Goal: Task Accomplishment & Management: Manage account settings

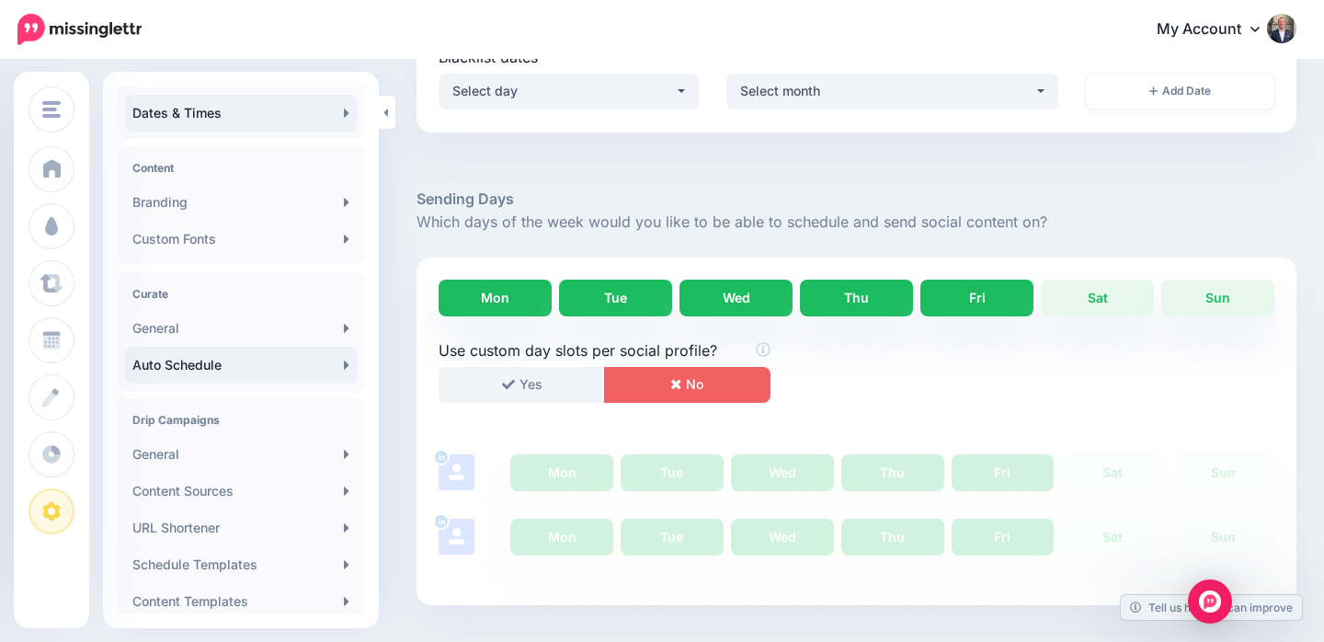
scroll to position [249, 0]
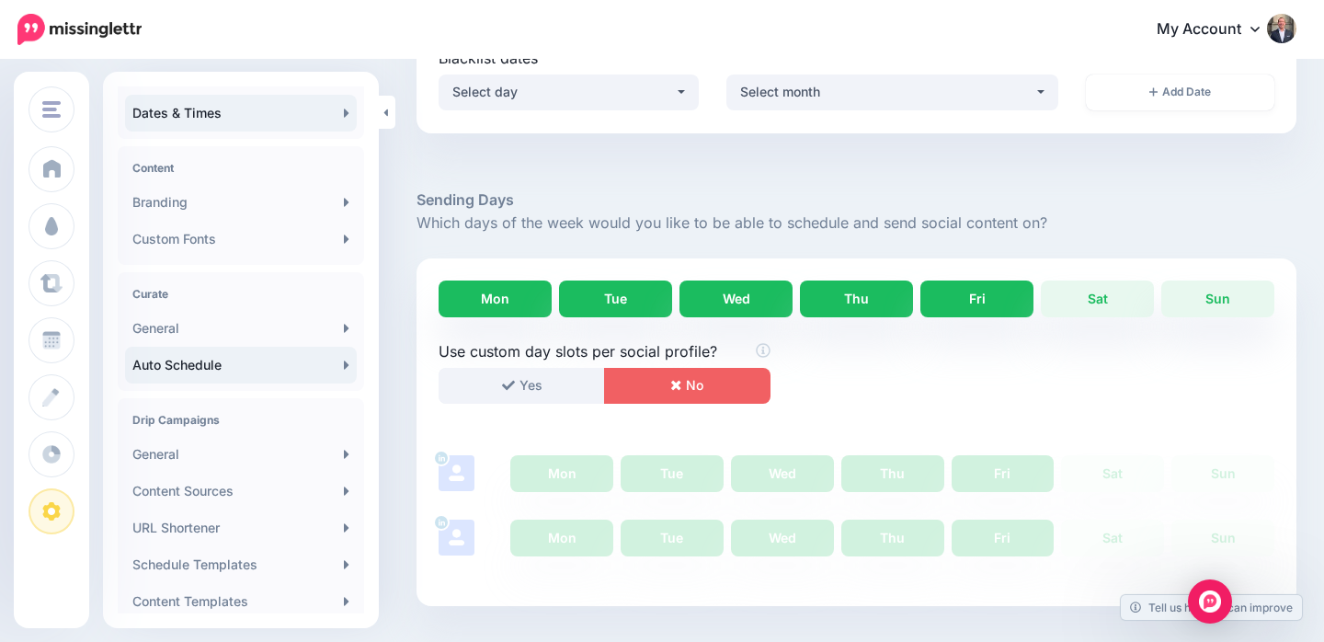
click at [245, 370] on link "Auto Schedule" at bounding box center [241, 365] width 232 height 37
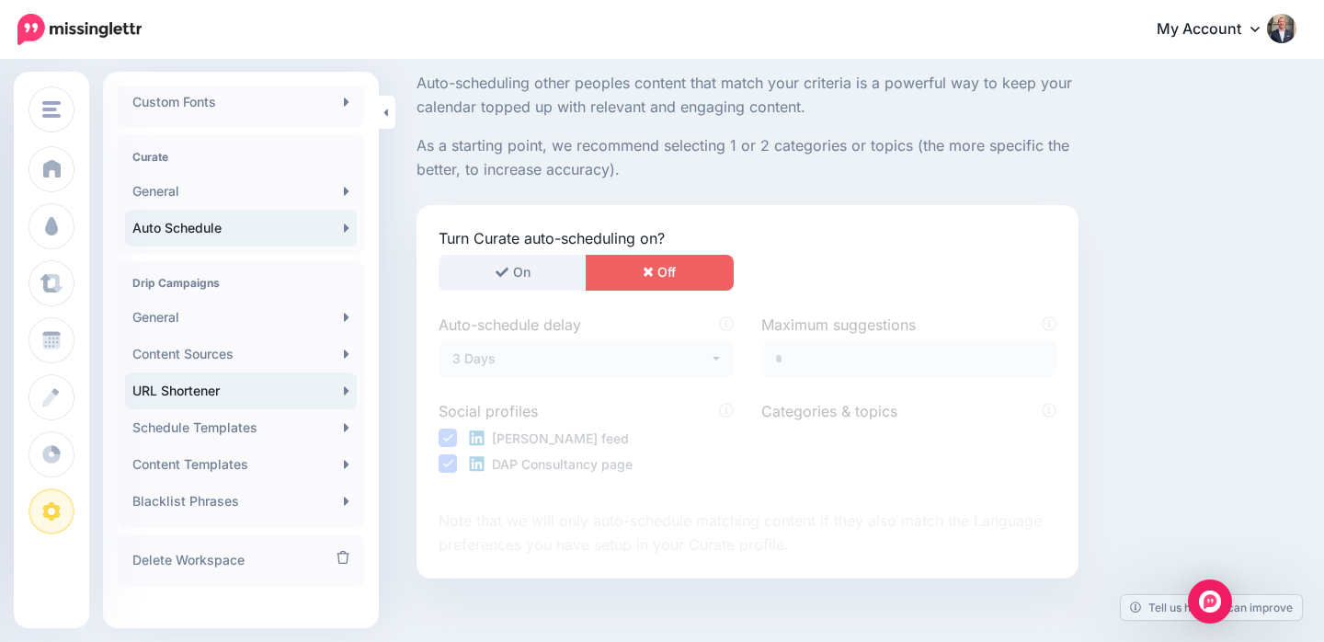
scroll to position [358, 0]
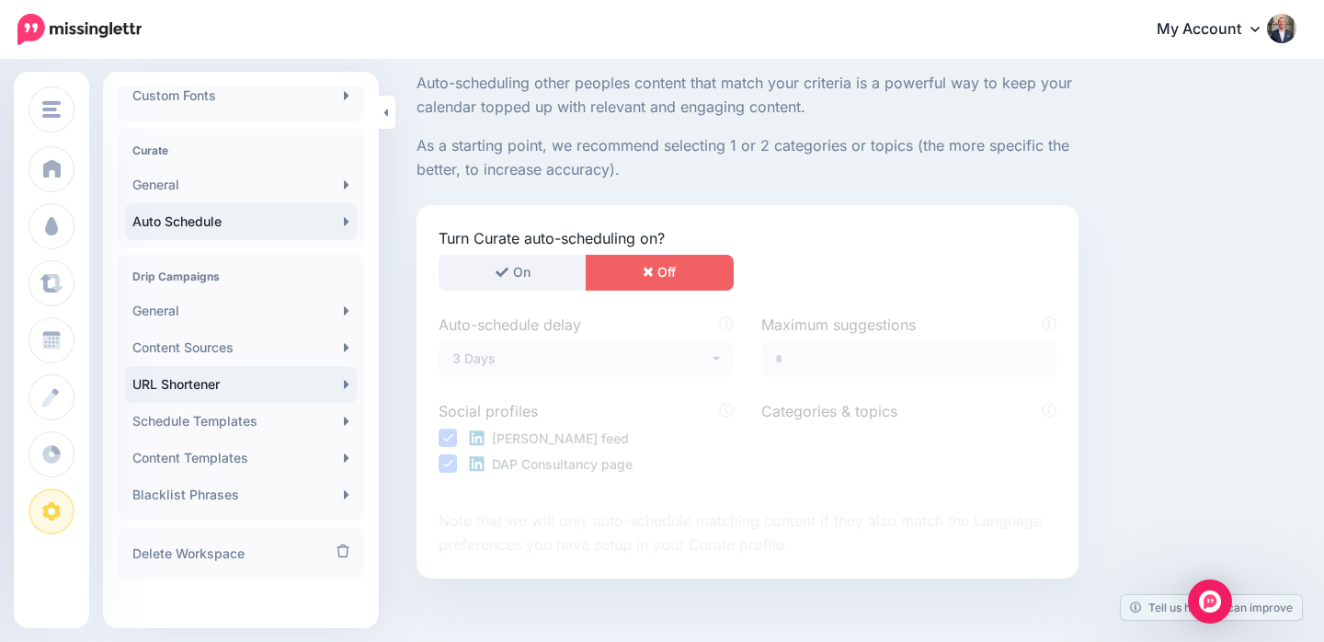
click at [240, 388] on link "URL Shortener" at bounding box center [241, 384] width 232 height 37
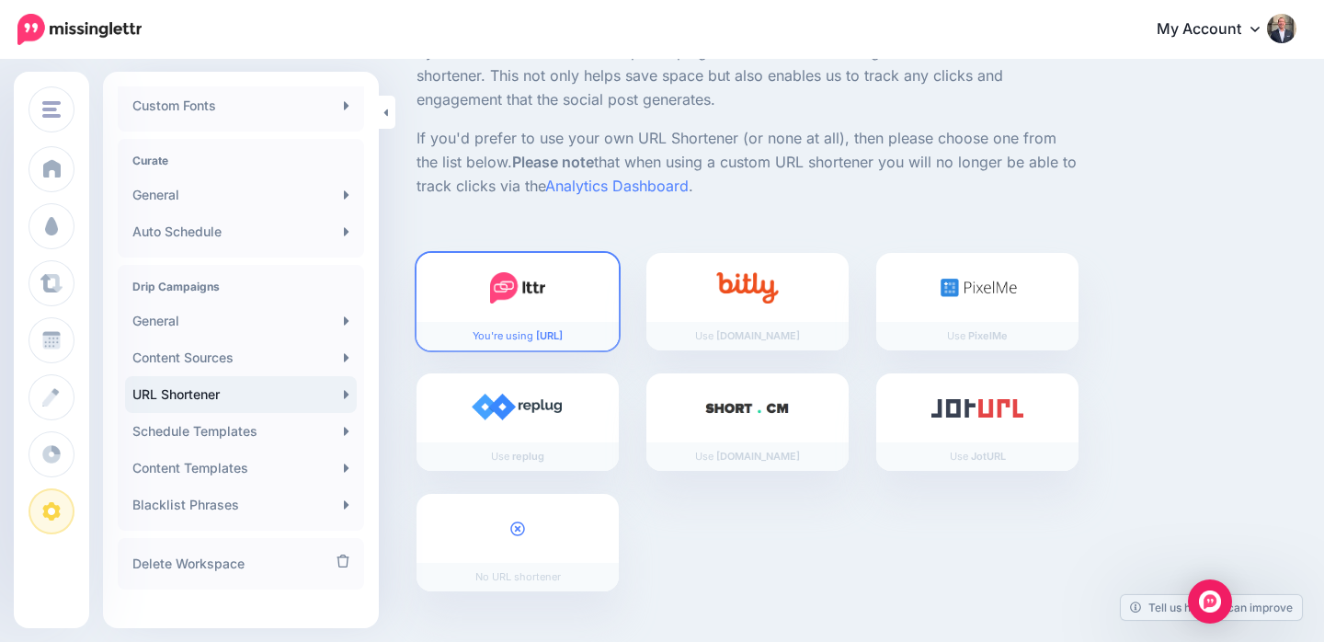
scroll to position [369, 0]
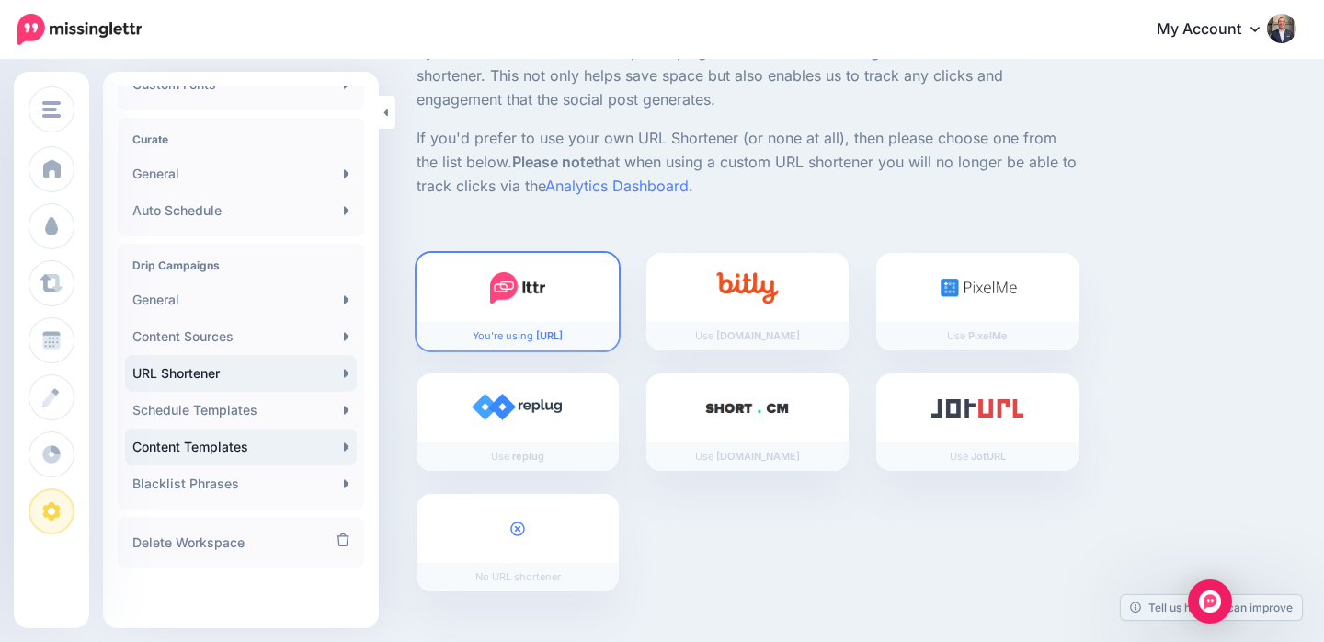
click at [277, 436] on link "Content Templates" at bounding box center [241, 447] width 232 height 37
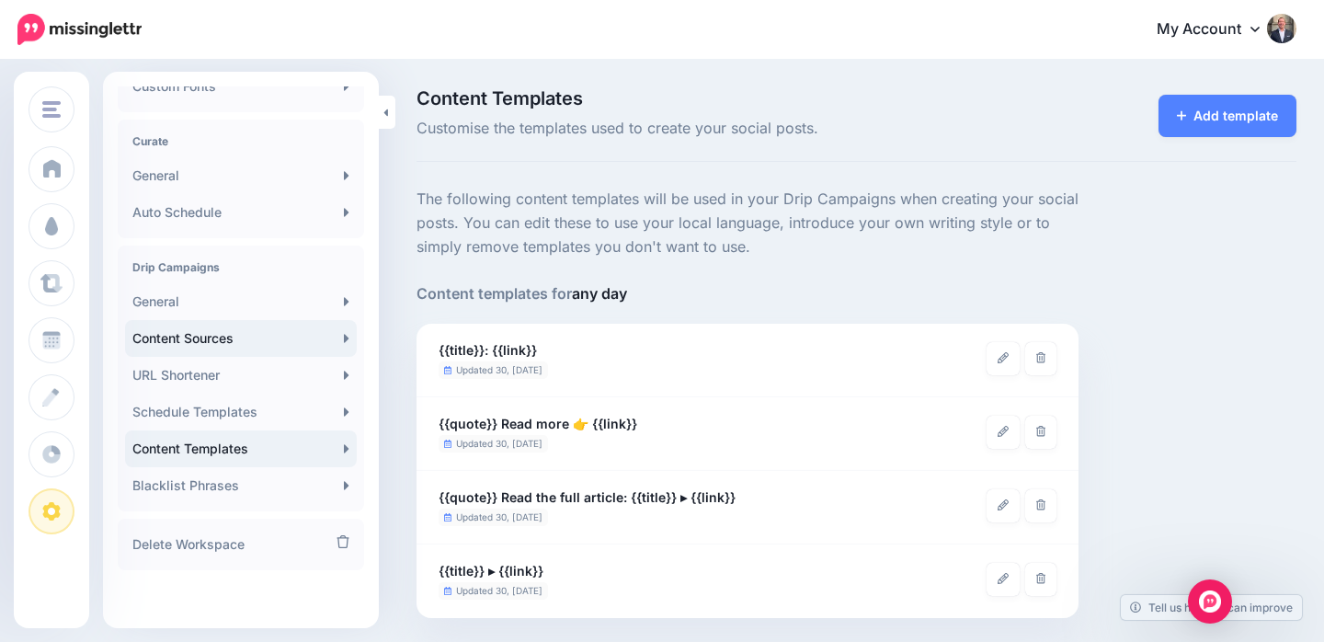
scroll to position [369, 0]
click at [248, 299] on link "General" at bounding box center [241, 299] width 232 height 37
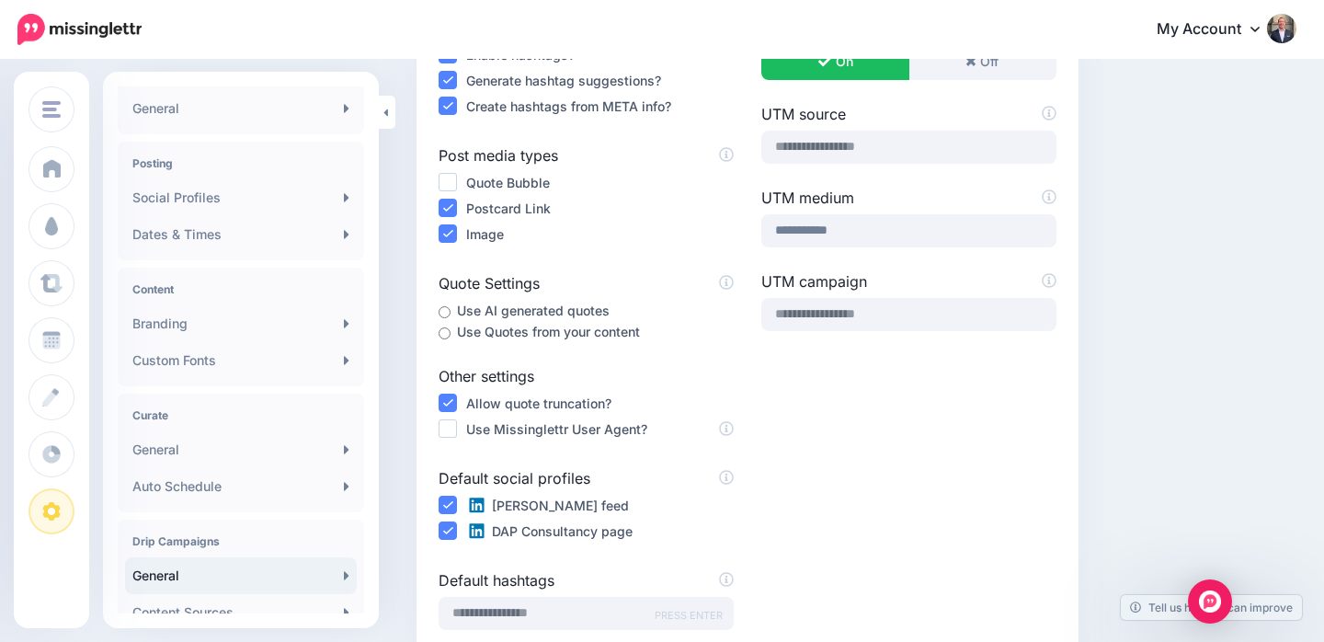
scroll to position [94, 0]
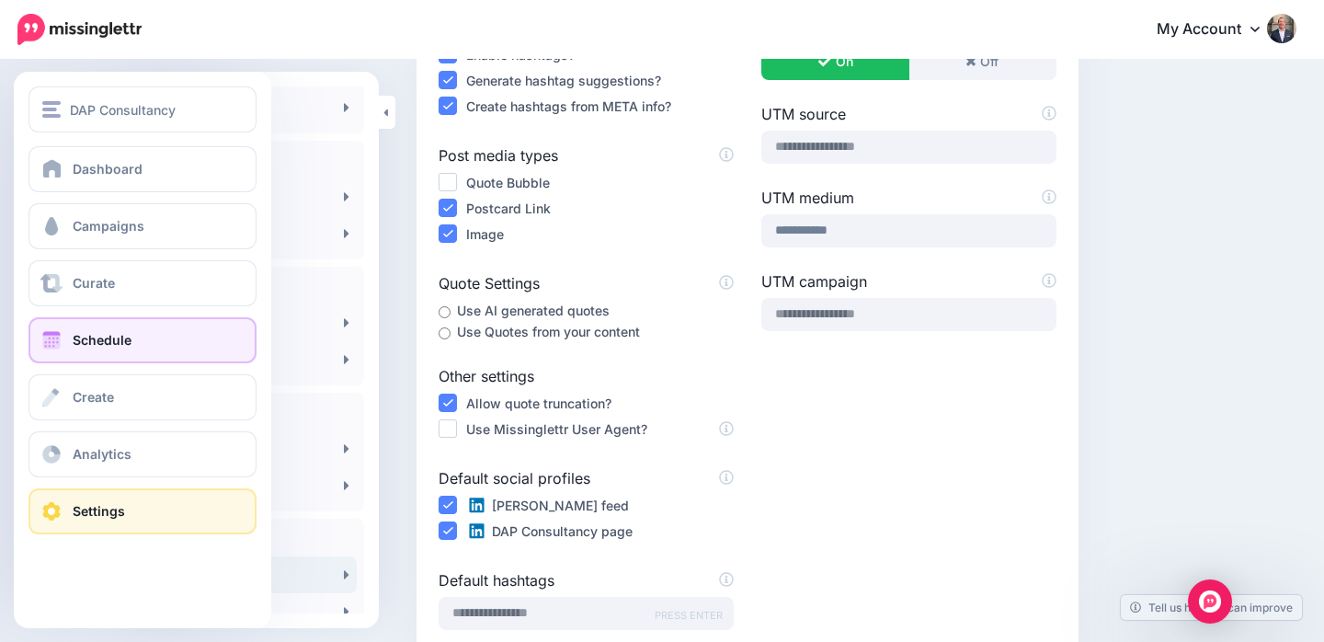
click at [77, 344] on span "Schedule" at bounding box center [102, 340] width 59 height 16
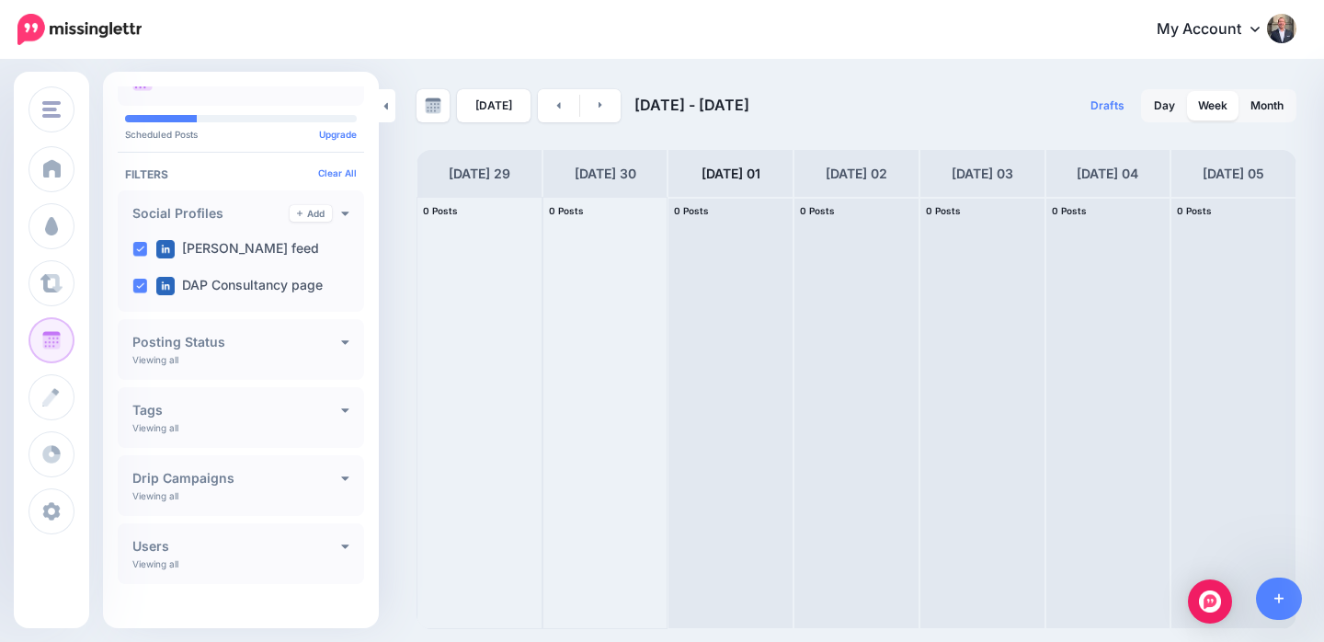
scroll to position [46, 0]
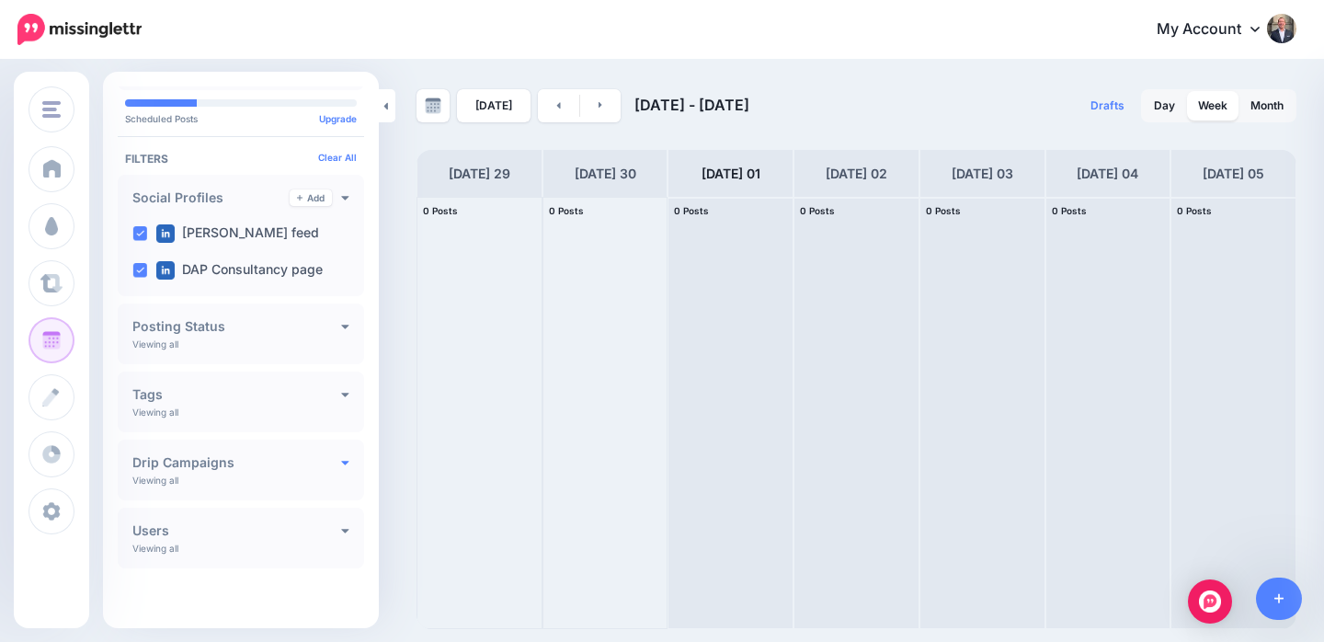
click at [342, 463] on icon at bounding box center [345, 463] width 7 height 5
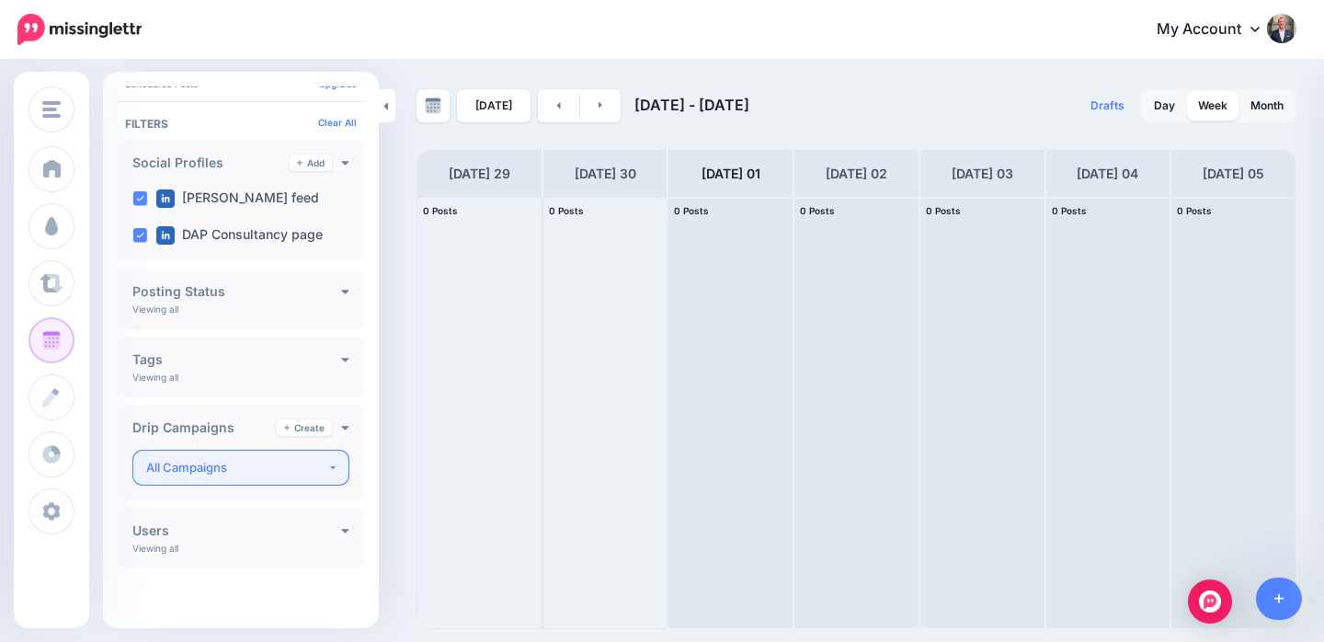
click at [310, 467] on div "All Campaigns" at bounding box center [236, 467] width 181 height 21
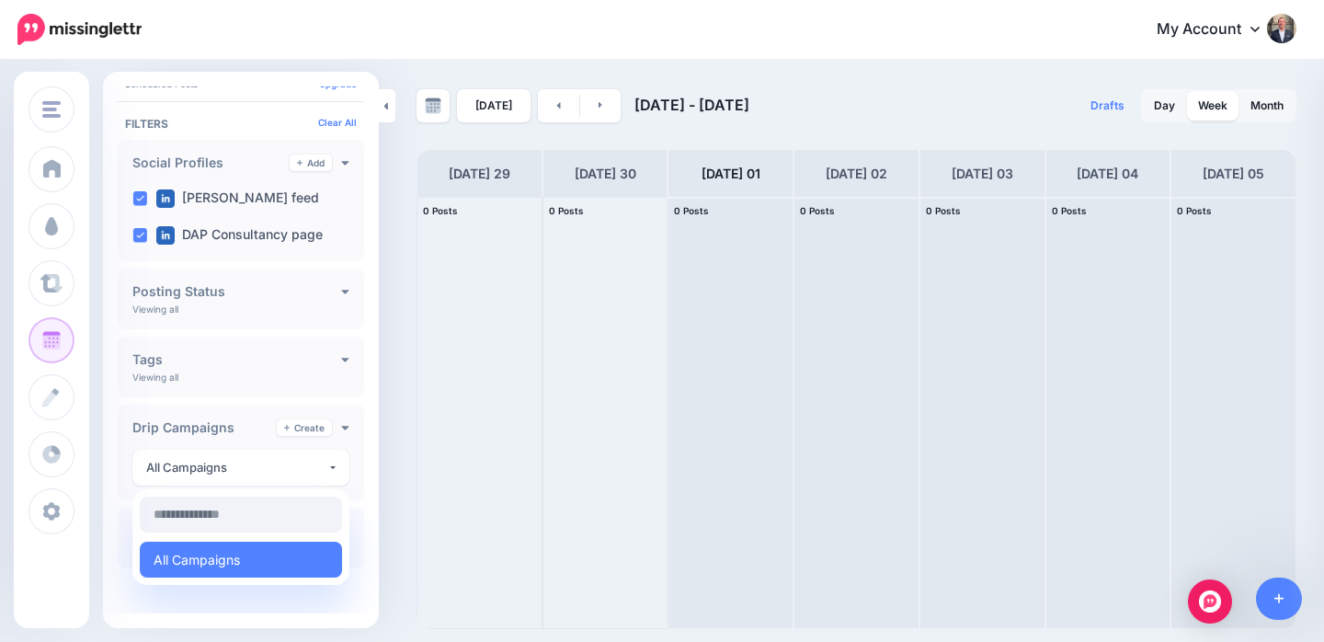
click at [437, 29] on div "My Account Dashboard My Account Billing Facebook Community Help Center Logout" at bounding box center [731, 29] width 1132 height 45
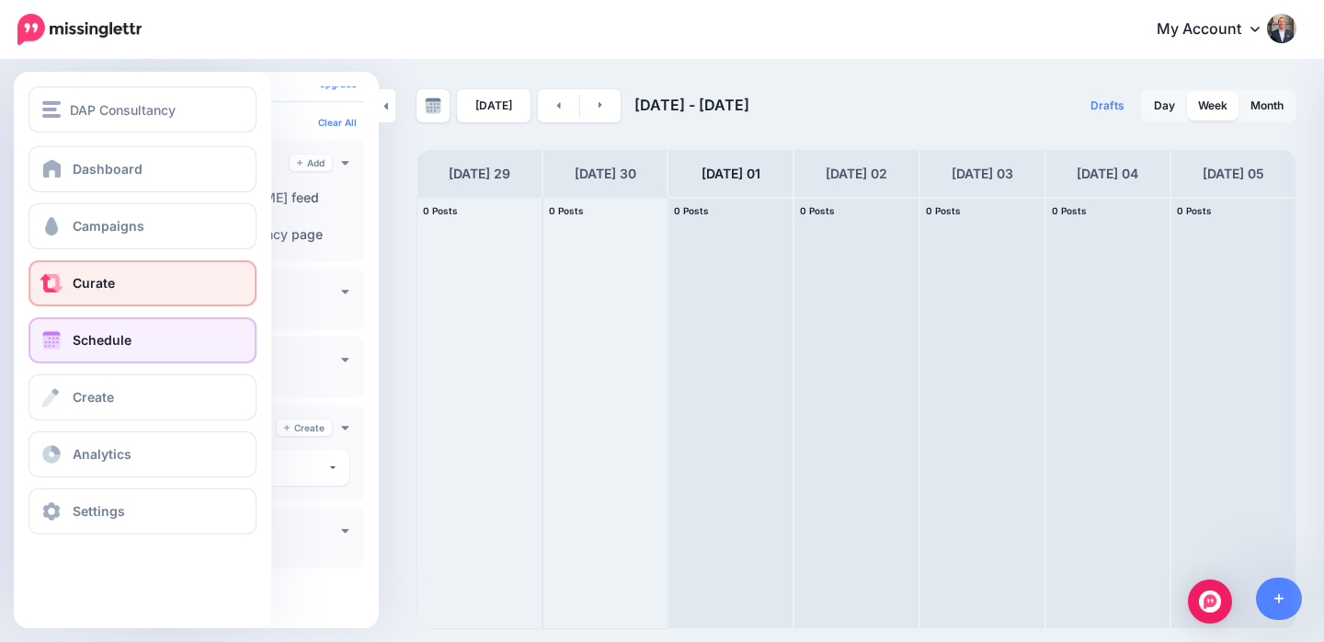
click at [127, 280] on link "Curate" at bounding box center [143, 283] width 228 height 46
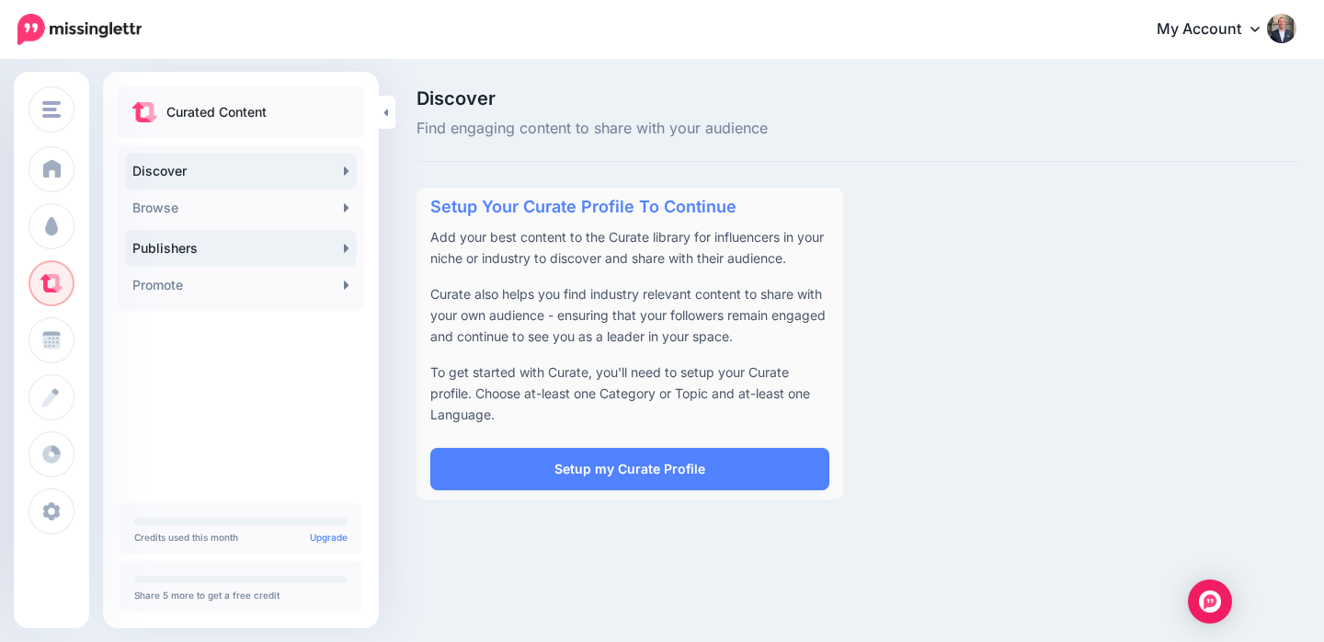
click at [285, 249] on link "Publishers" at bounding box center [241, 248] width 232 height 37
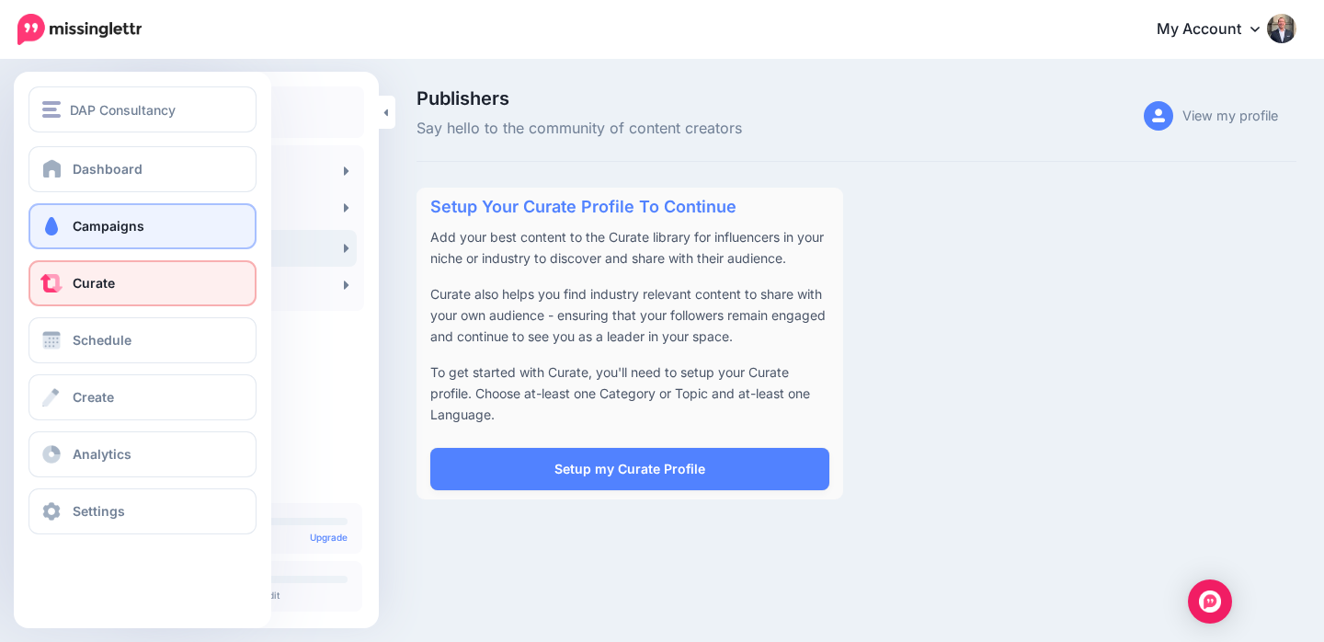
click at [84, 221] on span "Campaigns" at bounding box center [109, 226] width 72 height 16
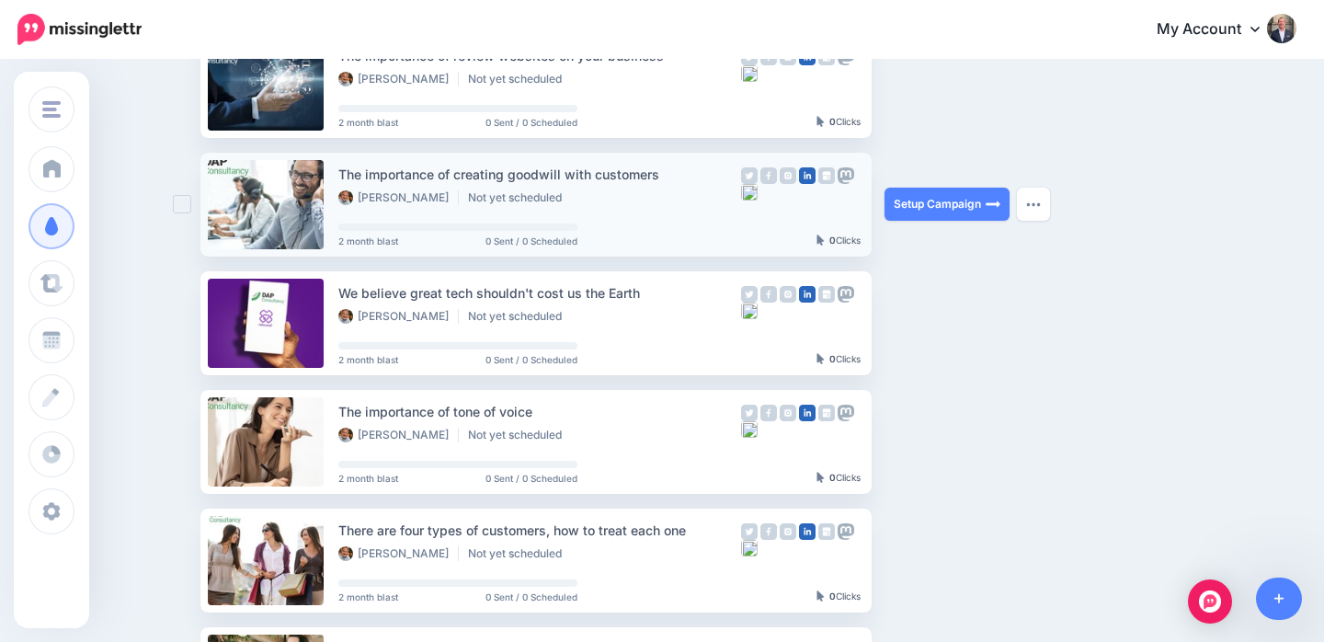
scroll to position [700, 0]
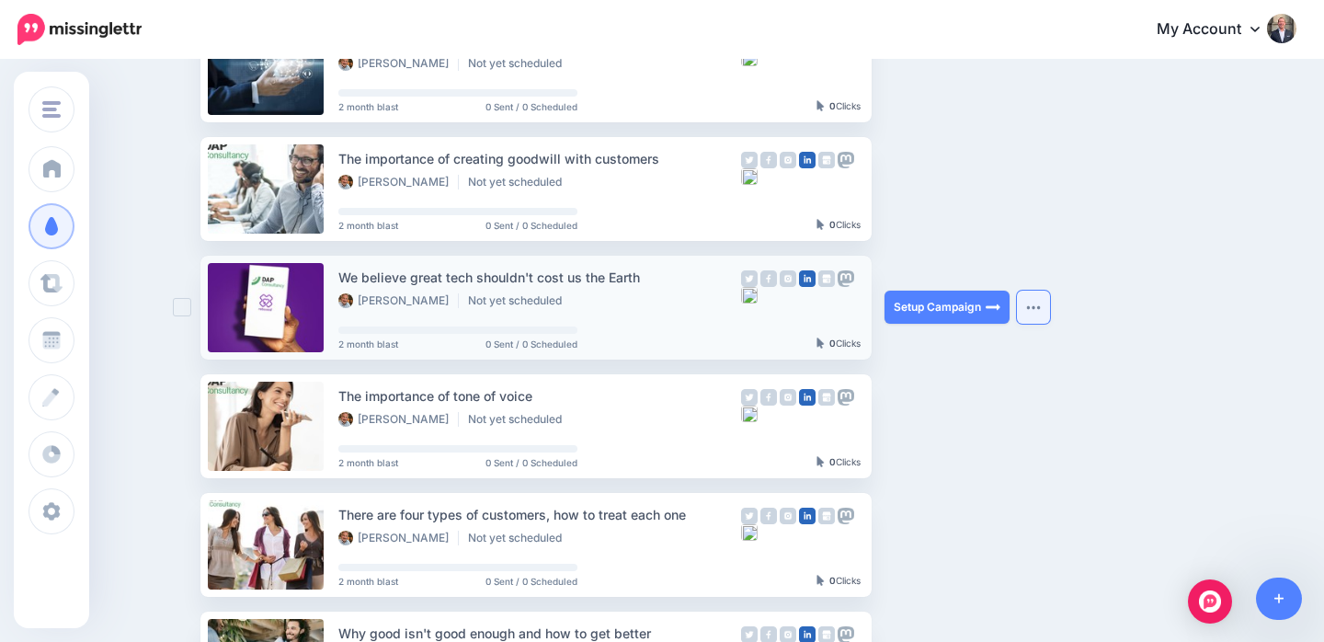
click at [1040, 304] on img "button" at bounding box center [1033, 307] width 15 height 6
click at [1089, 305] on ul "Plug in agile 24/7 customer support from highly skilled real people when you ne…" at bounding box center [715, 171] width 1030 height 1254
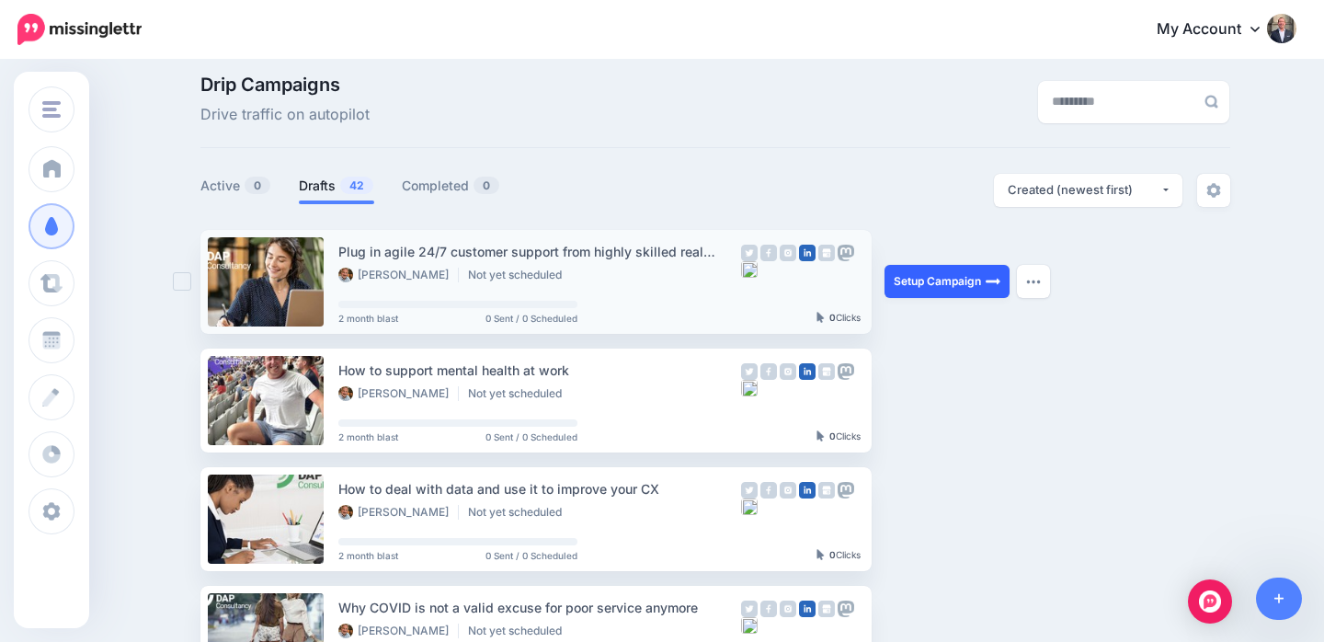
scroll to position [0, 0]
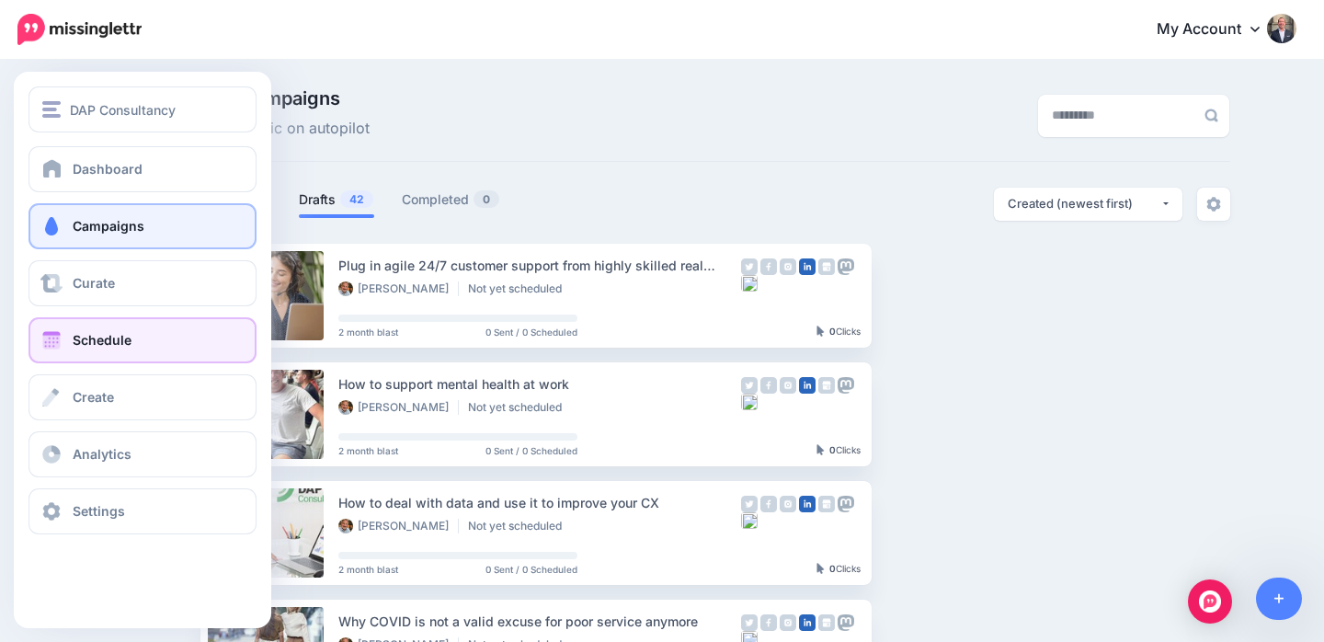
click at [122, 341] on span "Schedule" at bounding box center [102, 340] width 59 height 16
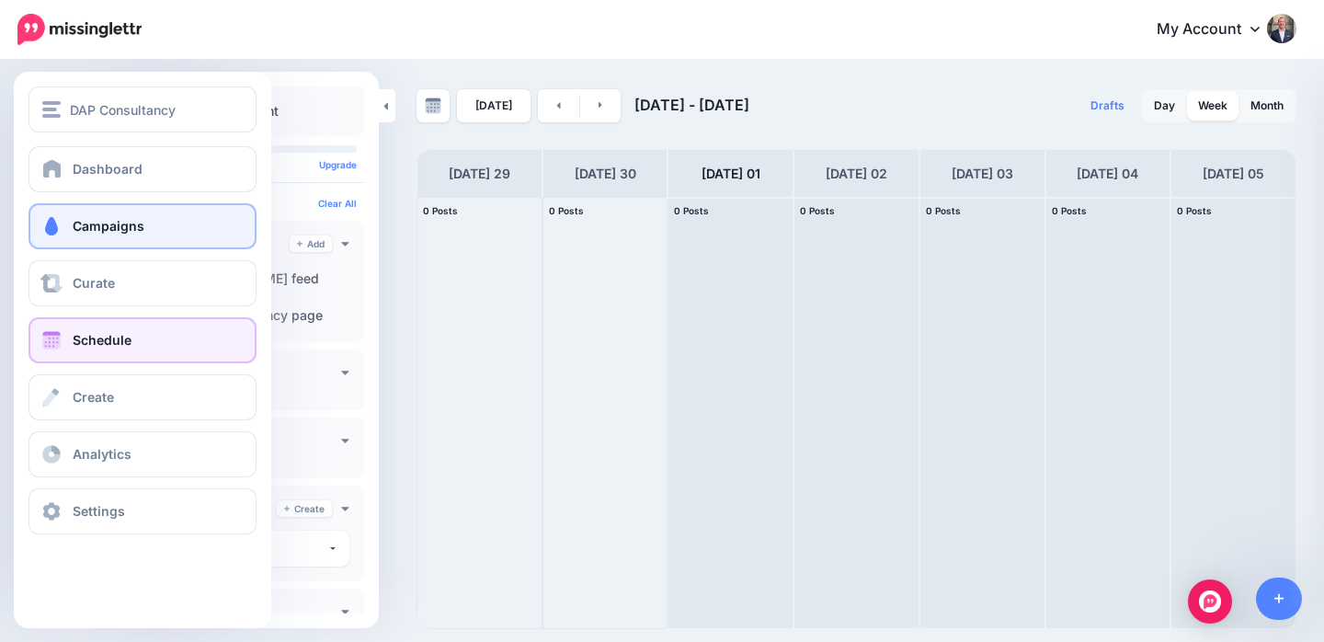
click at [125, 223] on span "Campaigns" at bounding box center [109, 226] width 72 height 16
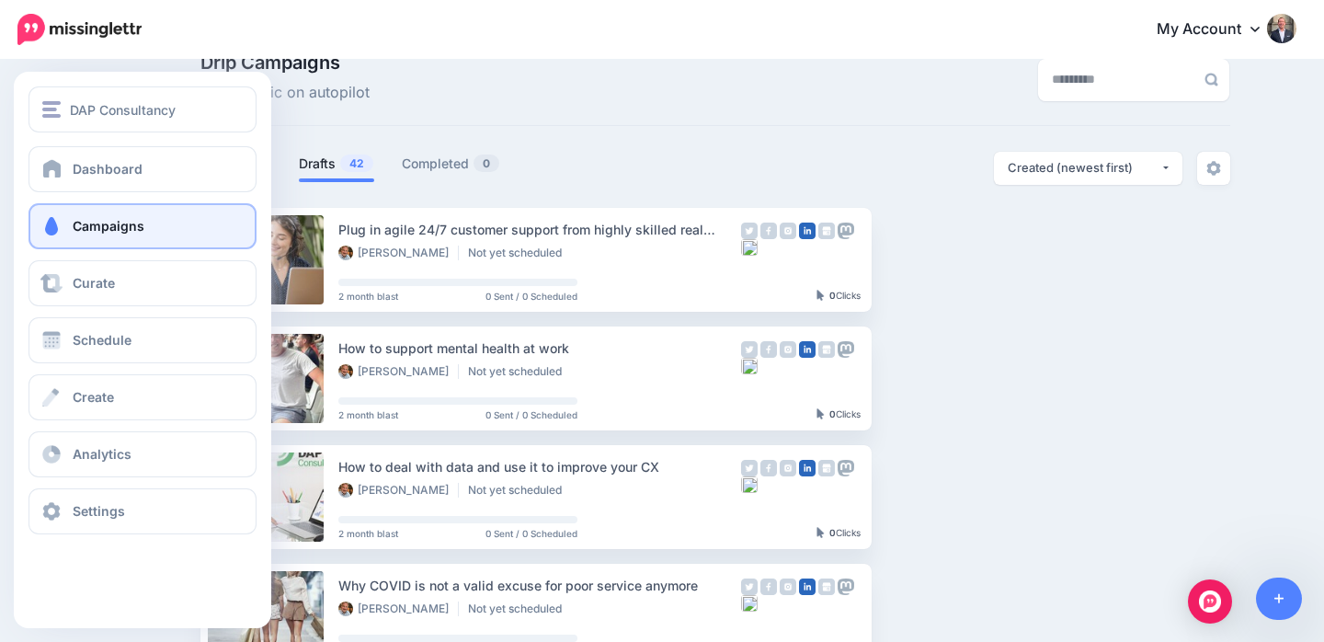
scroll to position [34, 0]
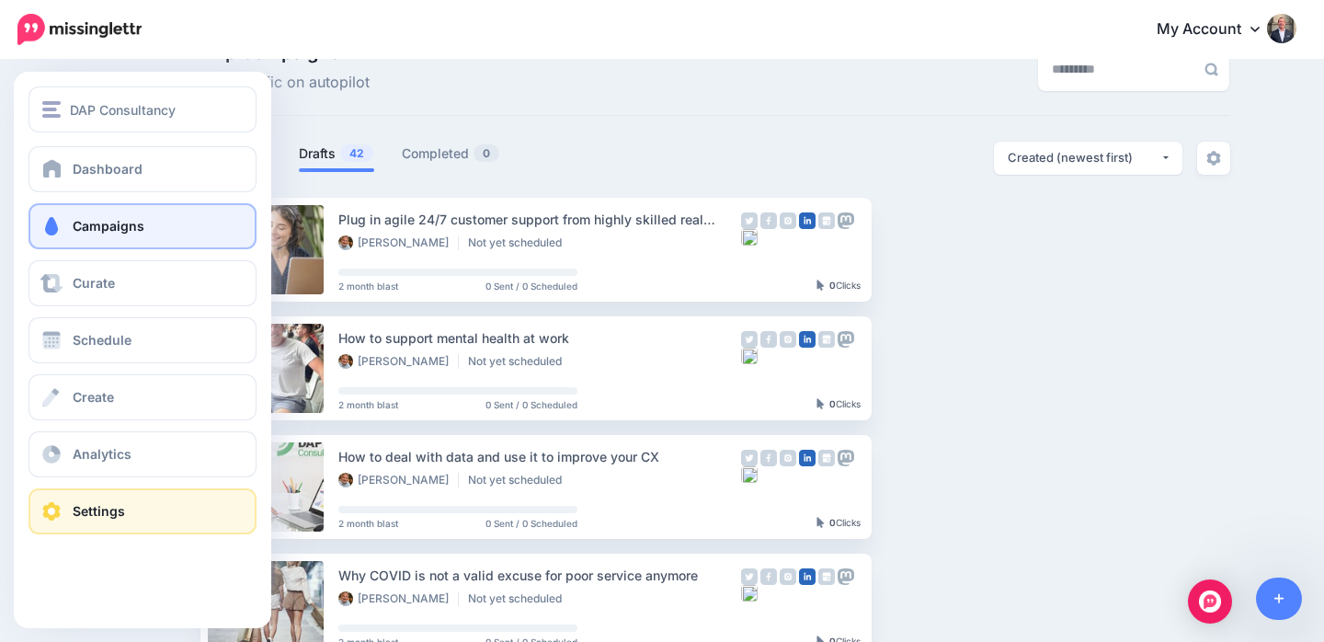
click at [106, 509] on span "Settings" at bounding box center [99, 511] width 52 height 16
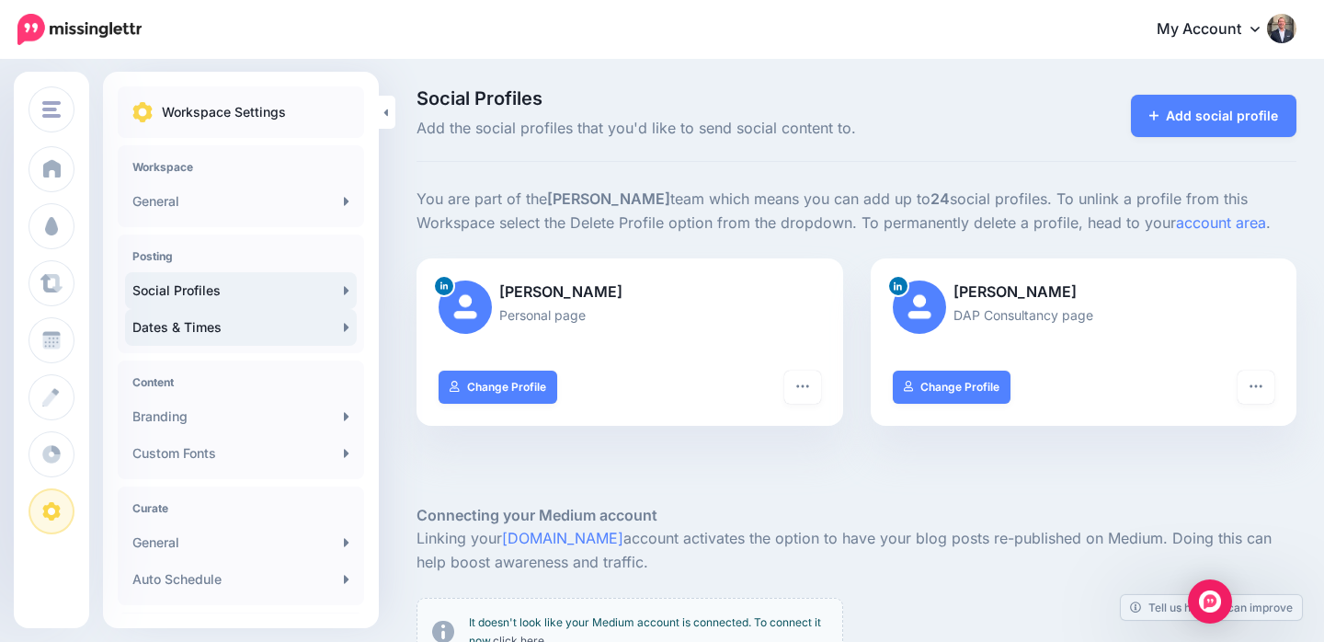
click at [234, 319] on link "Dates & Times" at bounding box center [241, 327] width 232 height 37
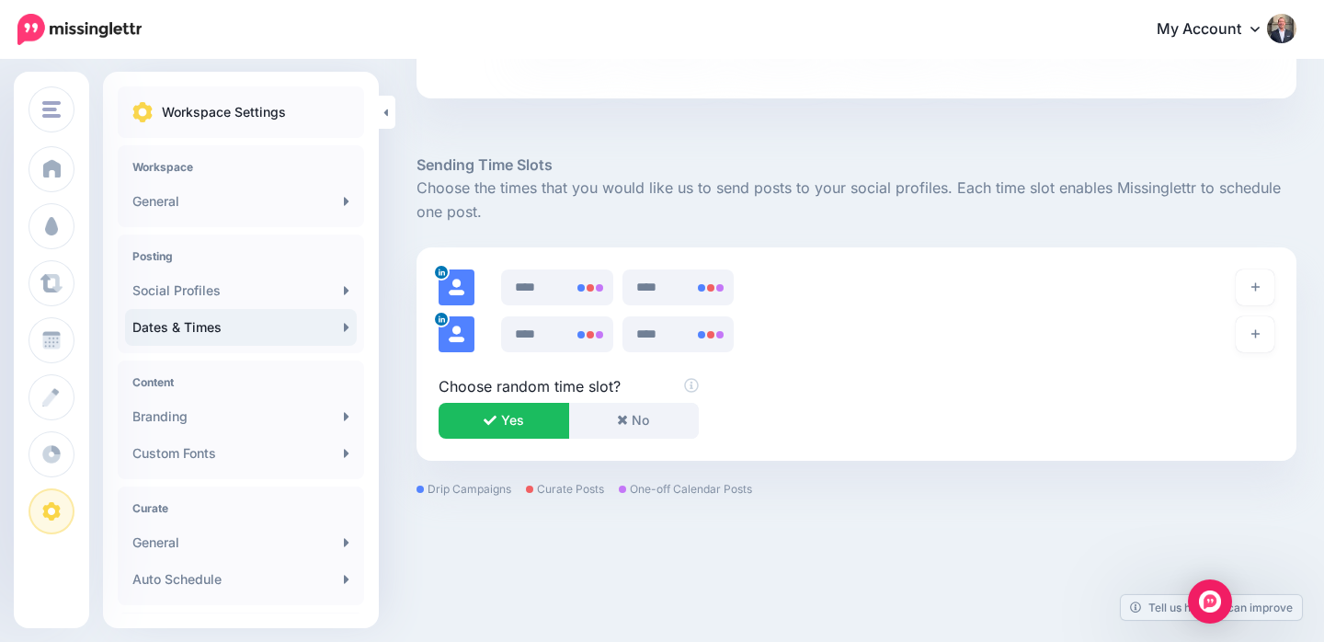
scroll to position [774, 0]
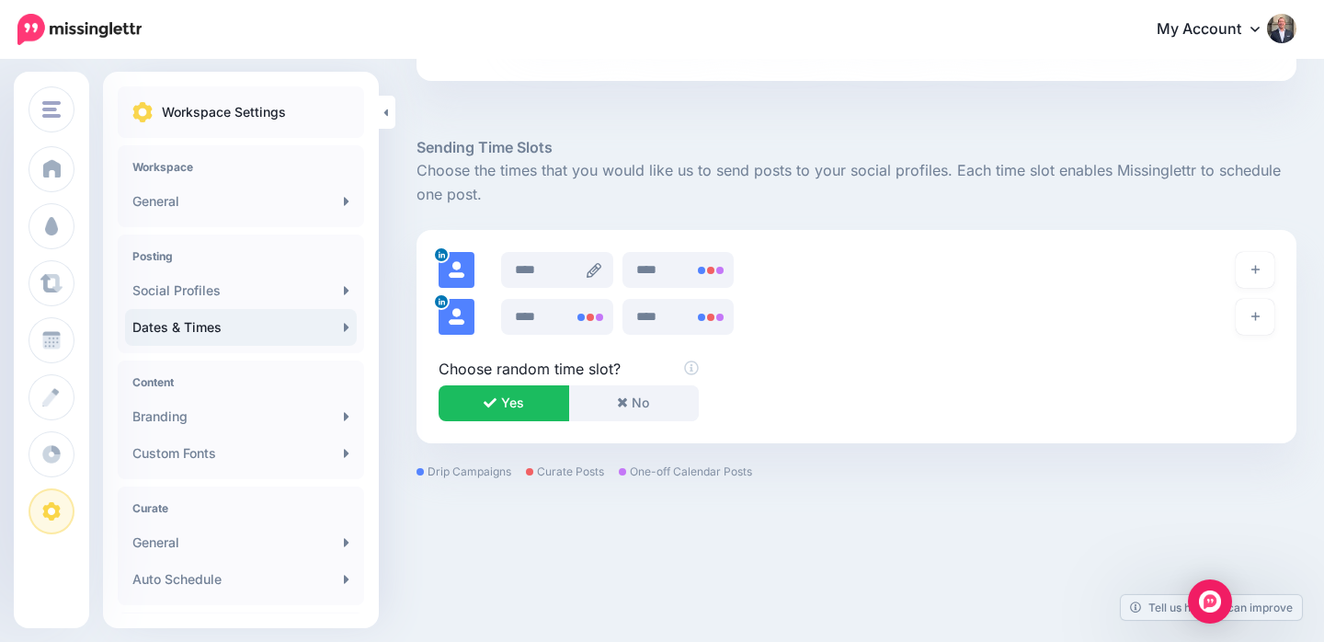
click at [598, 266] on icon at bounding box center [594, 270] width 15 height 15
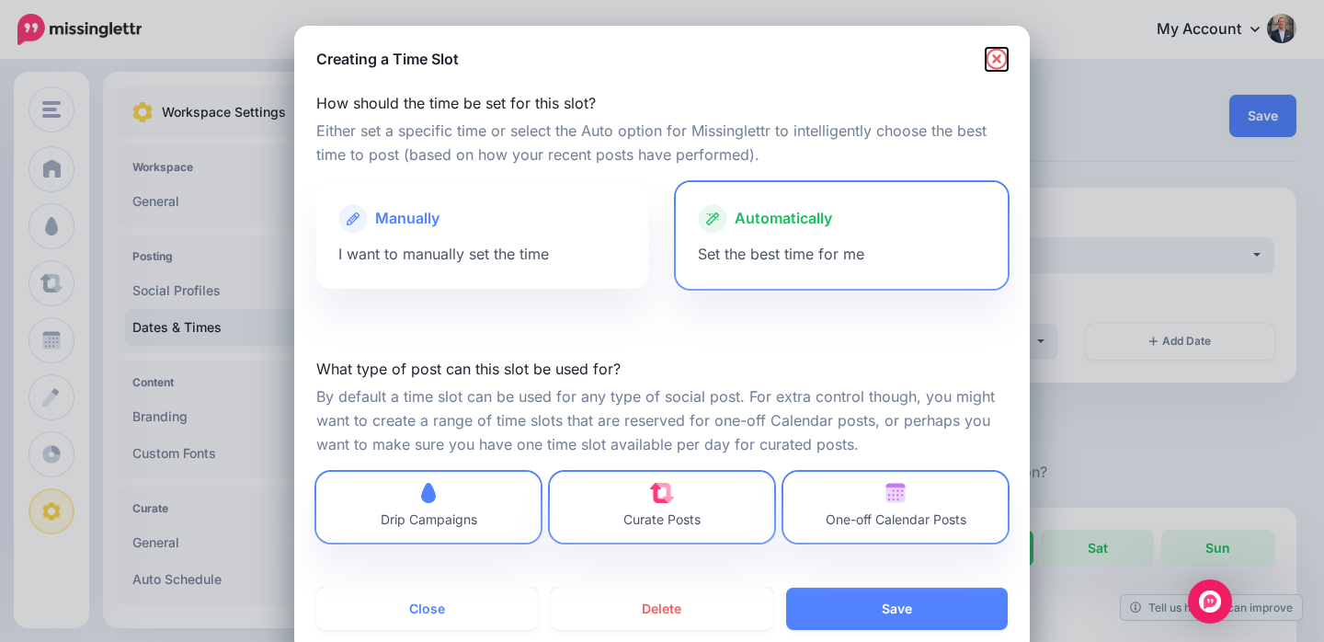
click at [997, 52] on icon "button" at bounding box center [997, 59] width 22 height 22
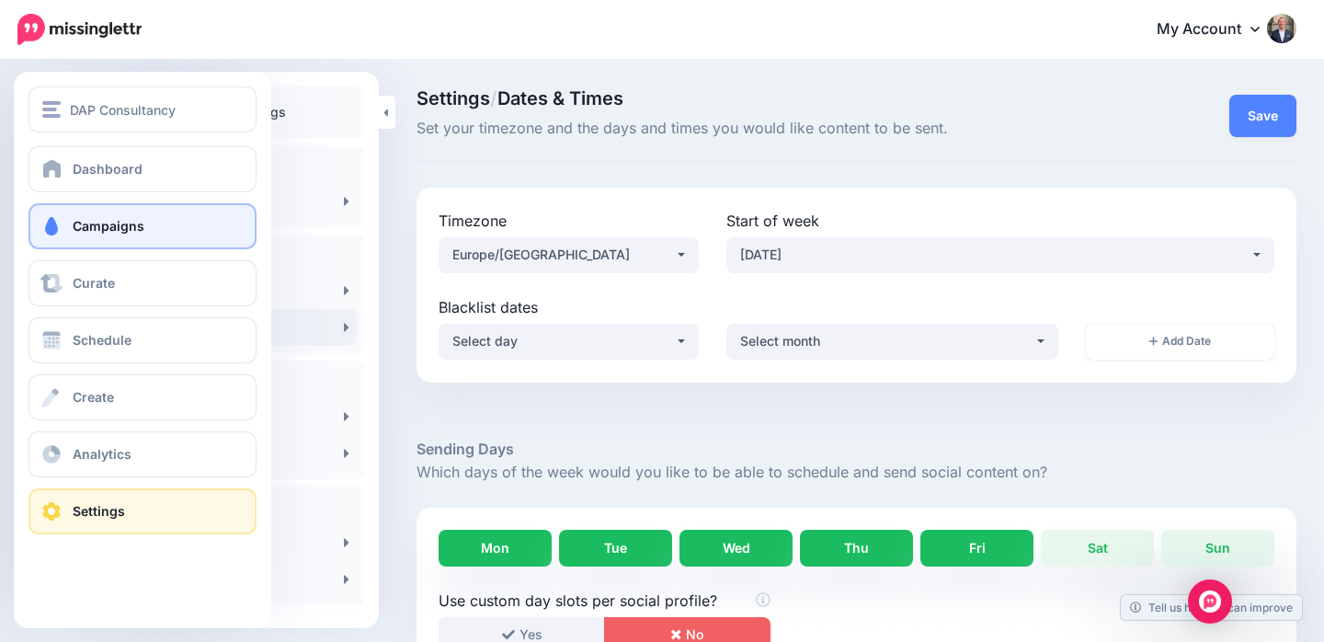
click at [97, 219] on span "Campaigns" at bounding box center [109, 226] width 72 height 16
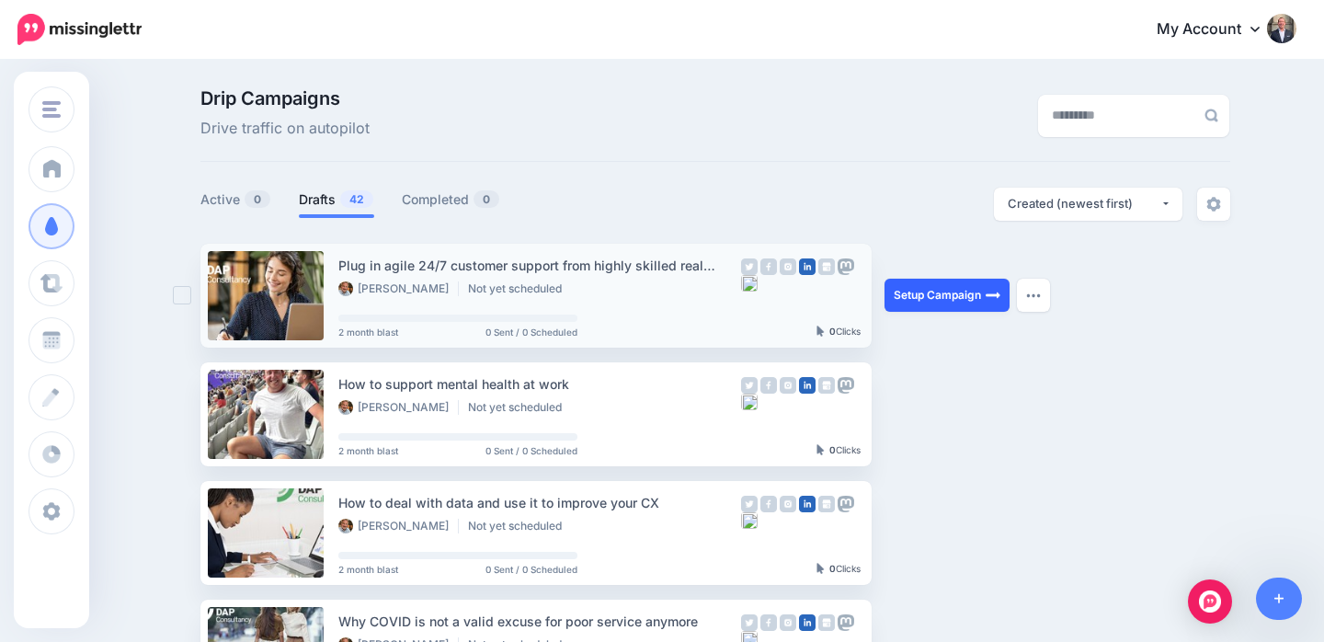
click at [960, 294] on link "Setup Campaign" at bounding box center [947, 295] width 125 height 33
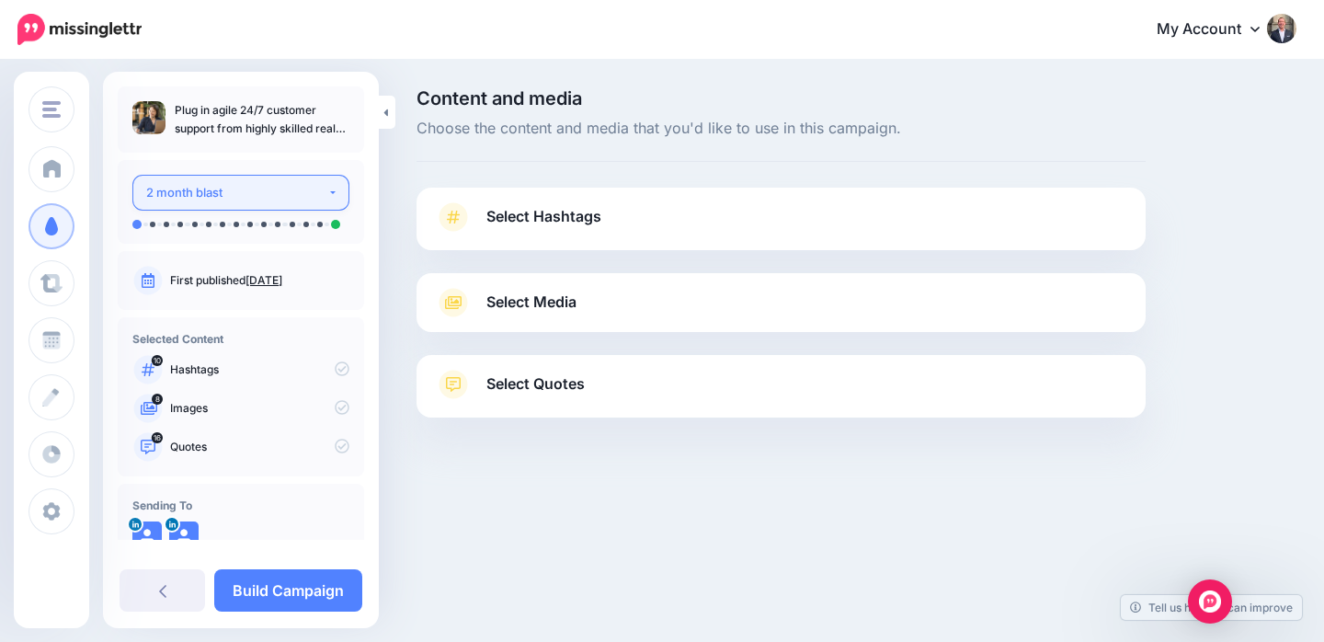
click at [329, 195] on button "2 month blast" at bounding box center [240, 193] width 217 height 36
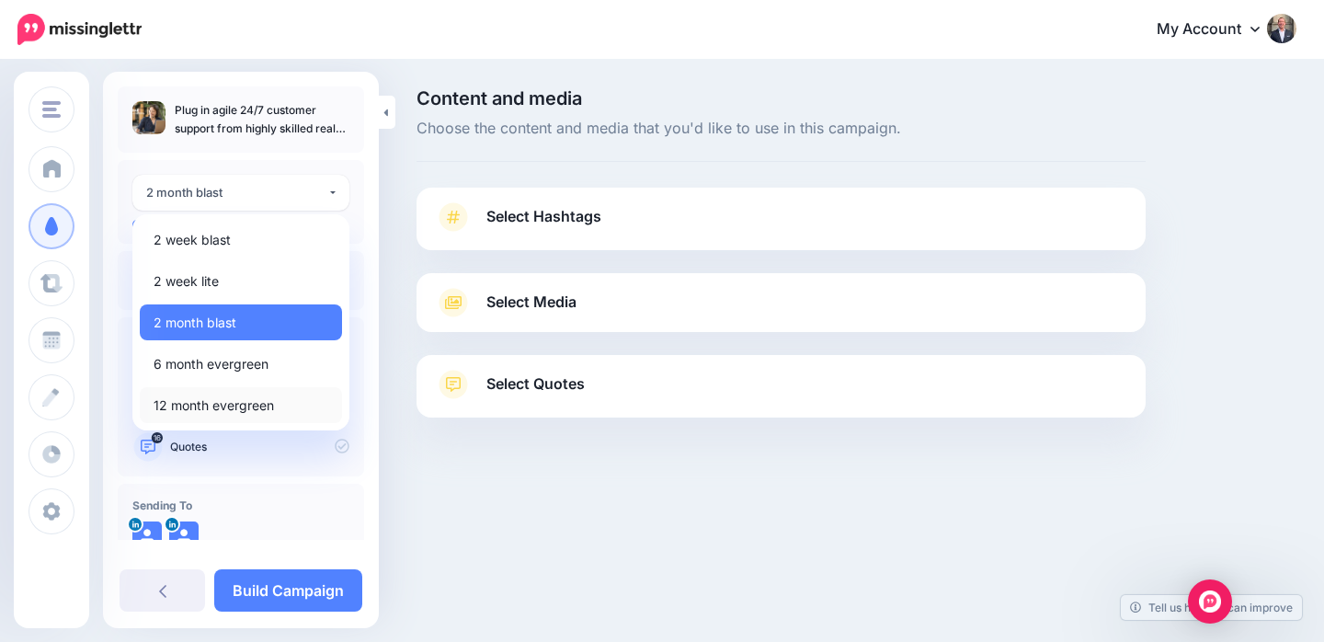
click at [226, 409] on span "12 month evergreen" at bounding box center [214, 405] width 120 height 22
select select "******"
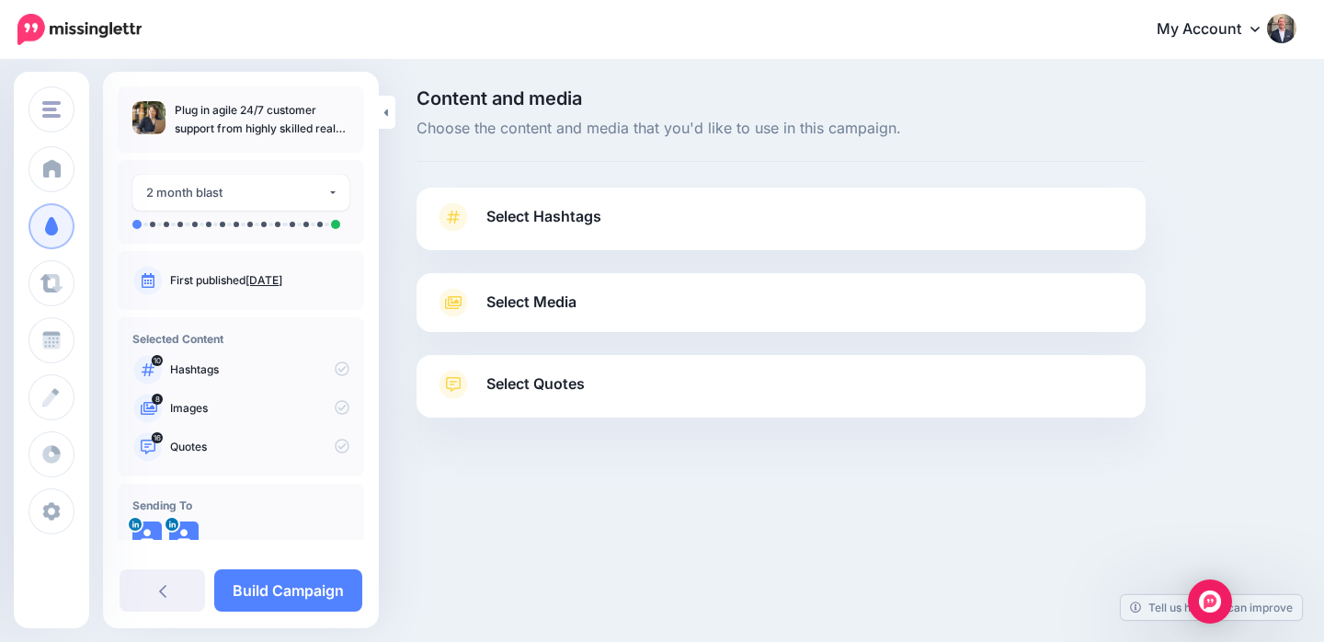
click at [690, 214] on link "Select Hashtags" at bounding box center [781, 226] width 692 height 48
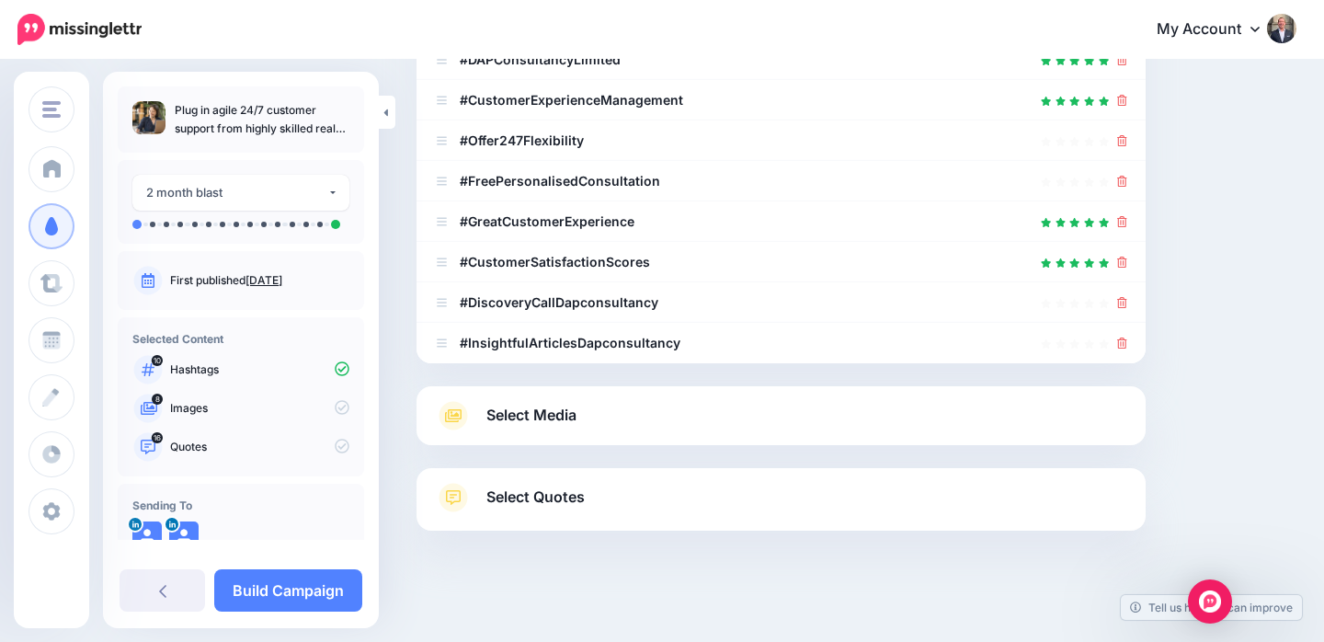
scroll to position [462, 0]
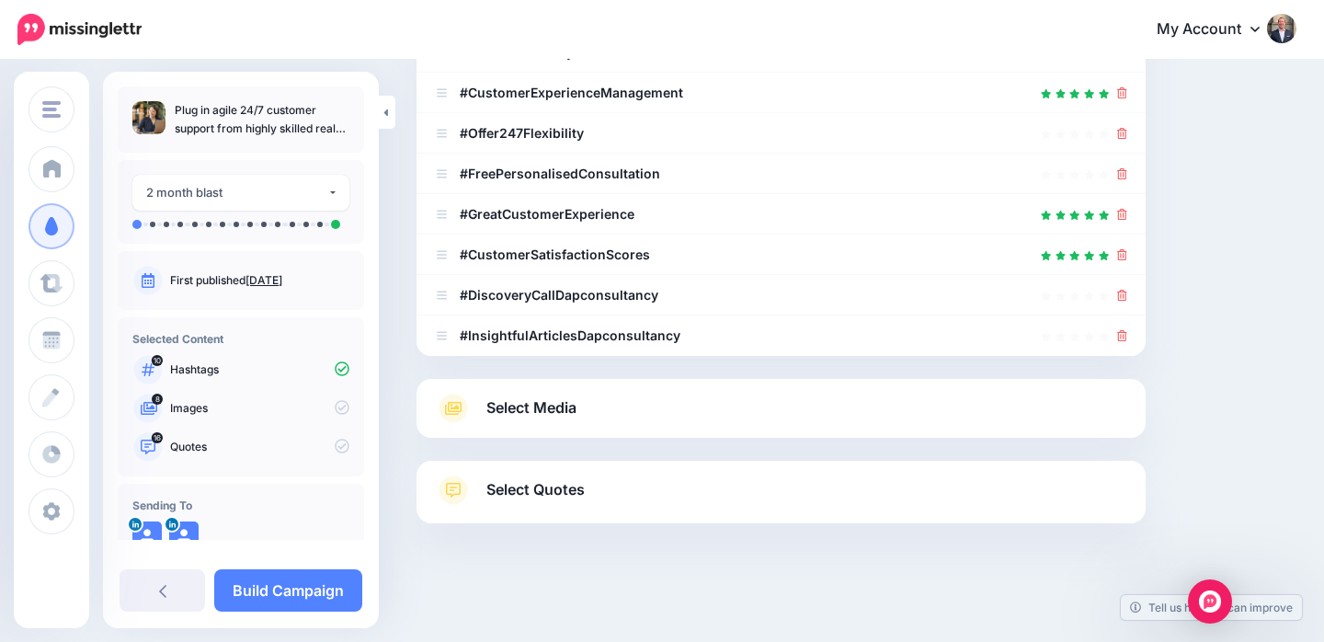
click at [576, 403] on span "Select Media" at bounding box center [531, 407] width 90 height 25
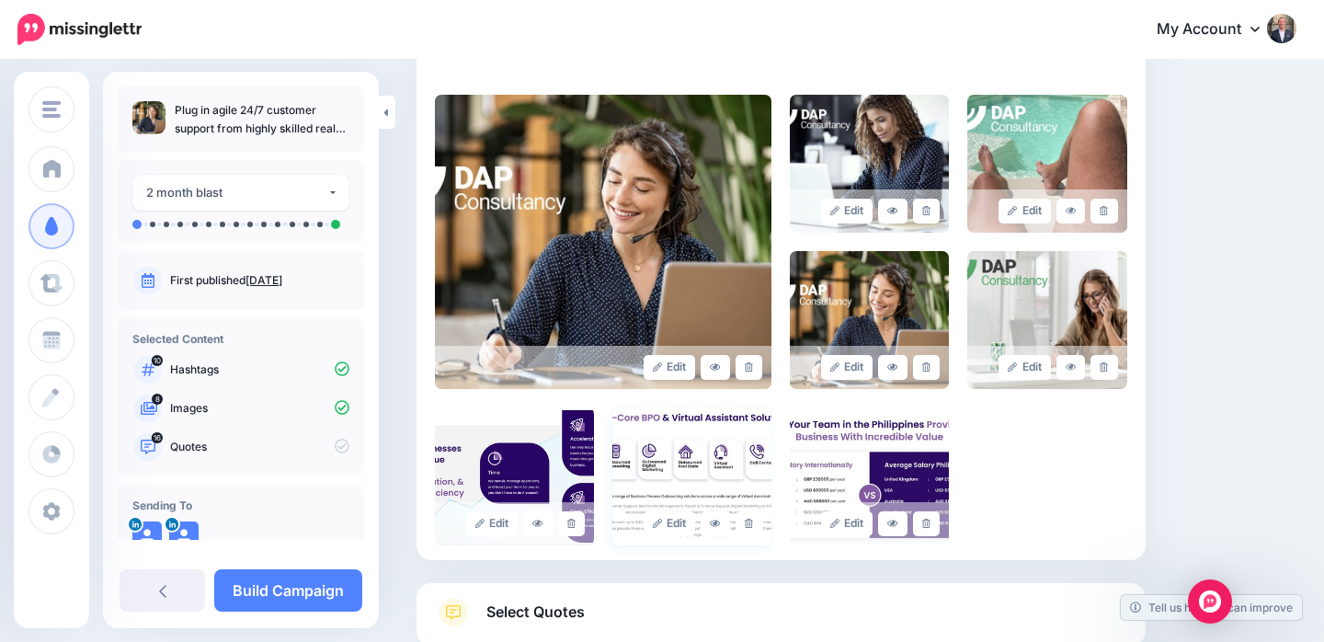
scroll to position [409, 0]
click at [575, 518] on icon at bounding box center [571, 523] width 8 height 10
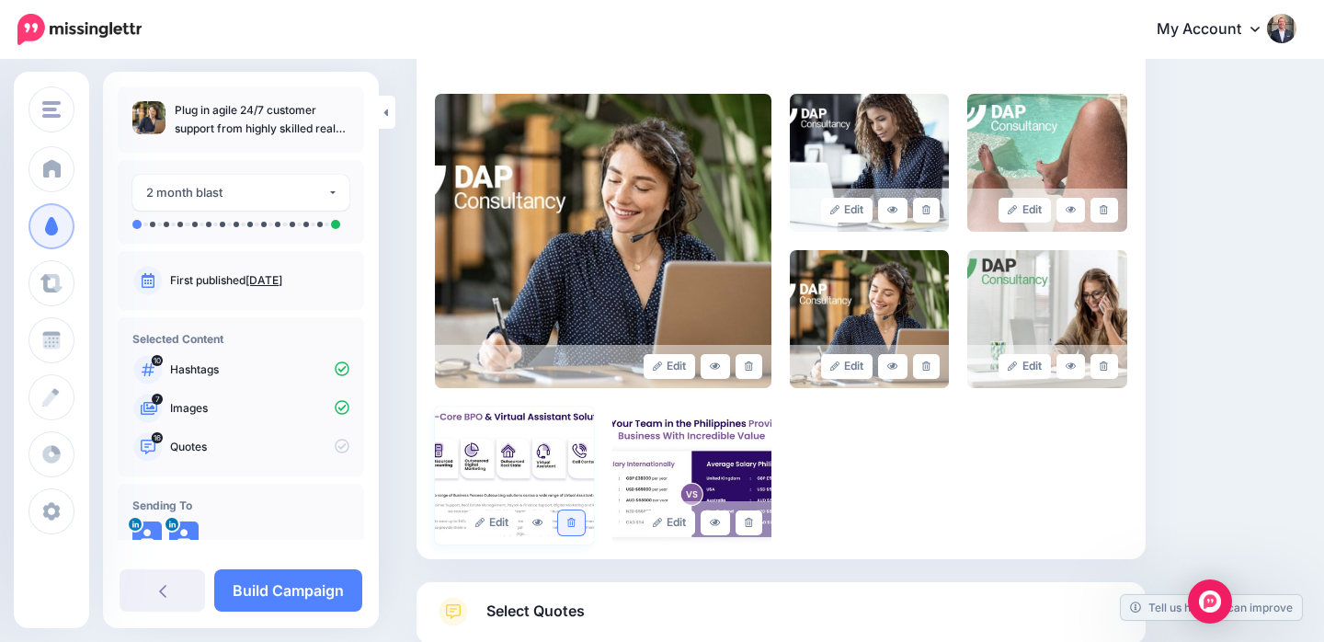
click at [574, 518] on icon at bounding box center [571, 523] width 8 height 10
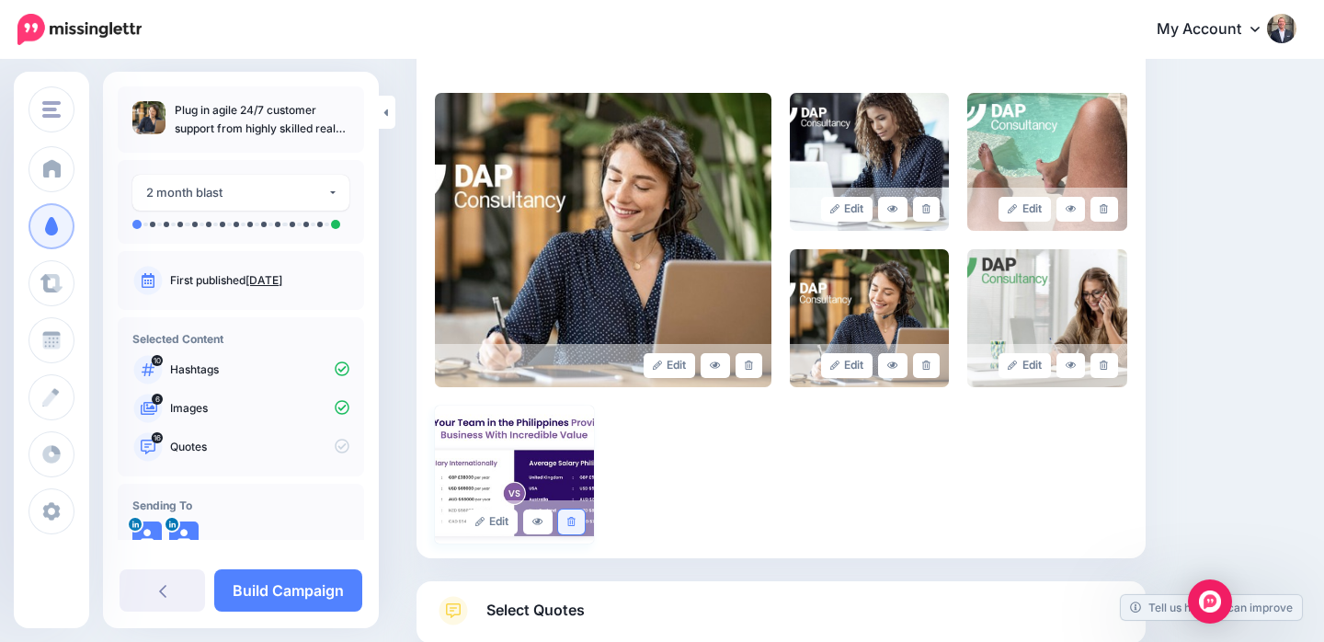
click at [574, 517] on icon at bounding box center [571, 522] width 8 height 10
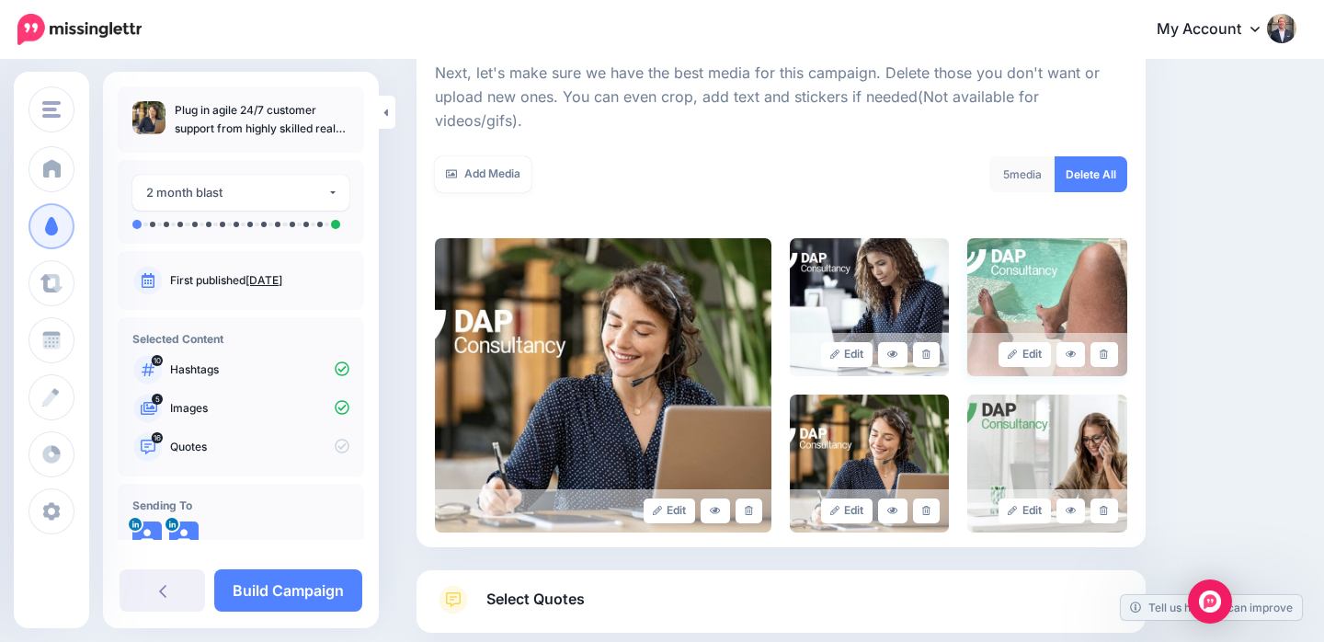
scroll to position [262, 0]
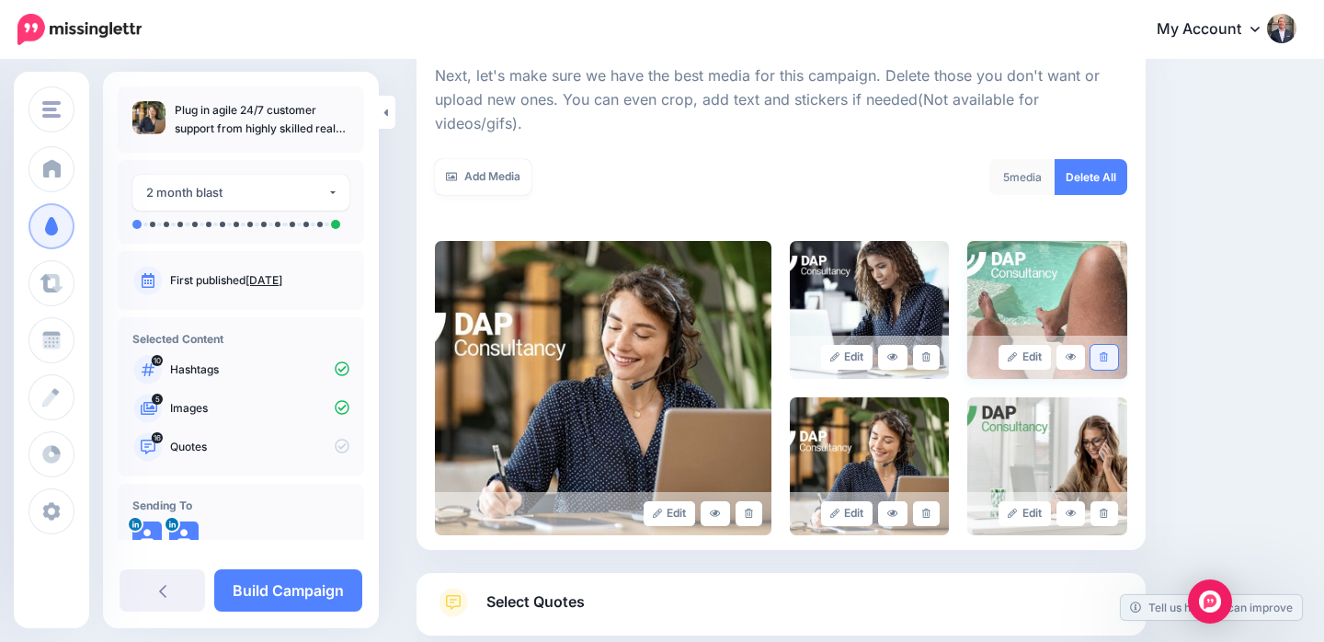
click at [1108, 345] on link at bounding box center [1104, 357] width 27 height 25
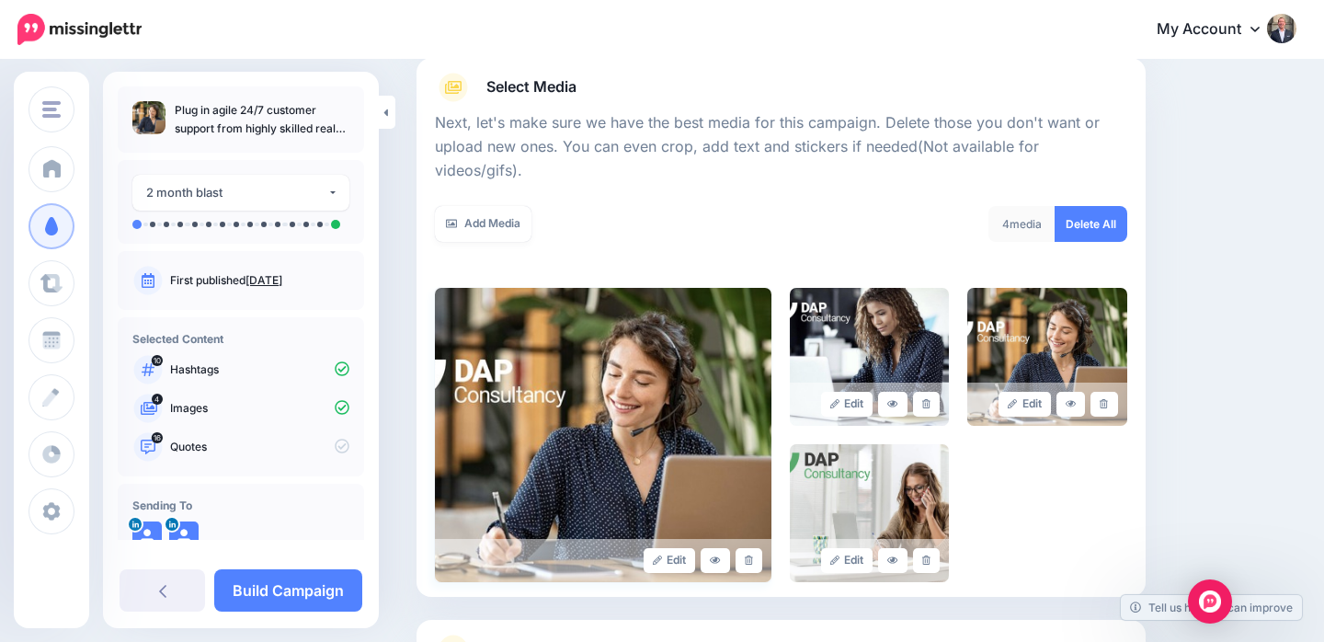
scroll to position [221, 0]
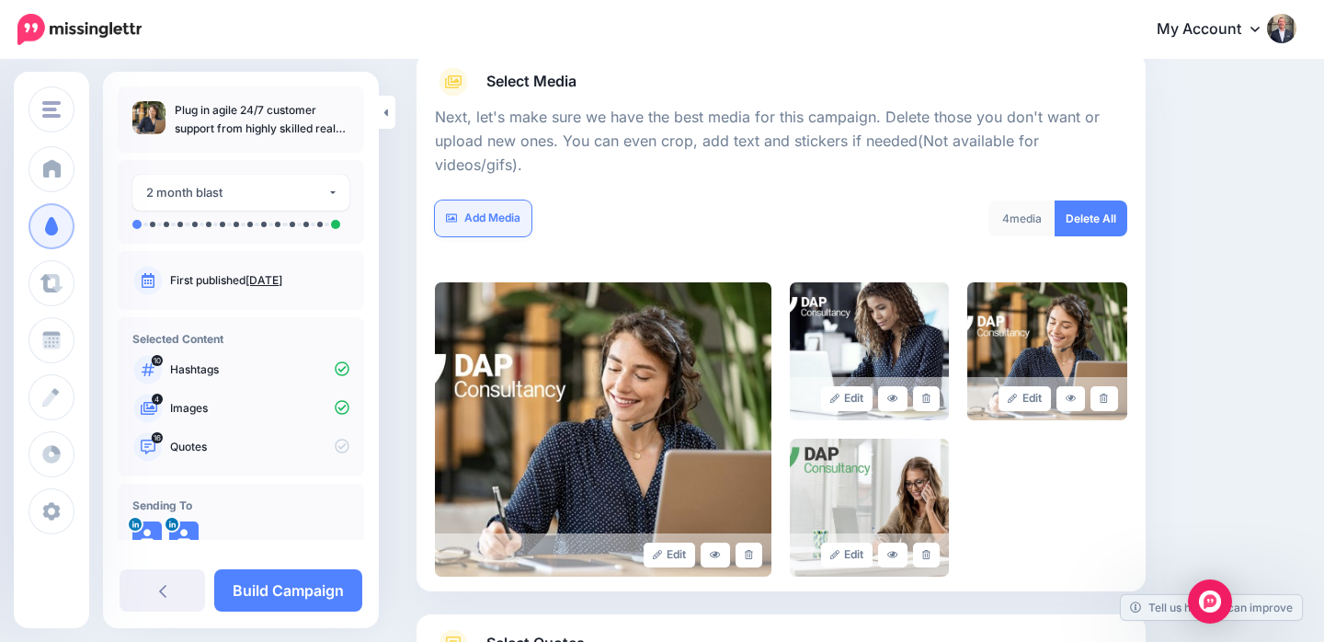
click at [485, 200] on link "Add Media" at bounding box center [483, 218] width 97 height 36
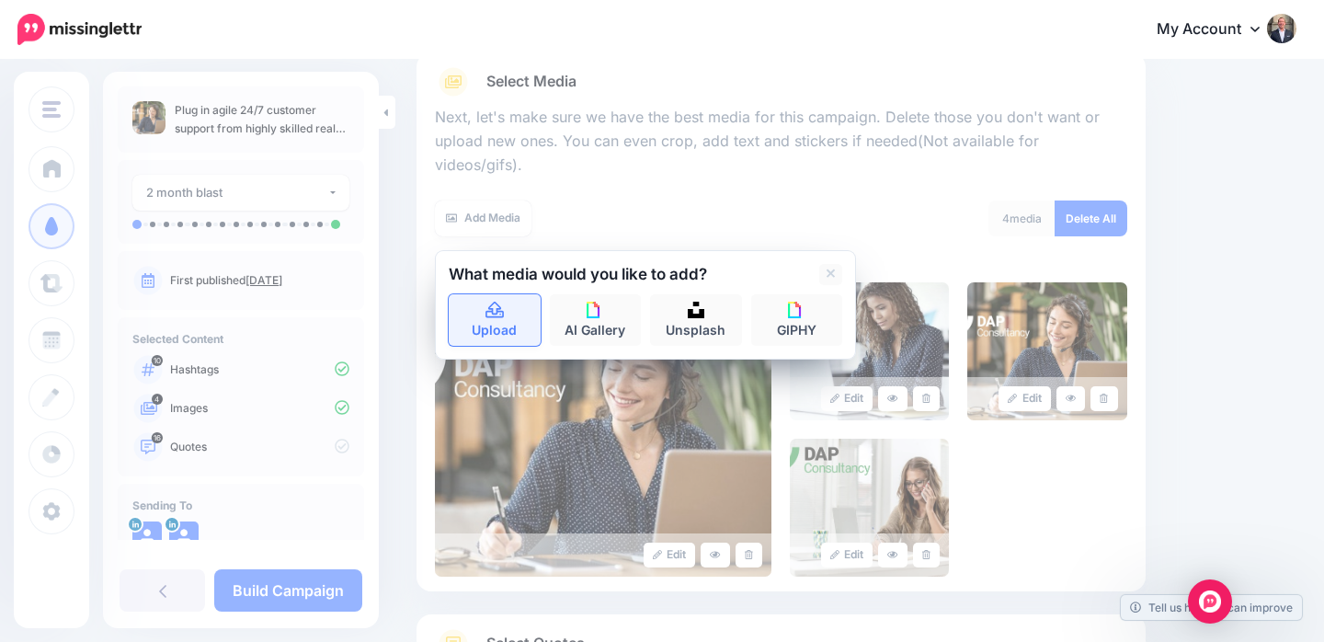
click at [485, 303] on icon at bounding box center [495, 311] width 21 height 17
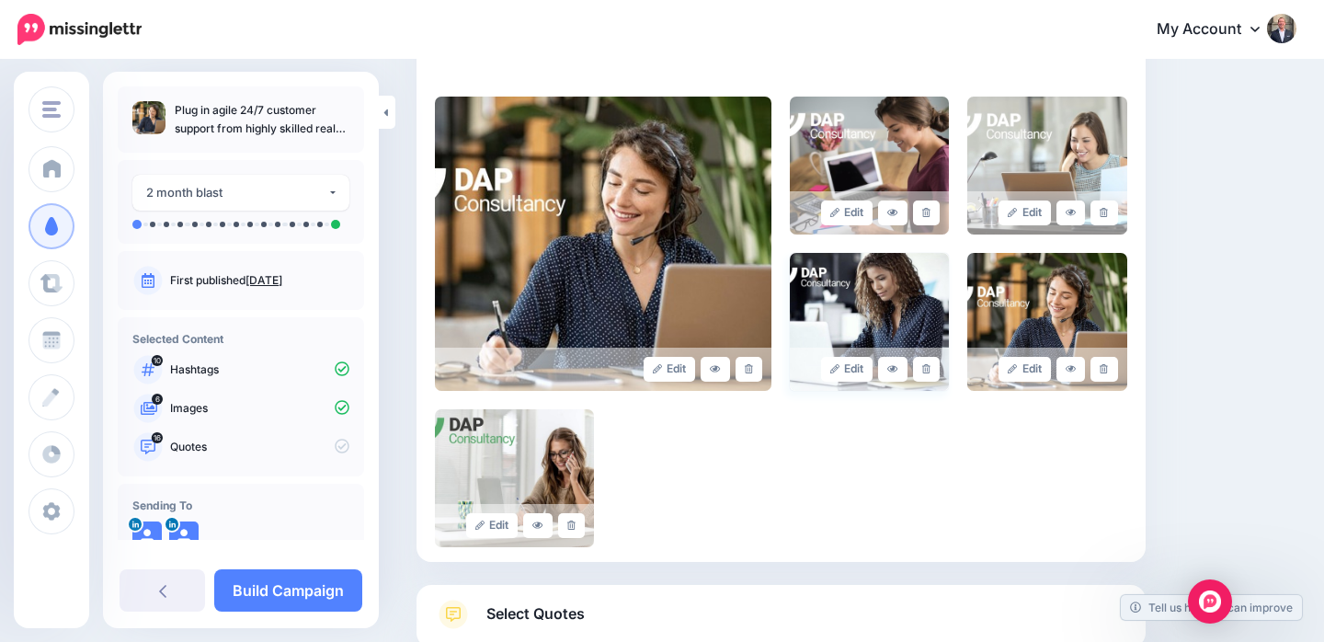
scroll to position [404, 0]
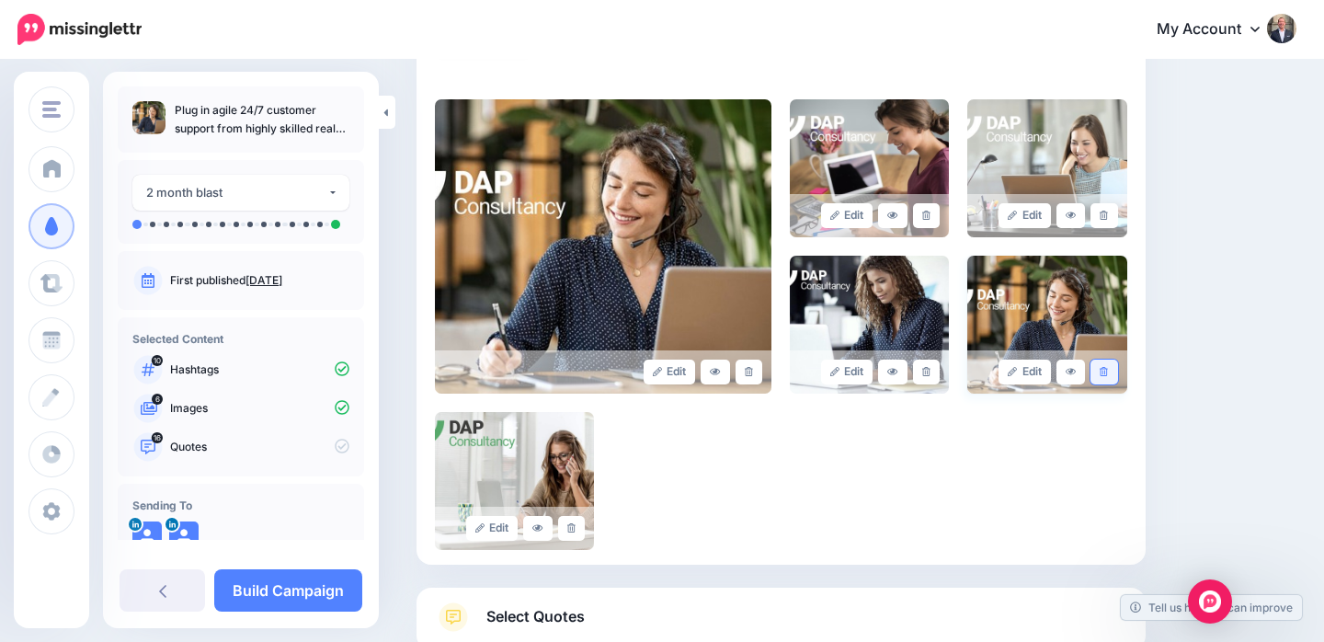
click at [1111, 360] on link at bounding box center [1104, 372] width 27 height 25
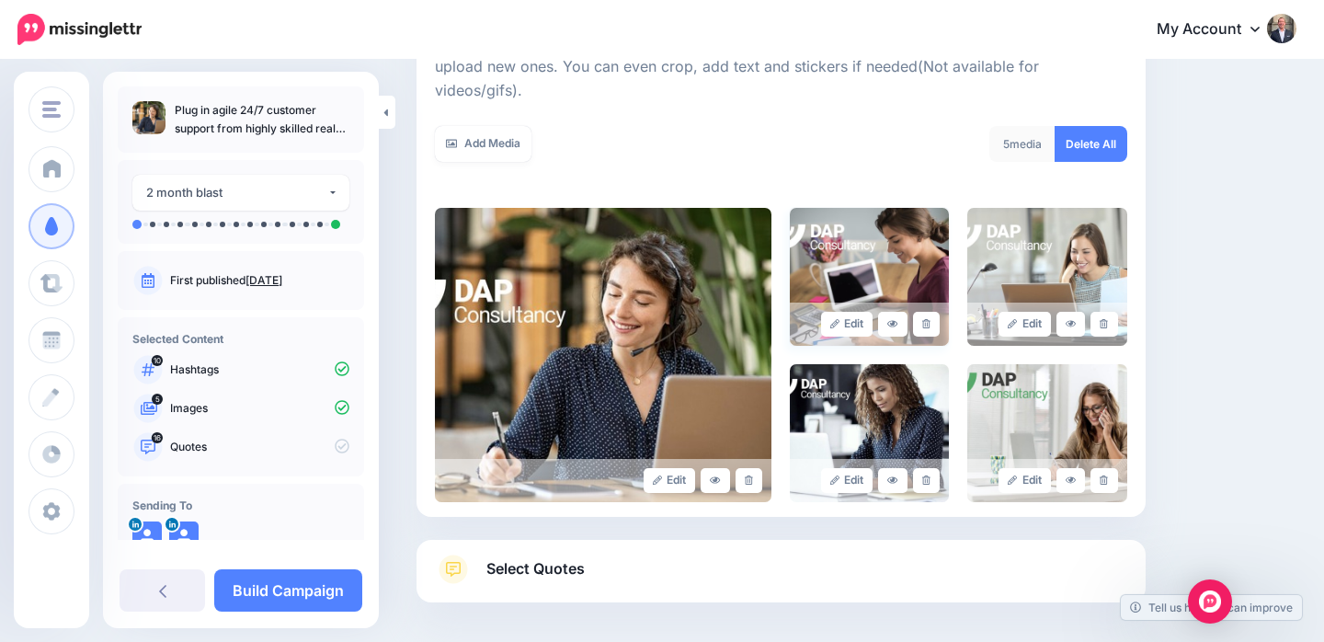
scroll to position [294, 0]
click at [506, 127] on link "Add Media" at bounding box center [483, 145] width 97 height 36
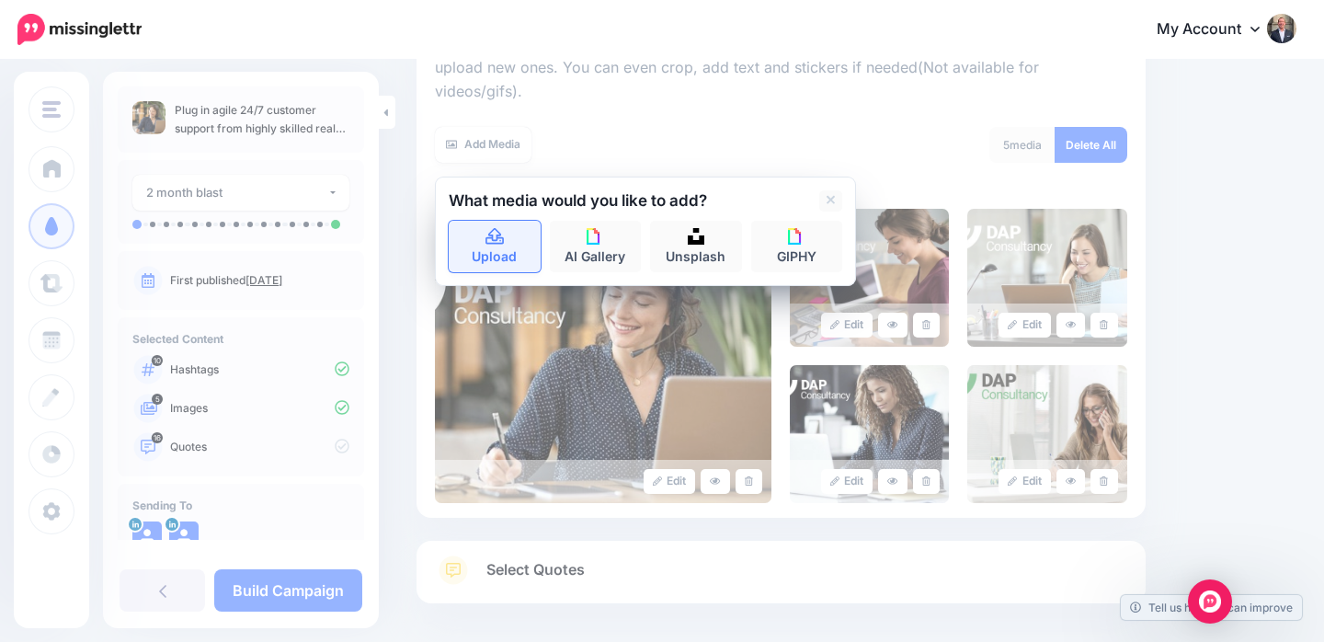
click at [499, 228] on icon at bounding box center [495, 236] width 18 height 17
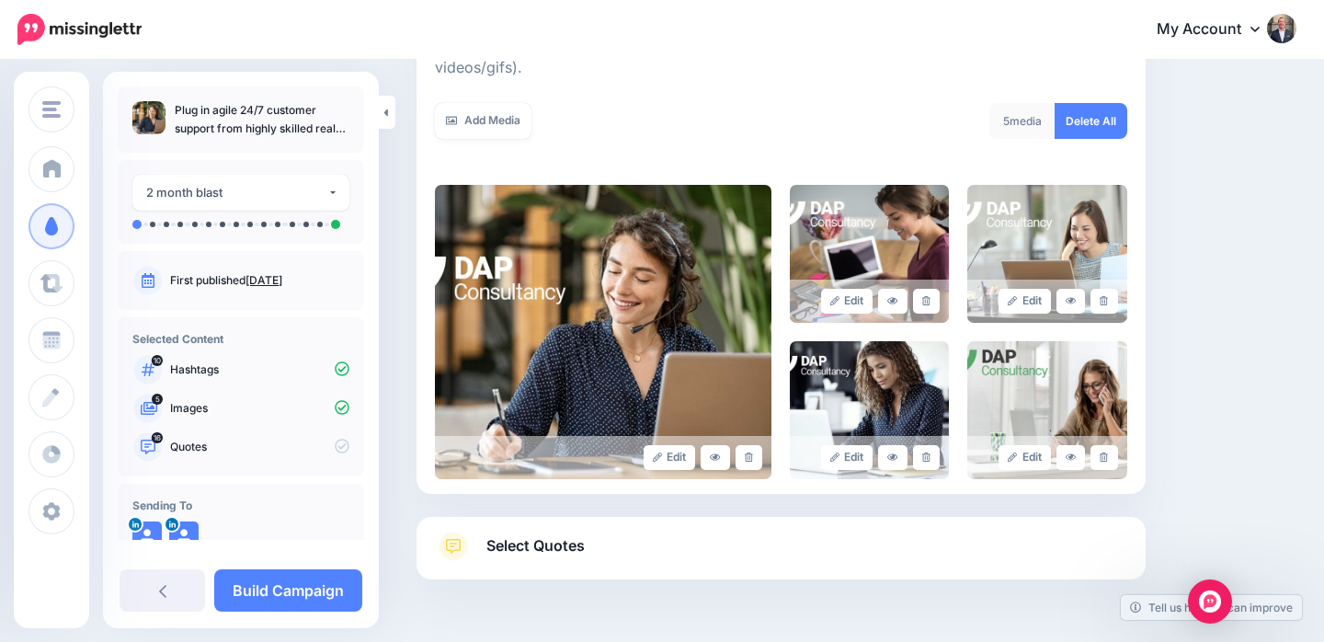
scroll to position [308, 0]
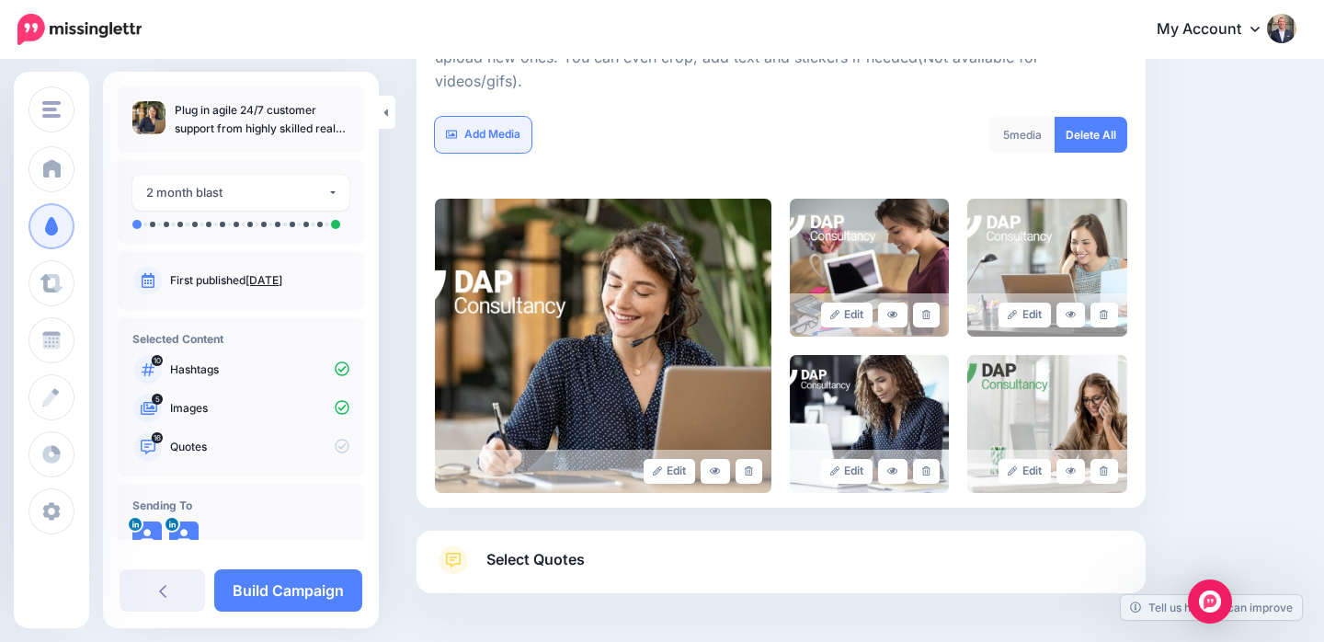
click at [487, 117] on link "Add Media" at bounding box center [483, 135] width 97 height 36
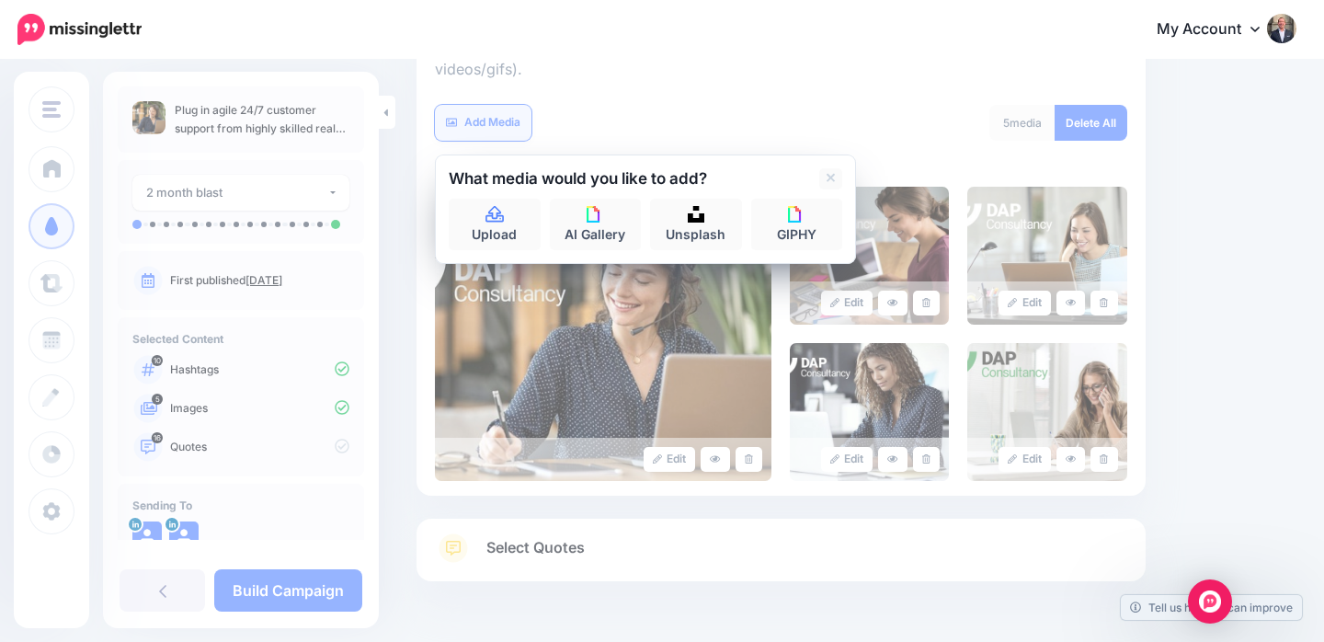
scroll to position [319, 0]
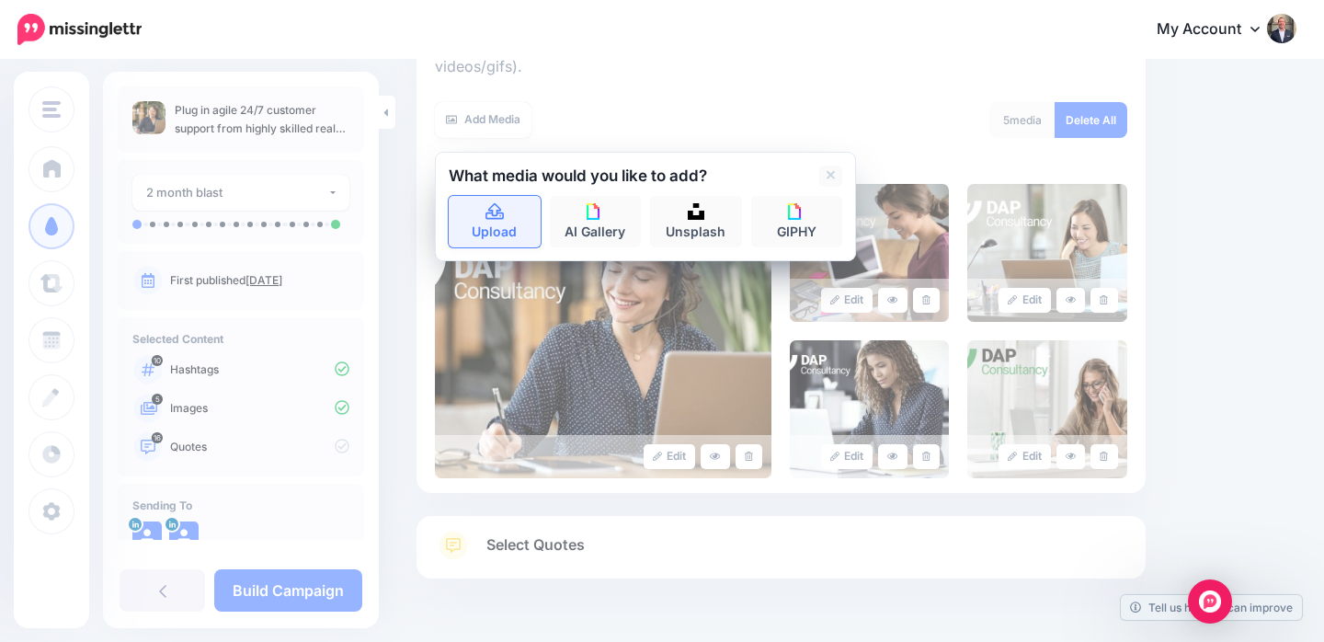
click at [482, 196] on link "Upload" at bounding box center [495, 221] width 92 height 51
click at [498, 199] on link "Upload" at bounding box center [495, 221] width 92 height 51
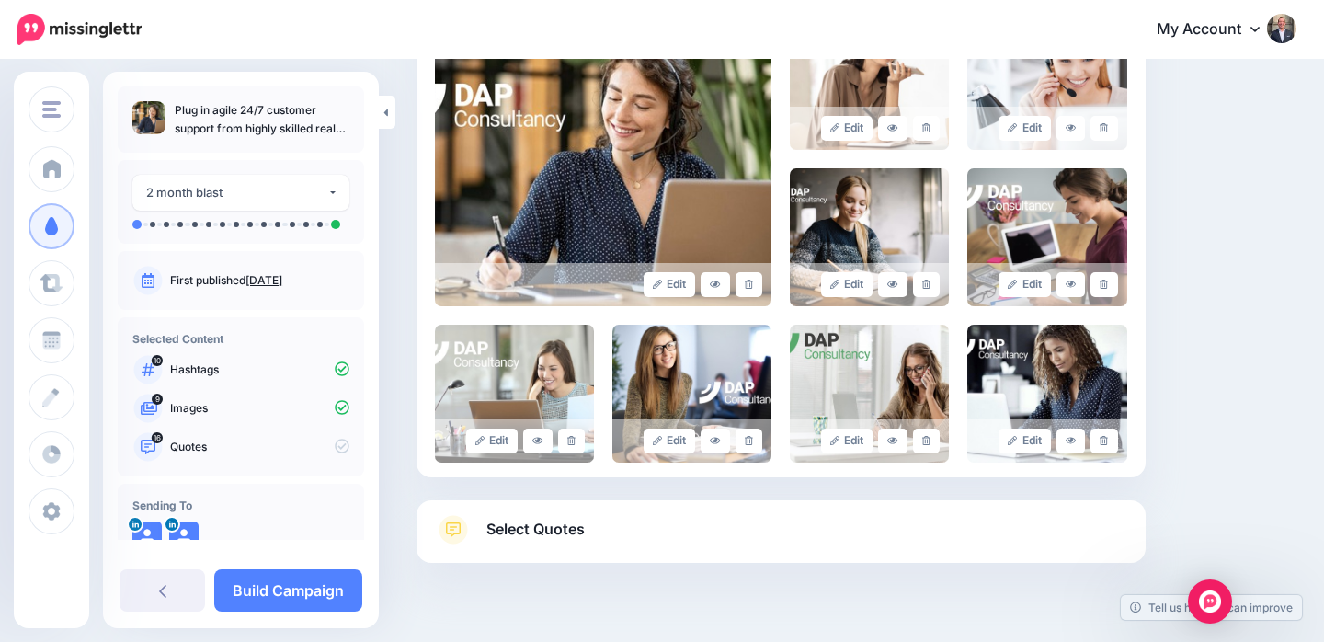
scroll to position [508, 0]
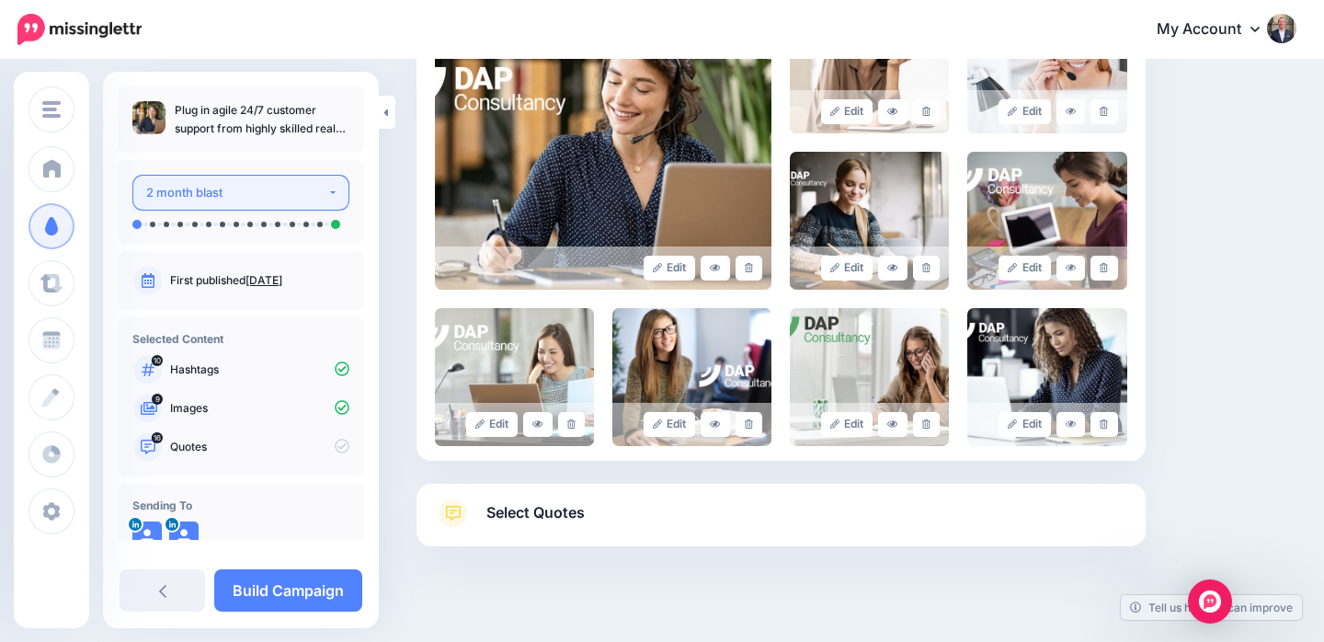
click at [318, 195] on button "2 month blast" at bounding box center [240, 193] width 217 height 36
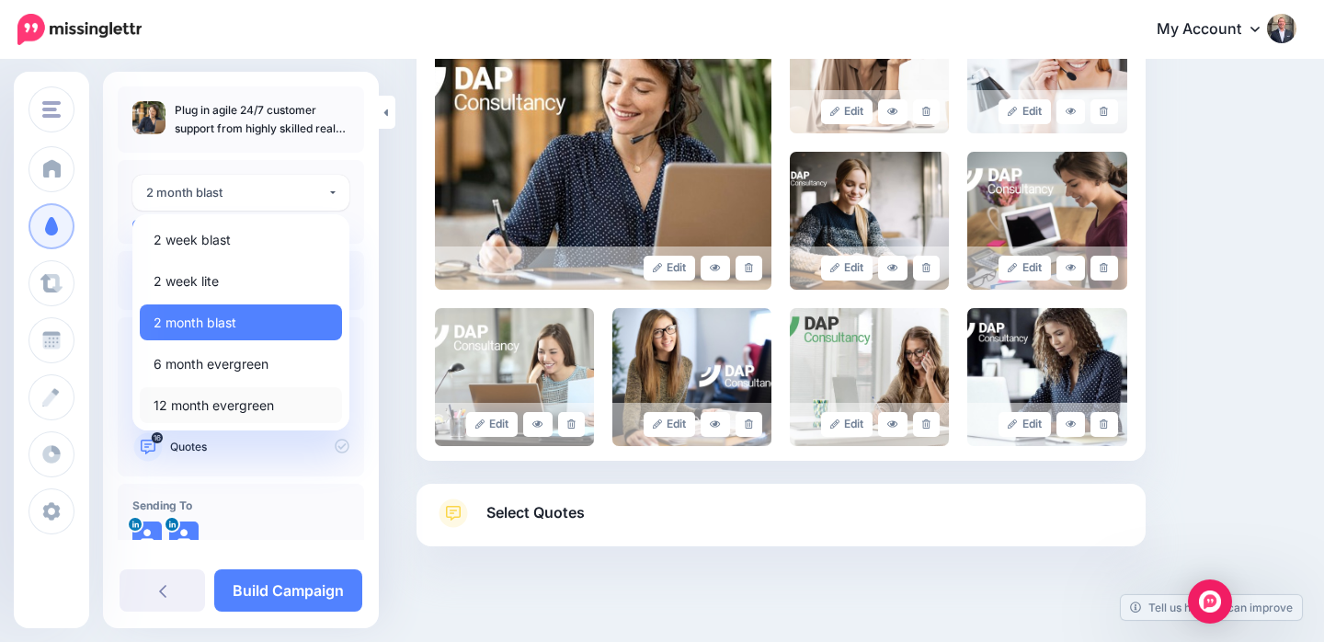
click at [200, 403] on span "12 month evergreen" at bounding box center [214, 405] width 120 height 22
select select "******"
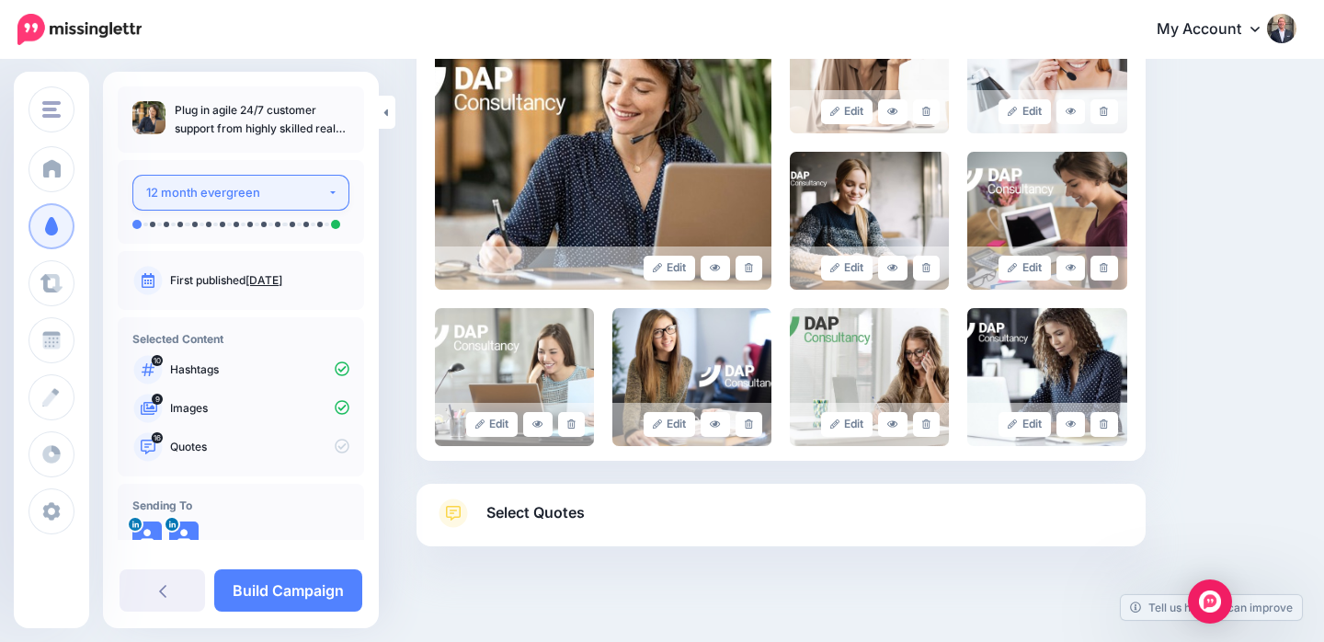
scroll to position [42, 0]
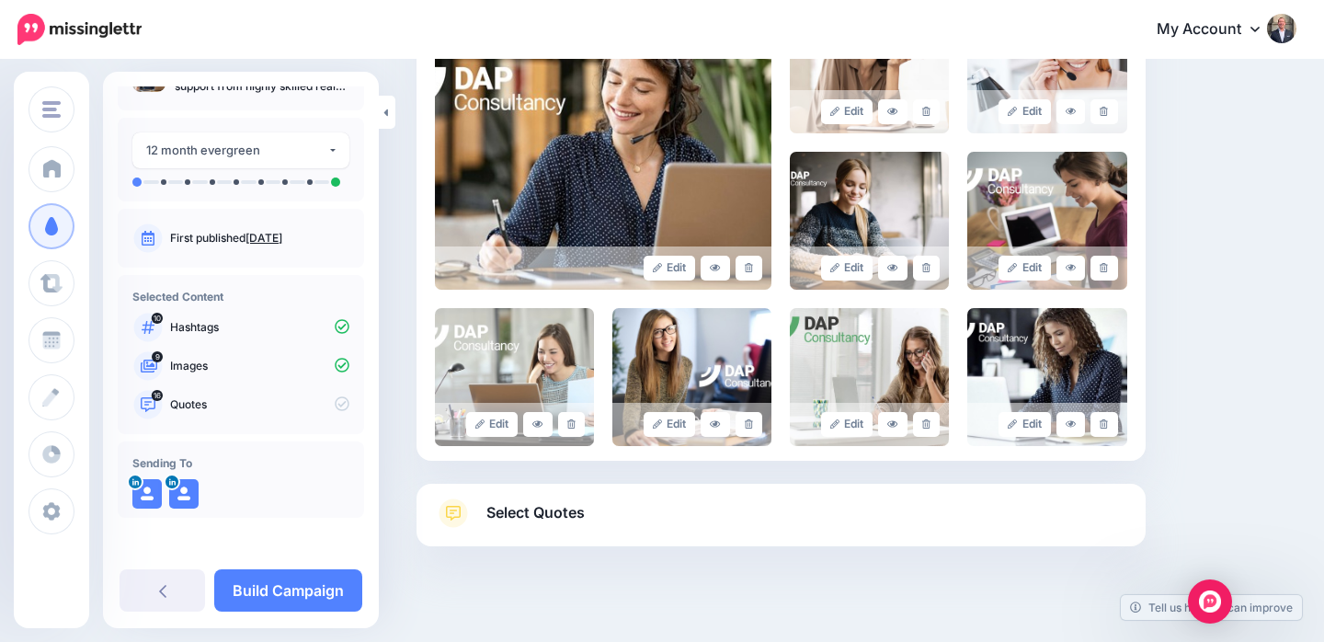
click at [547, 500] on span "Select Quotes" at bounding box center [535, 512] width 98 height 25
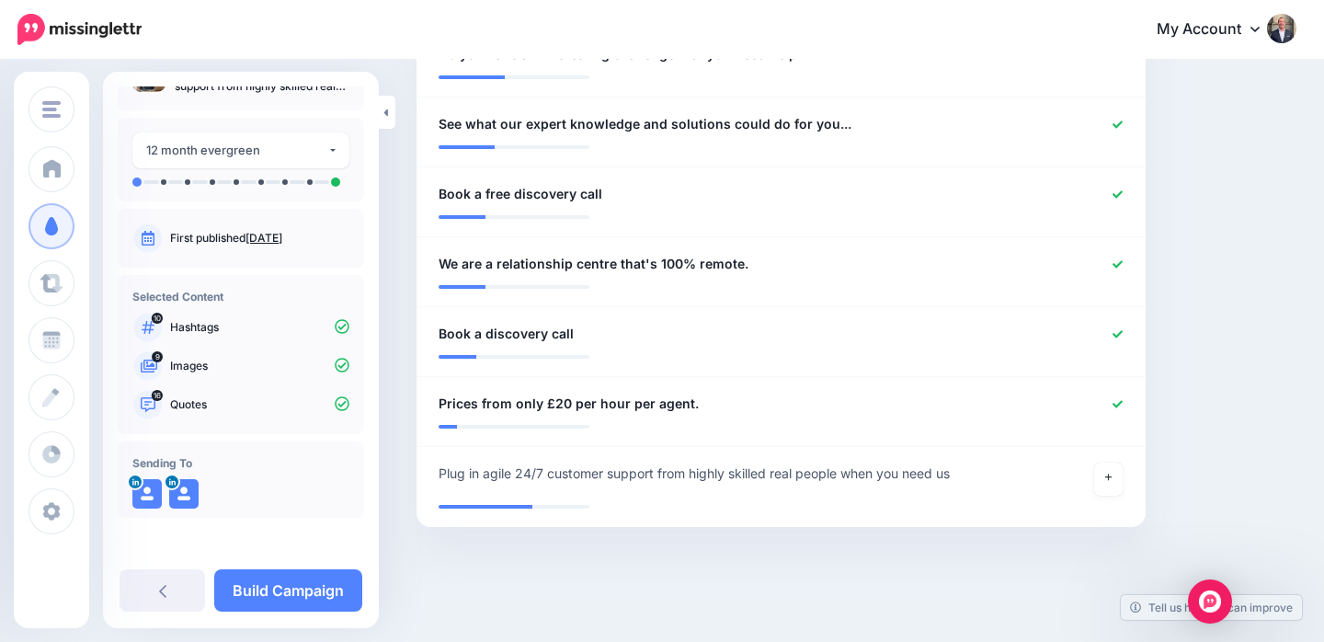
scroll to position [1424, 0]
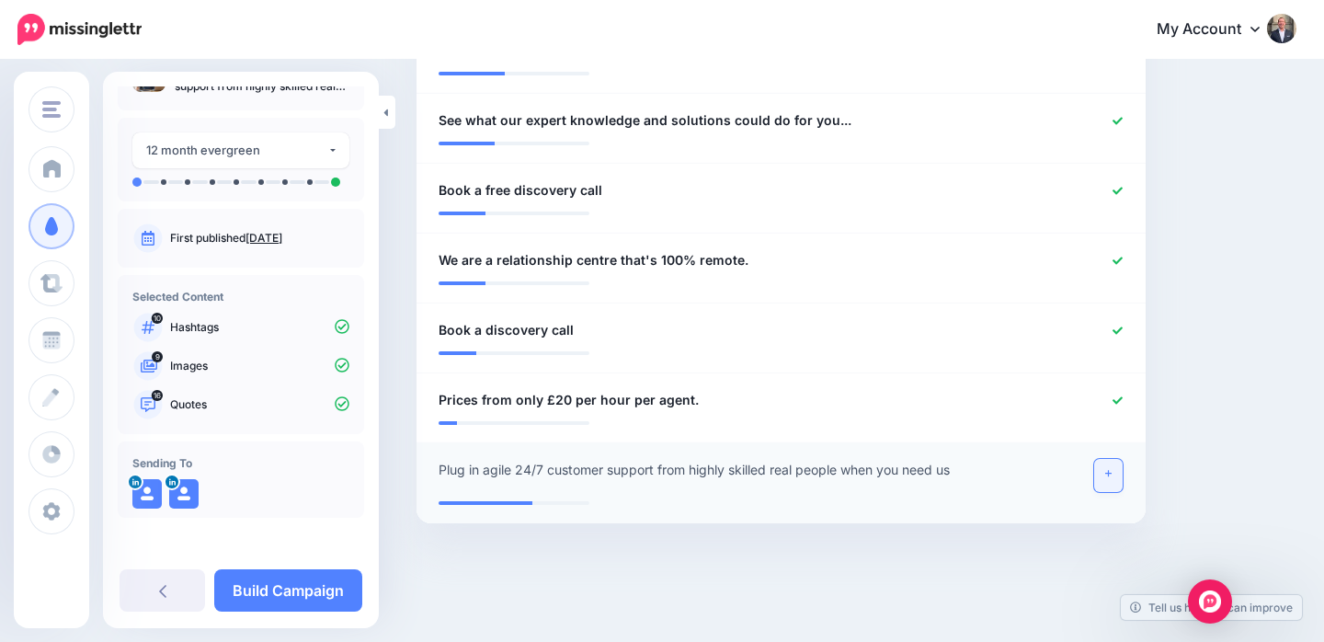
click at [1112, 477] on link at bounding box center [1108, 475] width 29 height 33
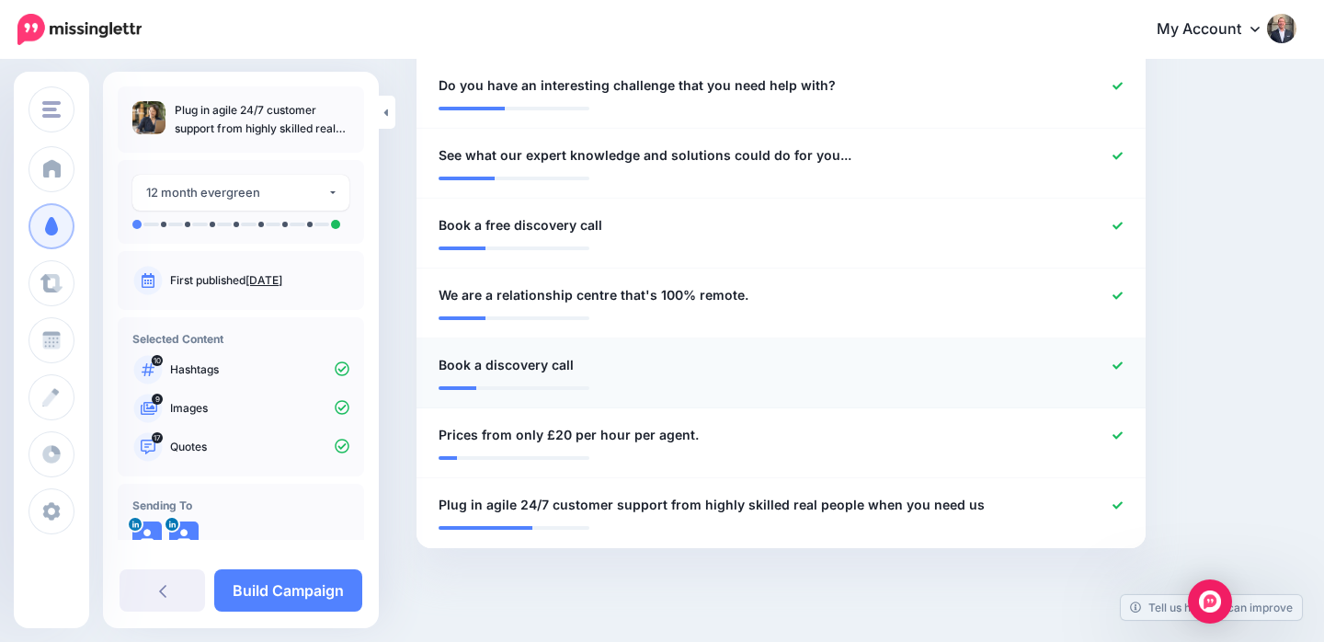
scroll to position [1390, 0]
click at [1118, 365] on icon at bounding box center [1118, 363] width 10 height 7
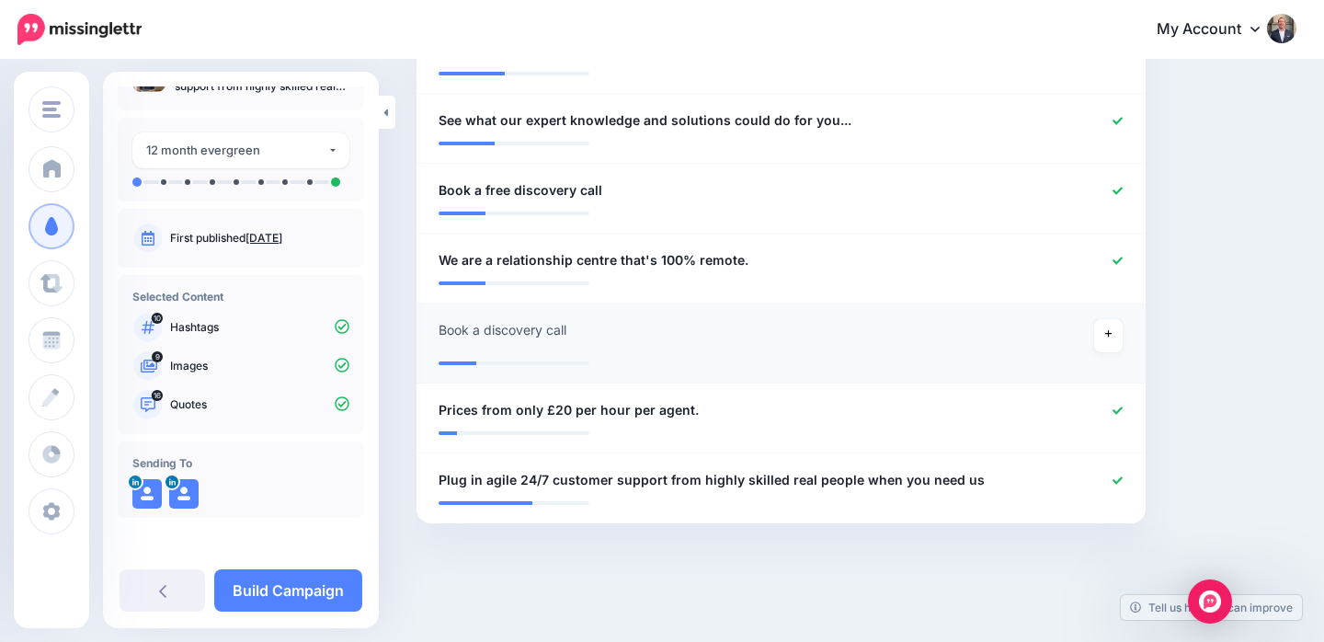
scroll to position [0, 0]
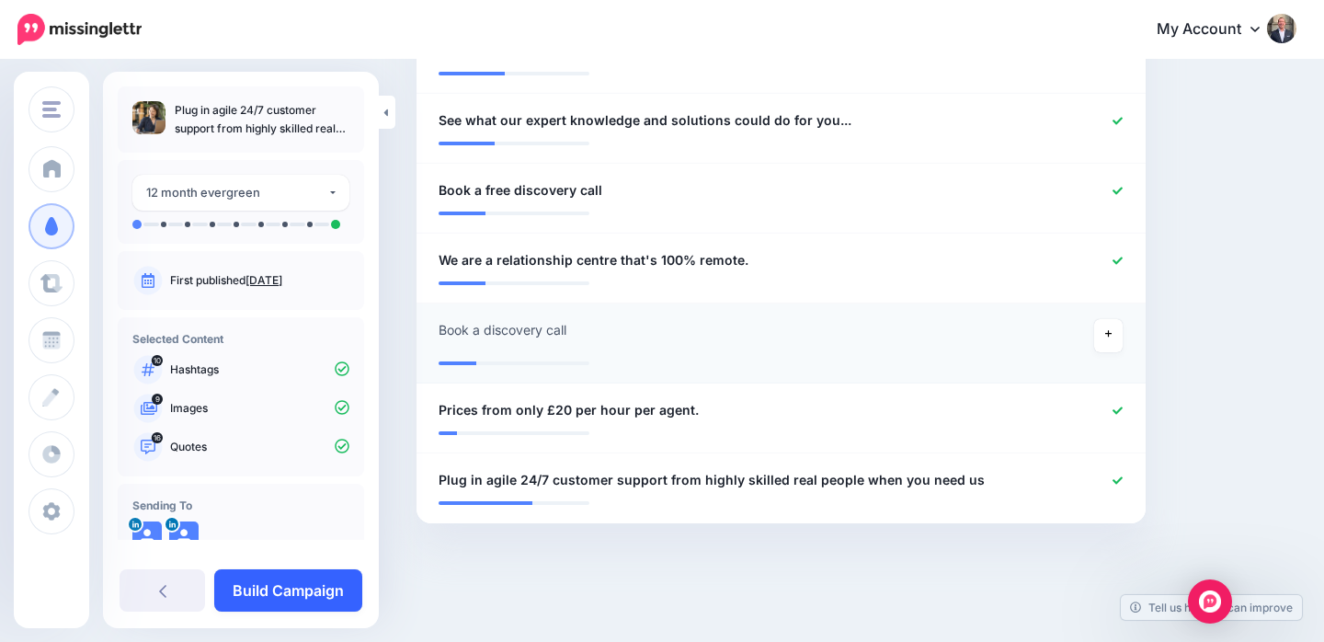
click at [280, 590] on link "Build Campaign" at bounding box center [288, 590] width 148 height 42
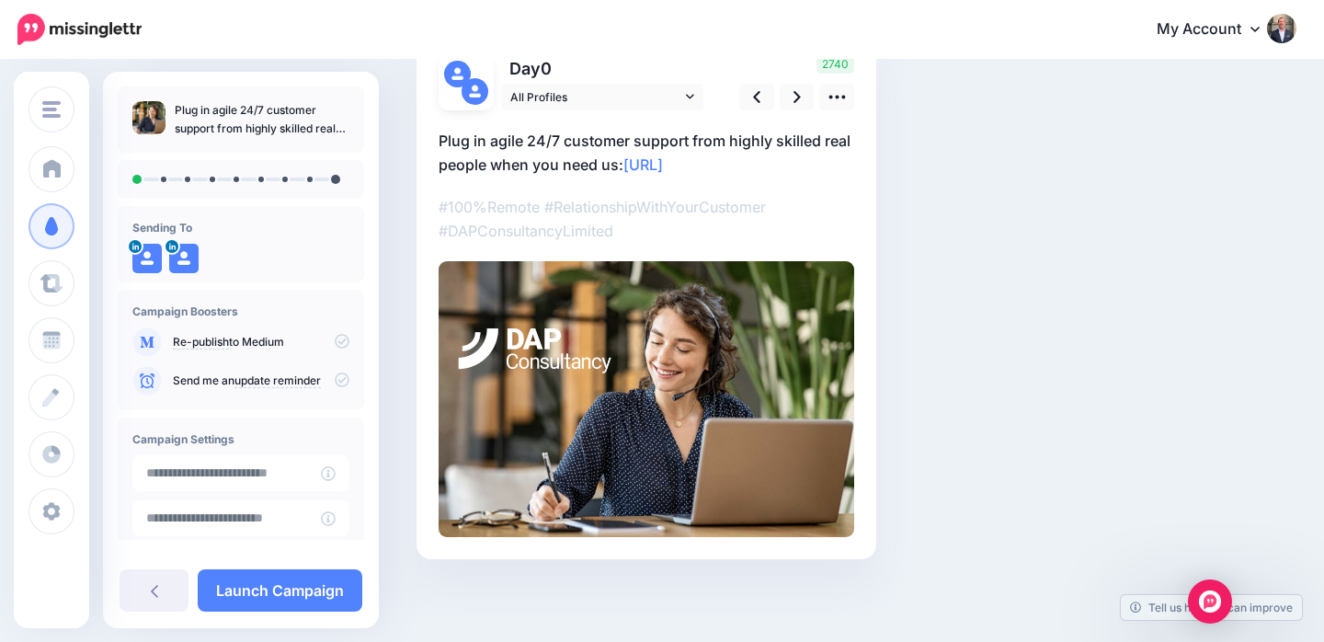
scroll to position [98, 0]
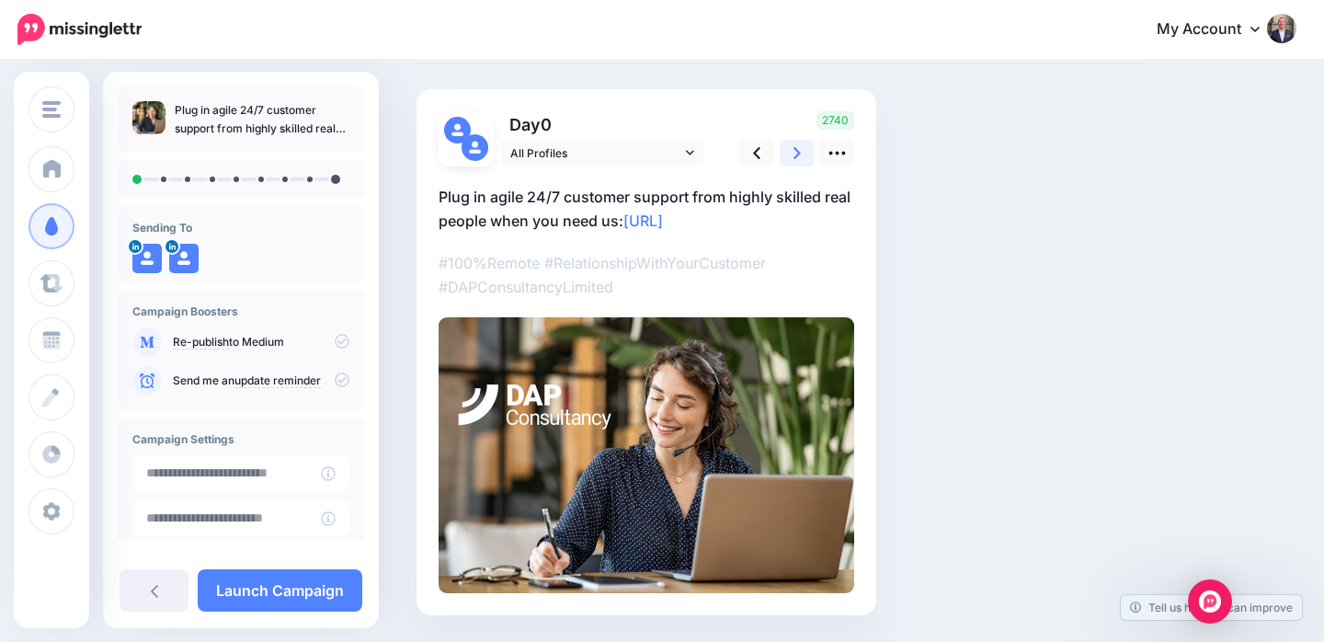
click at [794, 154] on icon at bounding box center [797, 152] width 7 height 19
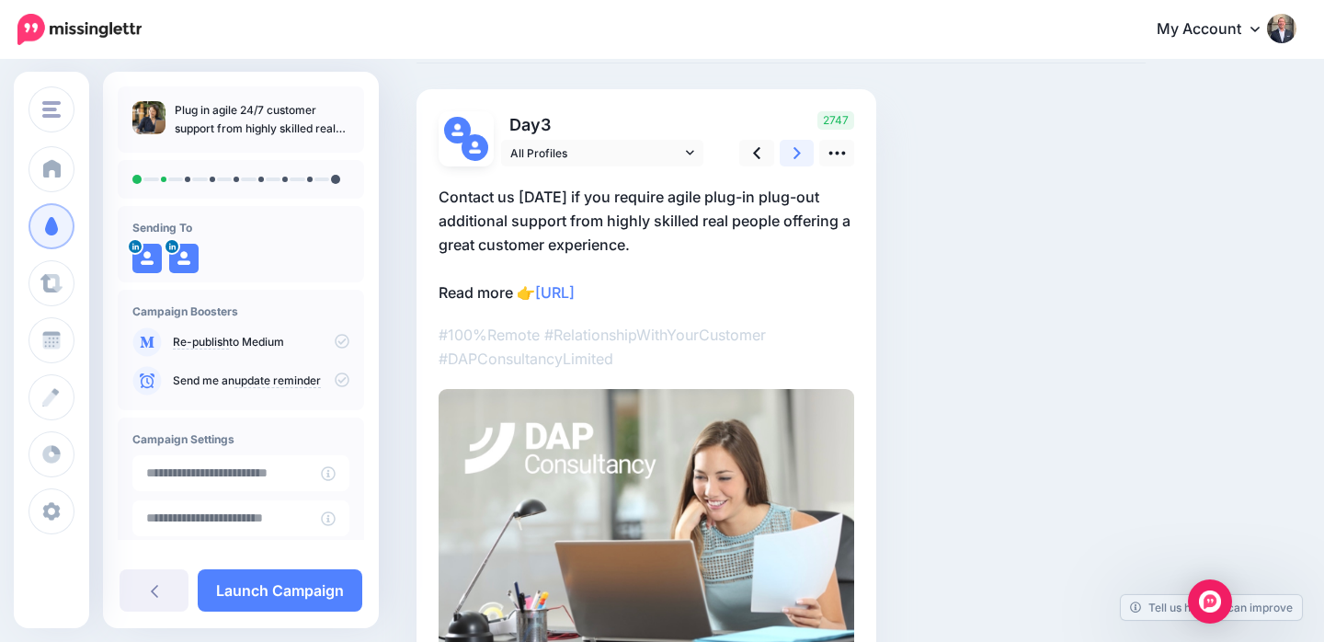
click at [790, 155] on link at bounding box center [797, 153] width 35 height 27
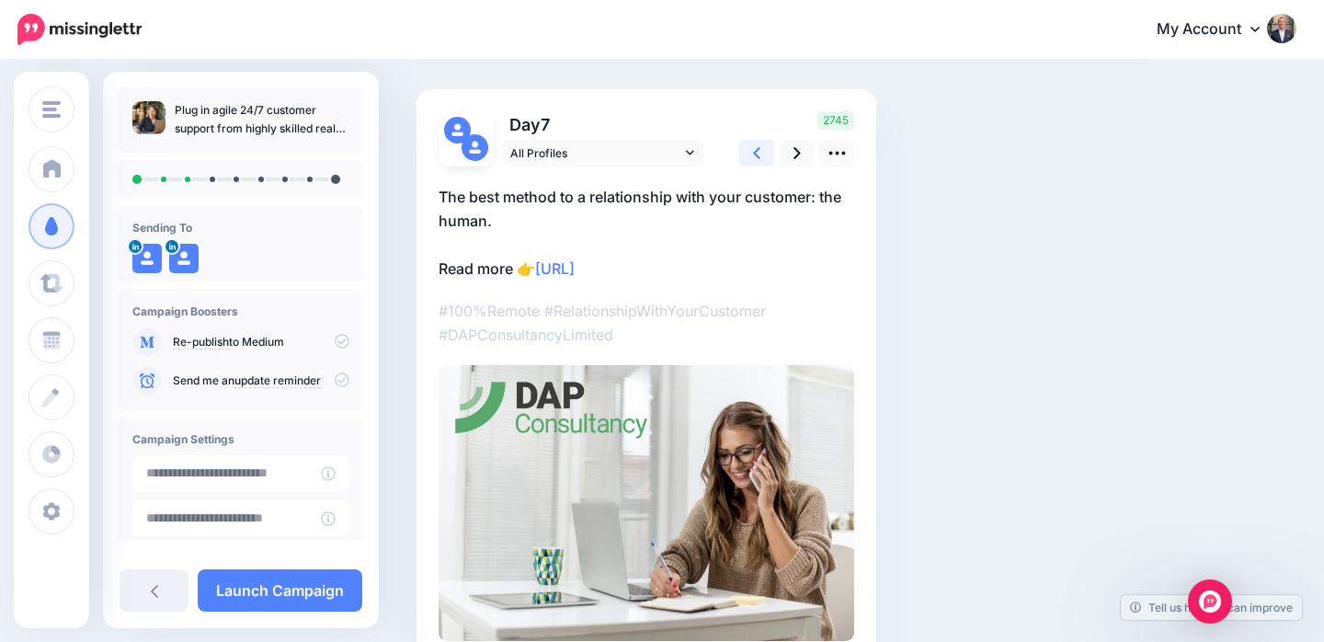
click at [757, 154] on icon at bounding box center [756, 153] width 7 height 12
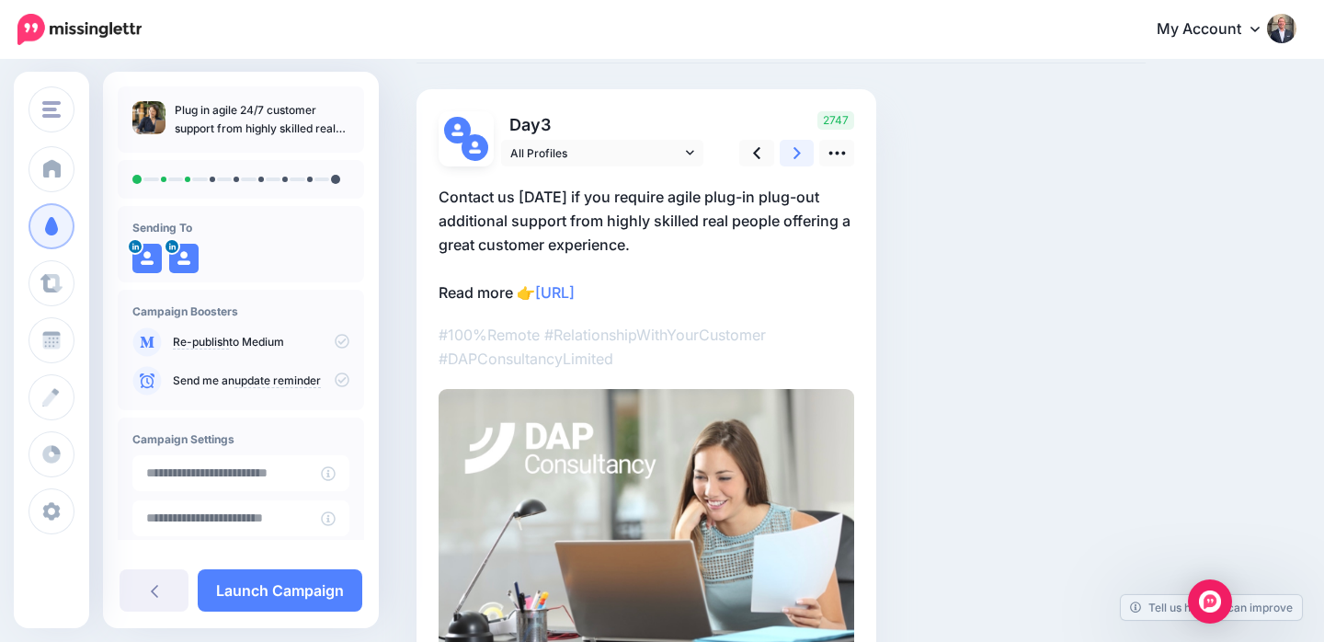
click at [792, 154] on link at bounding box center [797, 153] width 35 height 27
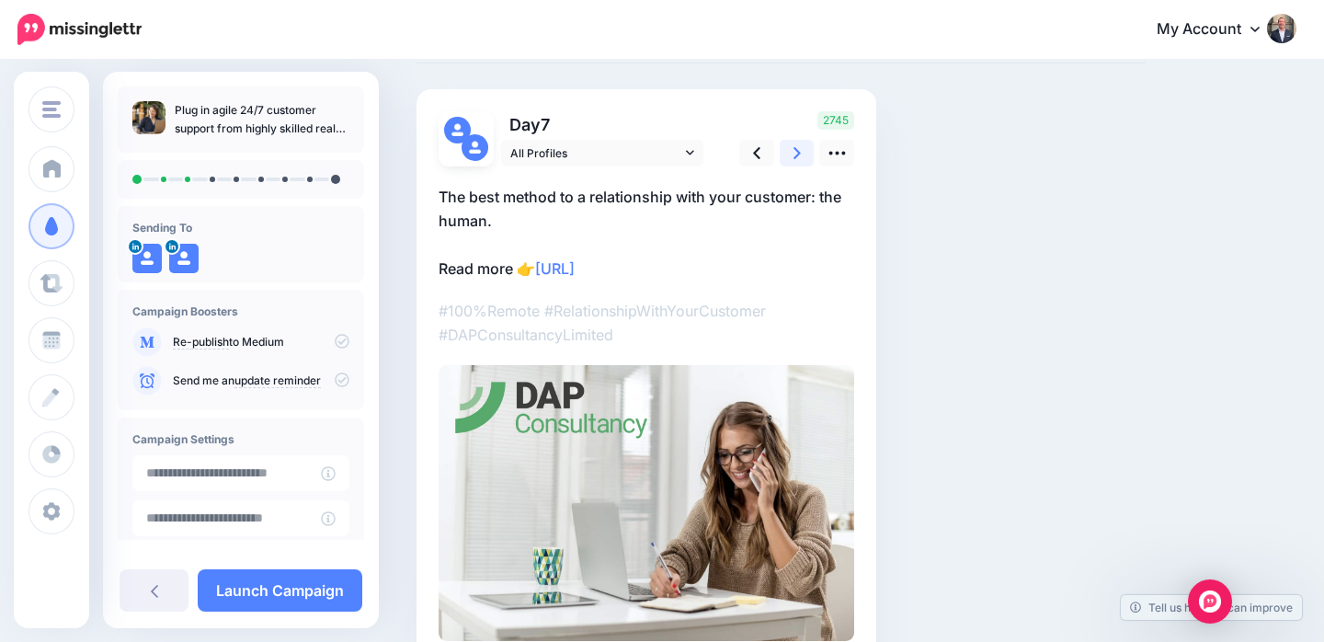
click at [792, 154] on link at bounding box center [797, 153] width 35 height 27
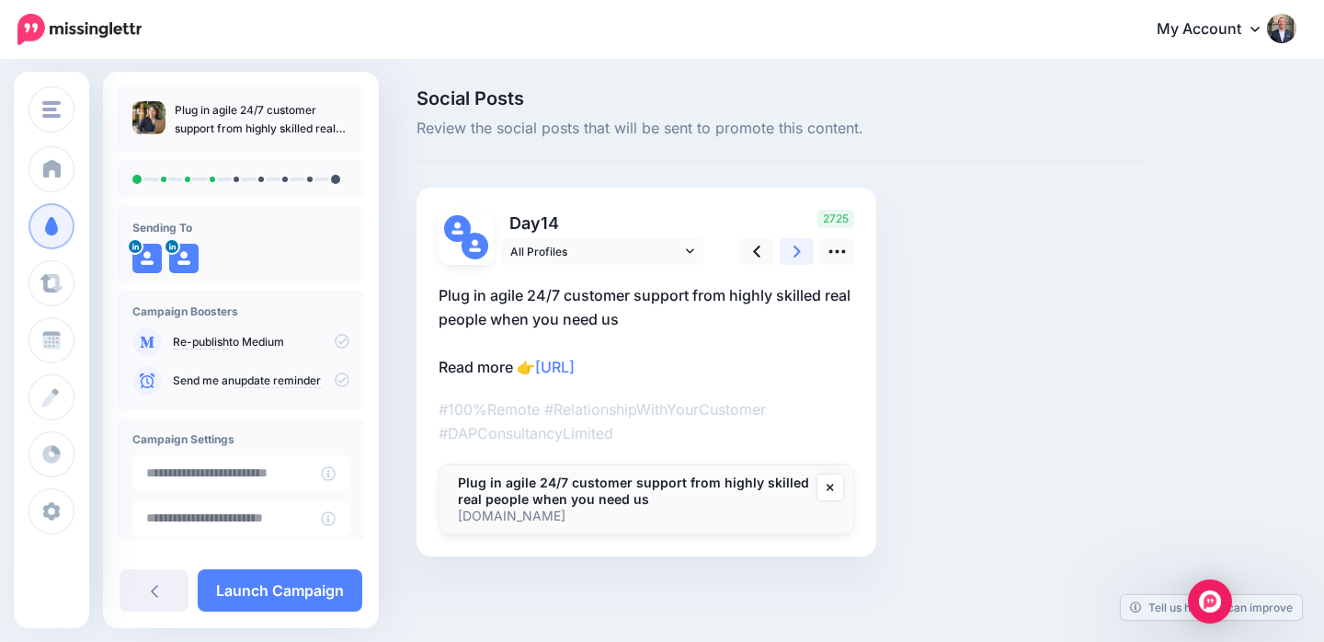
scroll to position [45, 0]
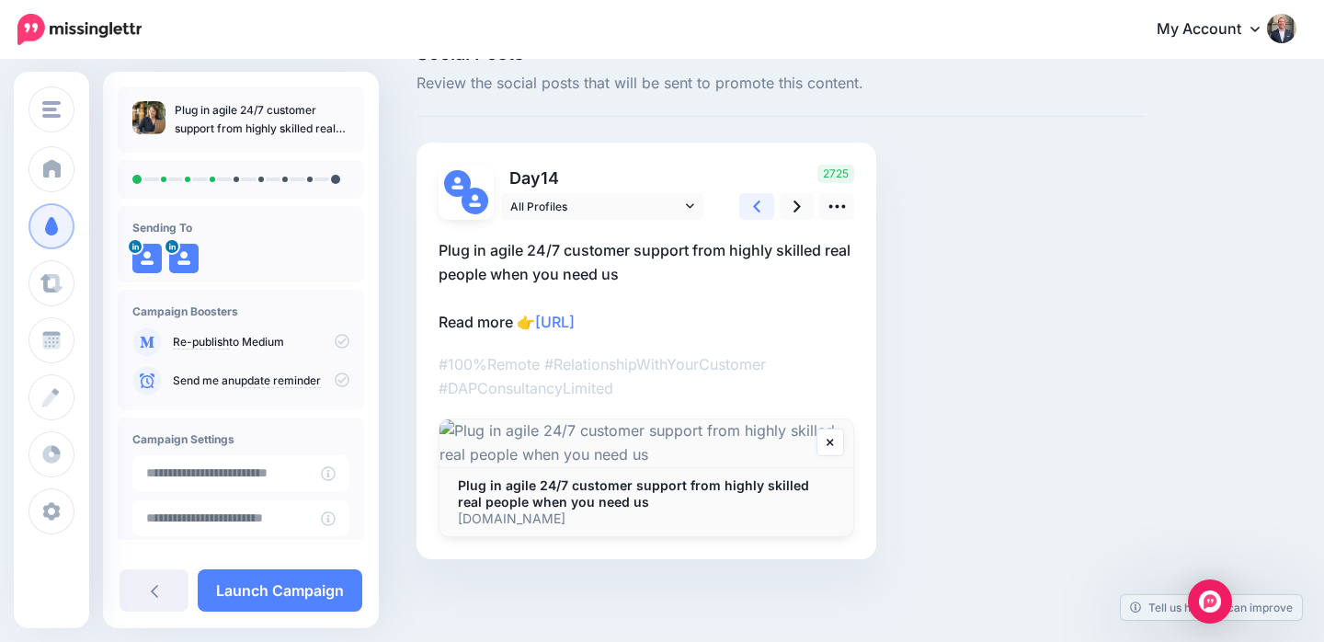
click at [760, 200] on icon at bounding box center [756, 206] width 7 height 19
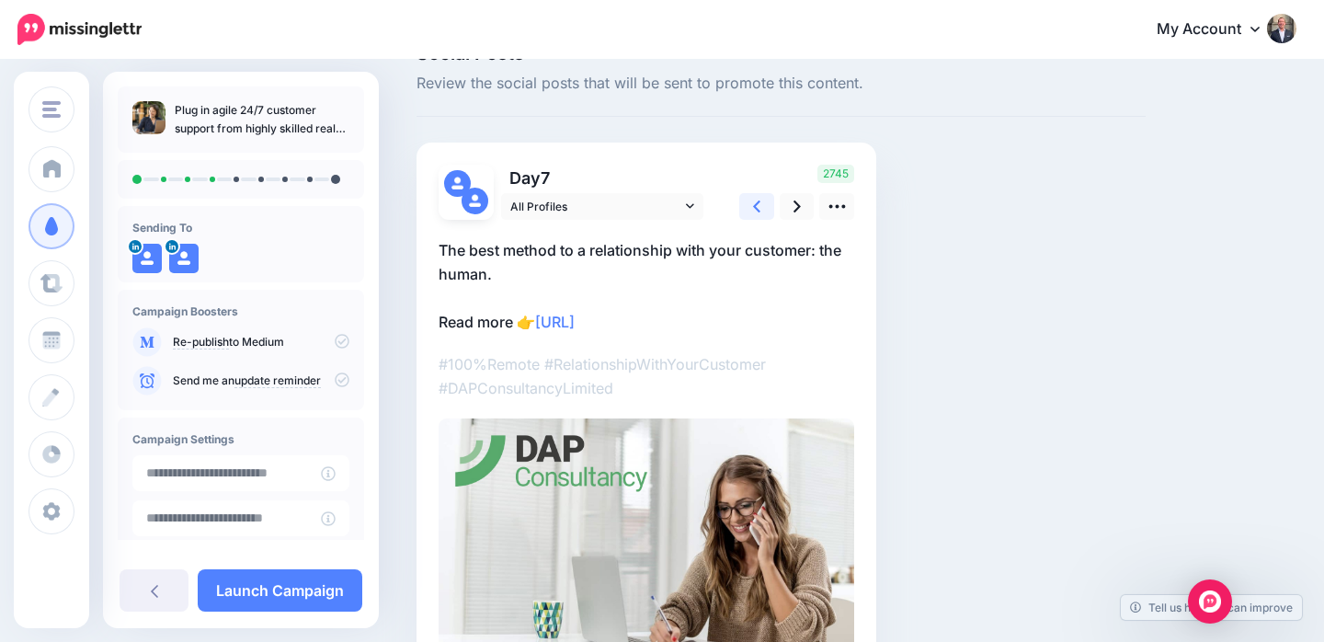
scroll to position [36, 0]
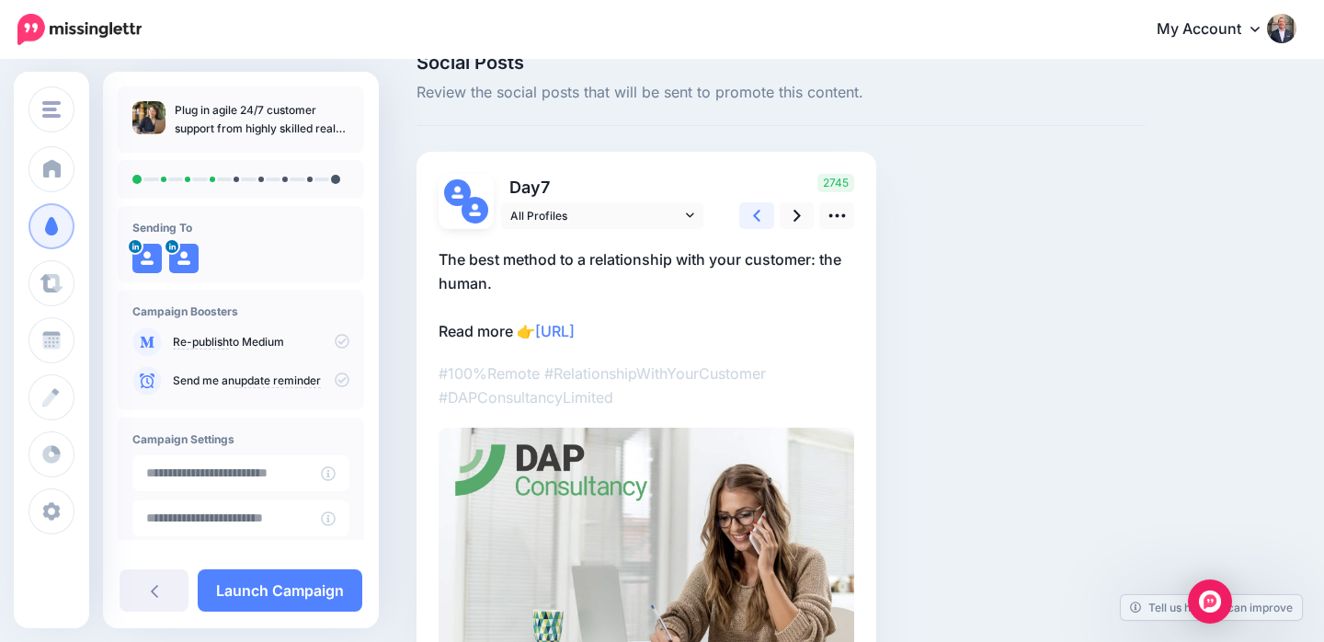
click at [753, 209] on icon at bounding box center [756, 215] width 7 height 19
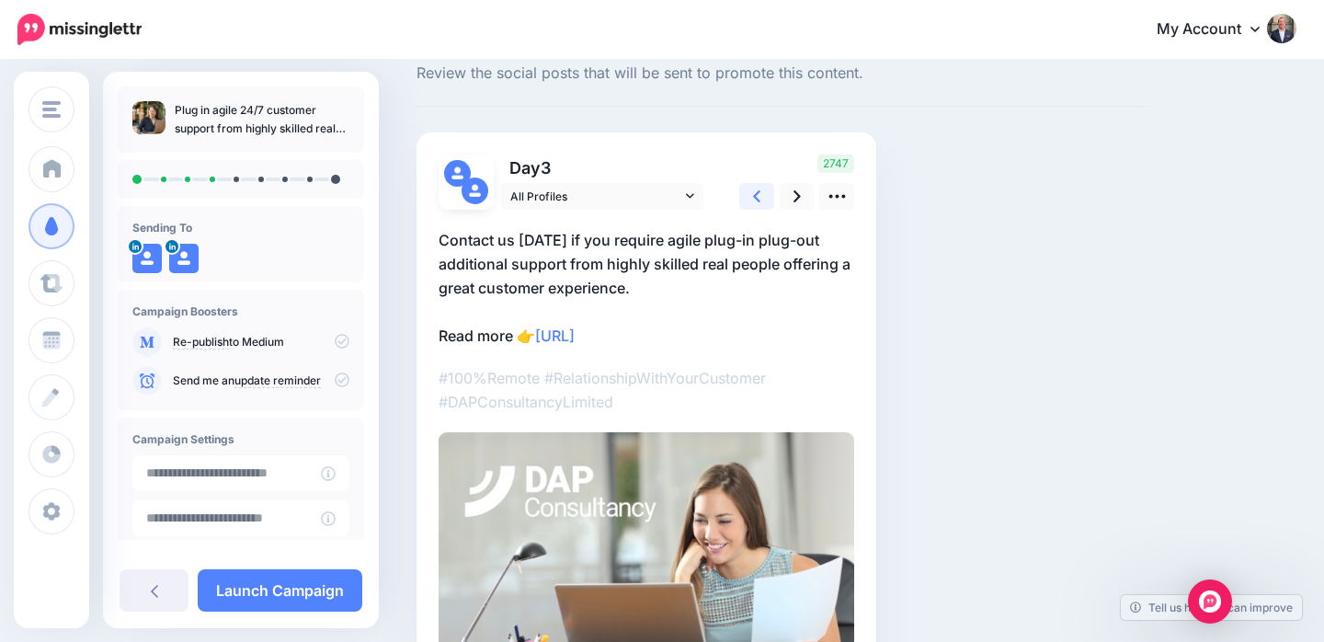
click at [758, 199] on icon at bounding box center [756, 196] width 7 height 19
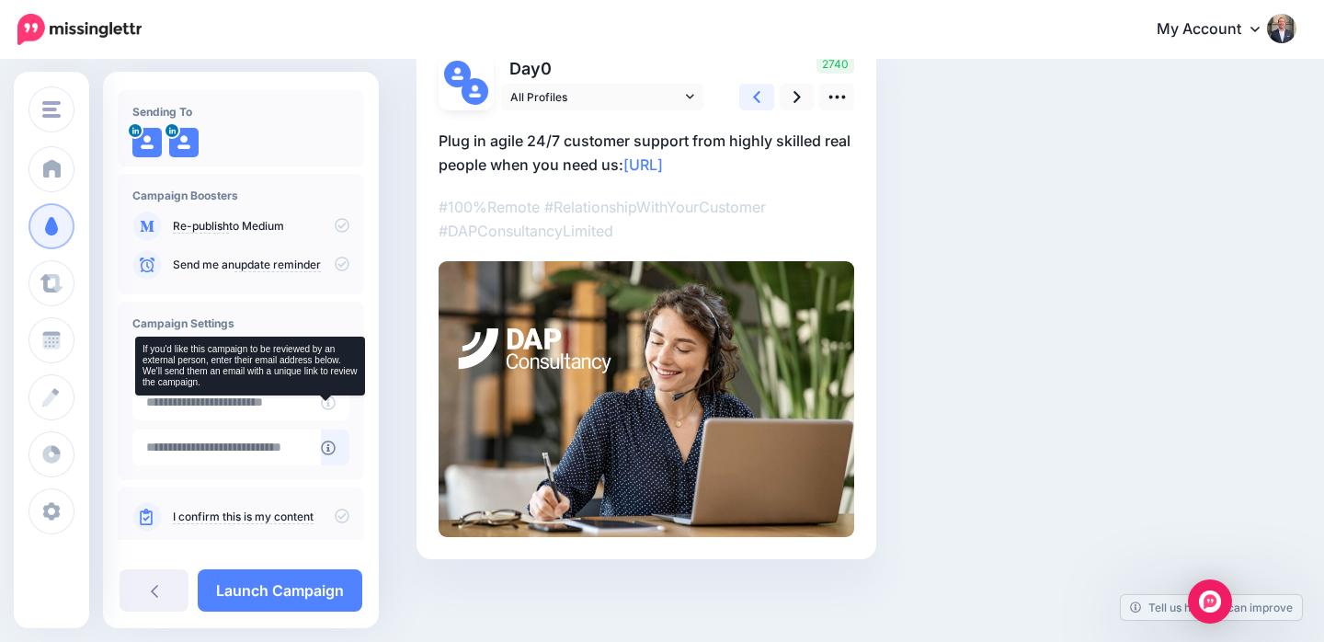
scroll to position [144, 0]
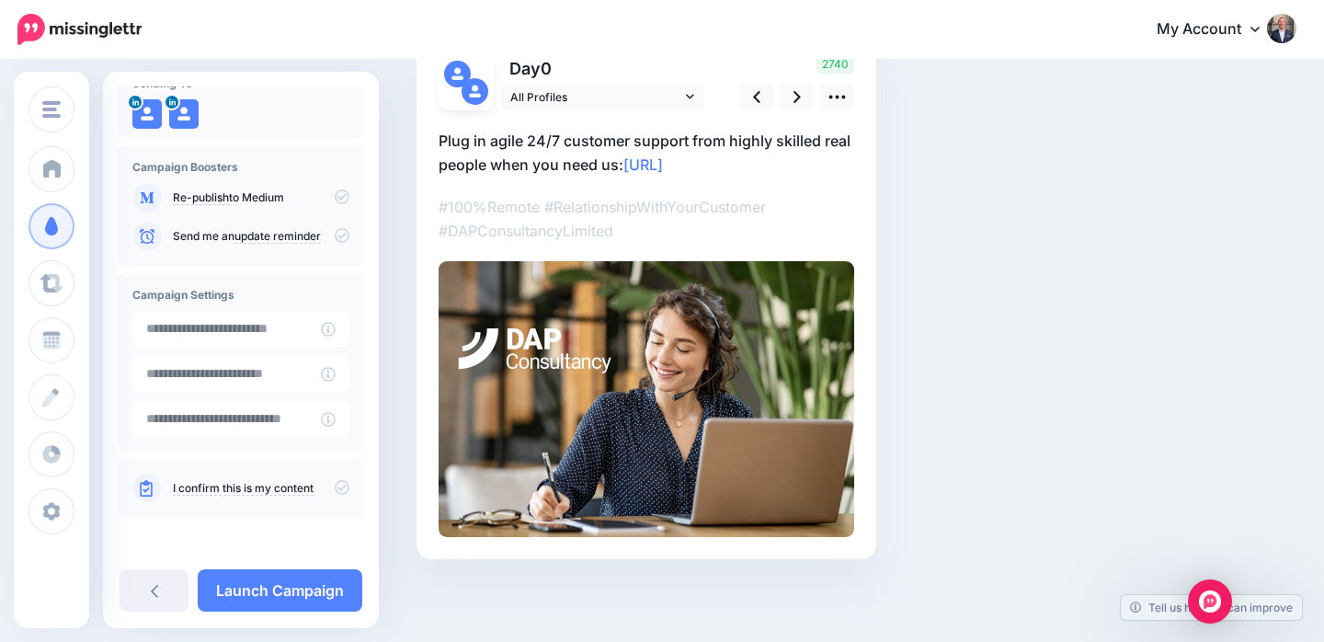
click at [335, 485] on icon at bounding box center [342, 487] width 15 height 15
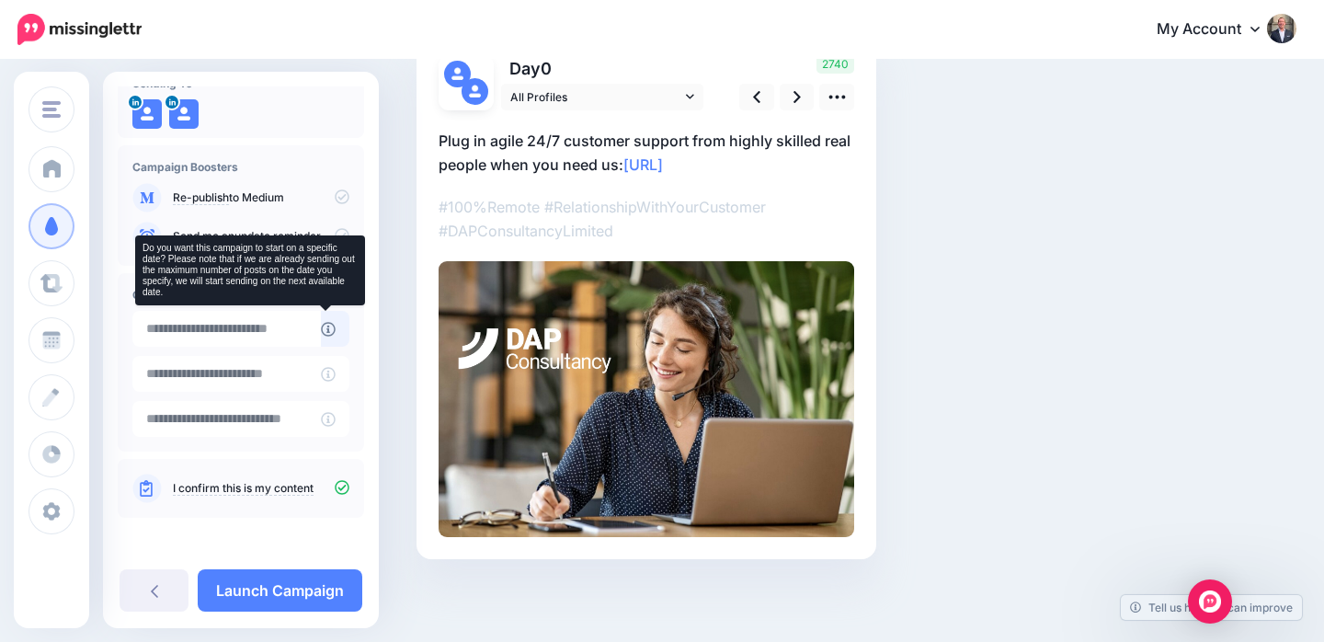
click at [322, 330] on icon at bounding box center [328, 329] width 15 height 15
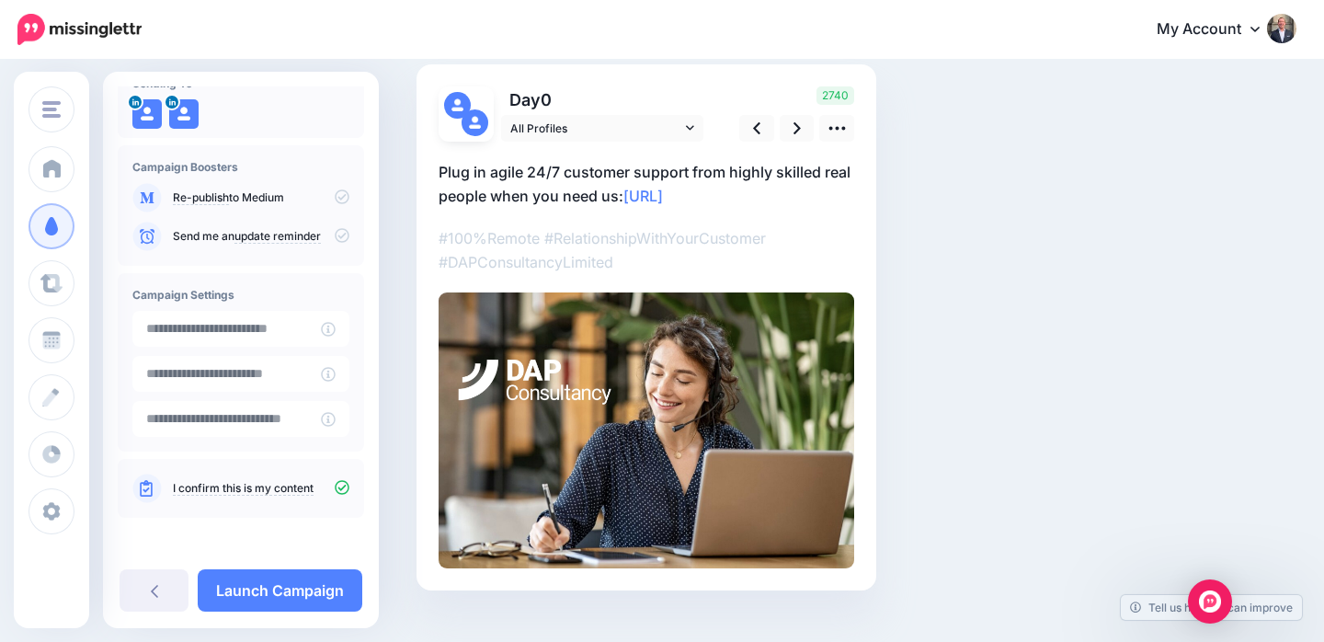
scroll to position [154, 0]
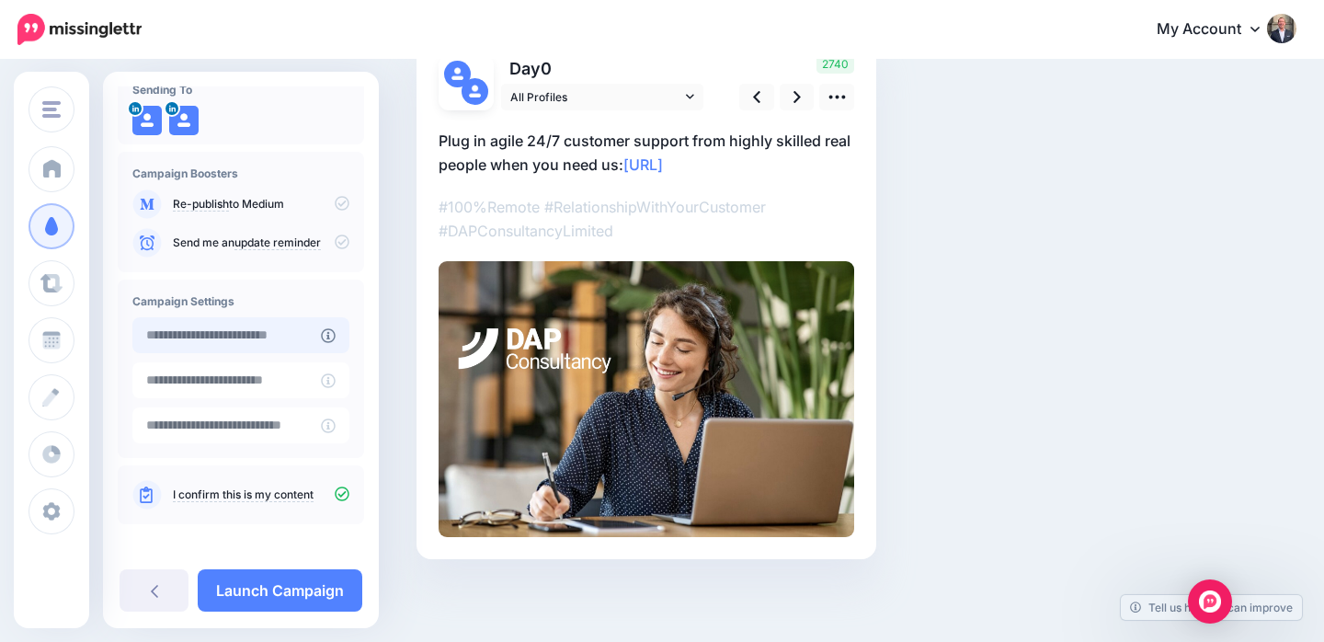
type input "**********"
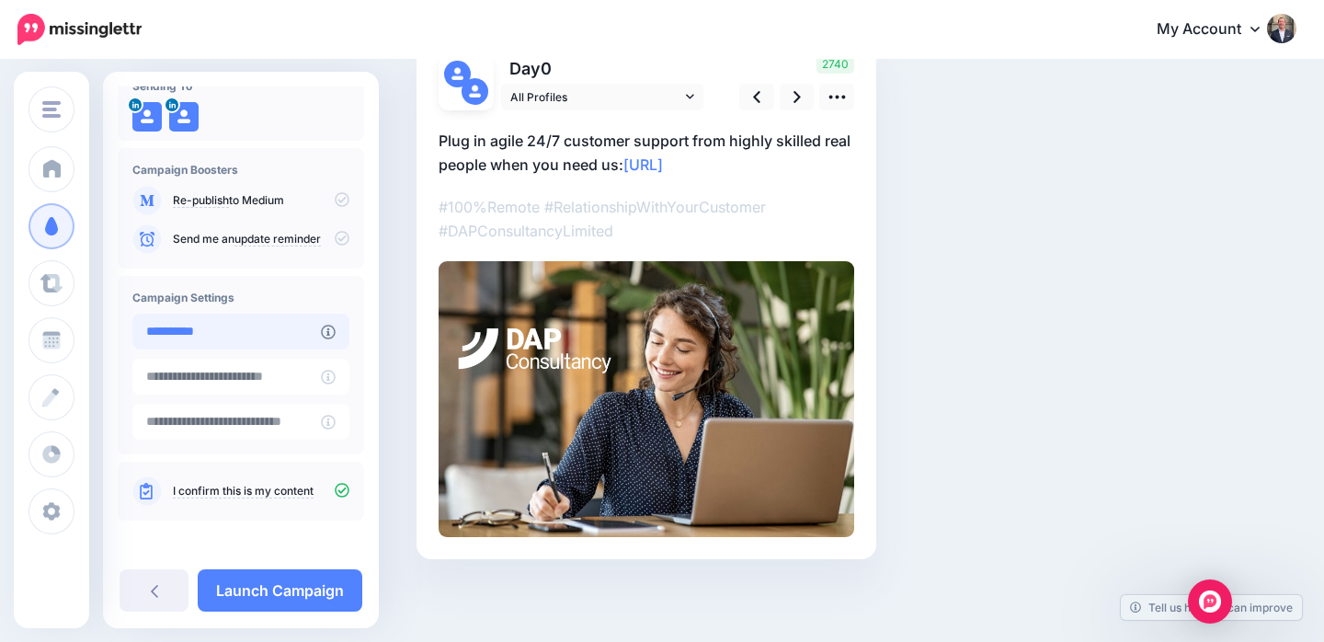
click at [276, 334] on input "**********" at bounding box center [226, 332] width 189 height 36
click at [1001, 274] on div "Social Posts Review the social posts that will be sent to promote this content.…" at bounding box center [781, 275] width 757 height 680
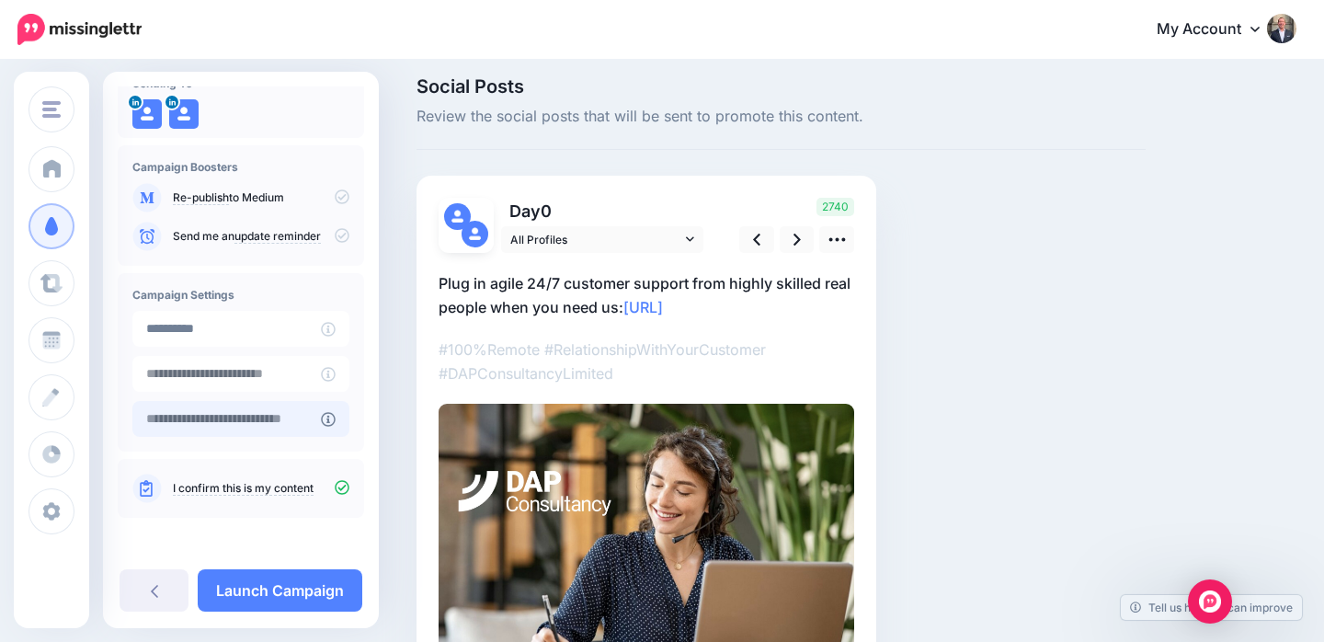
scroll to position [154, 0]
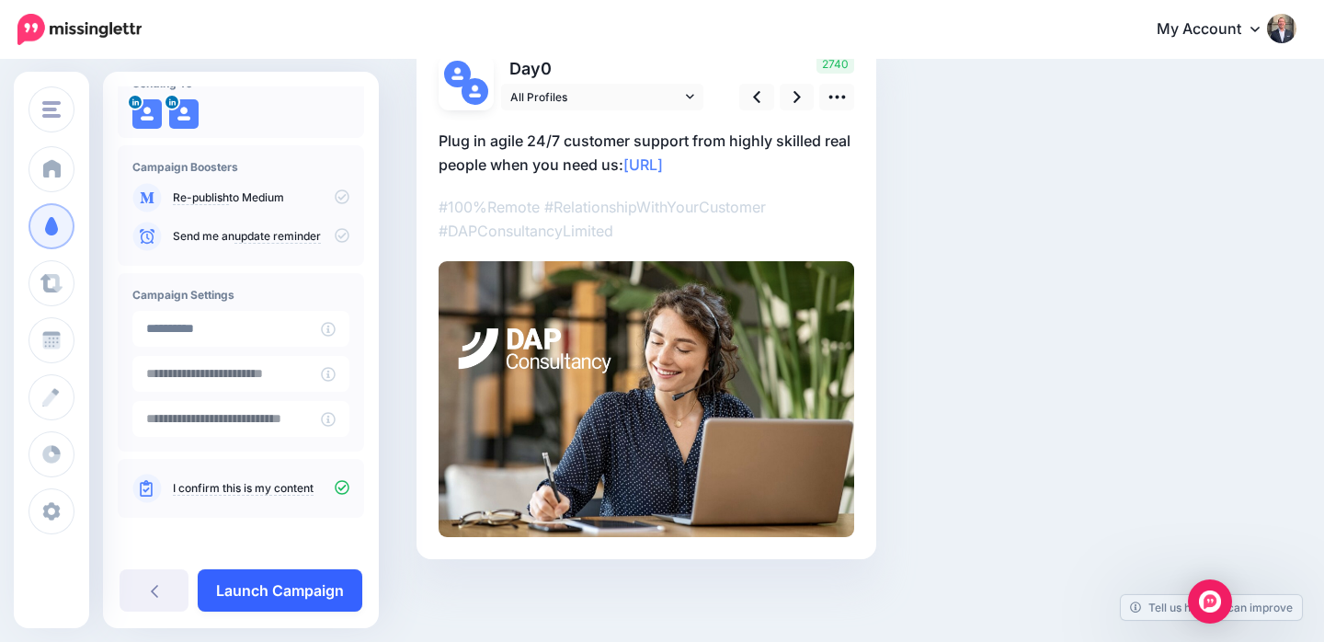
click at [255, 583] on link "Launch Campaign" at bounding box center [280, 590] width 165 height 42
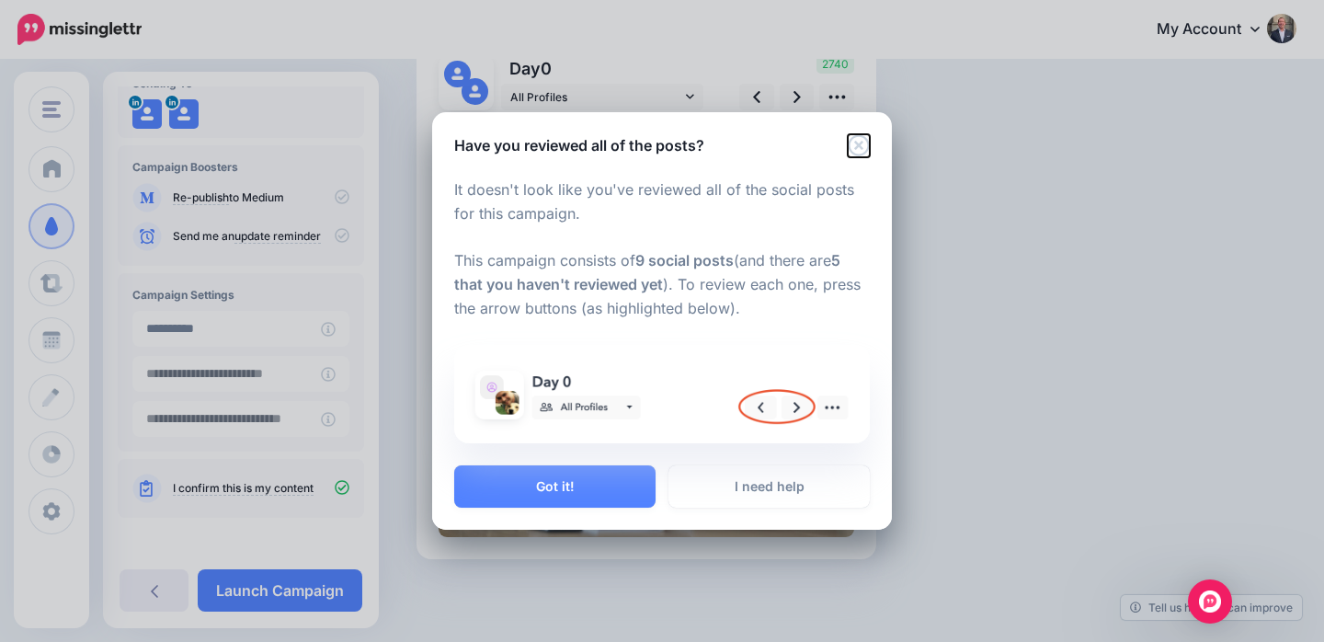
click at [859, 147] on icon "Close" at bounding box center [859, 145] width 22 height 22
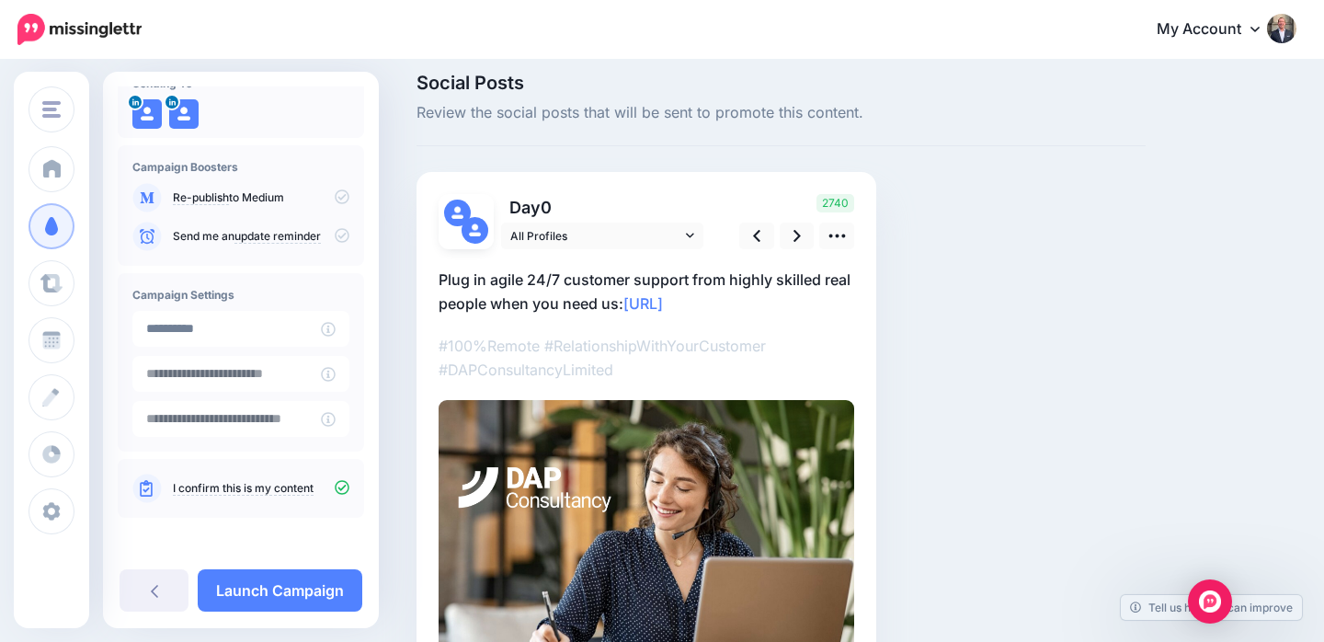
scroll to position [5, 0]
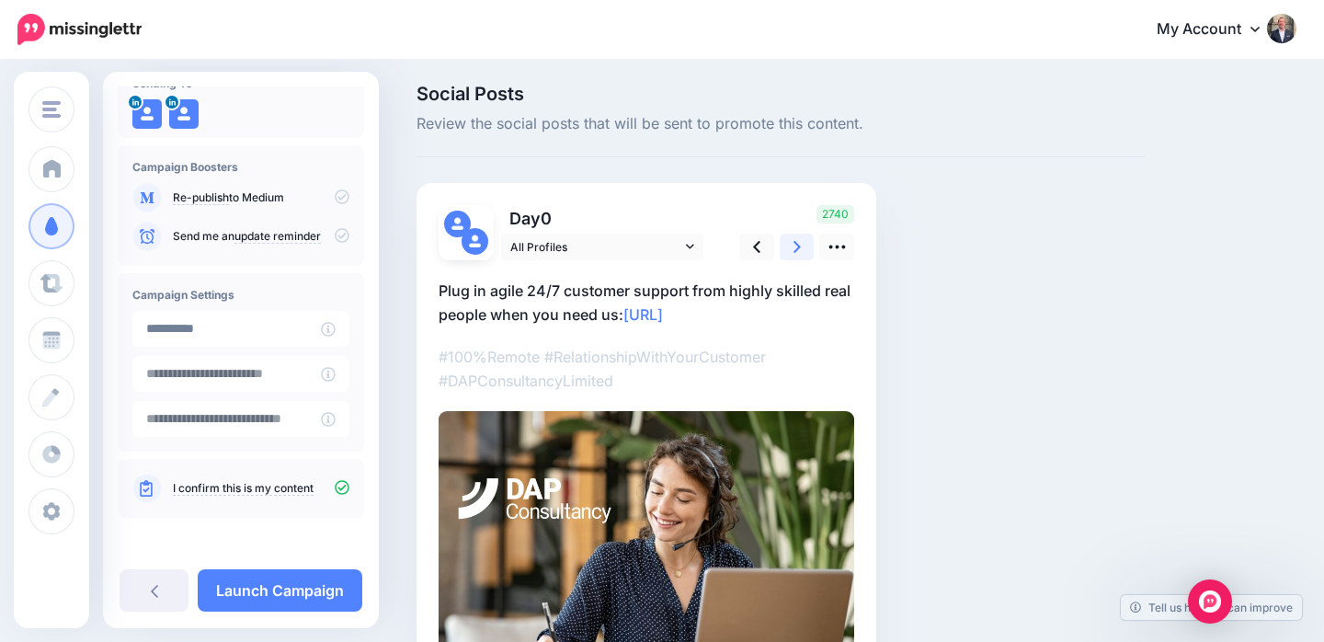
click at [800, 243] on icon at bounding box center [797, 246] width 7 height 19
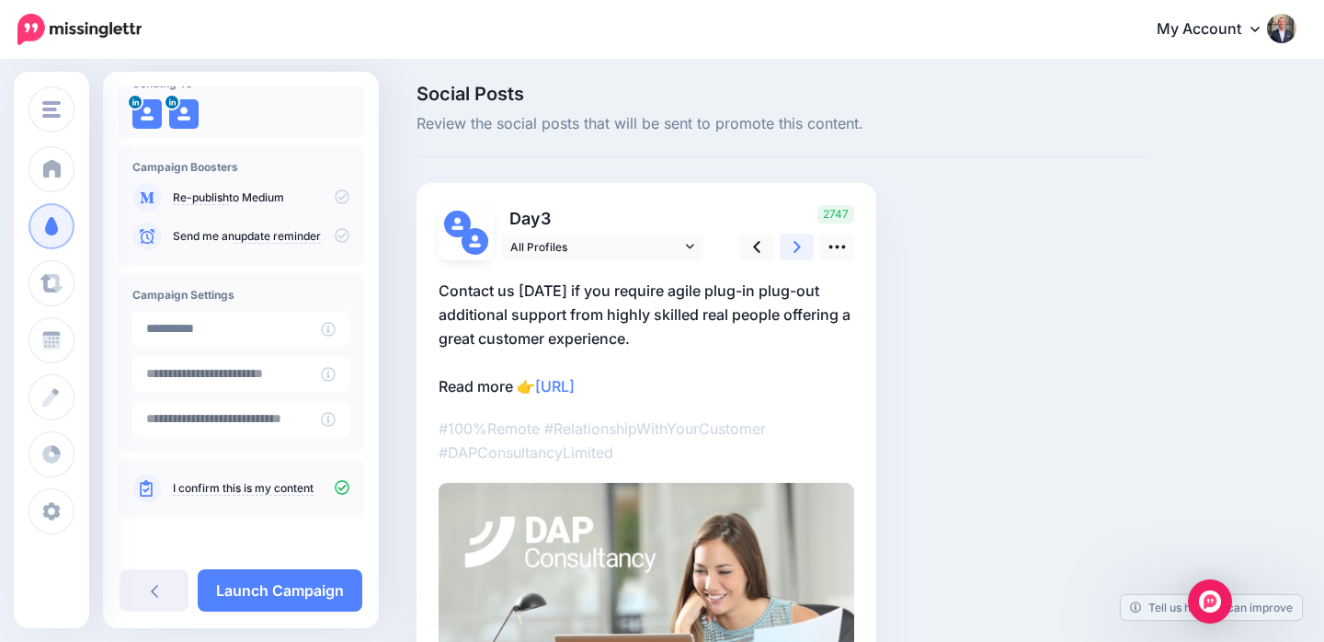
click at [800, 243] on icon at bounding box center [797, 246] width 7 height 19
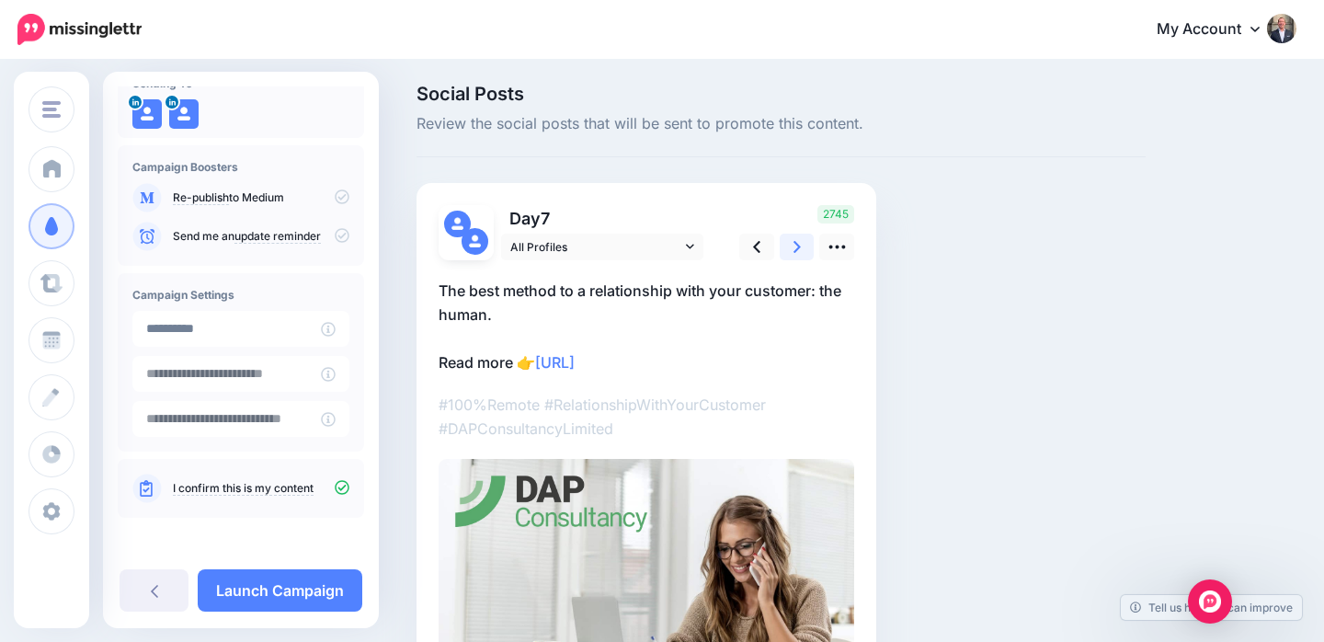
click at [800, 243] on icon at bounding box center [797, 246] width 7 height 19
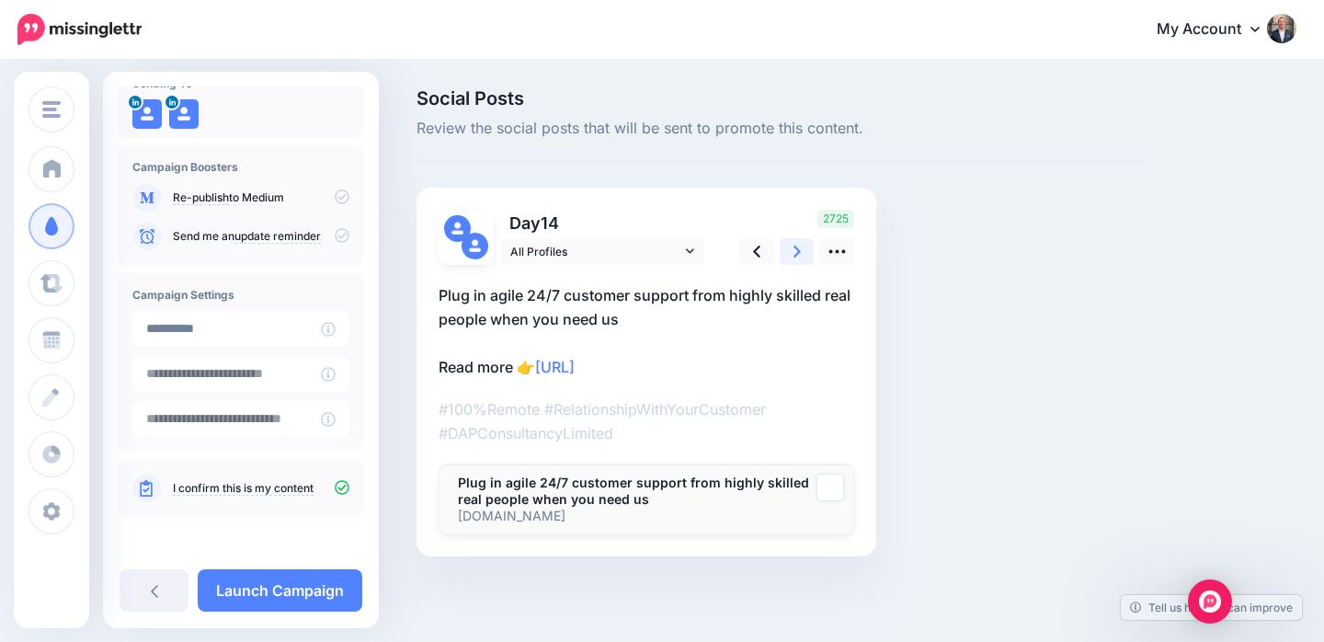
scroll to position [0, 0]
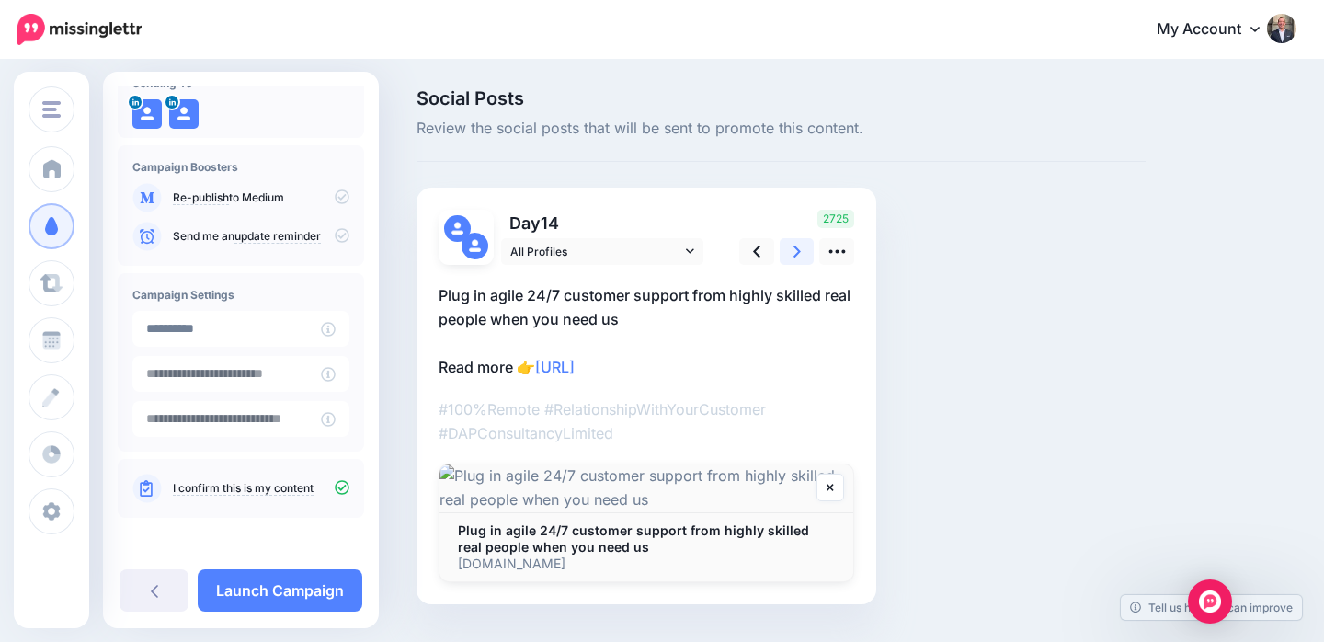
click at [800, 243] on icon at bounding box center [797, 251] width 7 height 19
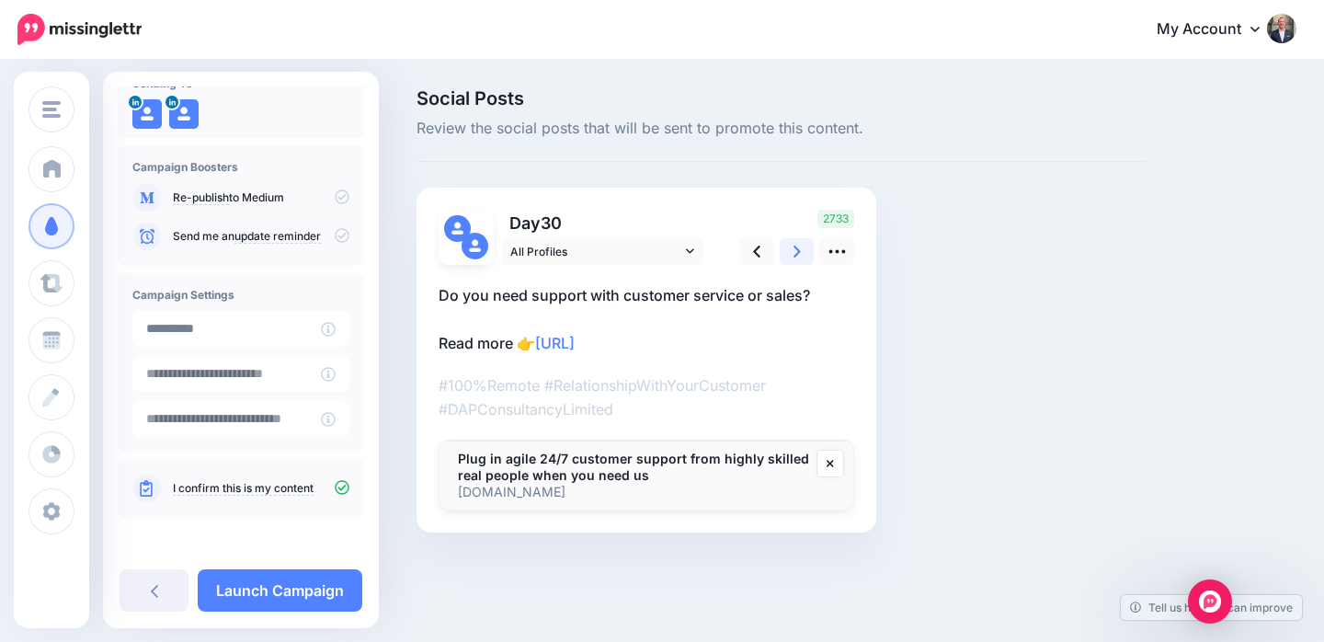
scroll to position [5, 0]
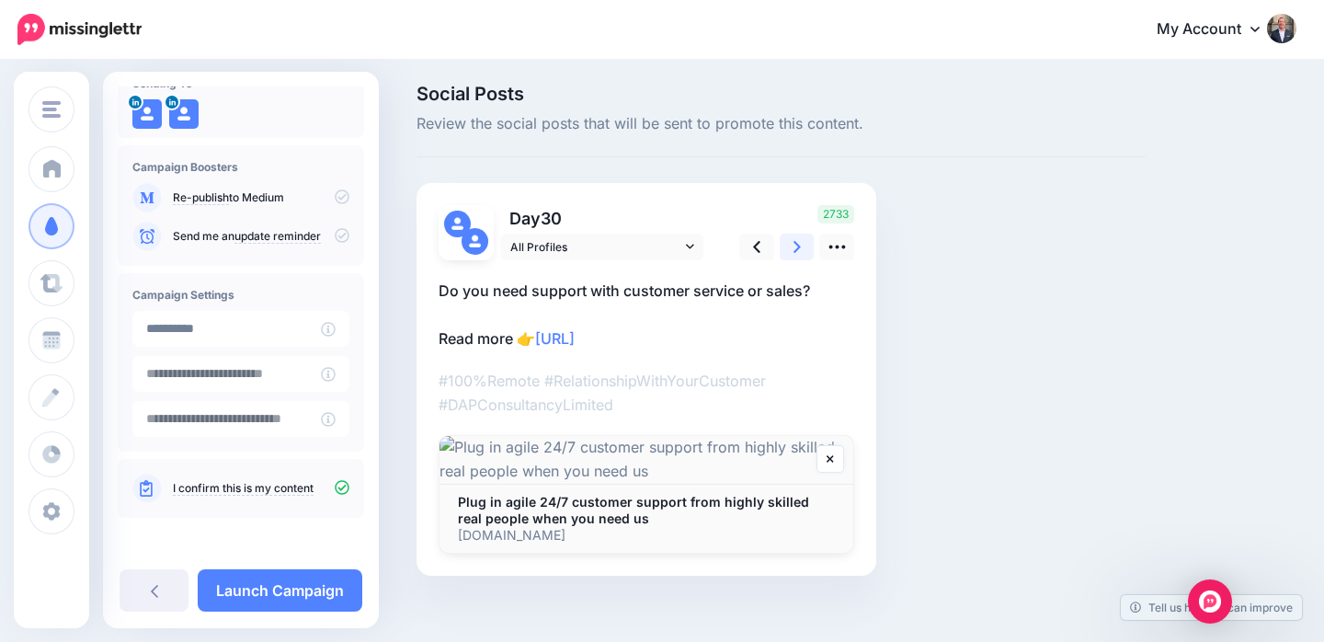
click at [791, 249] on link at bounding box center [797, 247] width 35 height 27
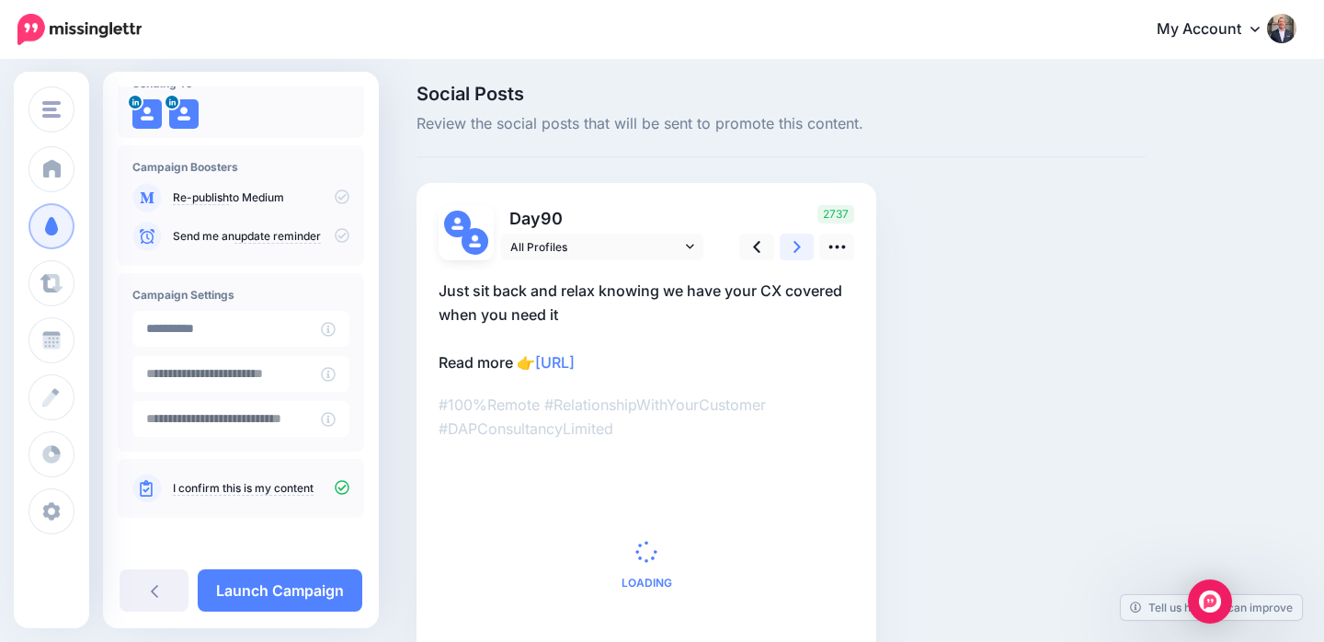
scroll to position [0, 0]
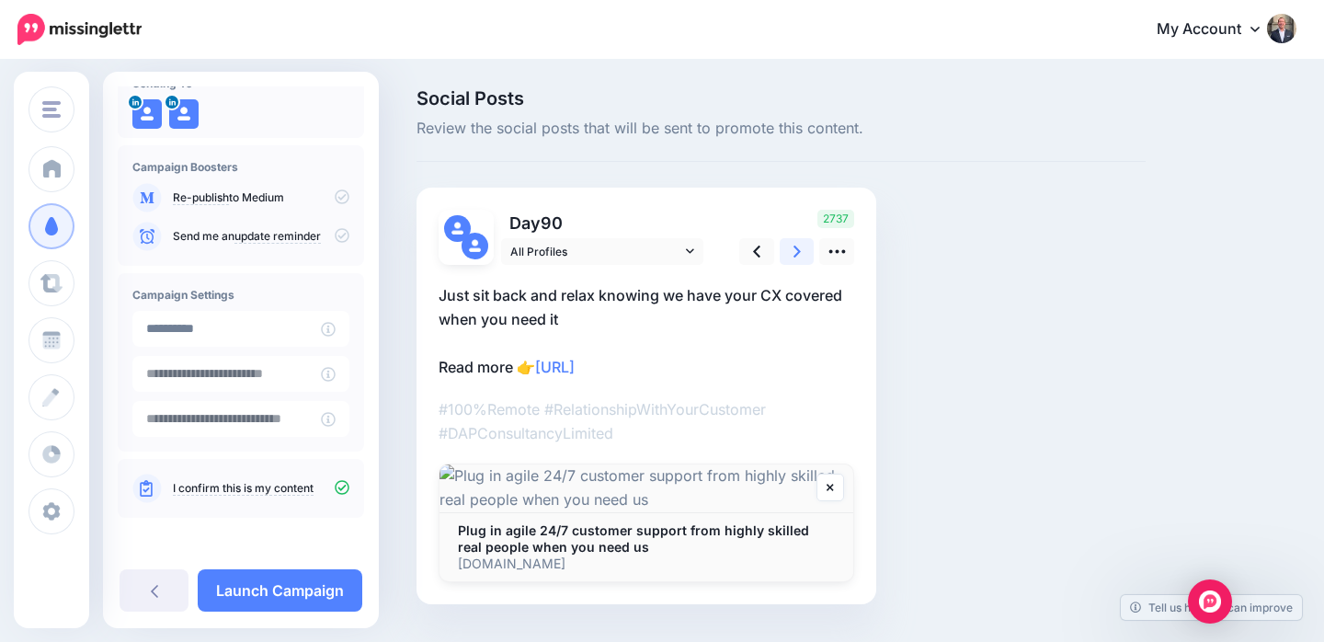
click at [791, 249] on link at bounding box center [797, 251] width 35 height 27
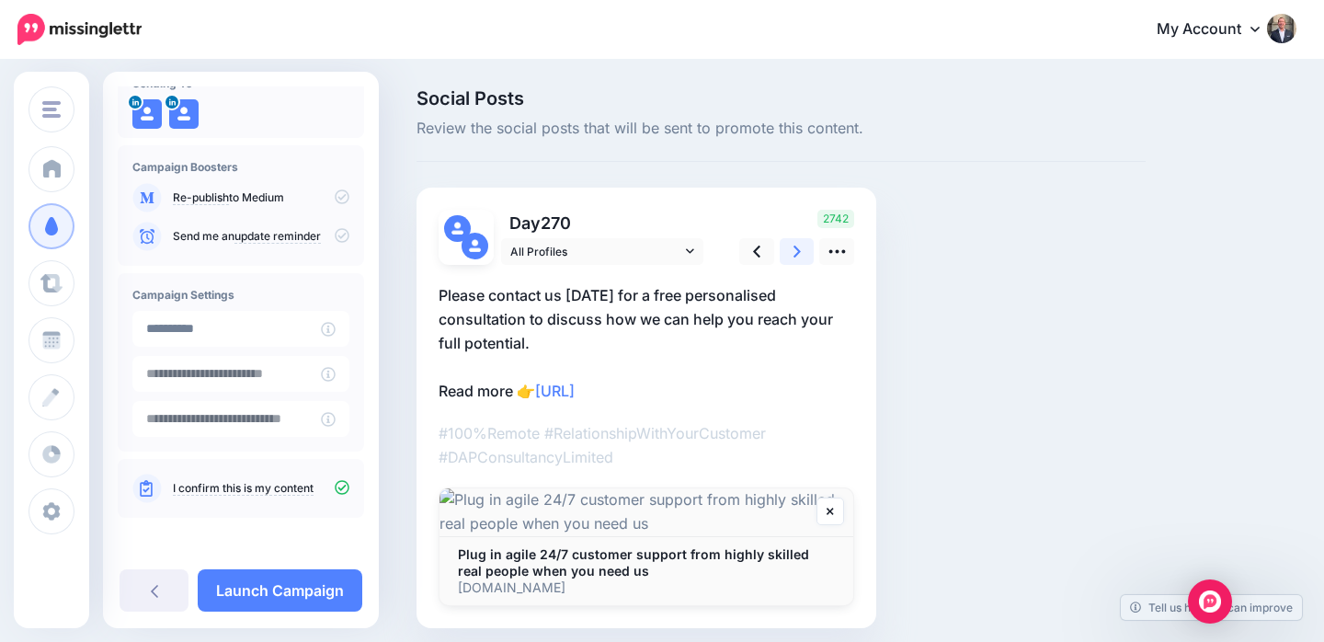
click at [791, 249] on link at bounding box center [797, 251] width 35 height 27
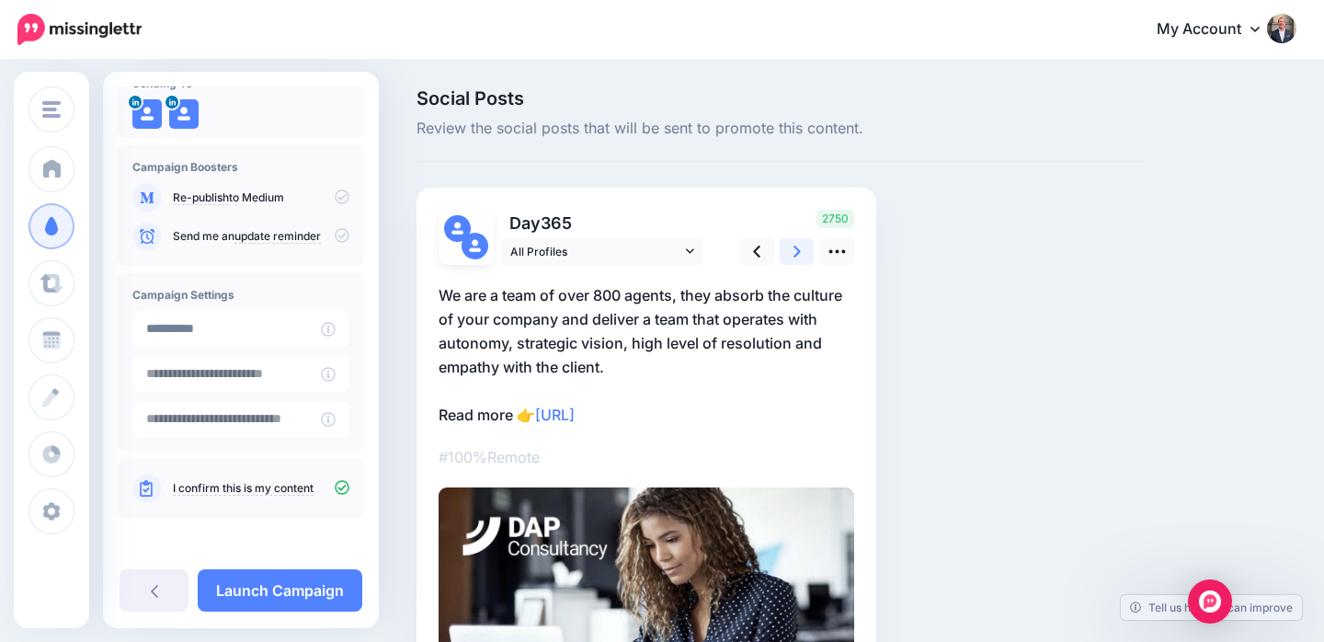
click at [791, 249] on link at bounding box center [797, 251] width 35 height 27
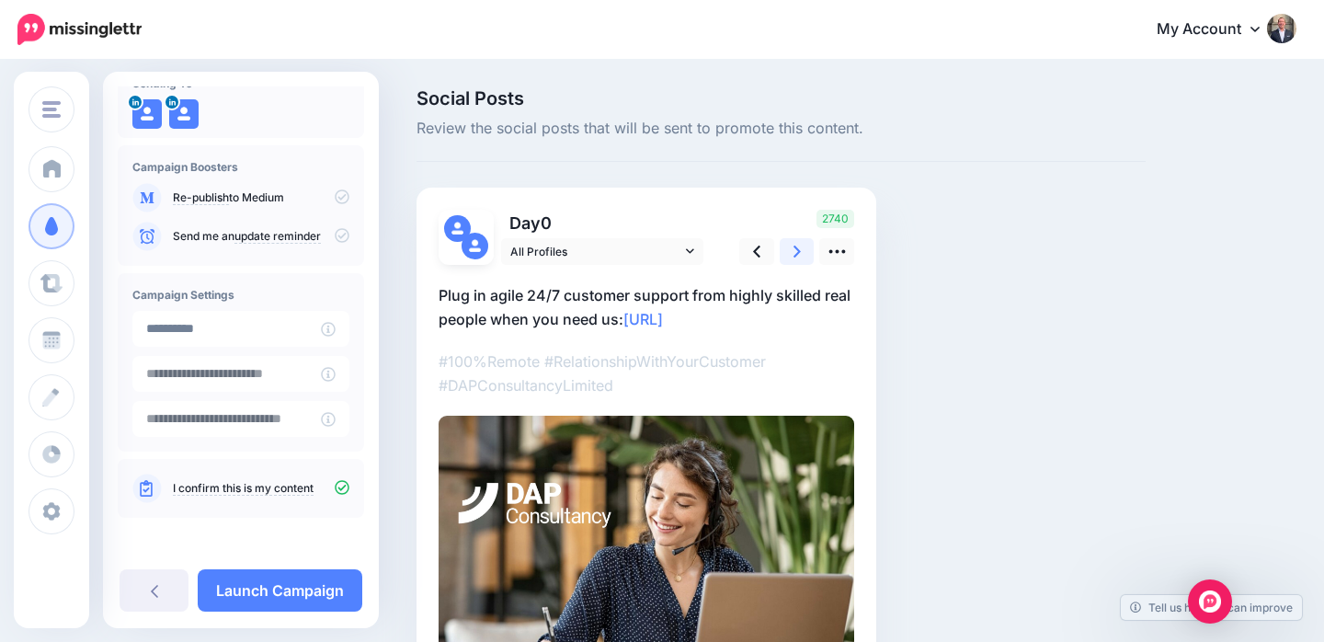
scroll to position [154, 0]
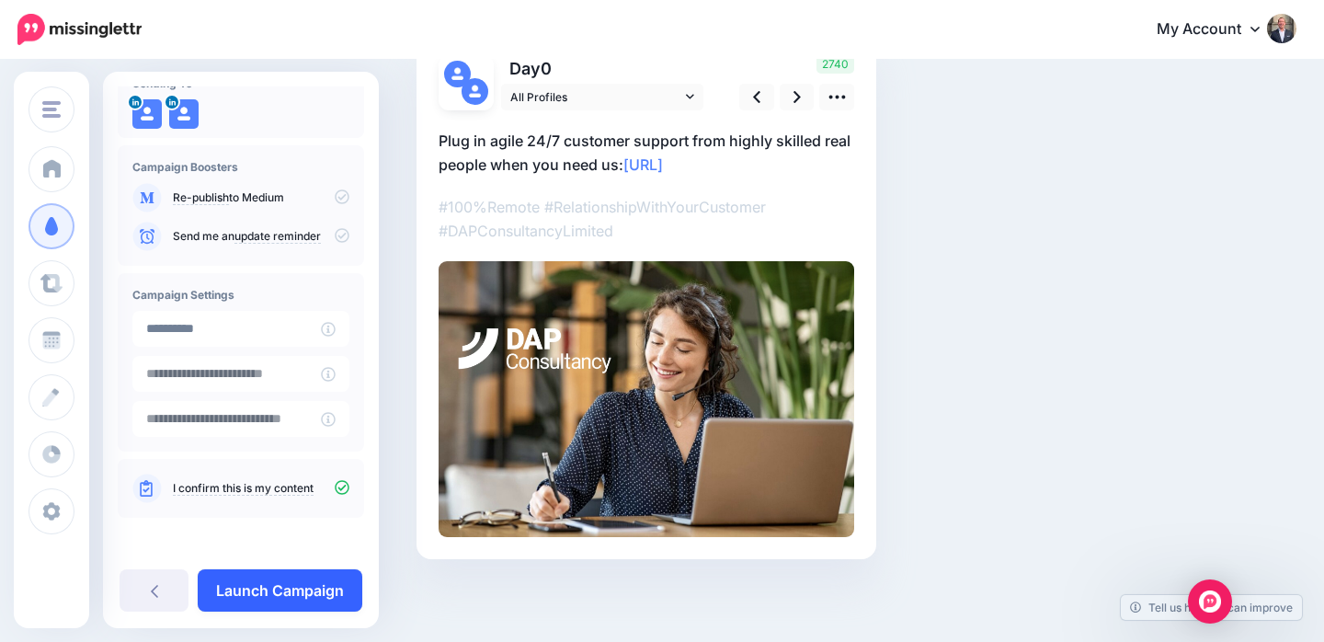
click at [256, 582] on link "Launch Campaign" at bounding box center [280, 590] width 165 height 42
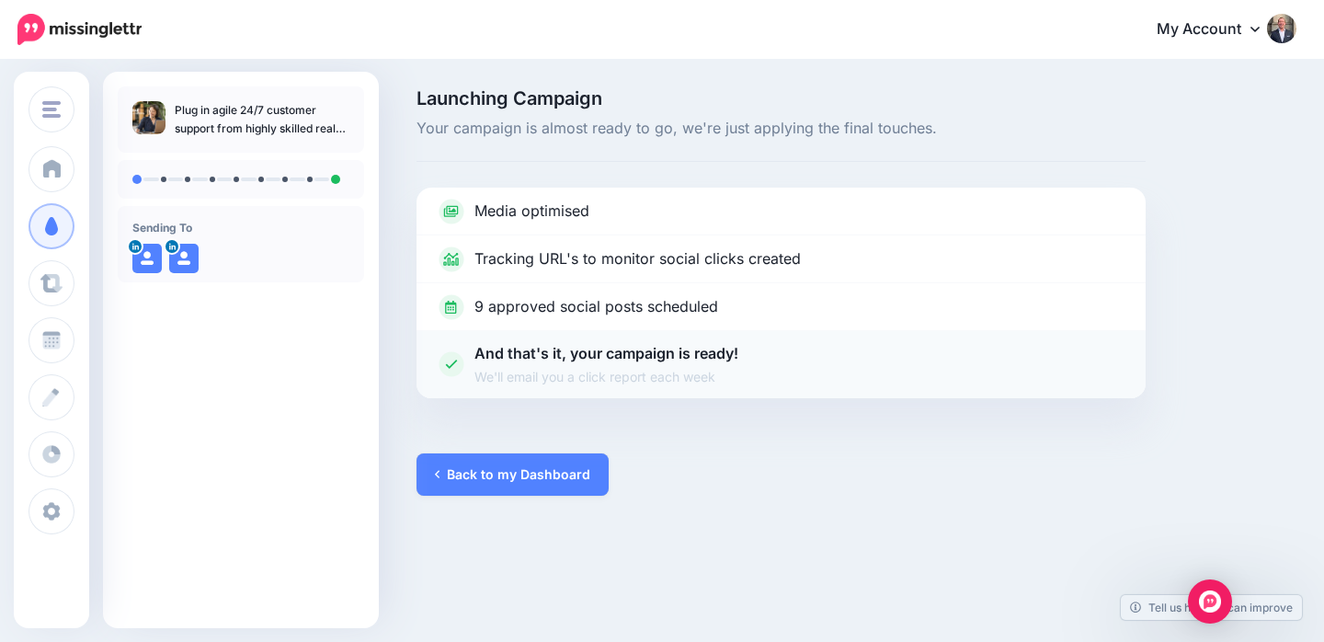
click at [718, 383] on span "We'll email you a click report each week" at bounding box center [606, 376] width 264 height 21
click at [760, 362] on li "And that's it, your campaign is ready! We'll email you a click report each week" at bounding box center [781, 364] width 729 height 67
click at [513, 467] on link "Back to my Dashboard" at bounding box center [513, 474] width 192 height 42
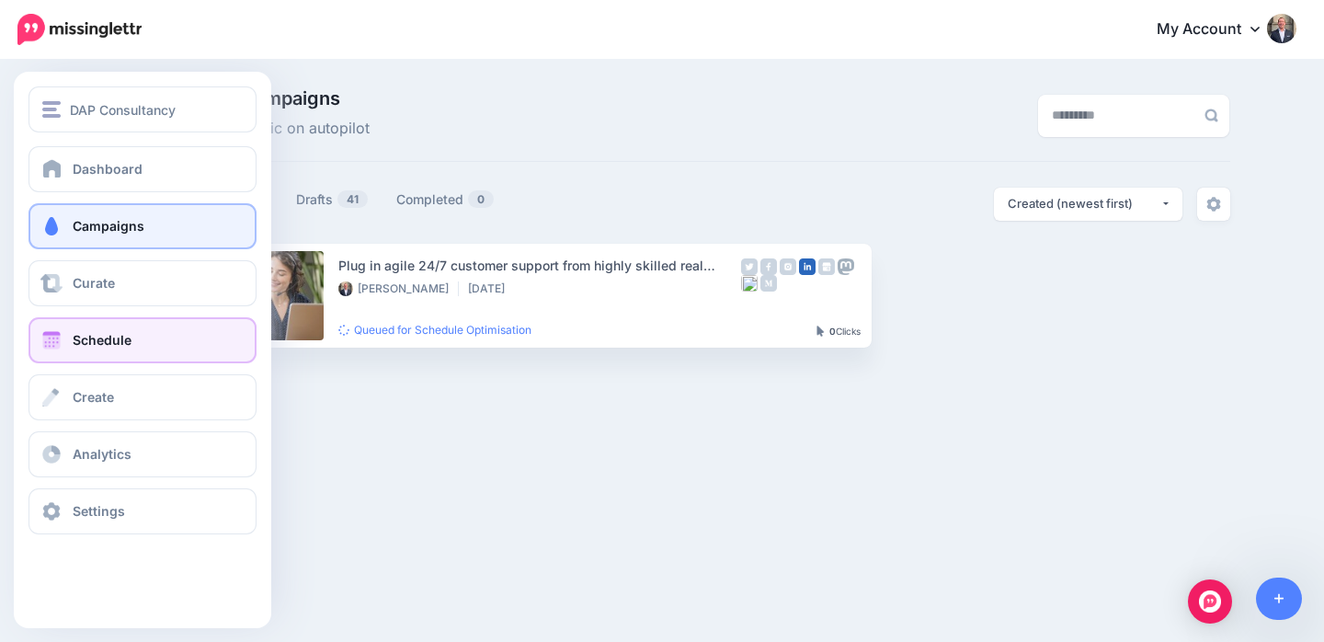
click at [94, 343] on span "Schedule" at bounding box center [102, 340] width 59 height 16
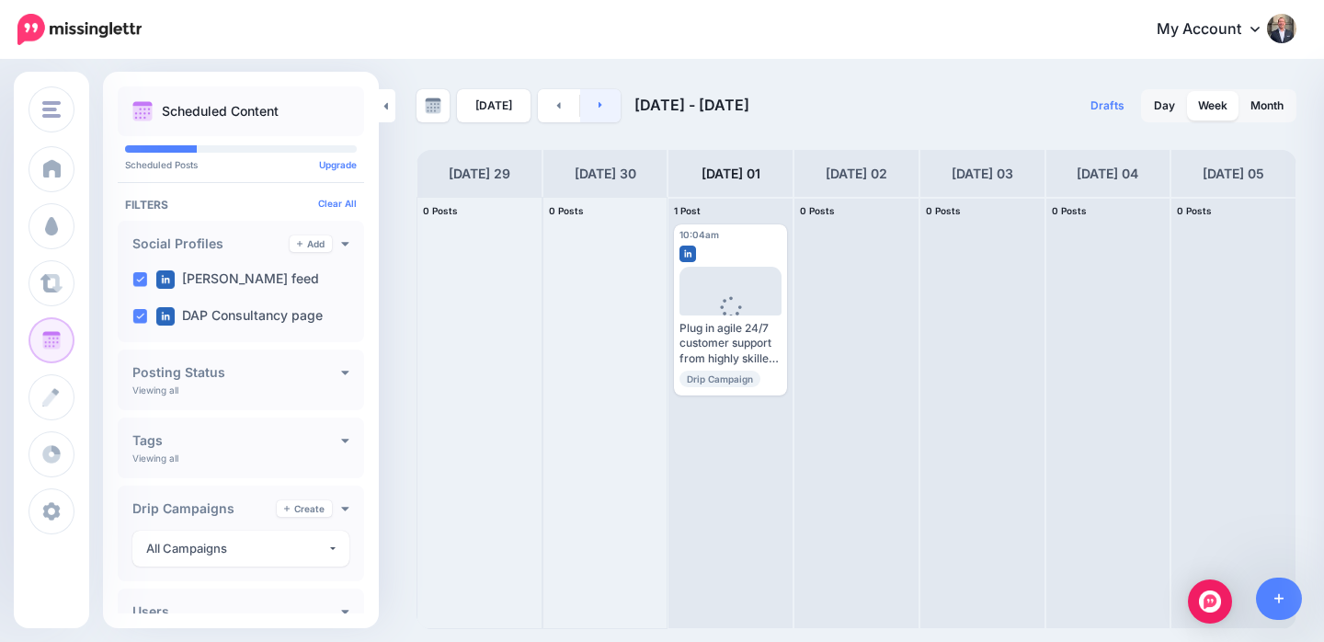
click at [605, 106] on link at bounding box center [600, 105] width 41 height 33
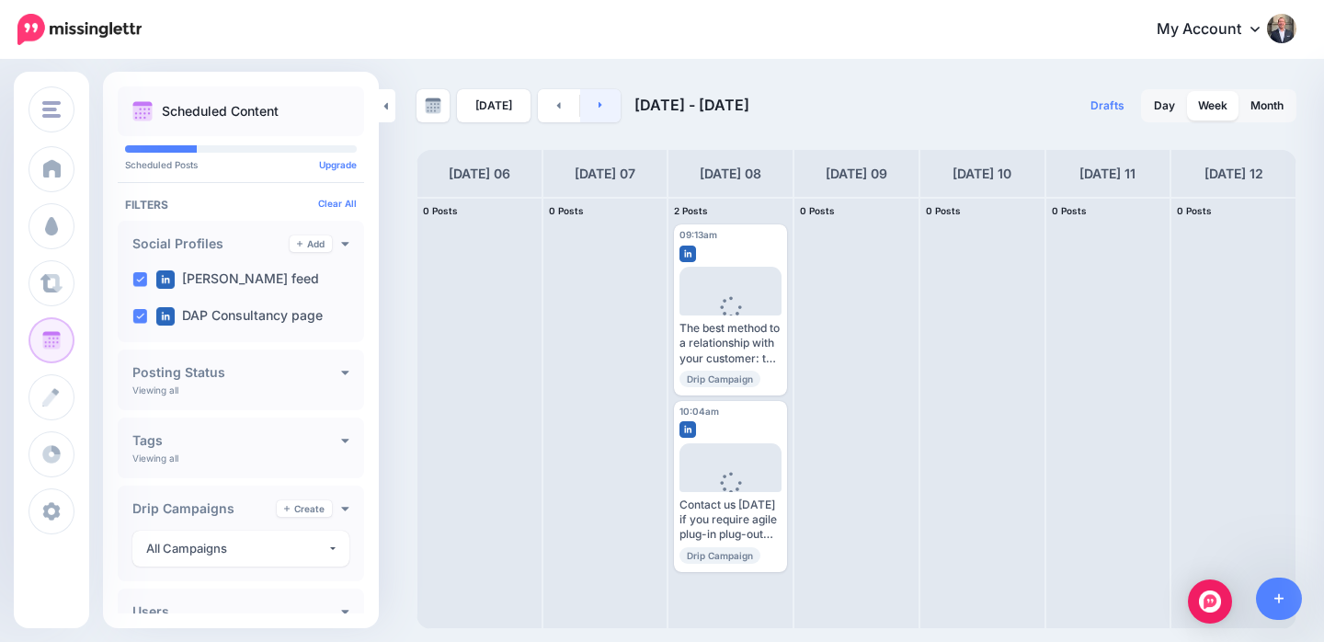
click at [599, 102] on icon at bounding box center [601, 104] width 5 height 11
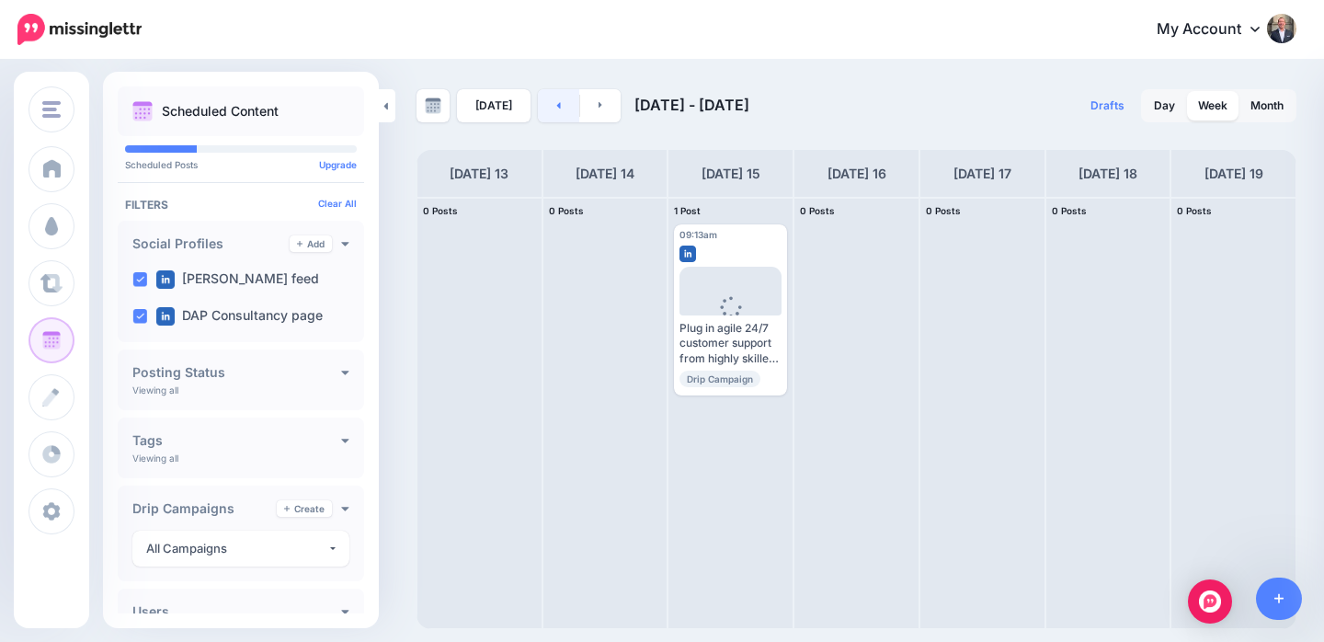
click at [556, 106] on icon at bounding box center [558, 104] width 5 height 11
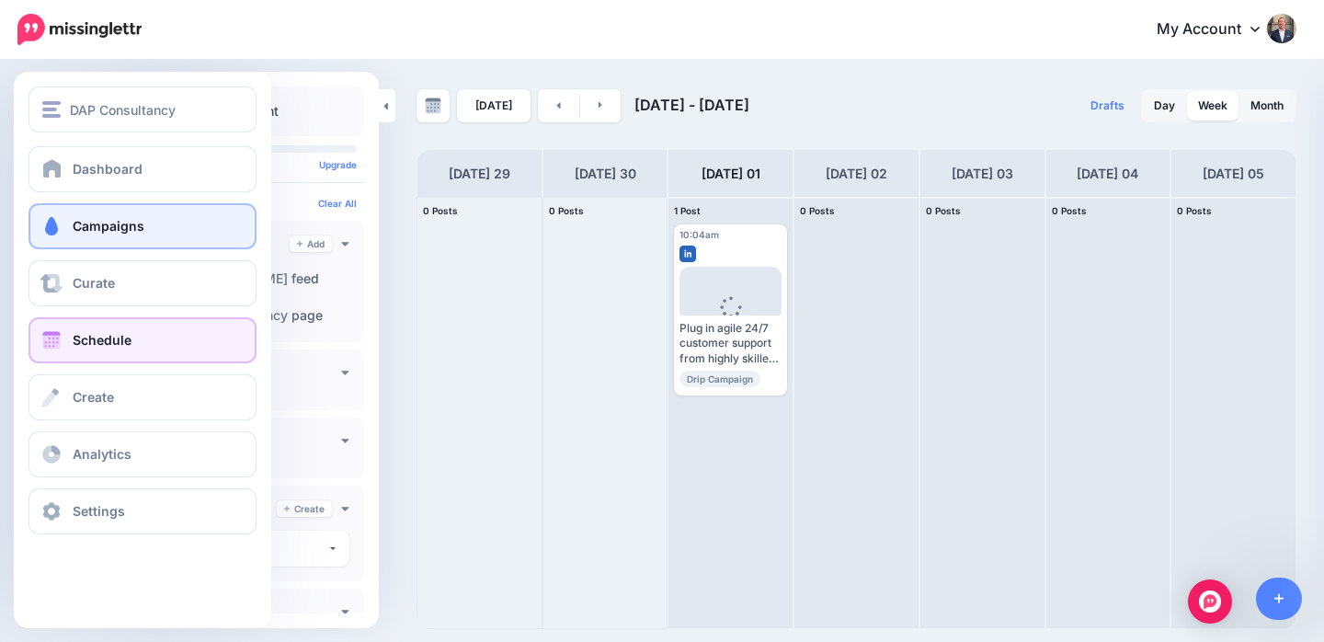
click at [63, 237] on link "Campaigns" at bounding box center [143, 226] width 228 height 46
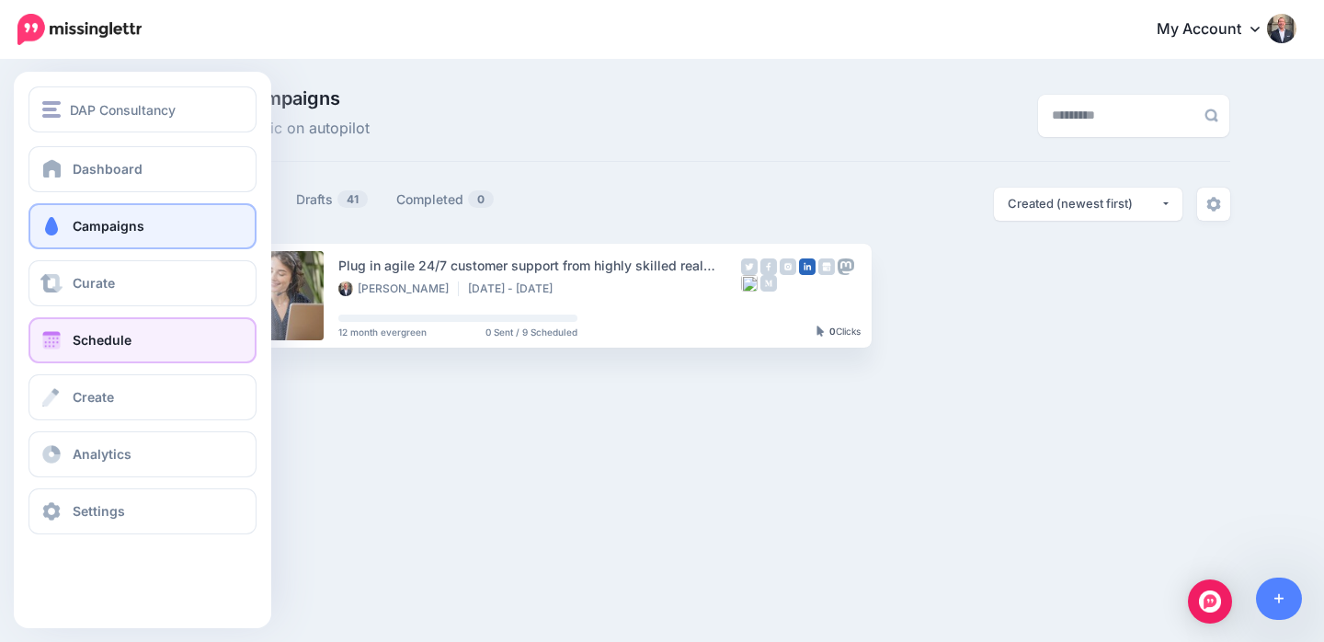
click at [86, 338] on span "Schedule" at bounding box center [102, 340] width 59 height 16
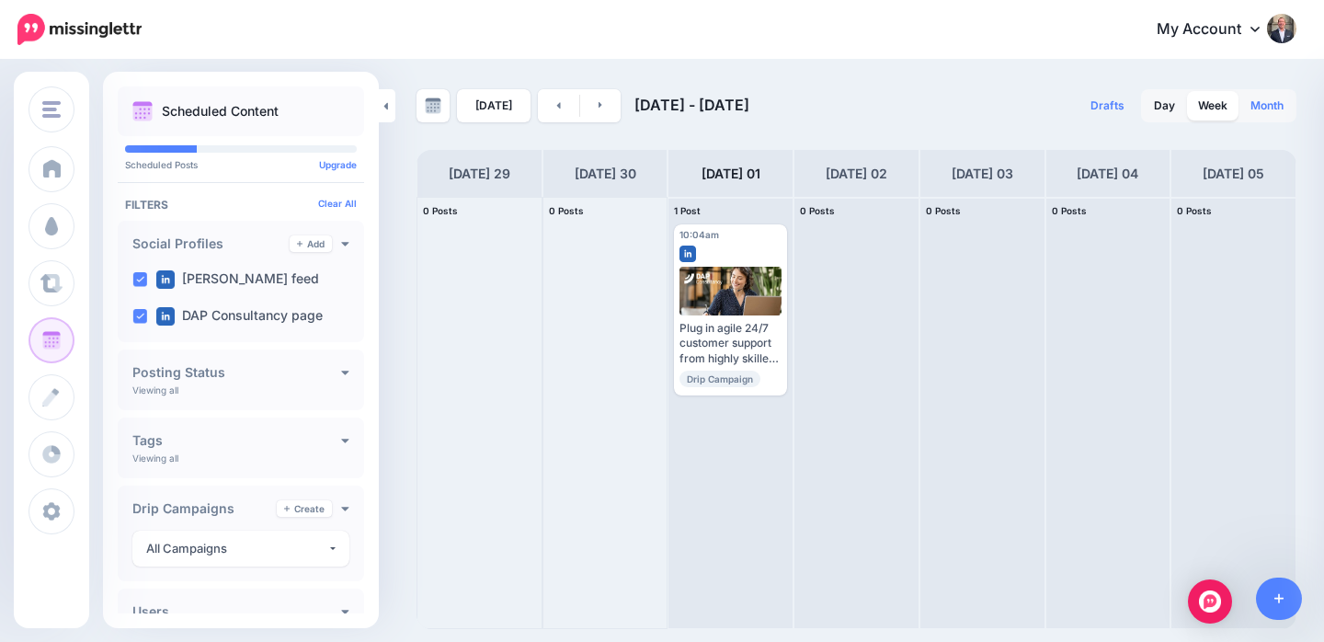
click at [1266, 104] on link "Month" at bounding box center [1267, 105] width 55 height 29
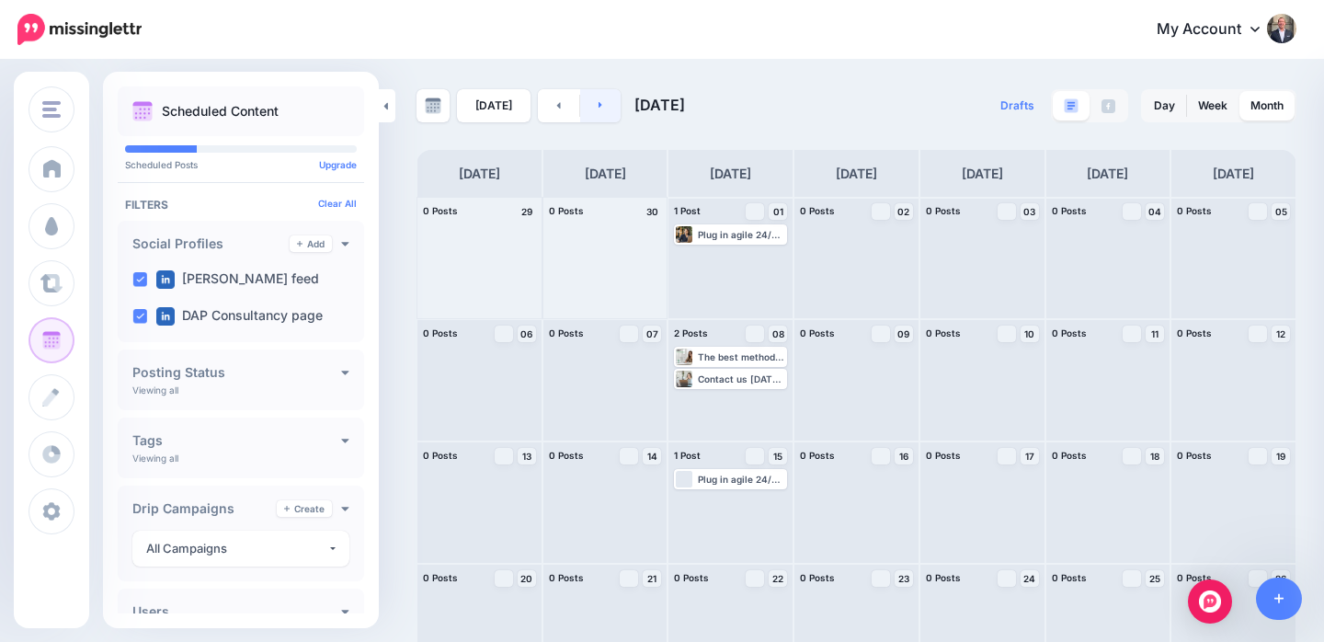
click at [608, 102] on link at bounding box center [600, 105] width 41 height 33
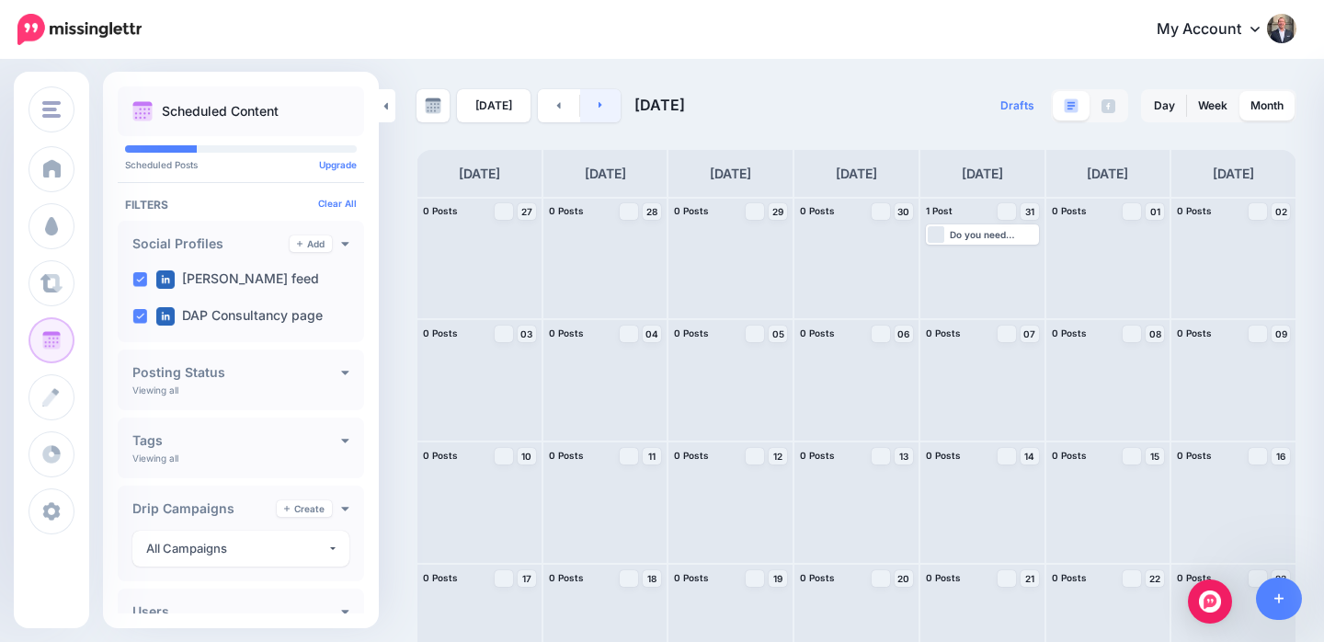
click at [591, 109] on link at bounding box center [600, 105] width 41 height 33
click at [592, 109] on link at bounding box center [600, 105] width 41 height 33
click at [557, 105] on icon at bounding box center [559, 105] width 4 height 6
click at [556, 104] on icon at bounding box center [558, 104] width 5 height 11
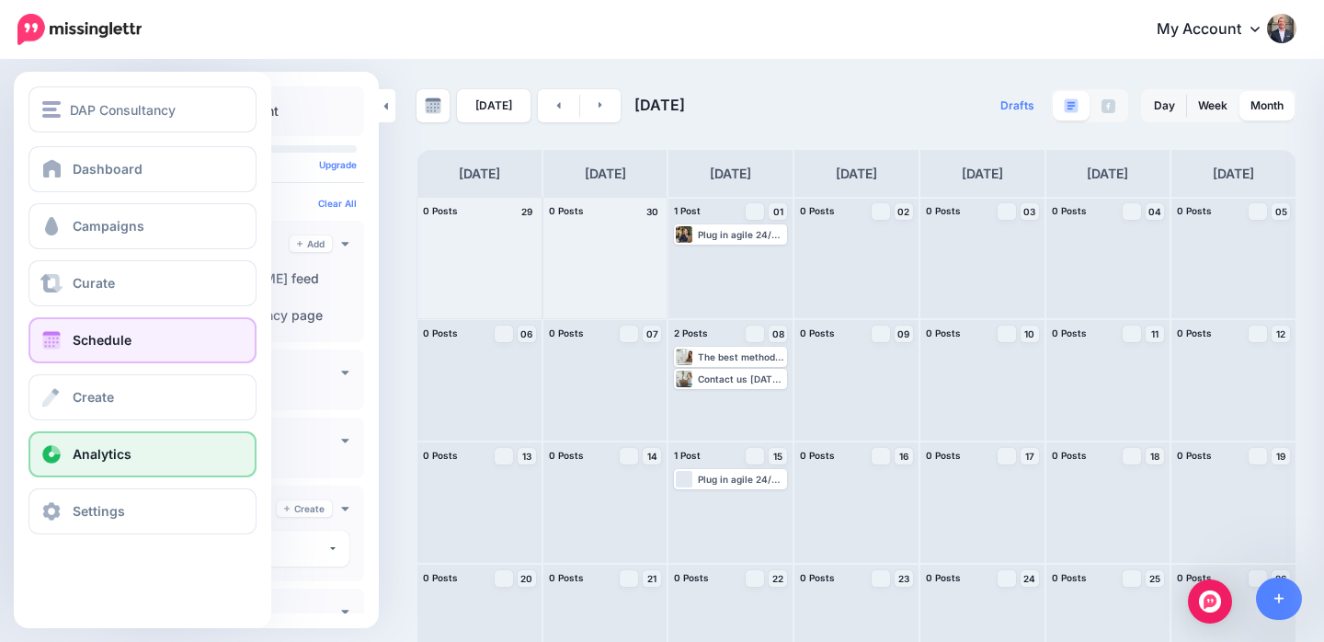
click at [109, 461] on span "Analytics" at bounding box center [102, 454] width 59 height 16
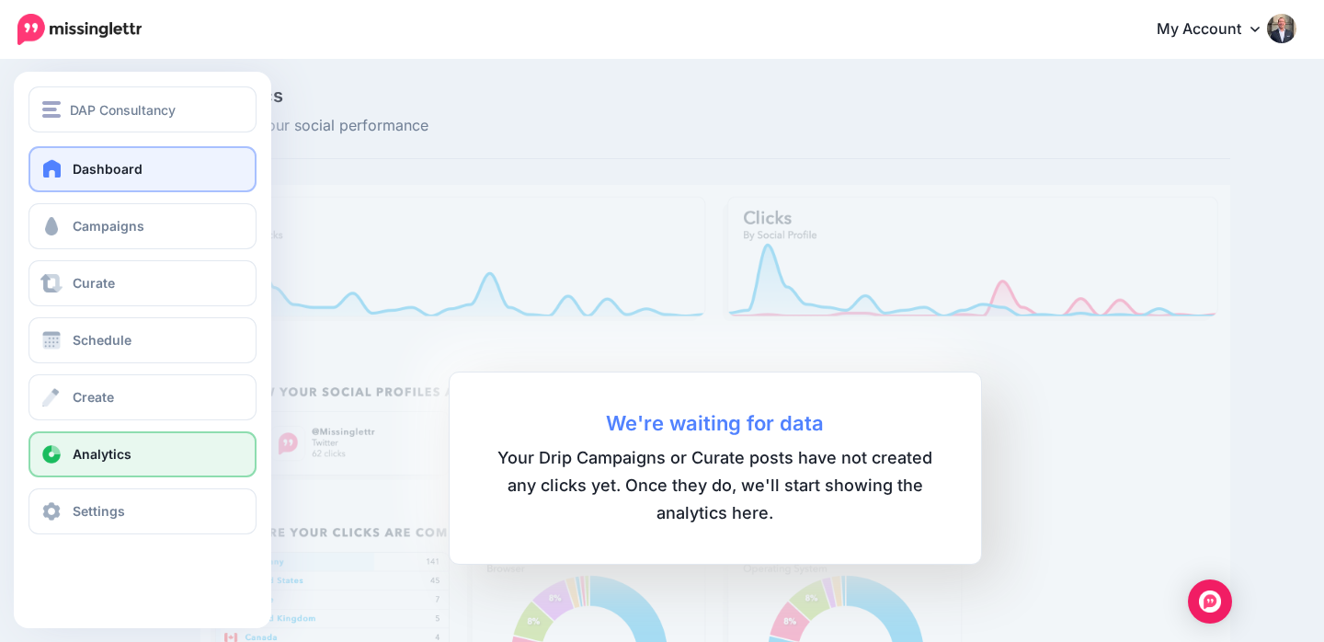
click at [102, 163] on span "Dashboard" at bounding box center [108, 169] width 70 height 16
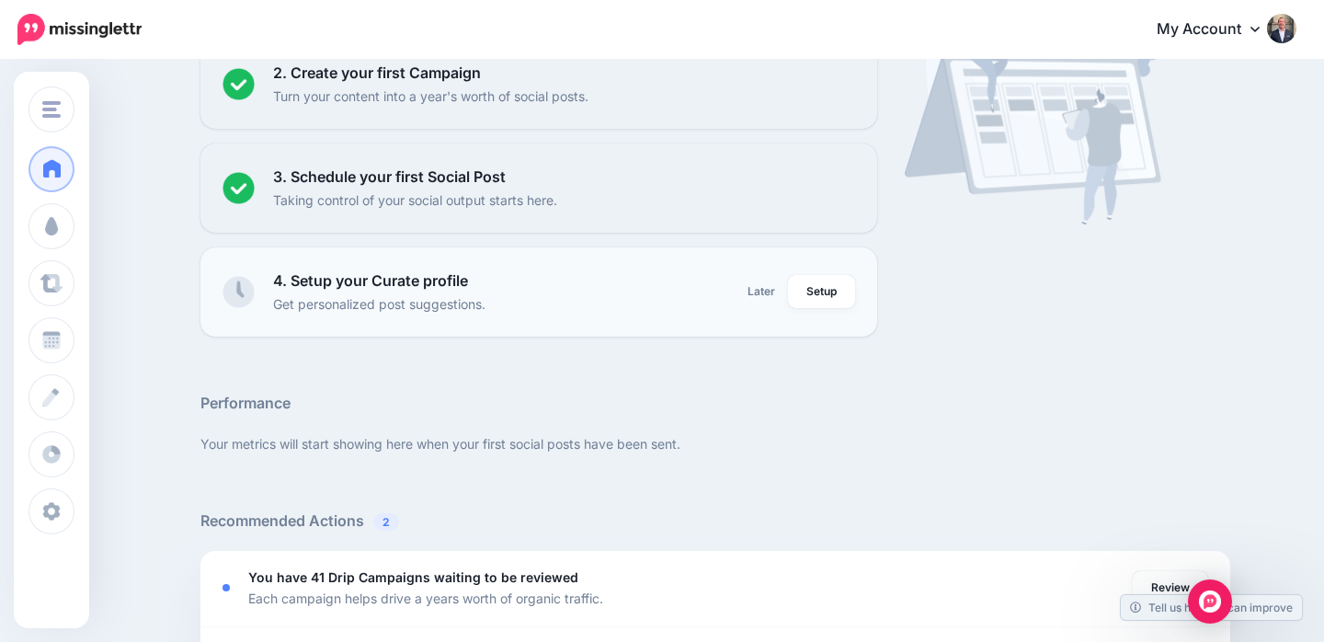
scroll to position [353, 0]
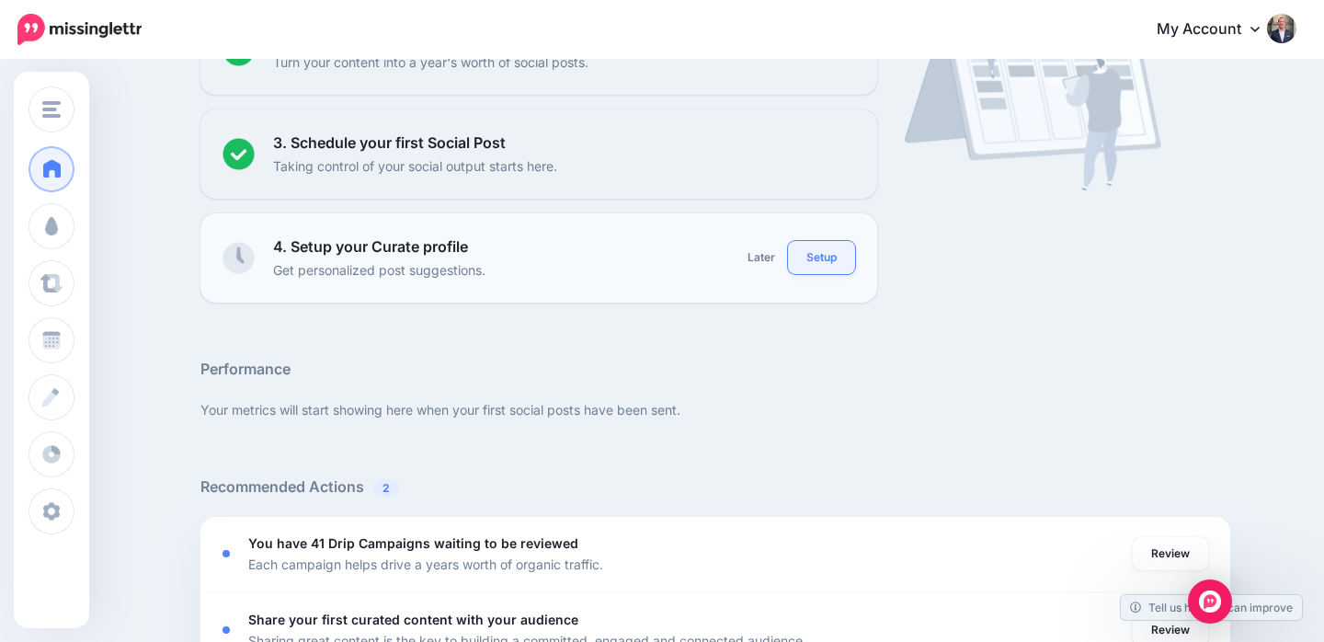
click at [824, 262] on link "Setup" at bounding box center [821, 257] width 67 height 33
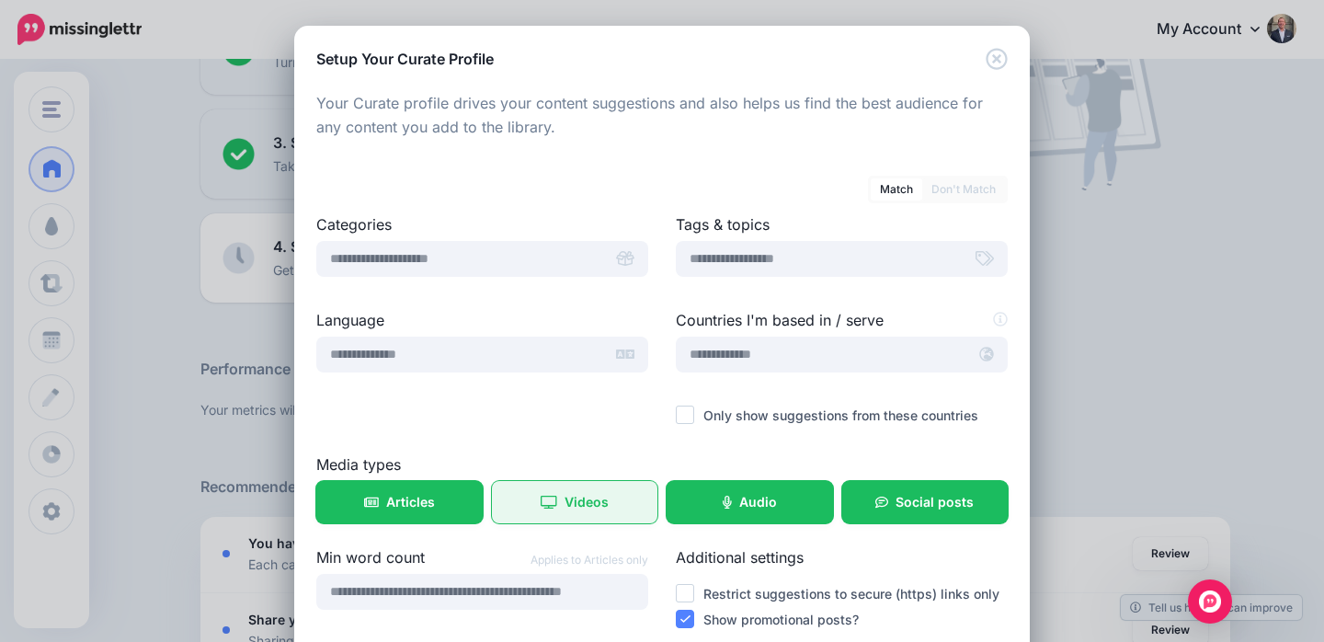
scroll to position [1, 0]
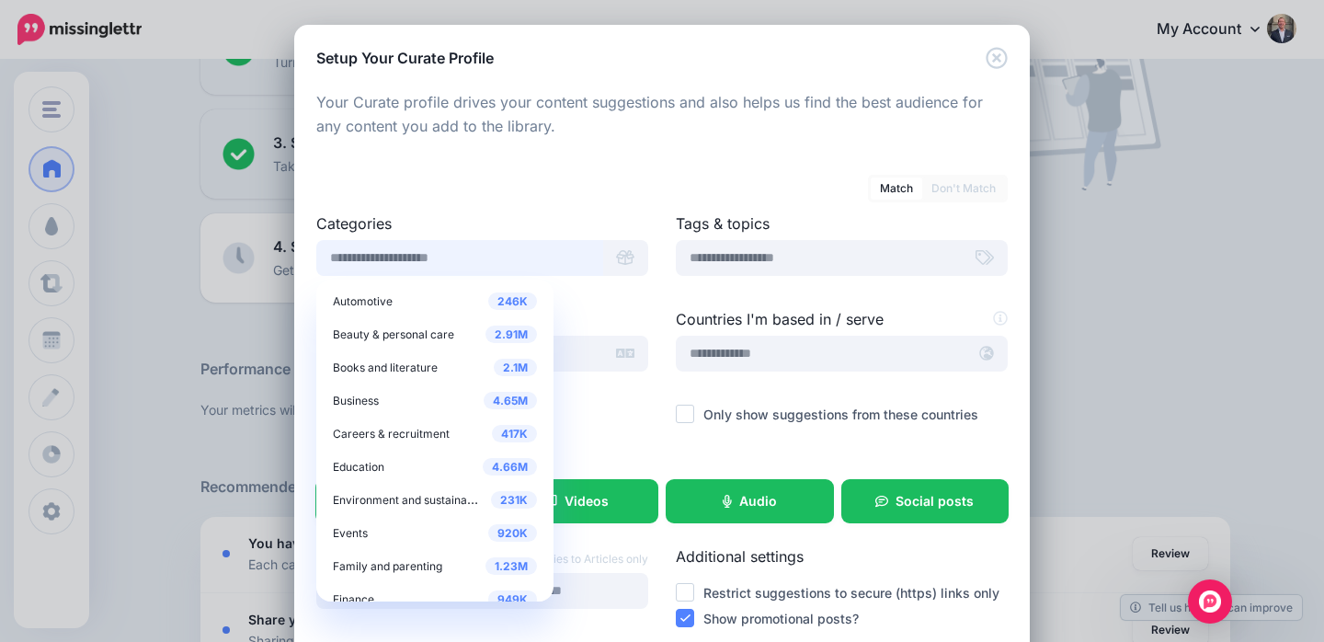
click at [547, 257] on input "text" at bounding box center [459, 258] width 287 height 36
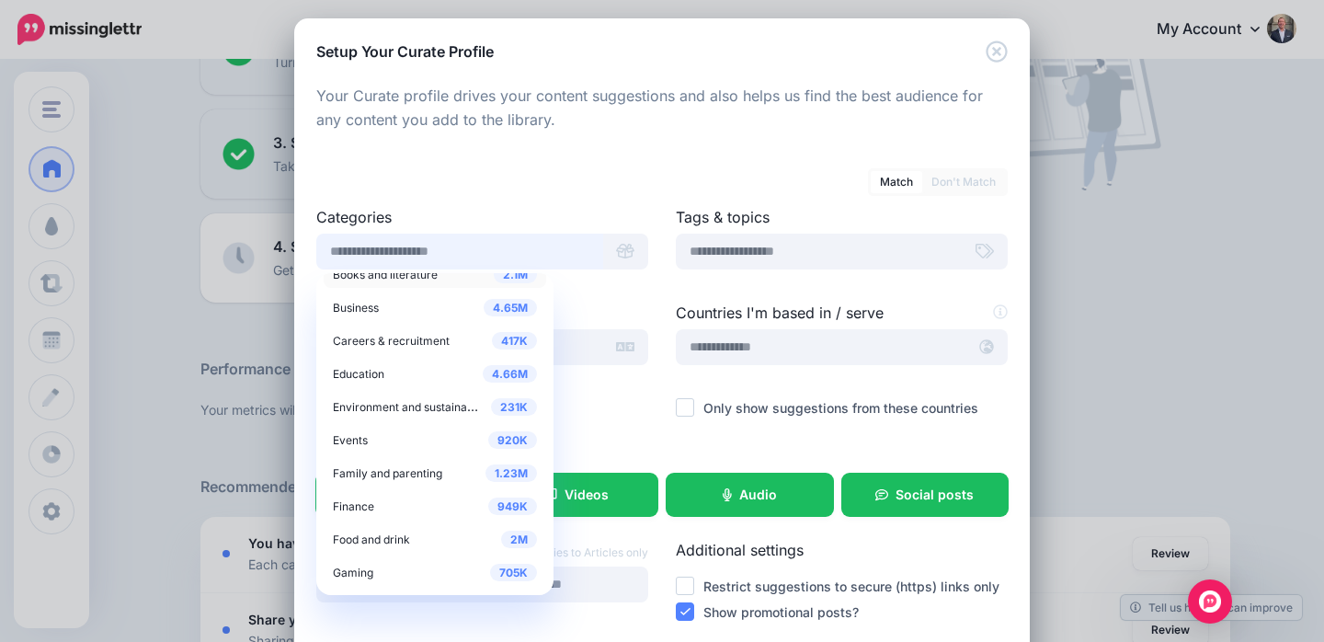
scroll to position [97, 0]
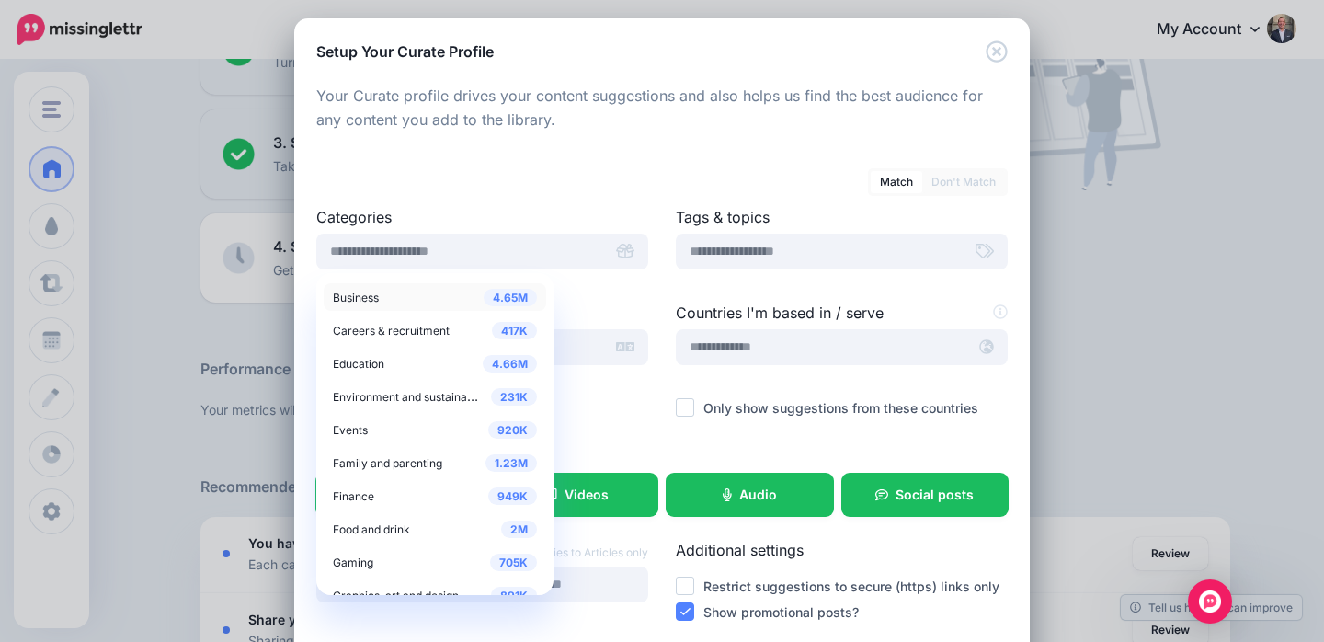
click at [366, 297] on span "Business" at bounding box center [356, 298] width 46 height 14
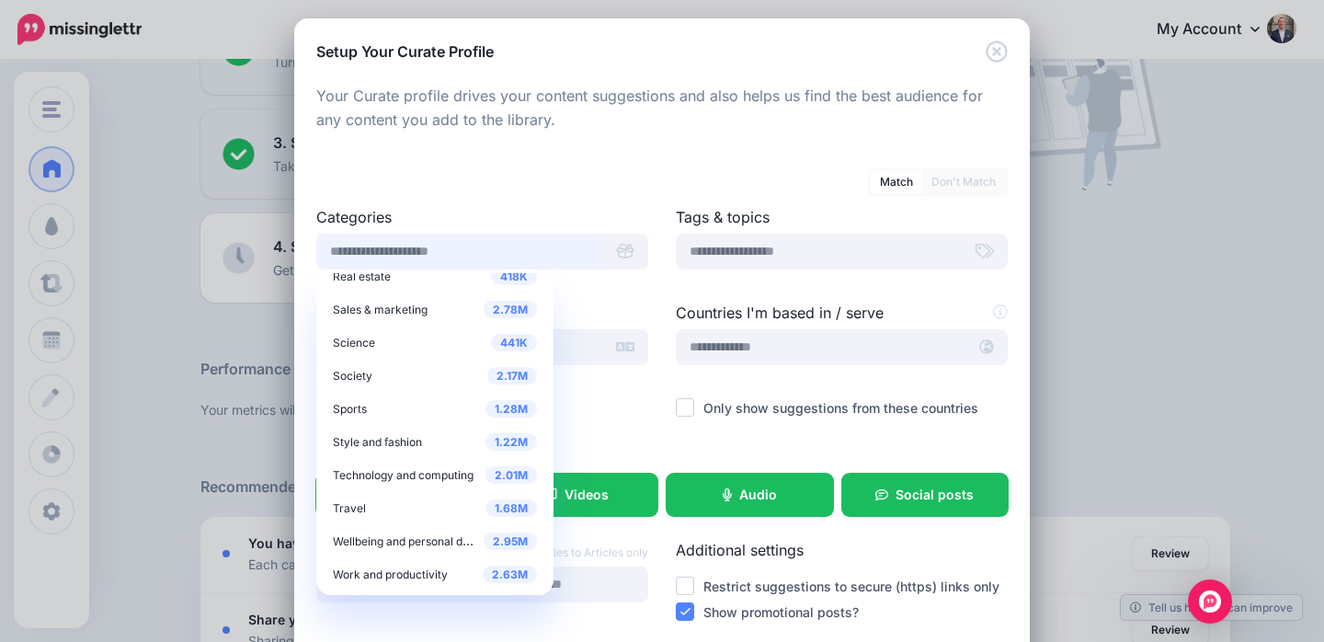
scroll to position [747, 0]
click at [383, 259] on input "text" at bounding box center [459, 252] width 287 height 36
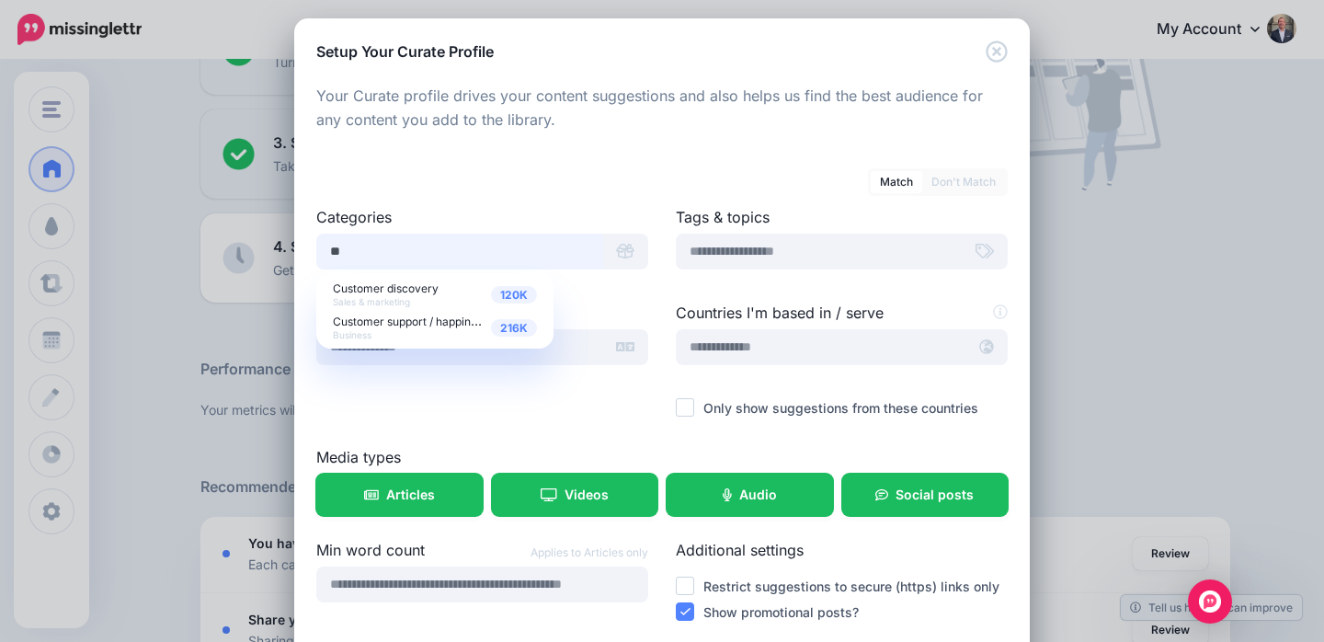
type input "*"
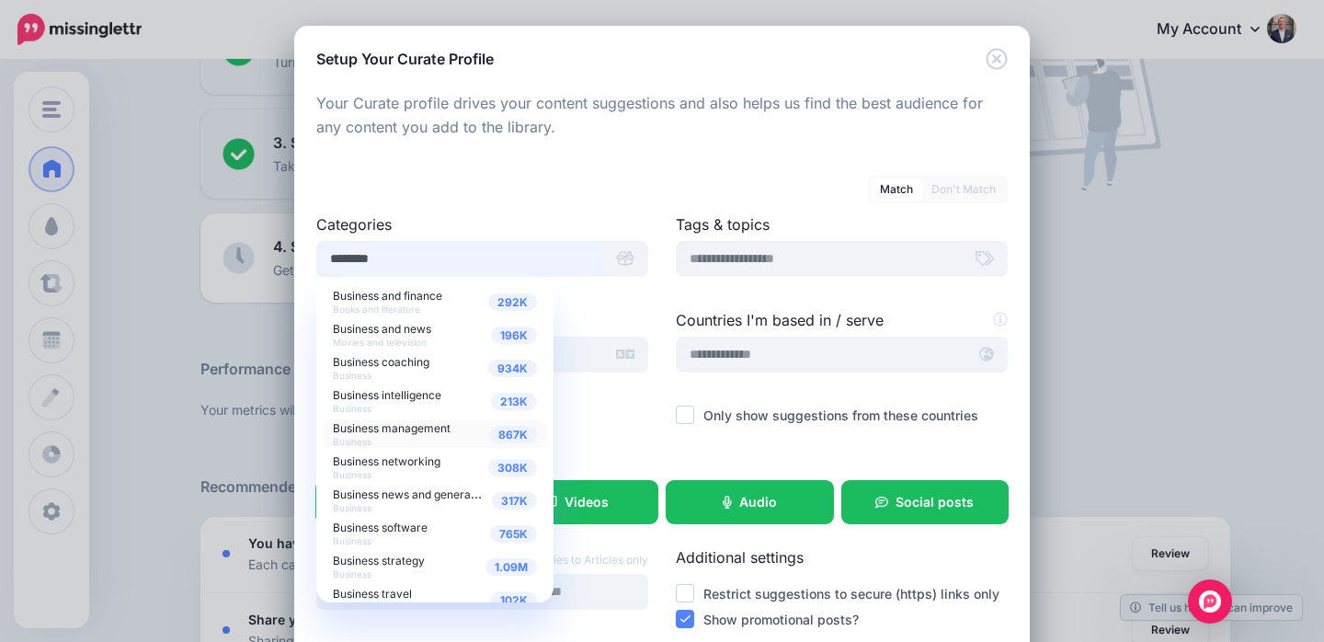
type input "********"
click at [403, 429] on span "Business management" at bounding box center [392, 428] width 118 height 14
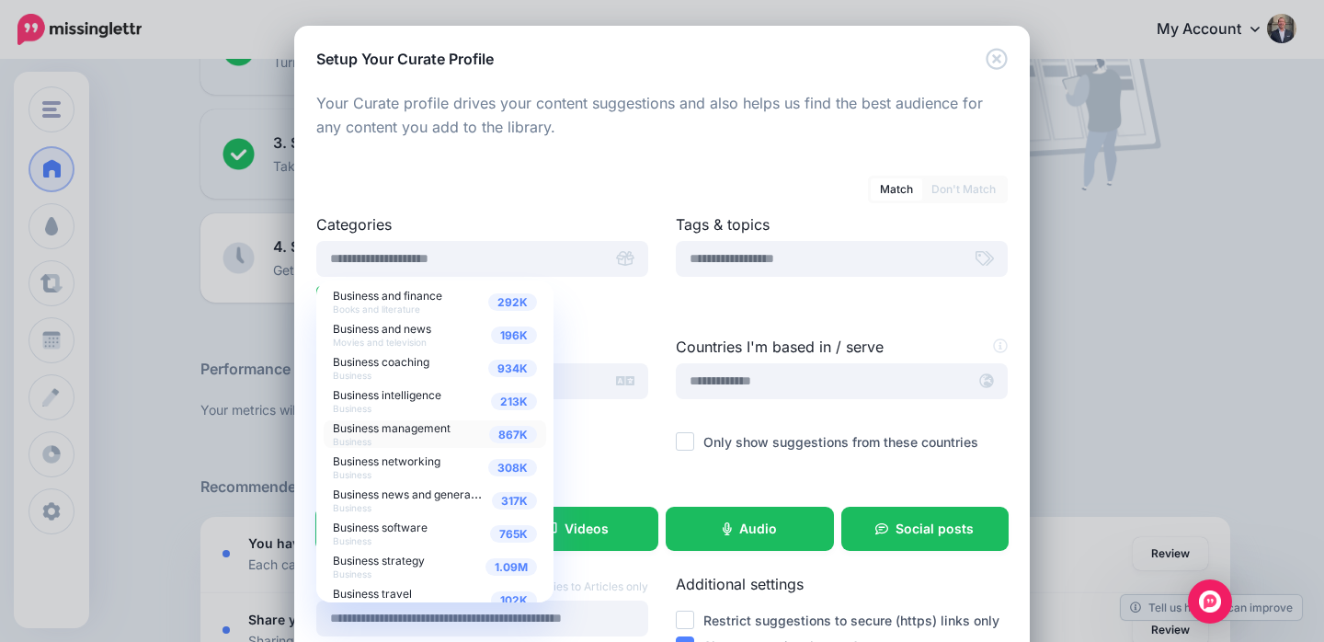
click at [778, 293] on div at bounding box center [842, 297] width 332 height 23
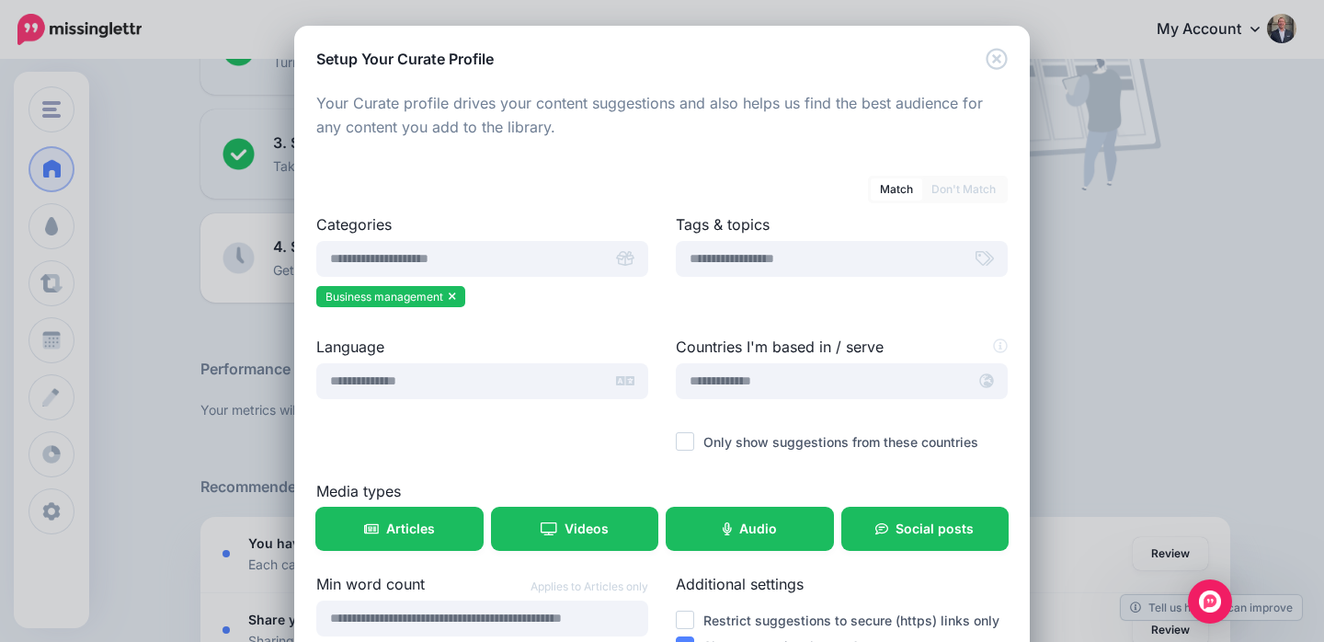
click at [978, 256] on icon at bounding box center [985, 258] width 18 height 15
click at [883, 255] on input "text" at bounding box center [819, 259] width 287 height 36
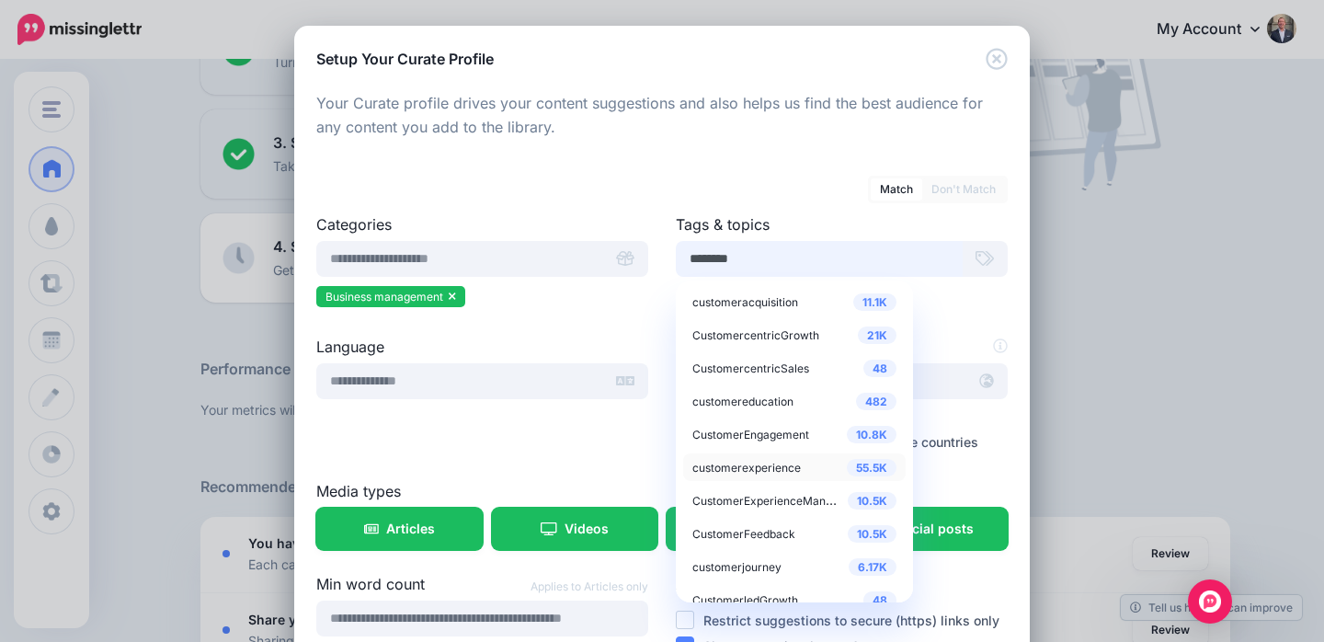
type input "********"
click at [740, 462] on span "customerexperience" at bounding box center [746, 468] width 109 height 14
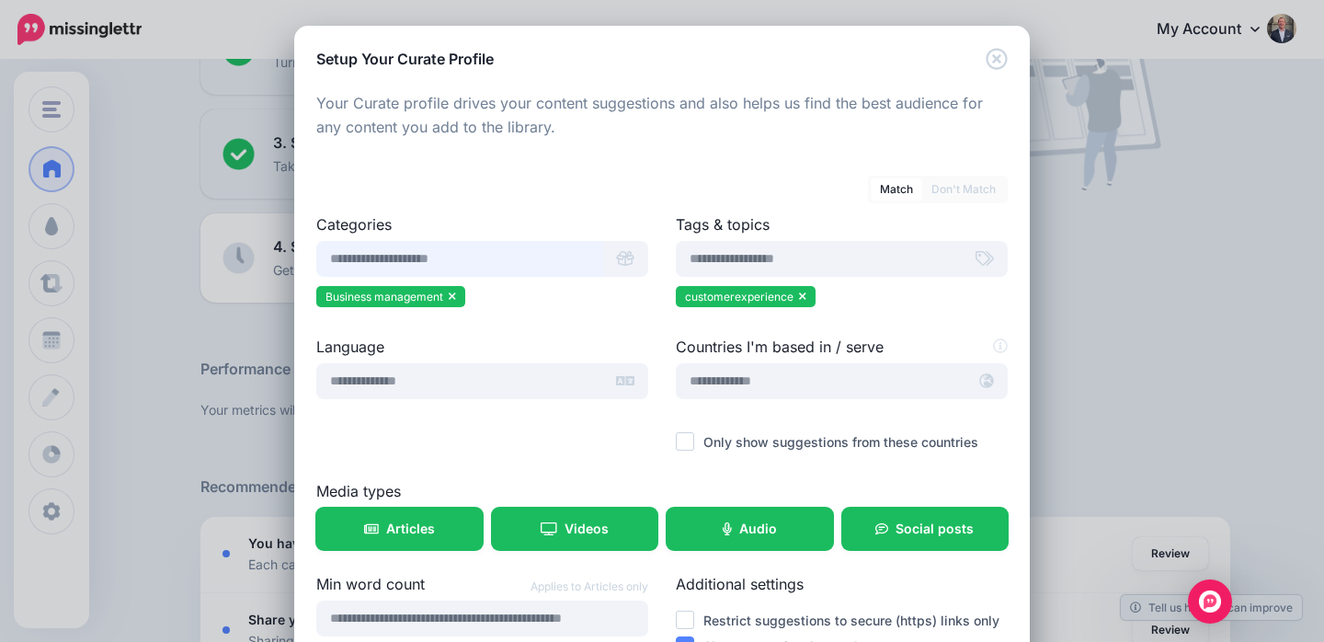
click at [349, 254] on input "text" at bounding box center [459, 259] width 287 height 36
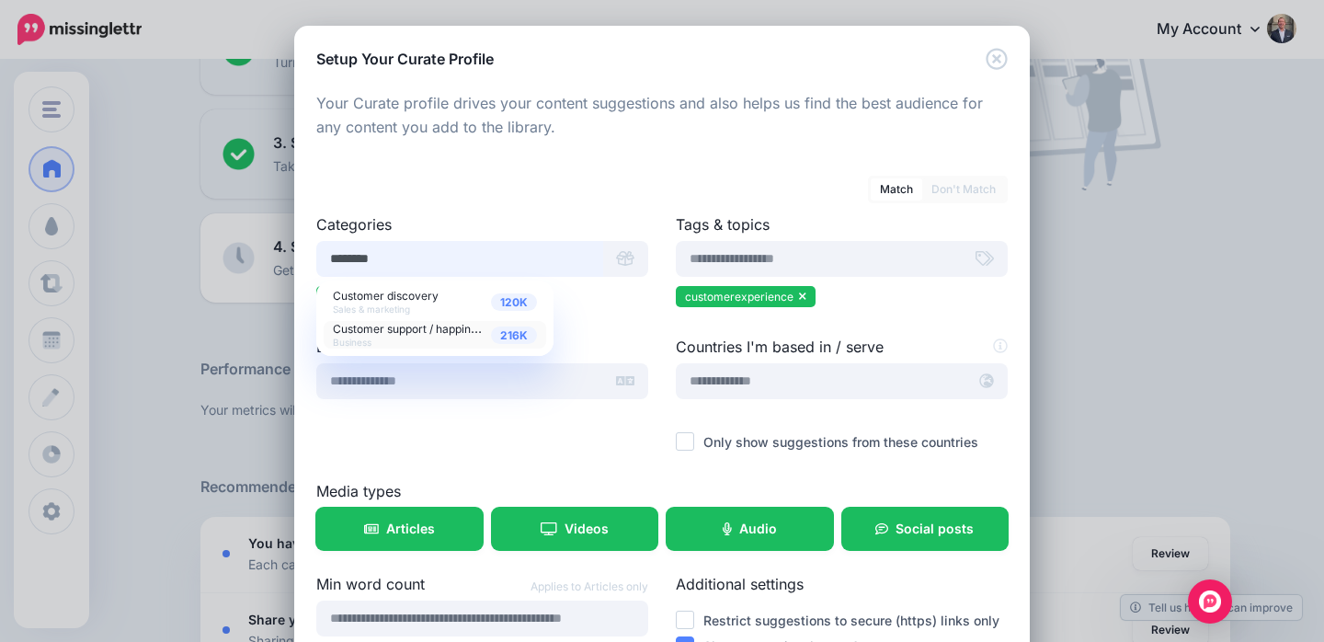
type input "********"
click at [393, 333] on span "Customer support / happiness" at bounding box center [410, 328] width 155 height 16
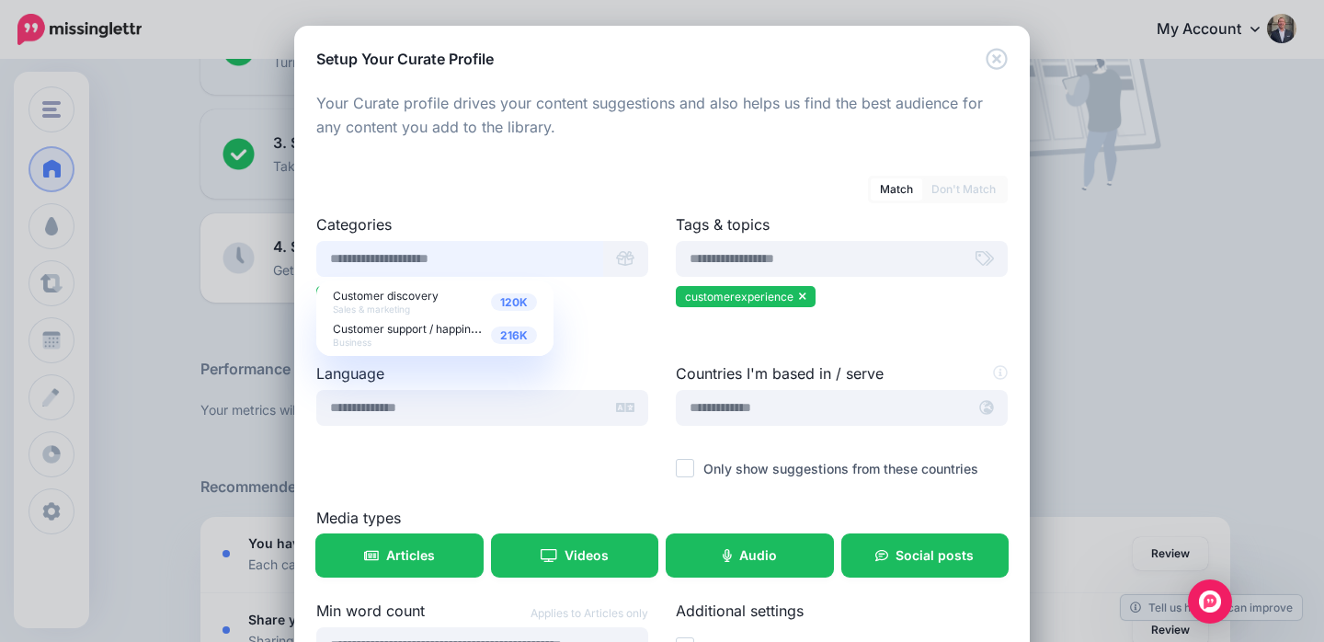
click at [416, 252] on input "text" at bounding box center [459, 259] width 287 height 36
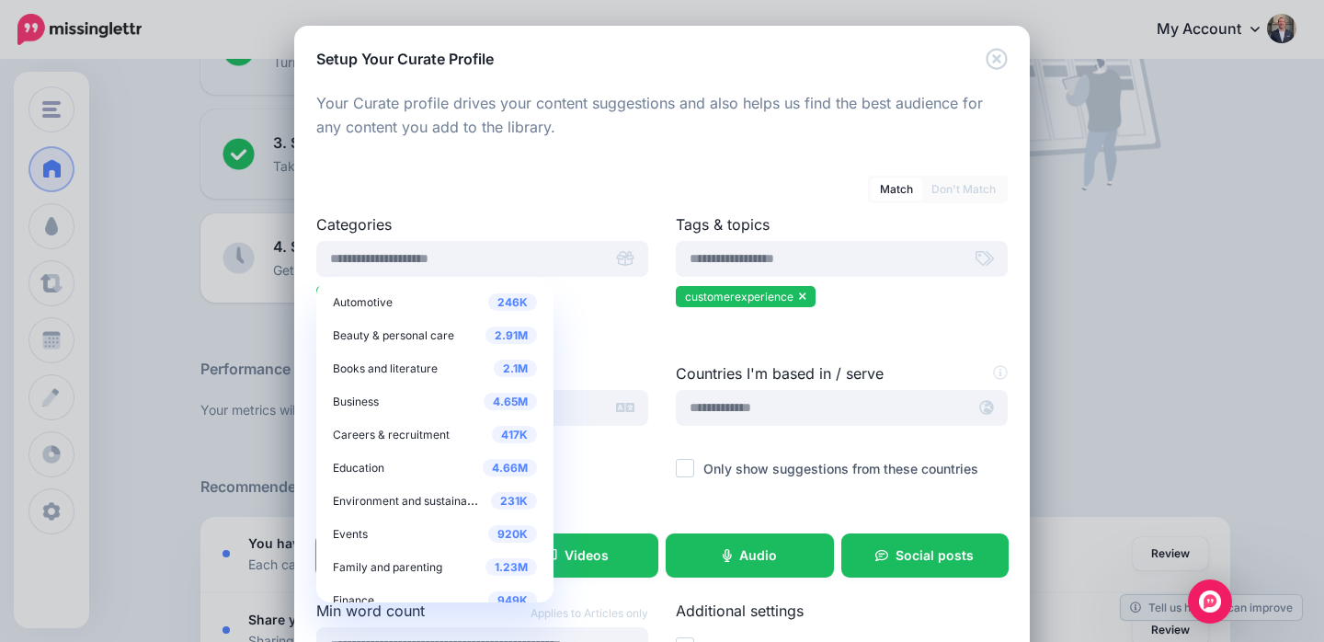
click at [525, 187] on div "Match Don't Match" at bounding box center [661, 179] width 691 height 32
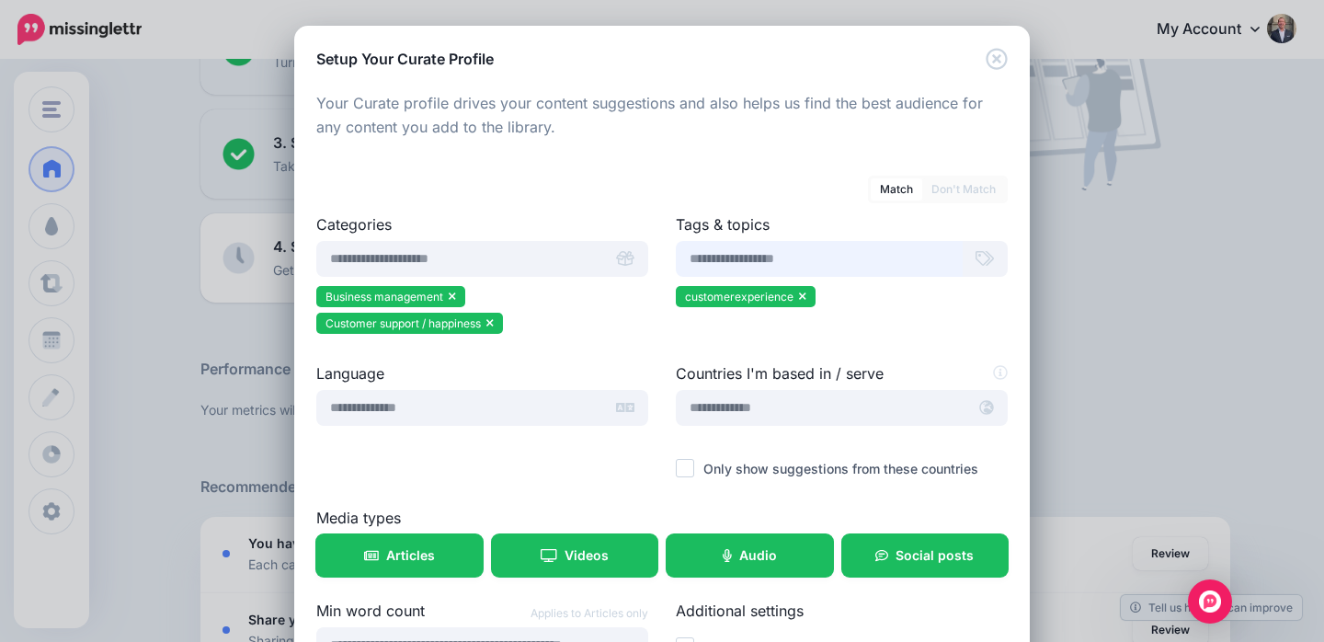
click at [743, 258] on input "text" at bounding box center [819, 259] width 287 height 36
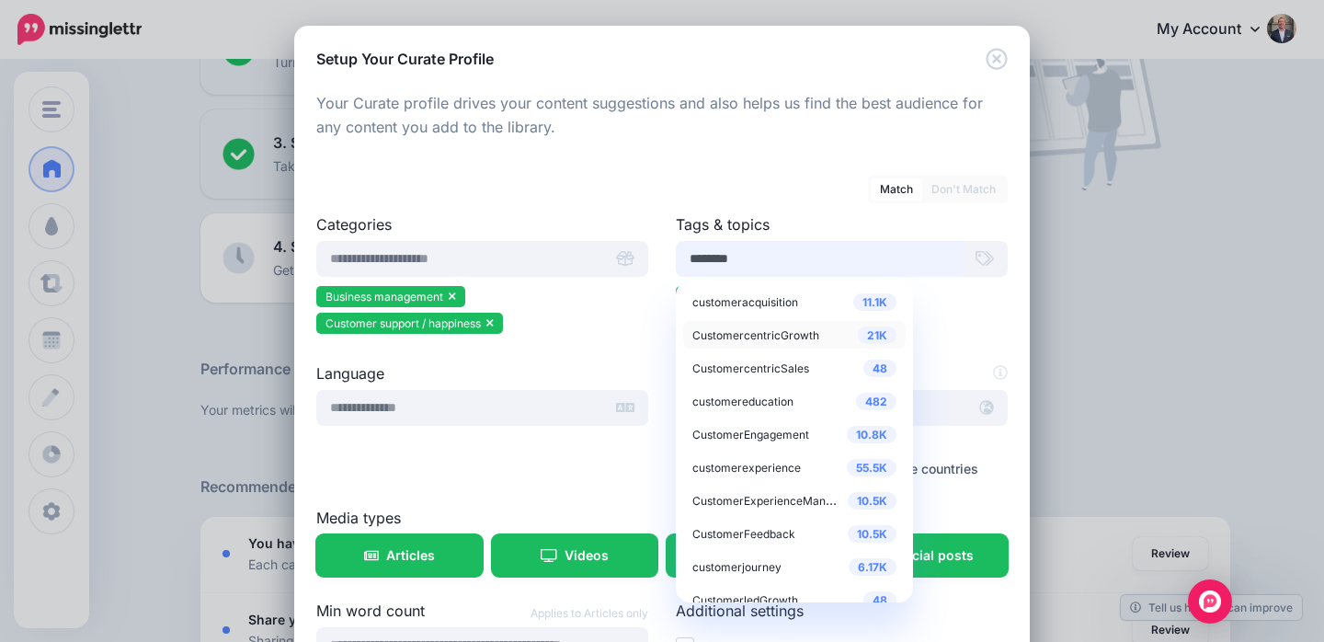
type input "********"
click at [781, 331] on span "CustomercentricGrowth" at bounding box center [755, 335] width 127 height 14
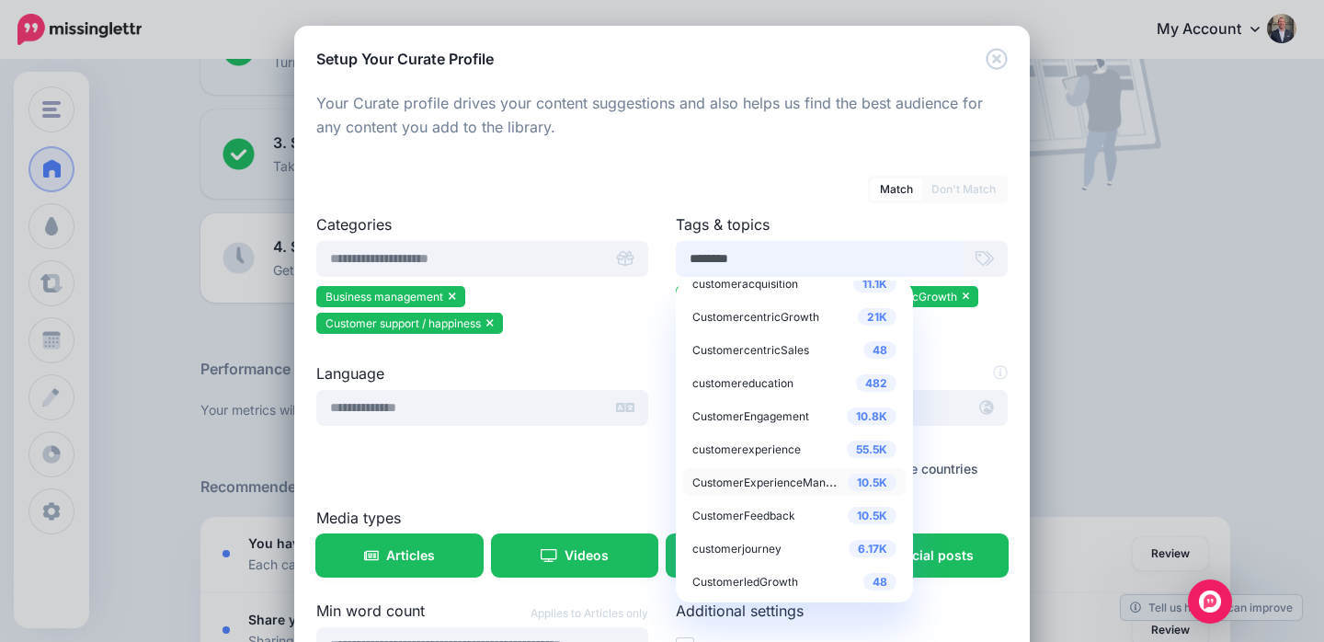
type input "********"
click at [755, 484] on span "CustomerExperienceManagement" at bounding box center [781, 482] width 179 height 16
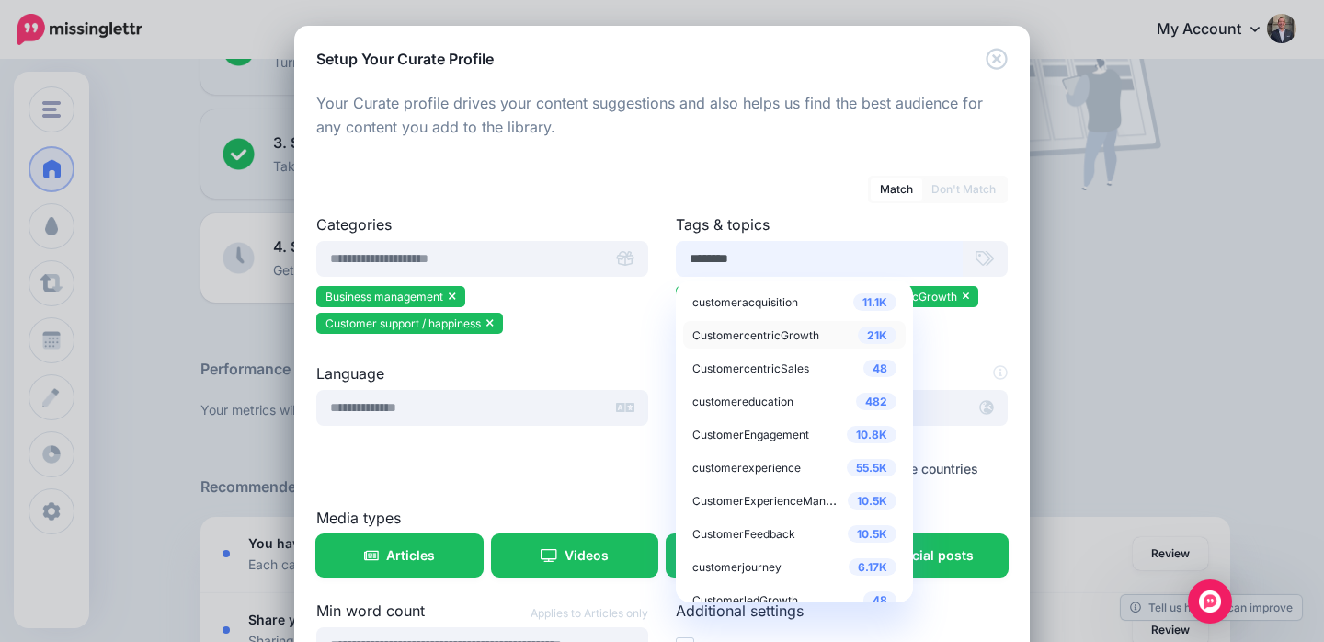
type input "********"
click at [754, 336] on span "CustomercentricGrowth" at bounding box center [755, 335] width 127 height 14
click at [737, 300] on span "customeracquisition" at bounding box center [745, 302] width 106 height 14
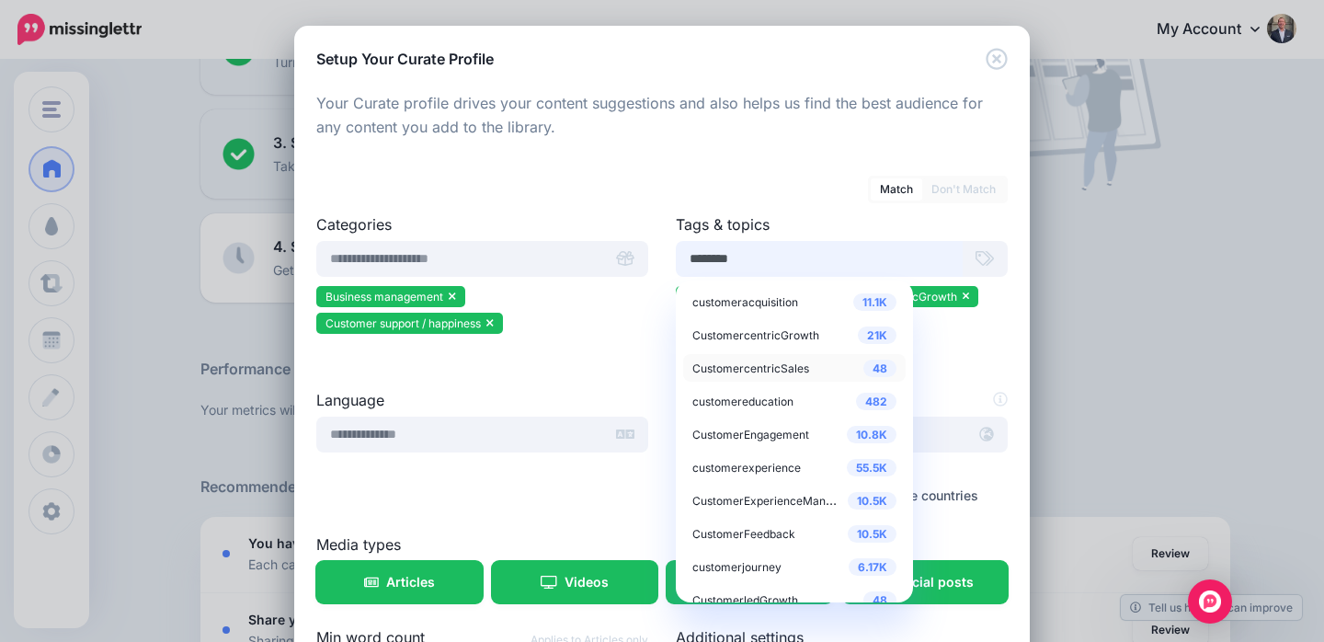
scroll to position [18, 0]
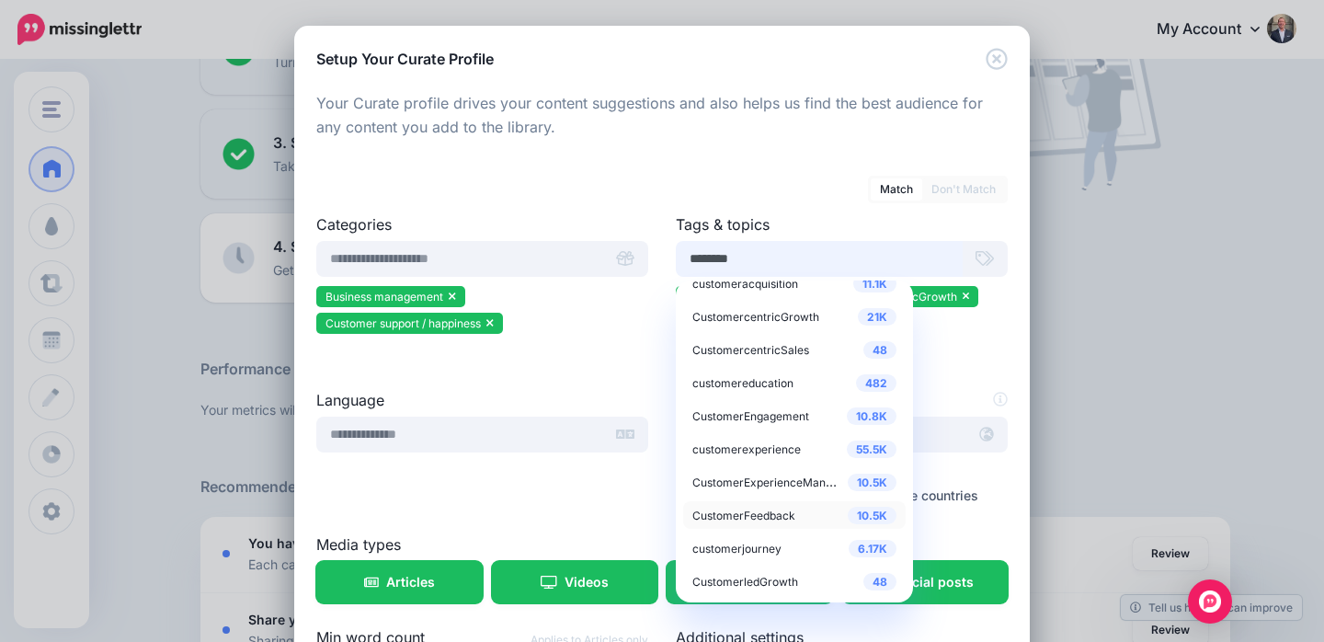
type input "********"
click at [743, 515] on span "CustomerFeedback" at bounding box center [743, 516] width 103 height 14
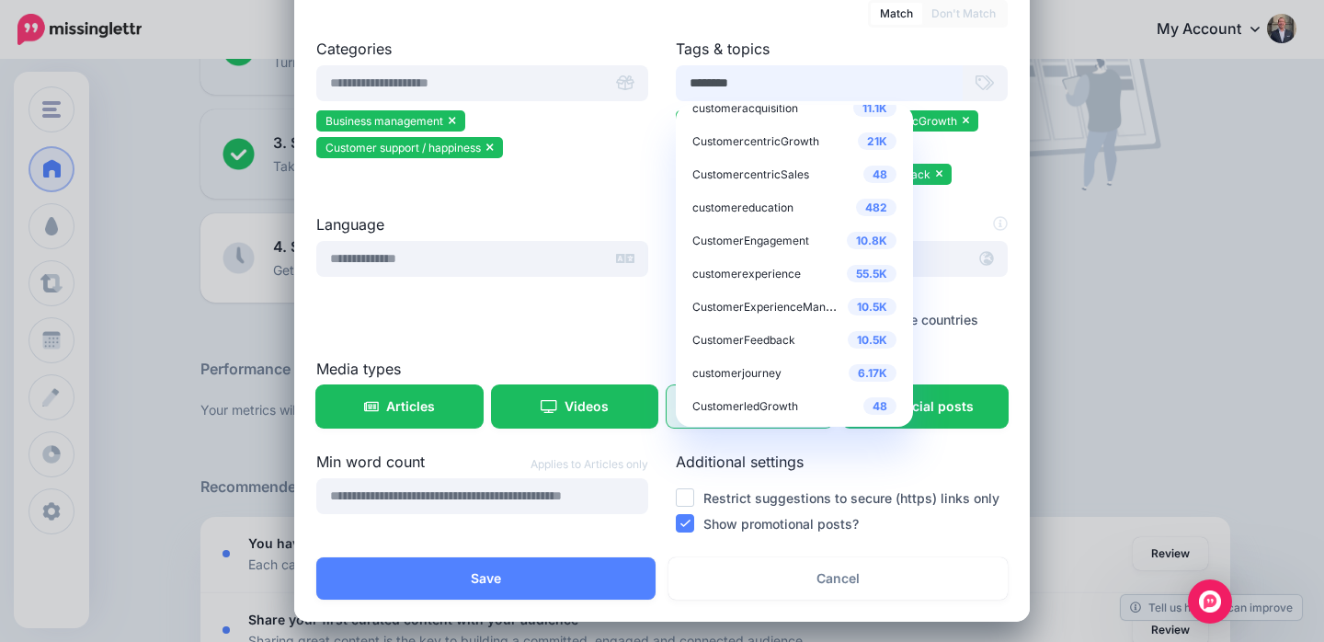
scroll to position [181, 0]
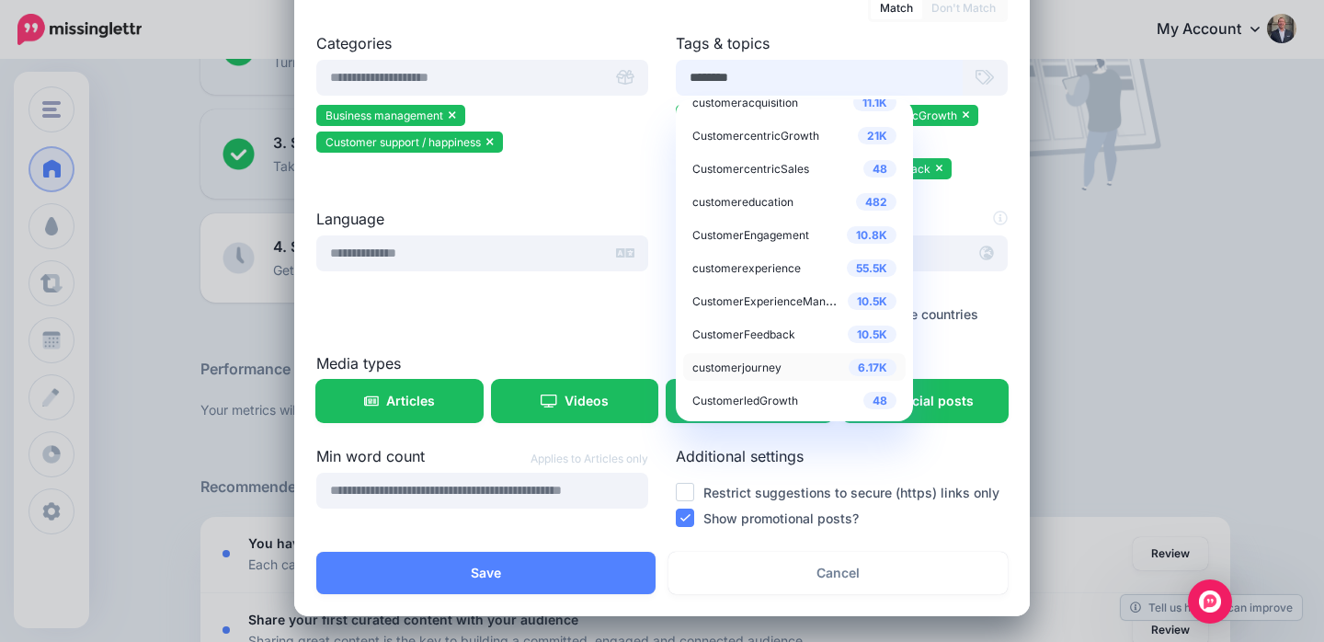
type input "********"
click at [743, 363] on span "customerjourney" at bounding box center [736, 367] width 89 height 14
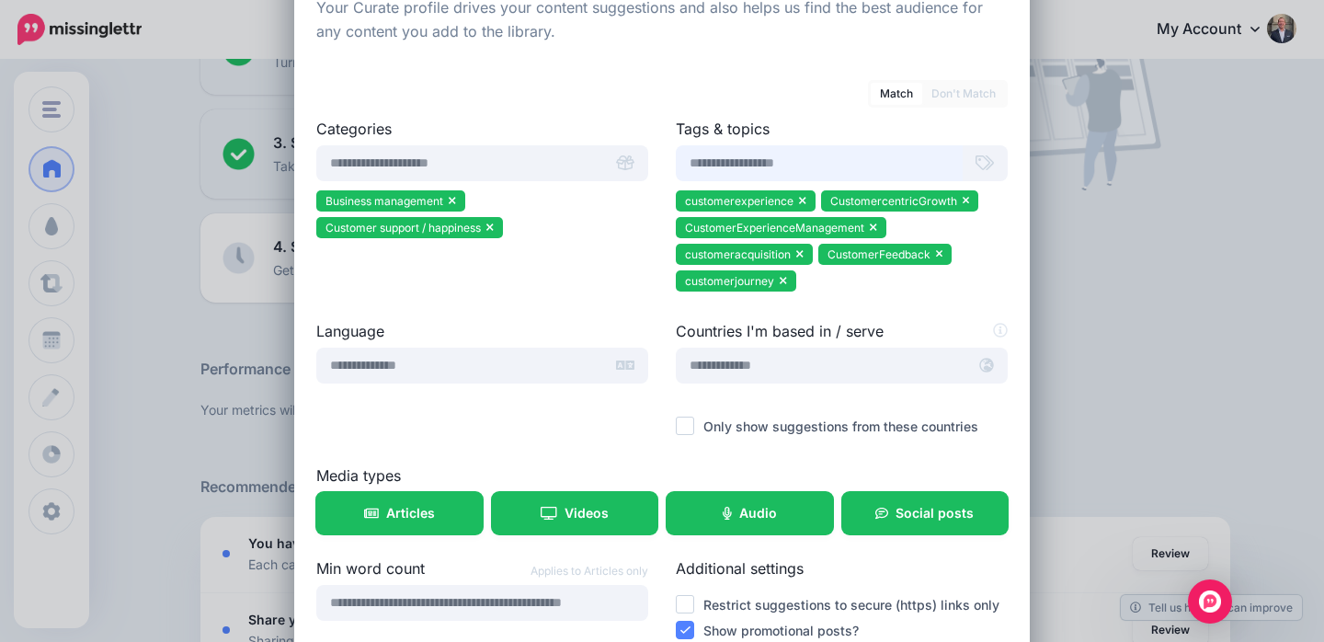
scroll to position [85, 0]
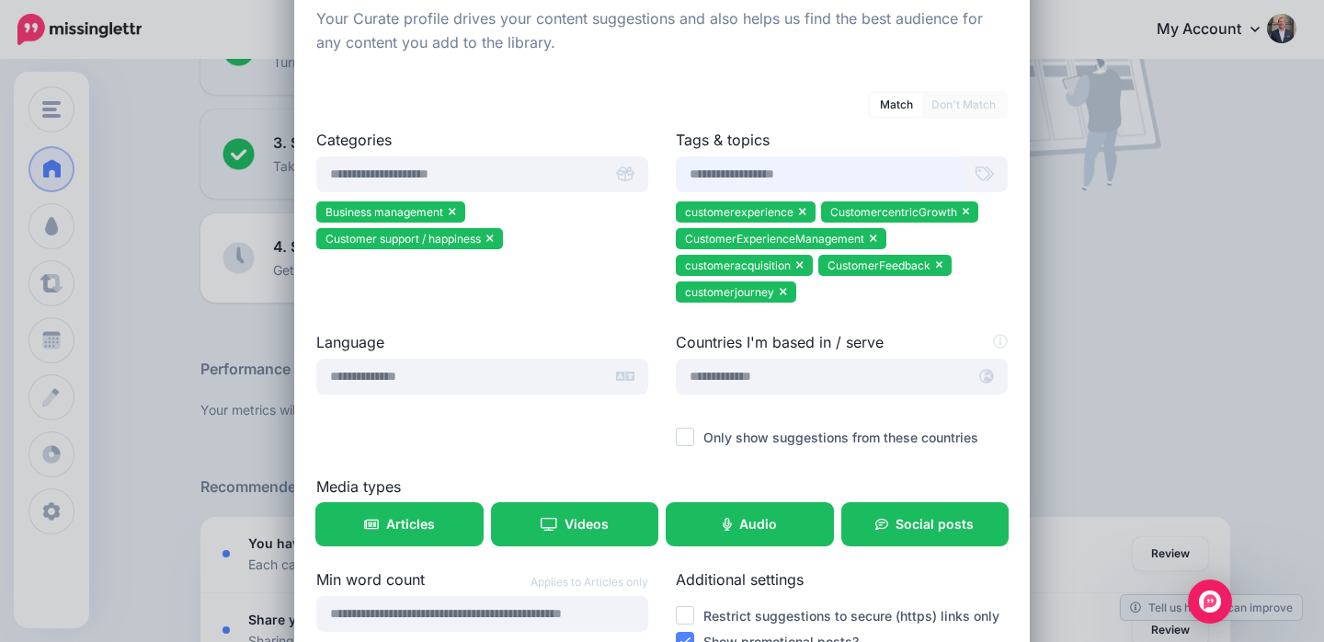
click at [805, 177] on input "text" at bounding box center [819, 174] width 287 height 36
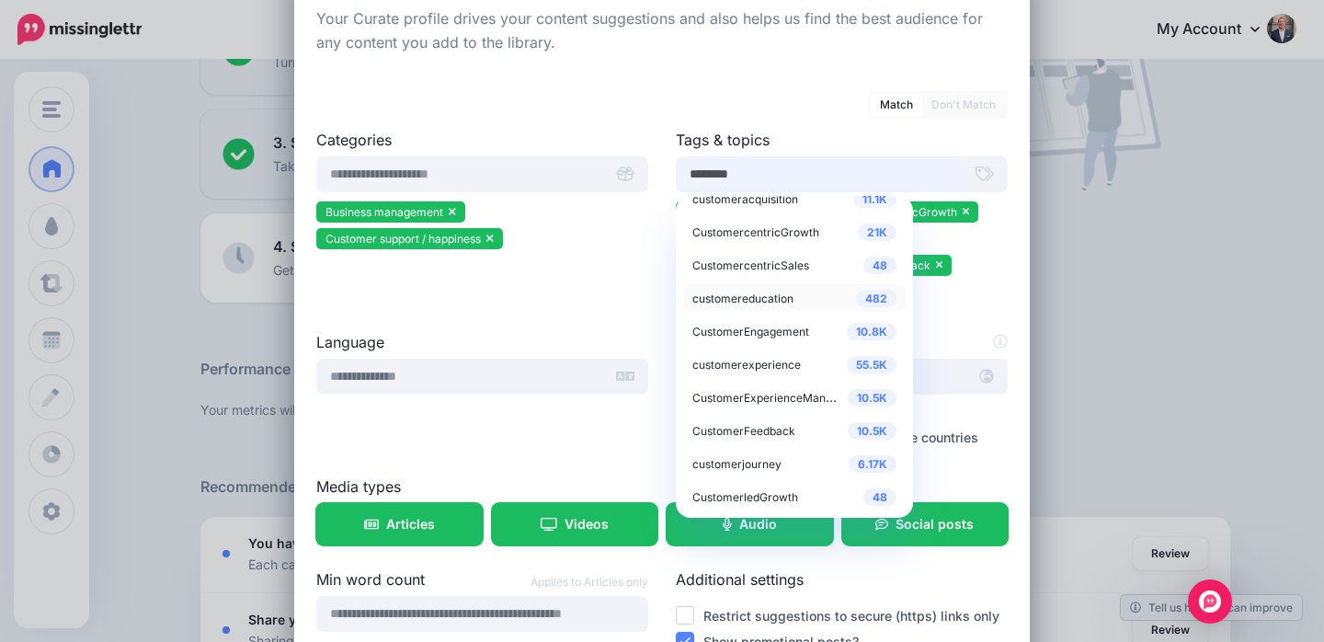
scroll to position [0, 0]
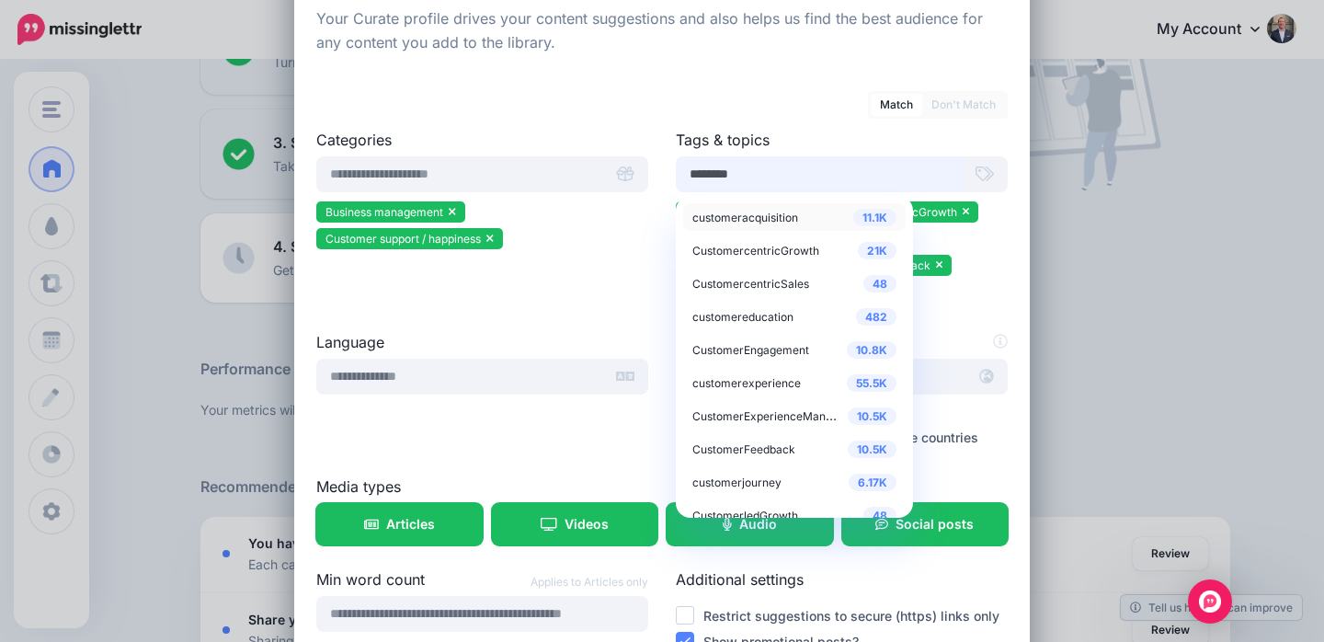
type input "********"
click at [754, 221] on span "customeracquisition" at bounding box center [745, 218] width 106 height 14
click at [746, 318] on span "customereducation" at bounding box center [742, 317] width 101 height 14
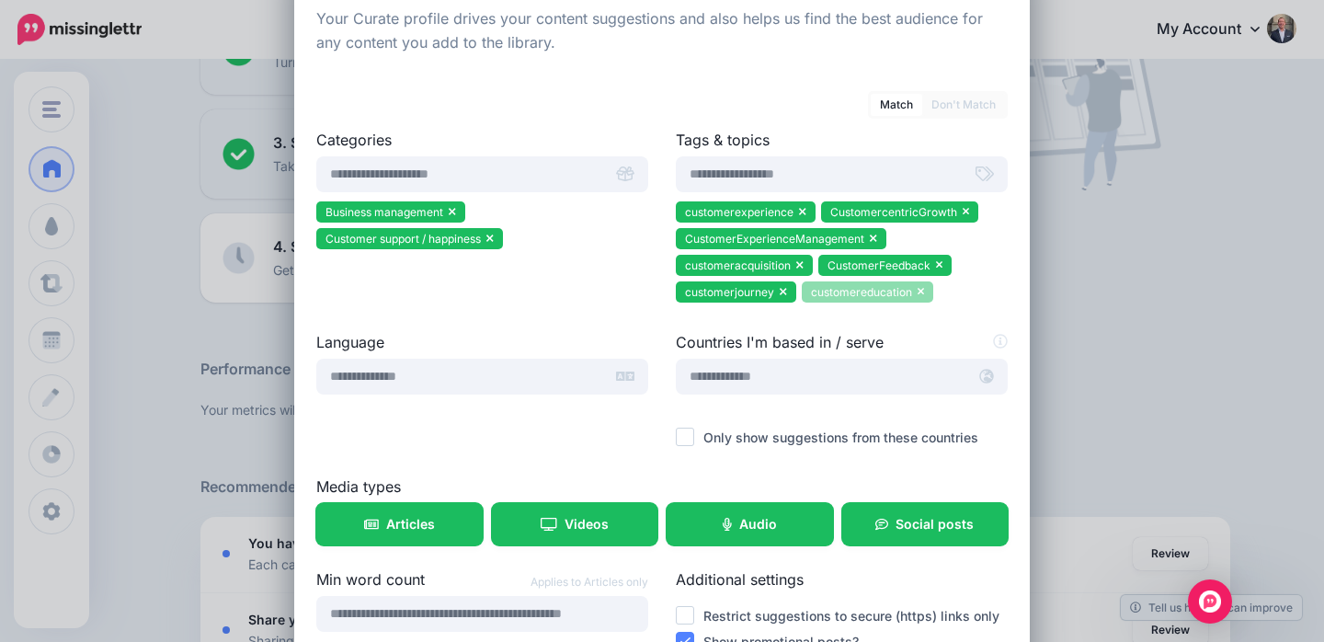
click at [920, 291] on icon at bounding box center [921, 292] width 6 height 7
click at [751, 169] on input "text" at bounding box center [819, 174] width 287 height 36
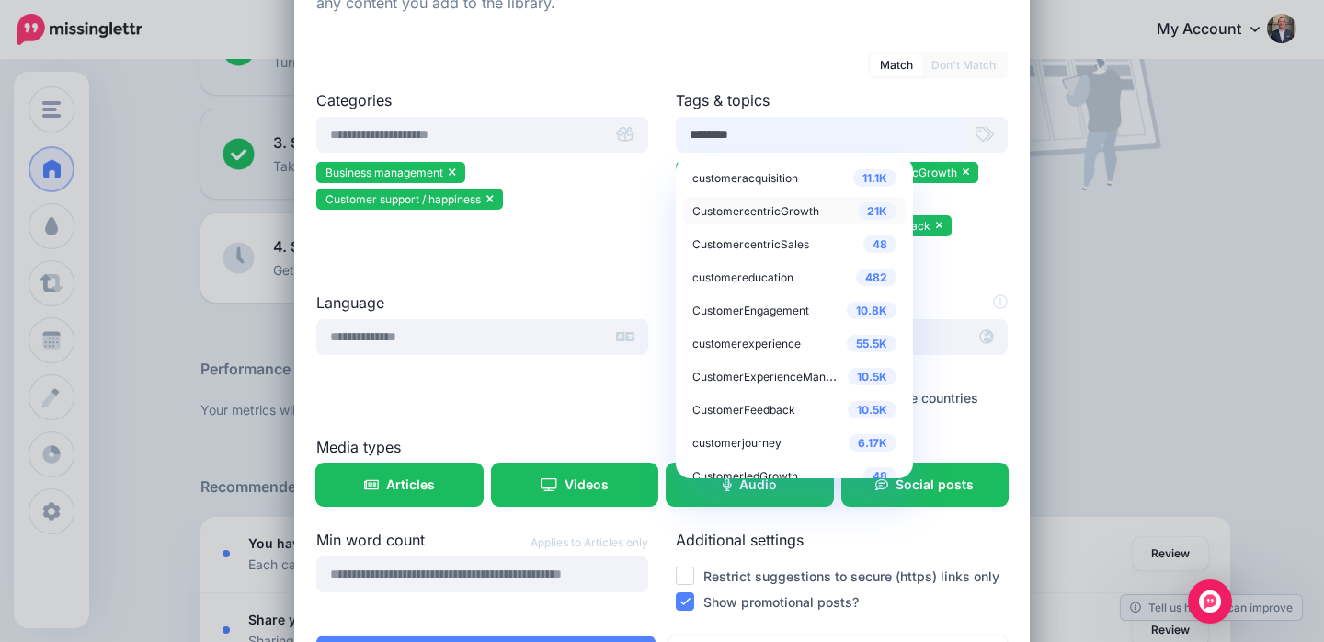
type input "********"
click at [765, 209] on span "CustomercentricGrowth" at bounding box center [755, 211] width 127 height 14
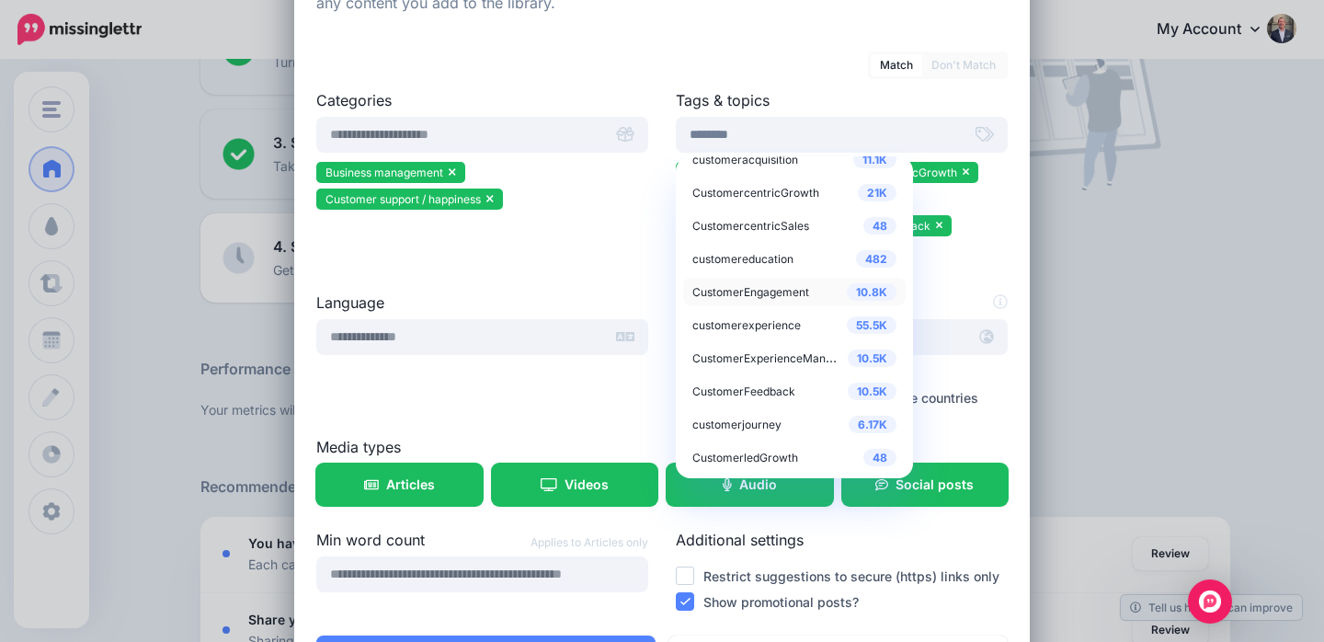
click at [752, 295] on span "CustomerEngagement" at bounding box center [750, 292] width 117 height 14
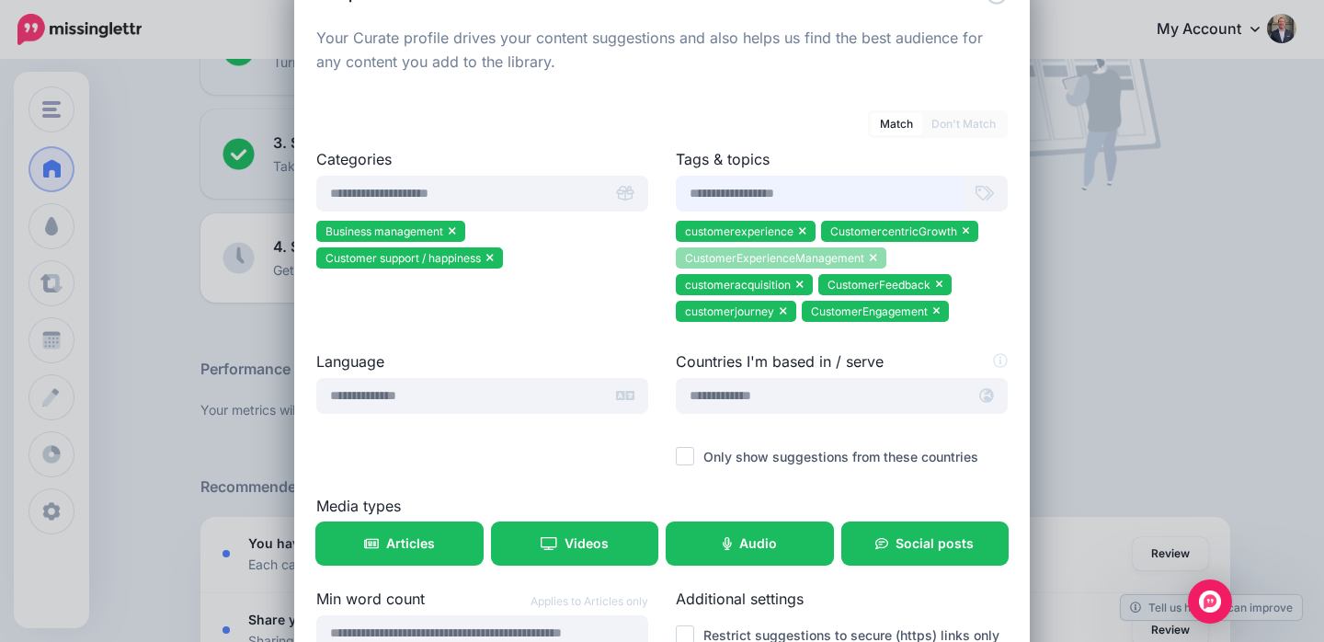
scroll to position [51, 0]
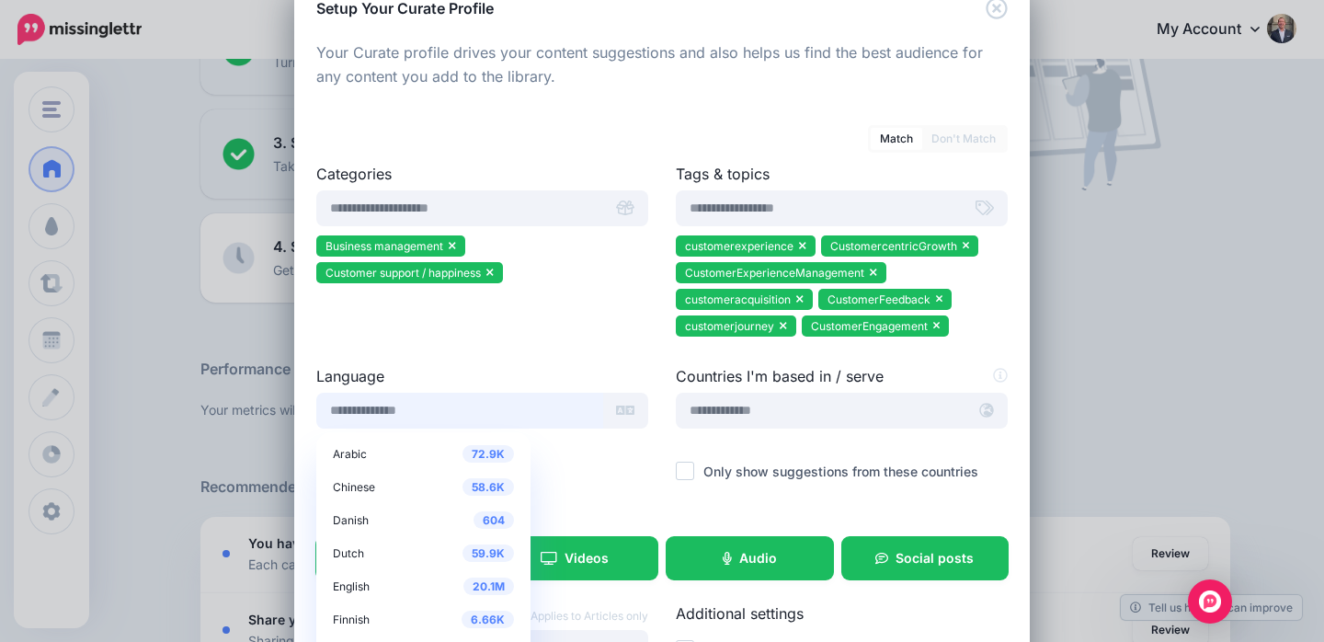
click at [556, 412] on input "text" at bounding box center [459, 411] width 287 height 36
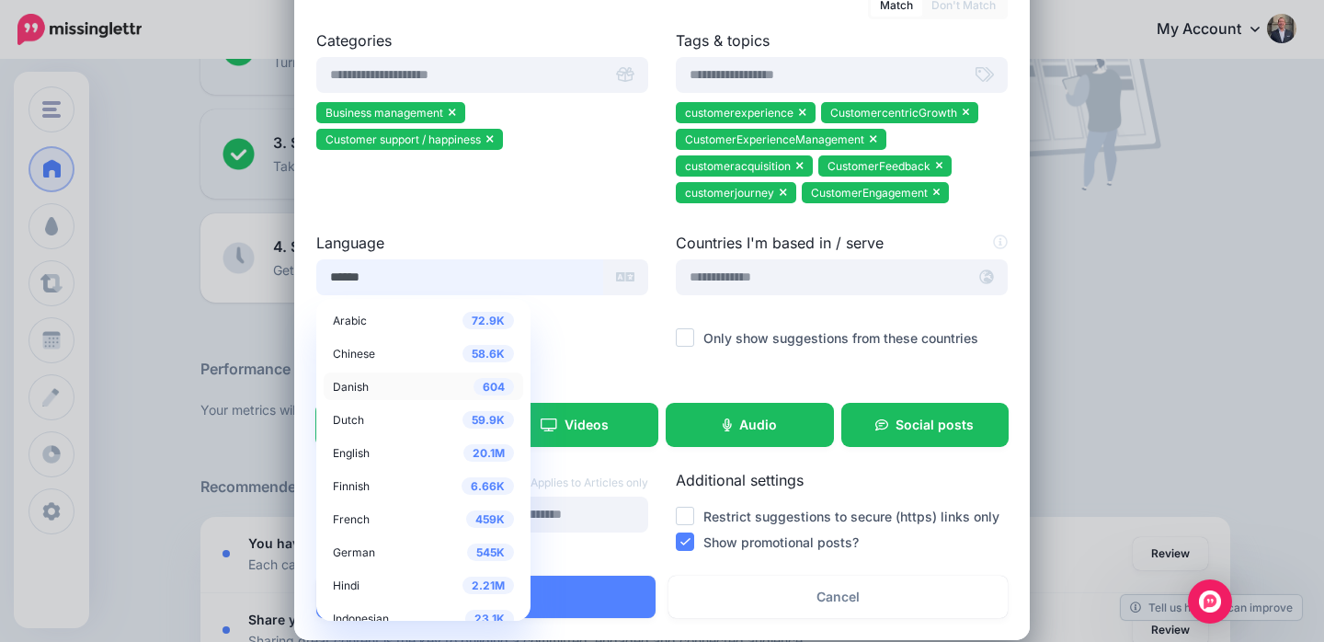
scroll to position [185, 0]
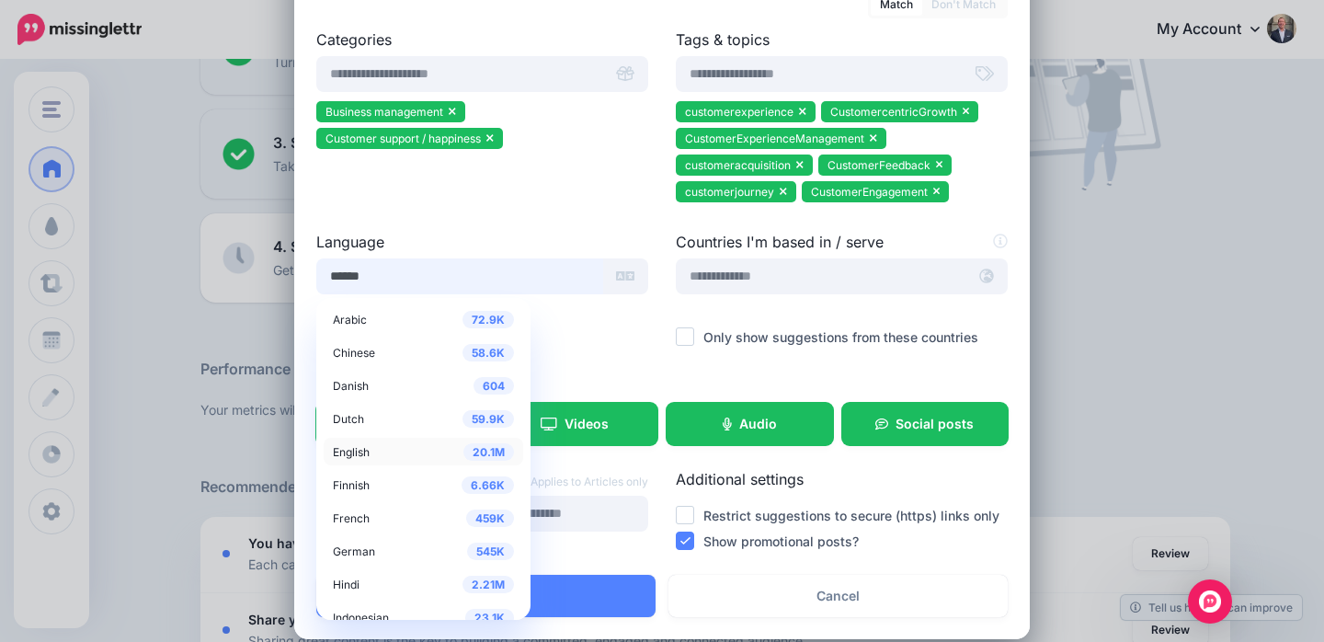
type input "******"
click at [355, 450] on span "English" at bounding box center [351, 452] width 37 height 14
click at [463, 447] on span "20.1M" at bounding box center [488, 451] width 51 height 17
click at [577, 340] on div at bounding box center [482, 341] width 332 height 23
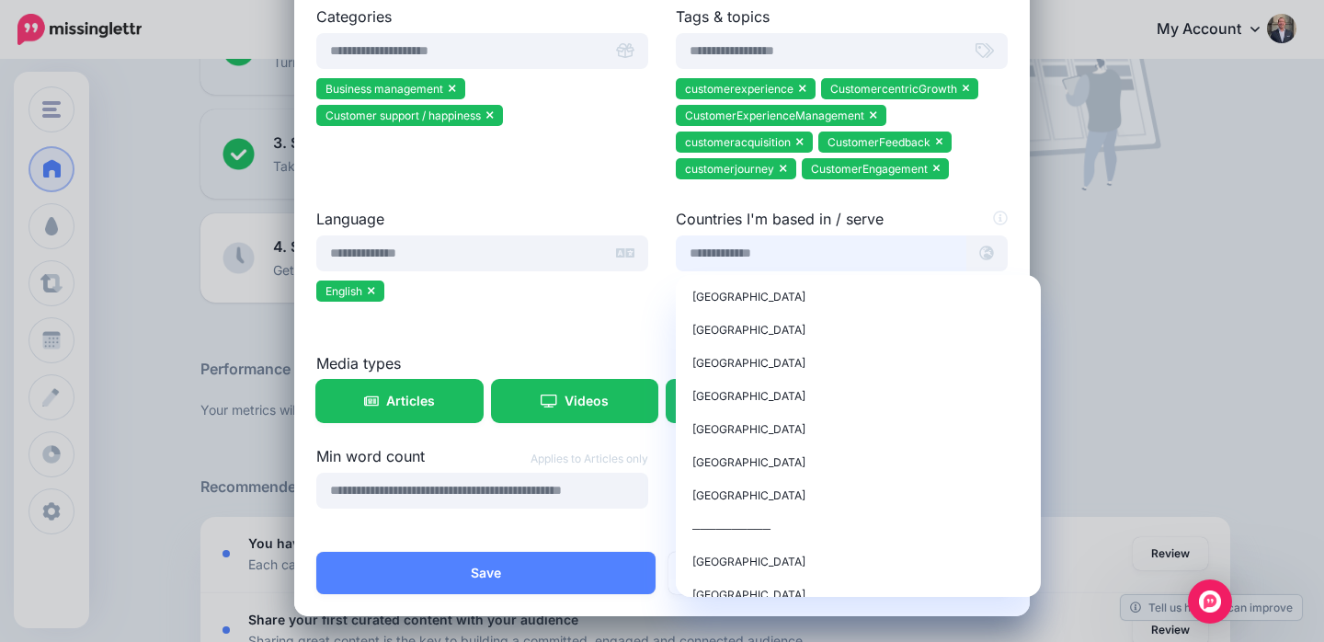
click at [784, 264] on input "text" at bounding box center [821, 253] width 291 height 36
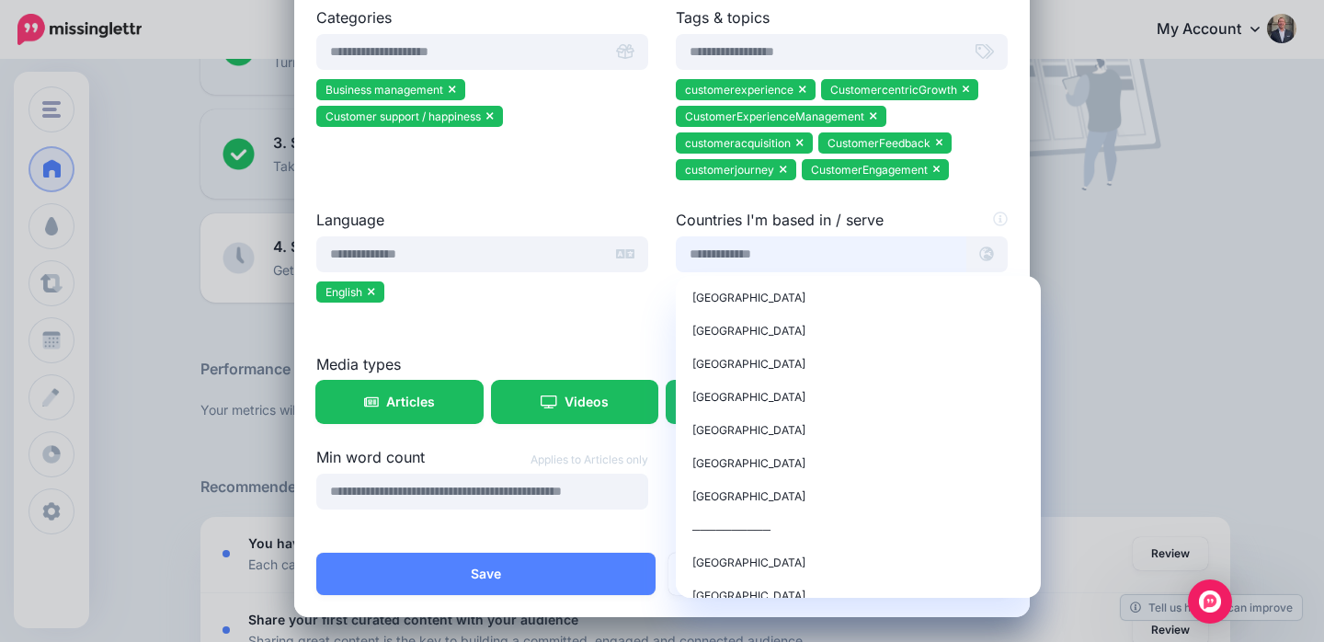
scroll to position [208, 0]
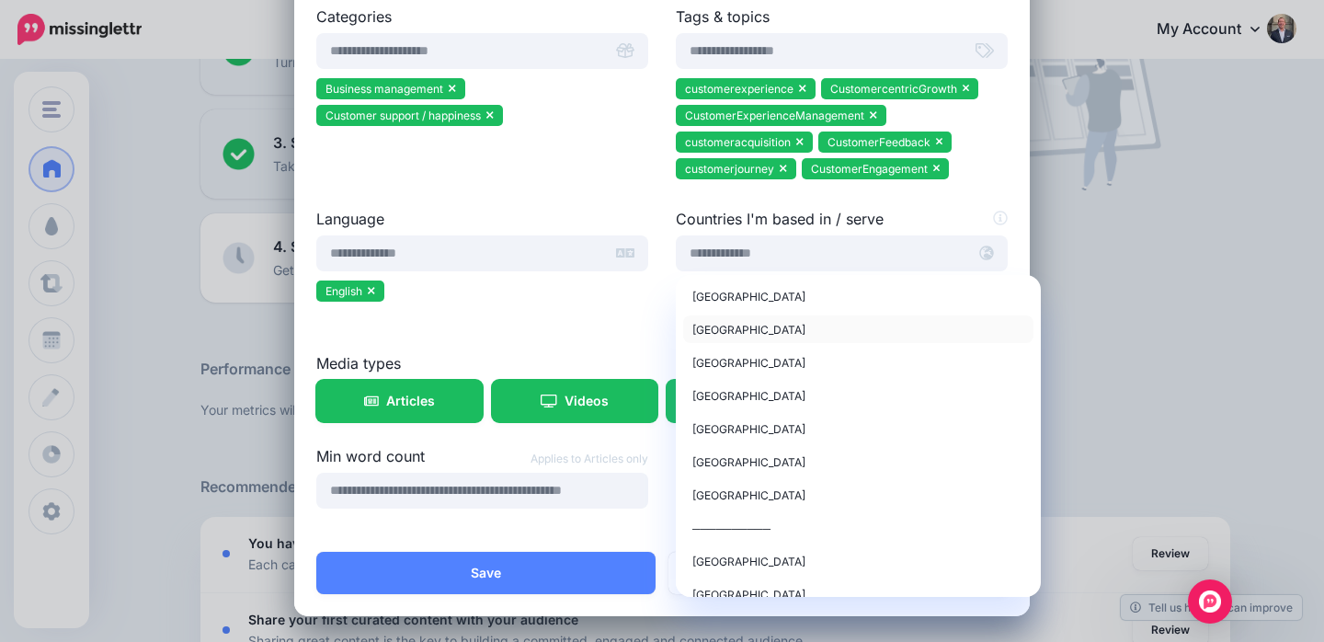
click at [740, 323] on span "United Kingdom" at bounding box center [748, 330] width 113 height 14
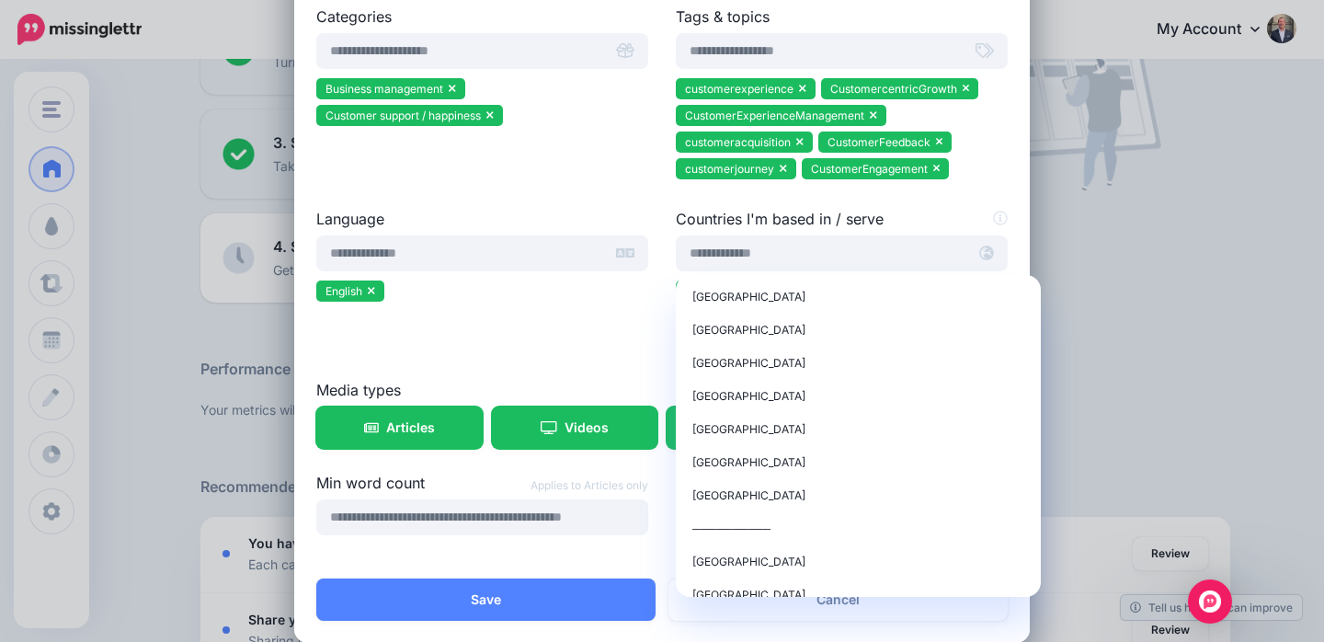
click at [578, 309] on div at bounding box center [482, 318] width 332 height 23
click at [802, 251] on input "text" at bounding box center [821, 253] width 291 height 36
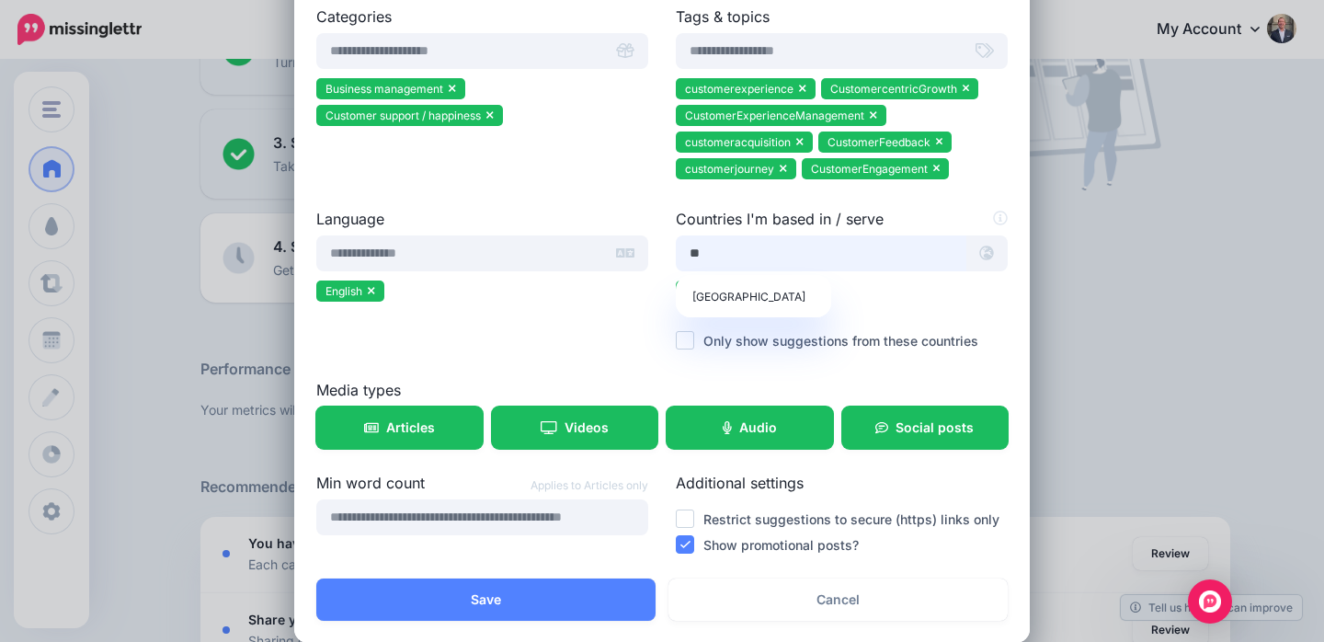
type input "*"
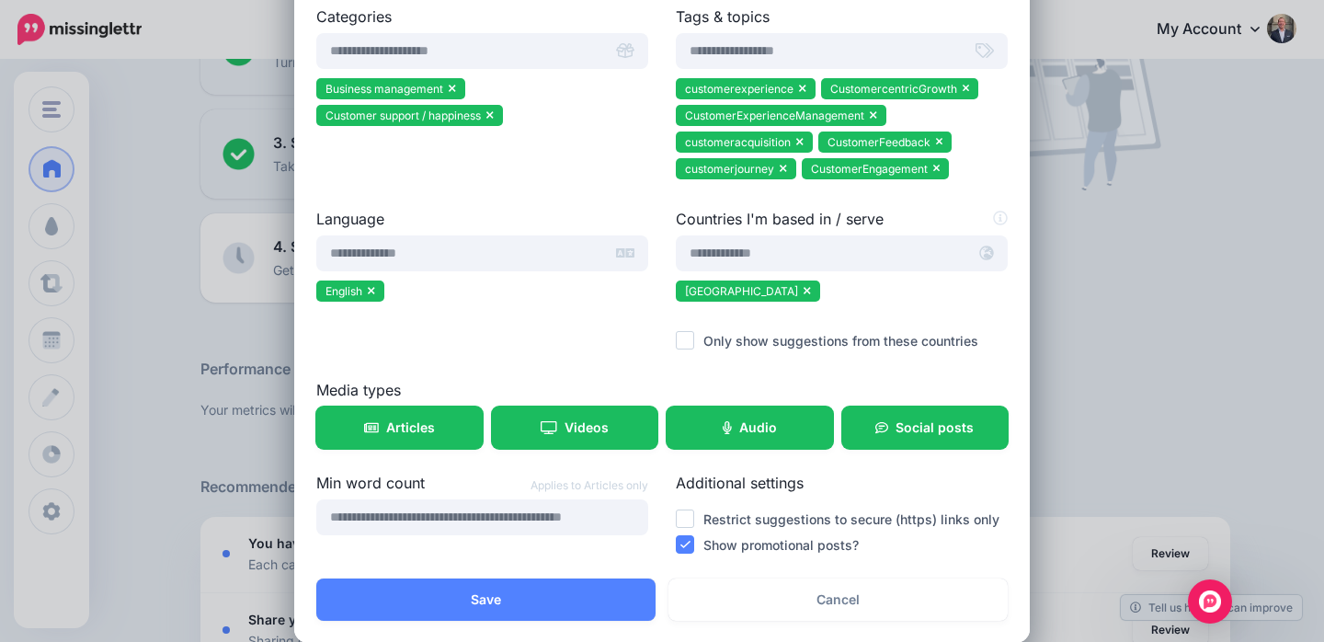
click at [576, 293] on ul "English" at bounding box center [482, 293] width 332 height 27
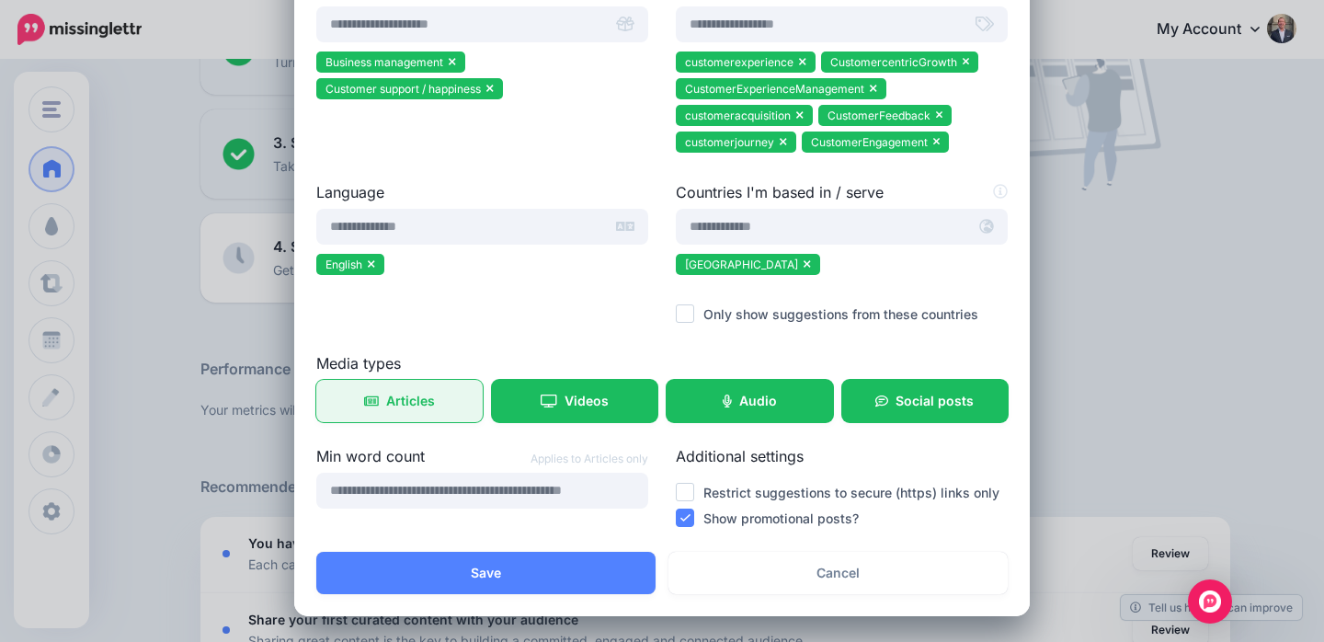
click at [389, 400] on span "Articles" at bounding box center [410, 400] width 49 height 13
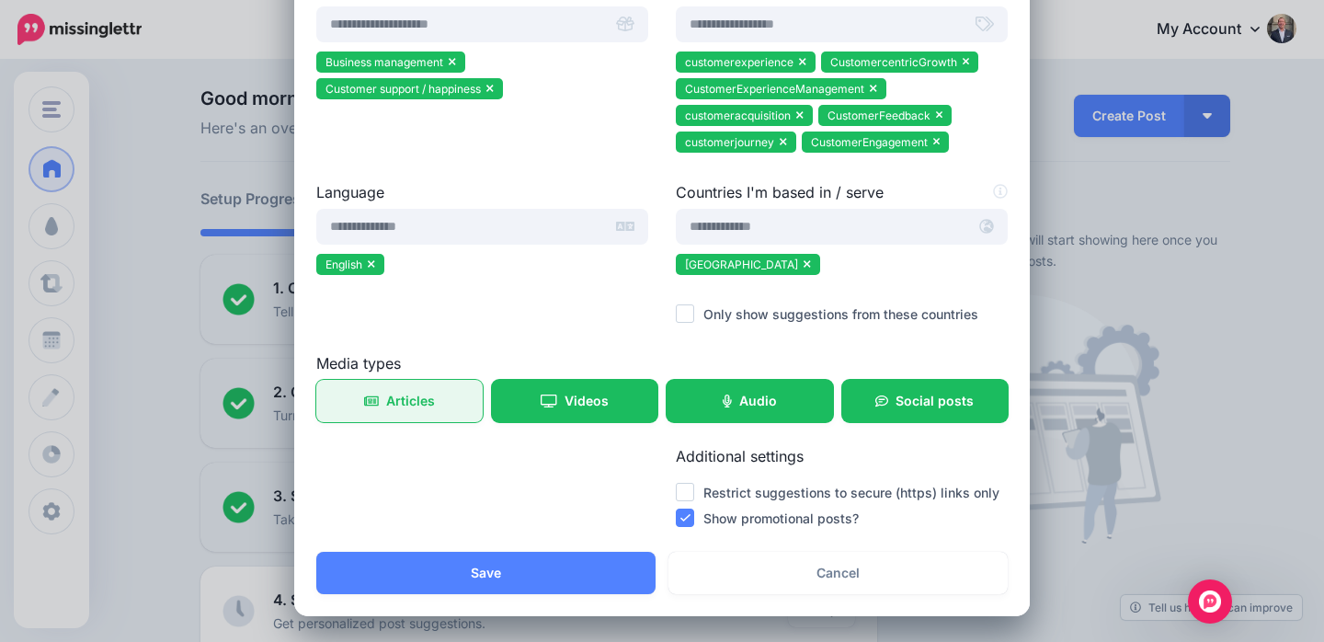
click at [417, 399] on span "Articles" at bounding box center [410, 400] width 49 height 13
click at [444, 395] on link "Articles" at bounding box center [399, 401] width 166 height 42
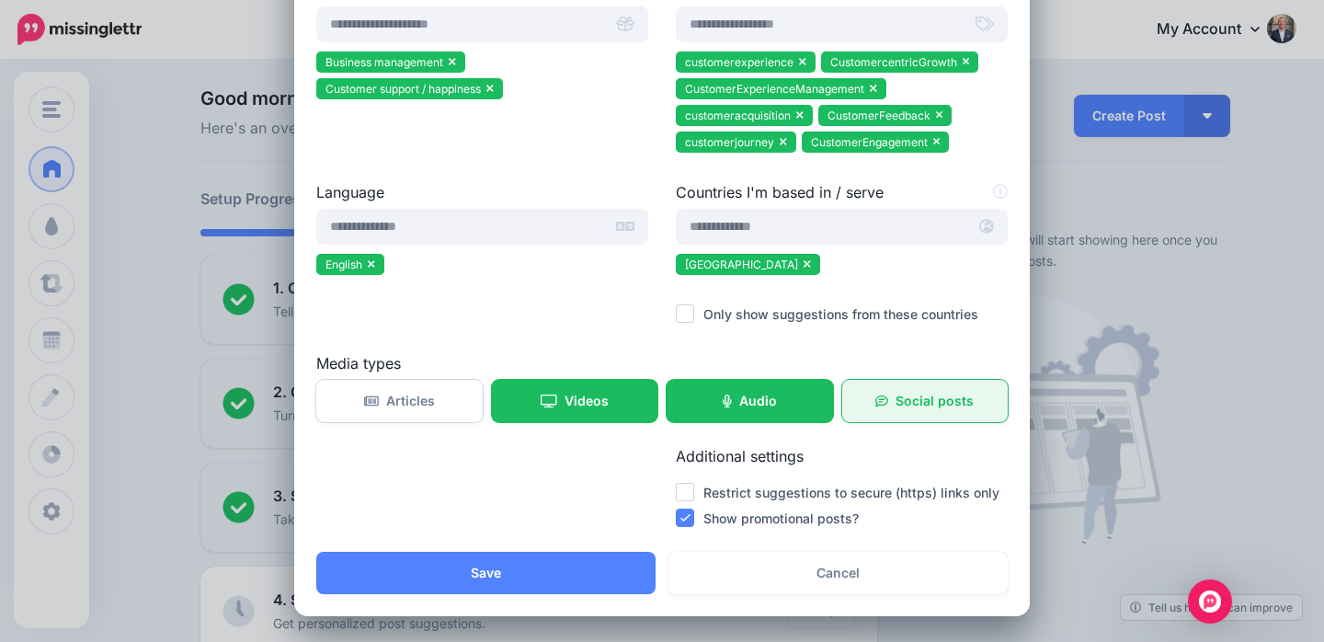
click at [913, 394] on span "Social posts" at bounding box center [935, 400] width 78 height 13
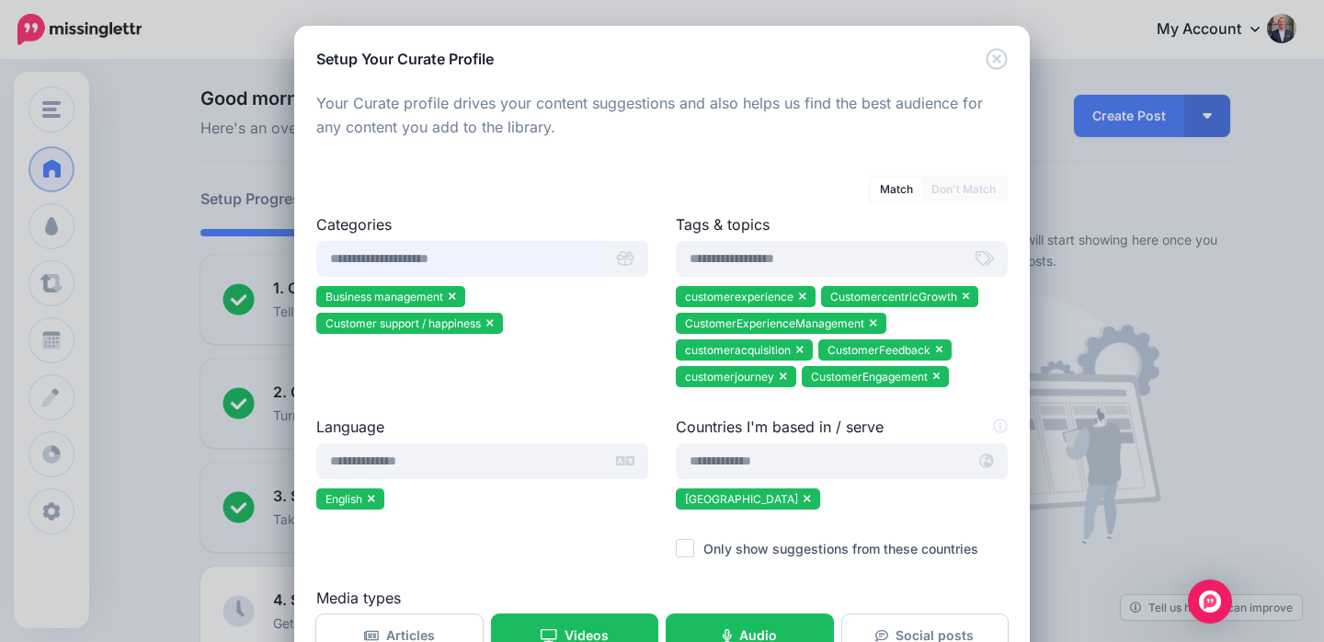
click at [408, 254] on input "text" at bounding box center [459, 259] width 287 height 36
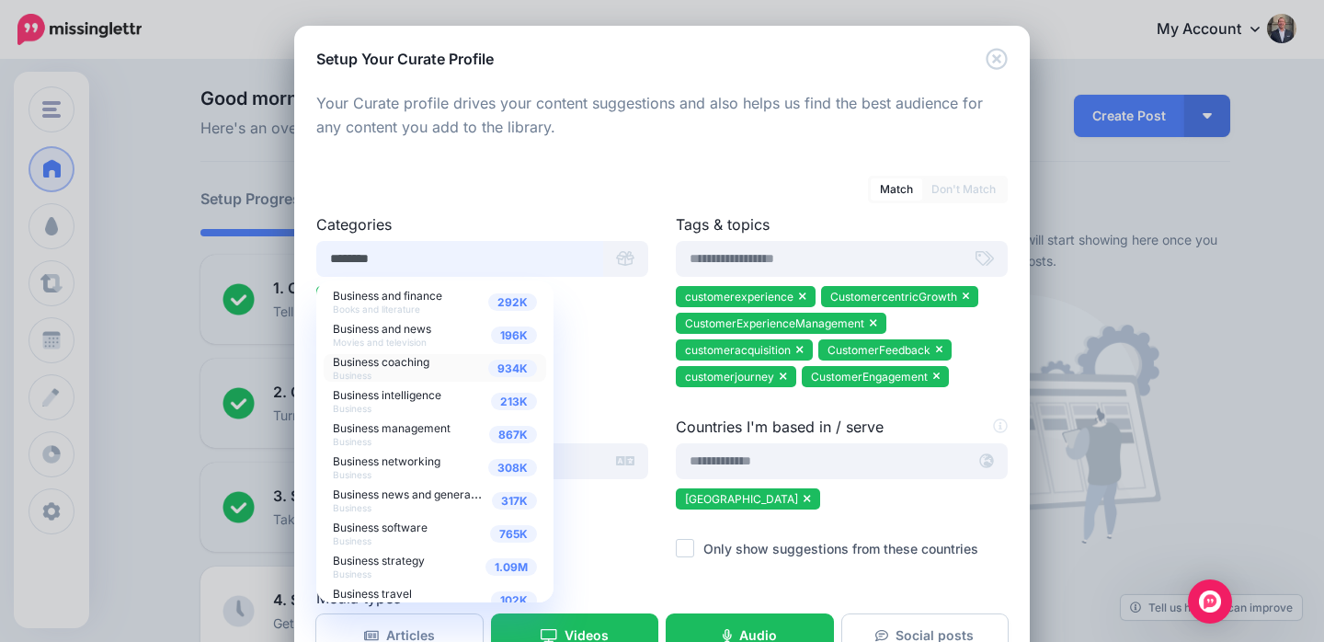
type input "********"
click at [388, 366] on span "Business coaching" at bounding box center [381, 362] width 97 height 14
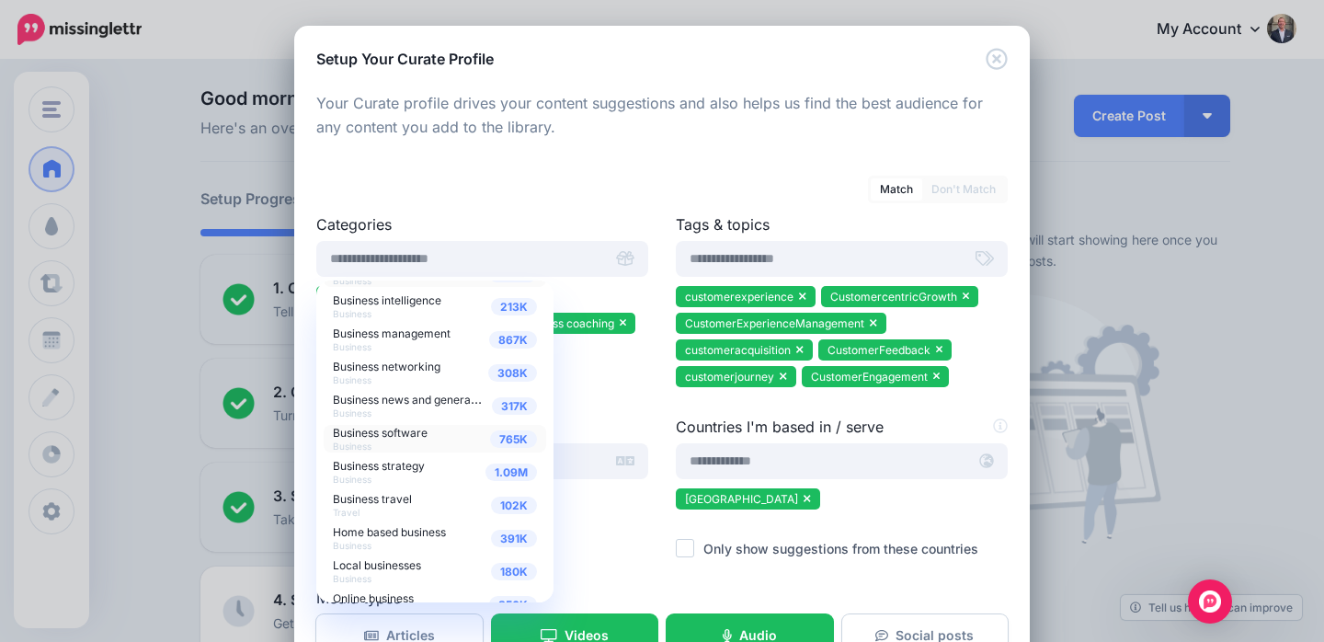
scroll to position [98, 0]
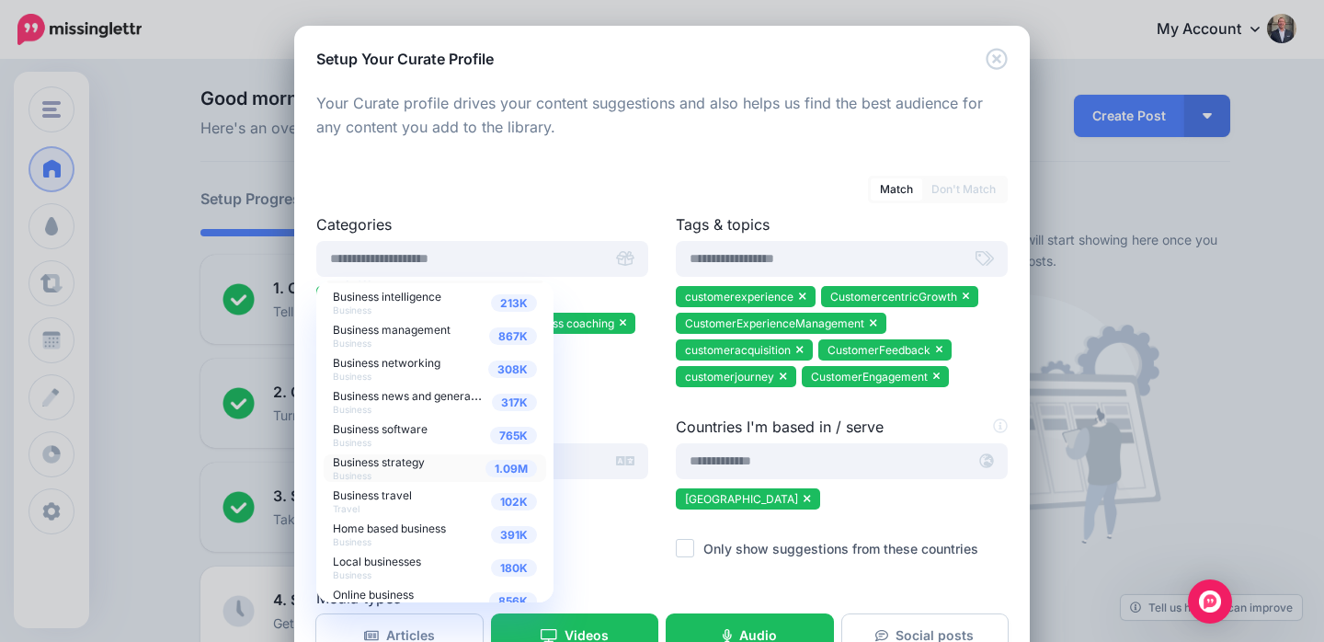
click at [380, 462] on span "Business strategy" at bounding box center [379, 462] width 92 height 14
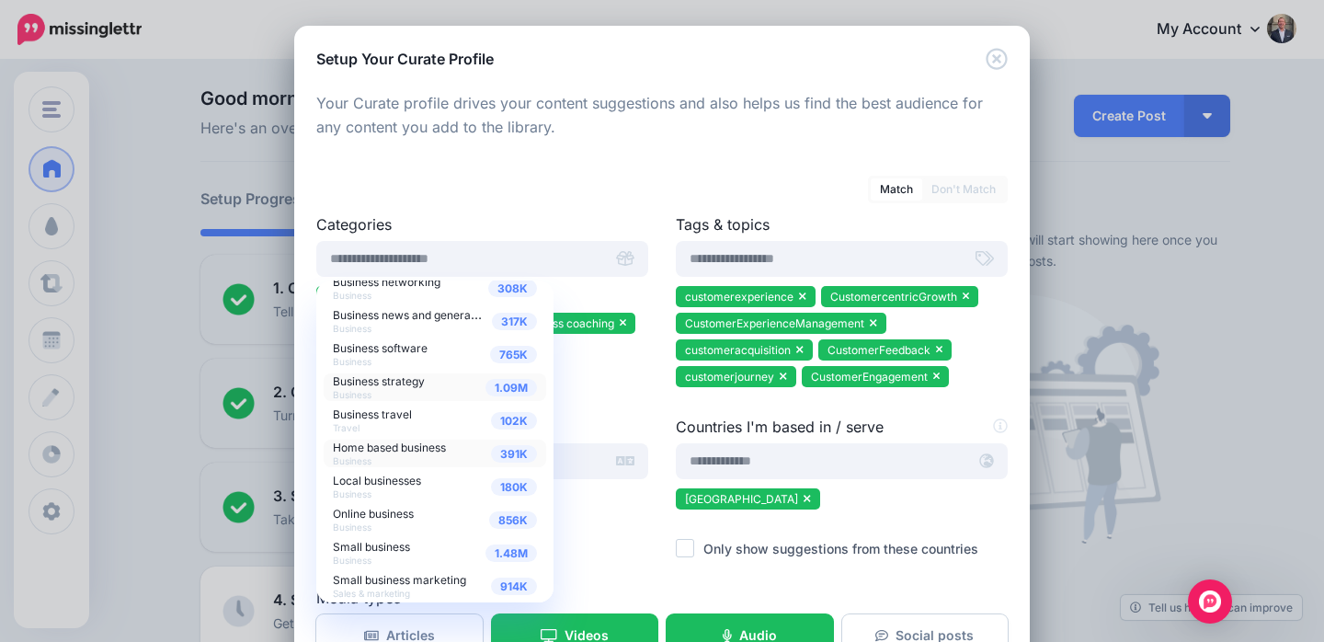
scroll to position [217, 0]
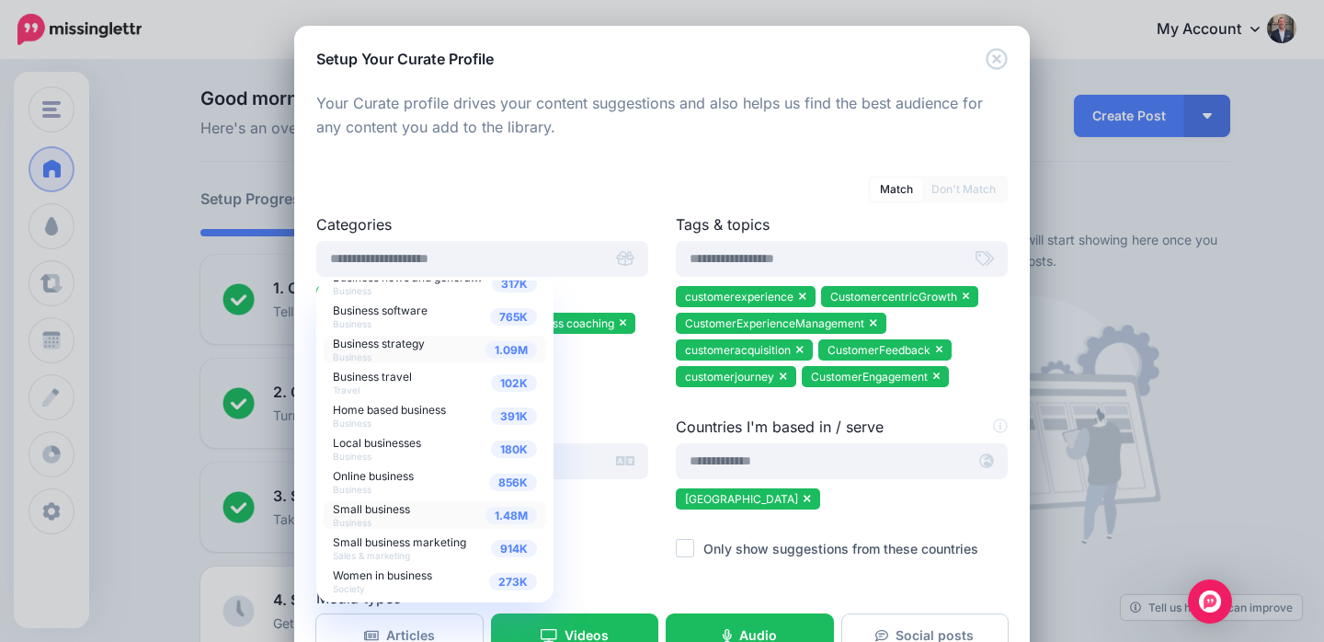
click at [384, 507] on span "Small business" at bounding box center [371, 509] width 77 height 14
click at [392, 475] on span "Online business" at bounding box center [373, 476] width 81 height 14
click at [614, 404] on div at bounding box center [482, 404] width 332 height 23
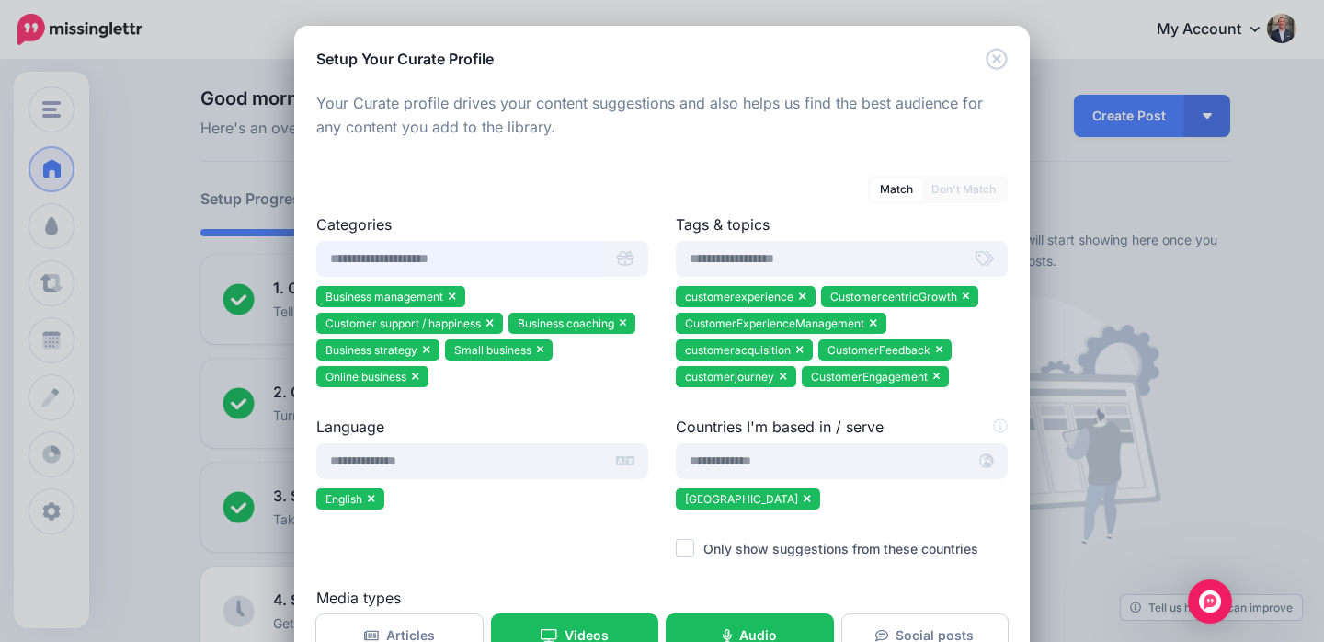
click at [445, 257] on input "text" at bounding box center [459, 259] width 287 height 36
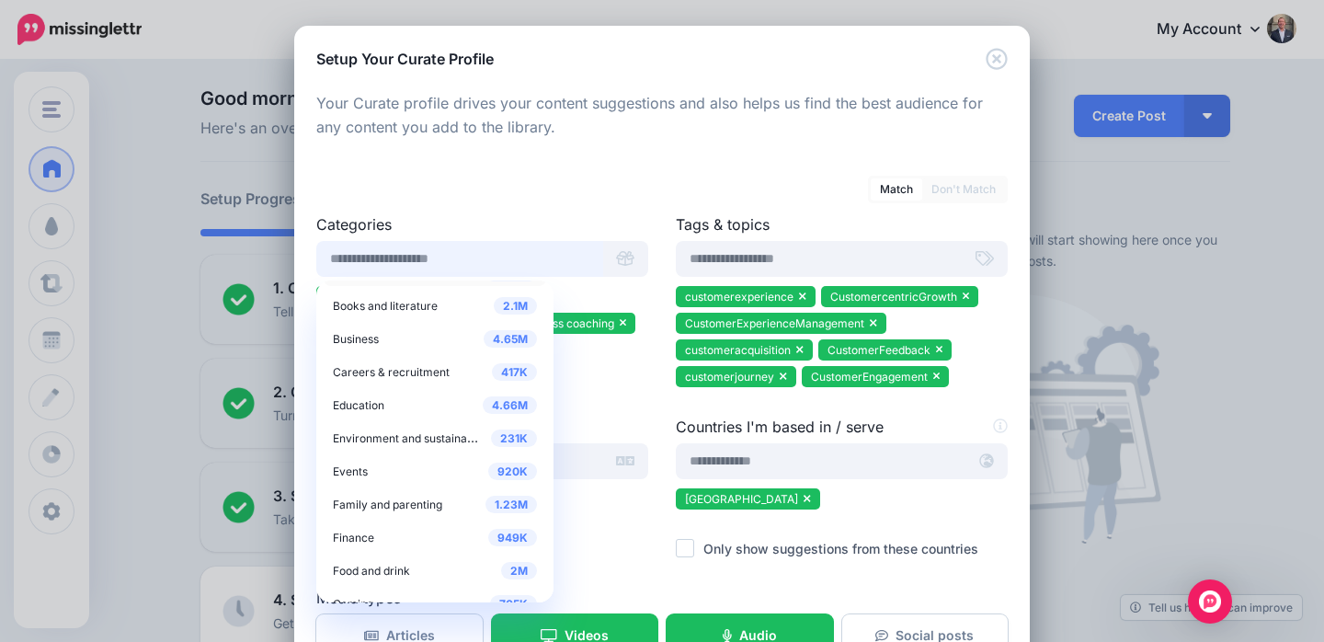
scroll to position [0, 0]
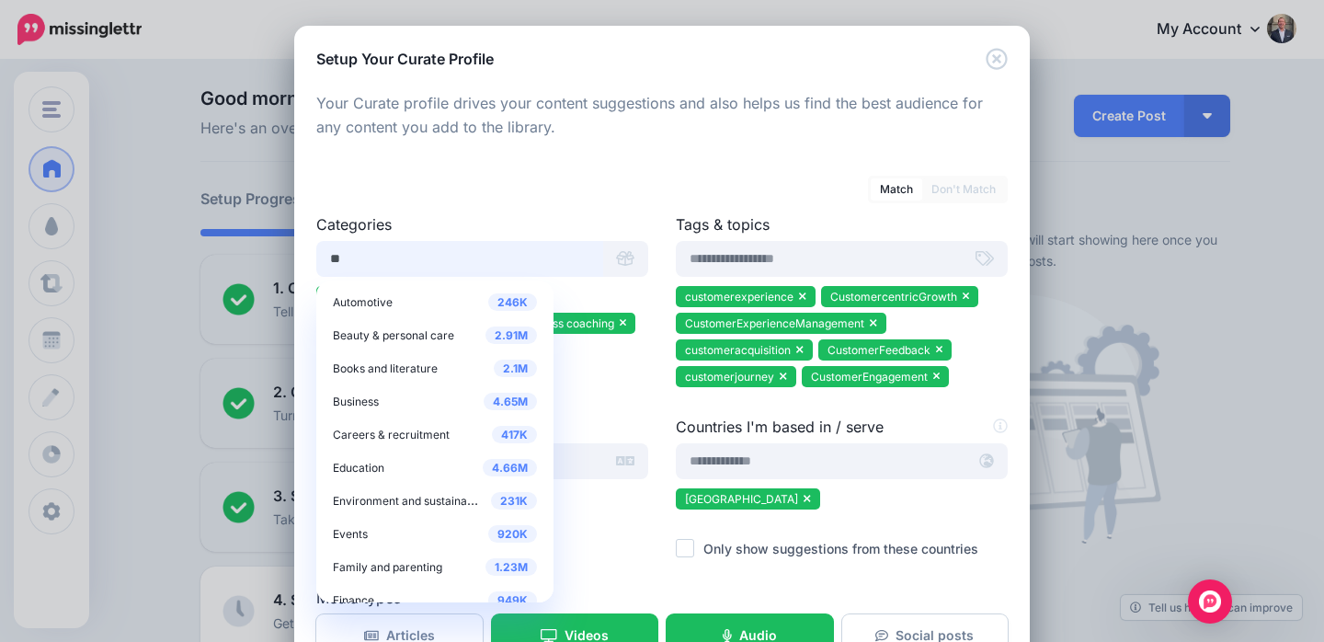
type input "*"
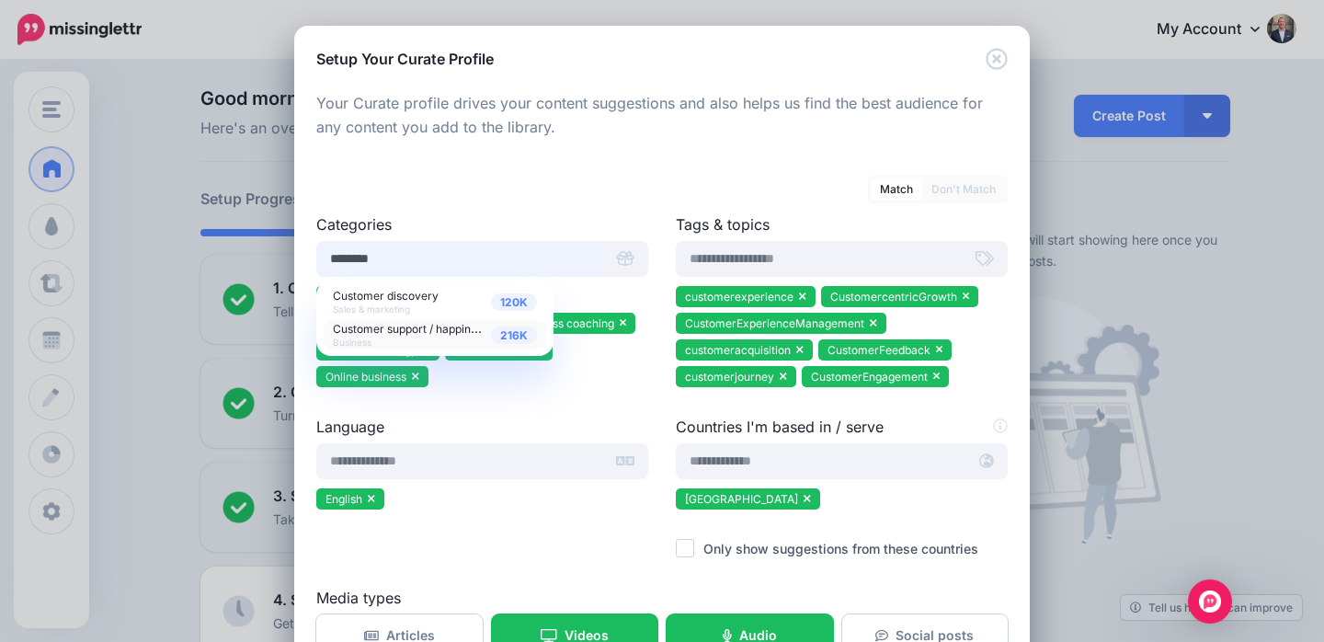
type input "********"
click at [396, 327] on span "Customer support / happiness" at bounding box center [410, 328] width 155 height 16
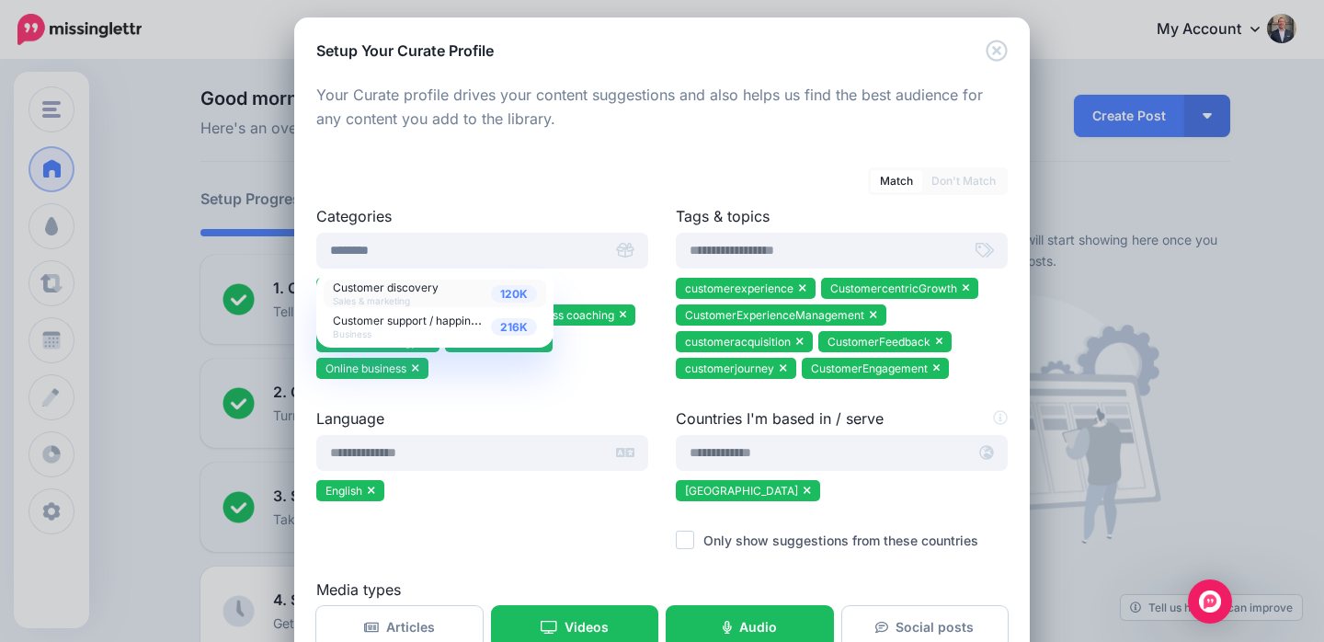
click at [383, 289] on span "Customer discovery" at bounding box center [386, 287] width 106 height 14
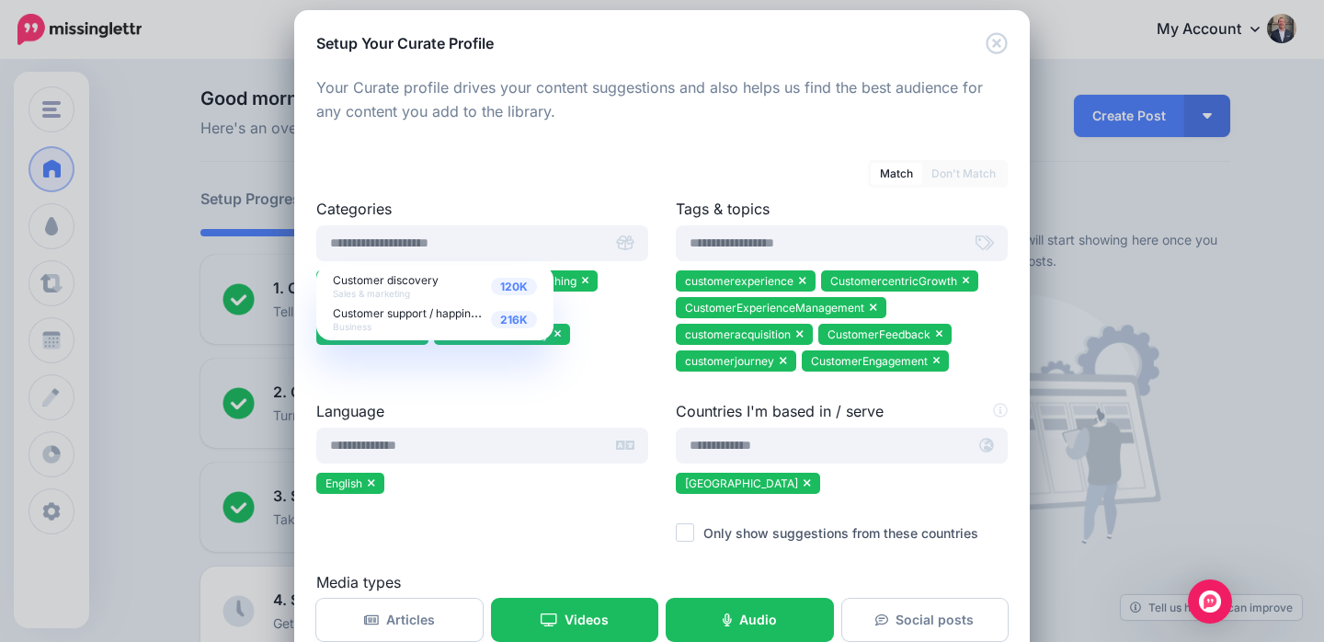
click at [579, 381] on div "Categories 120K Customer discovery Sales & marketing 216K Customer support / ha…" at bounding box center [483, 299] width 360 height 202
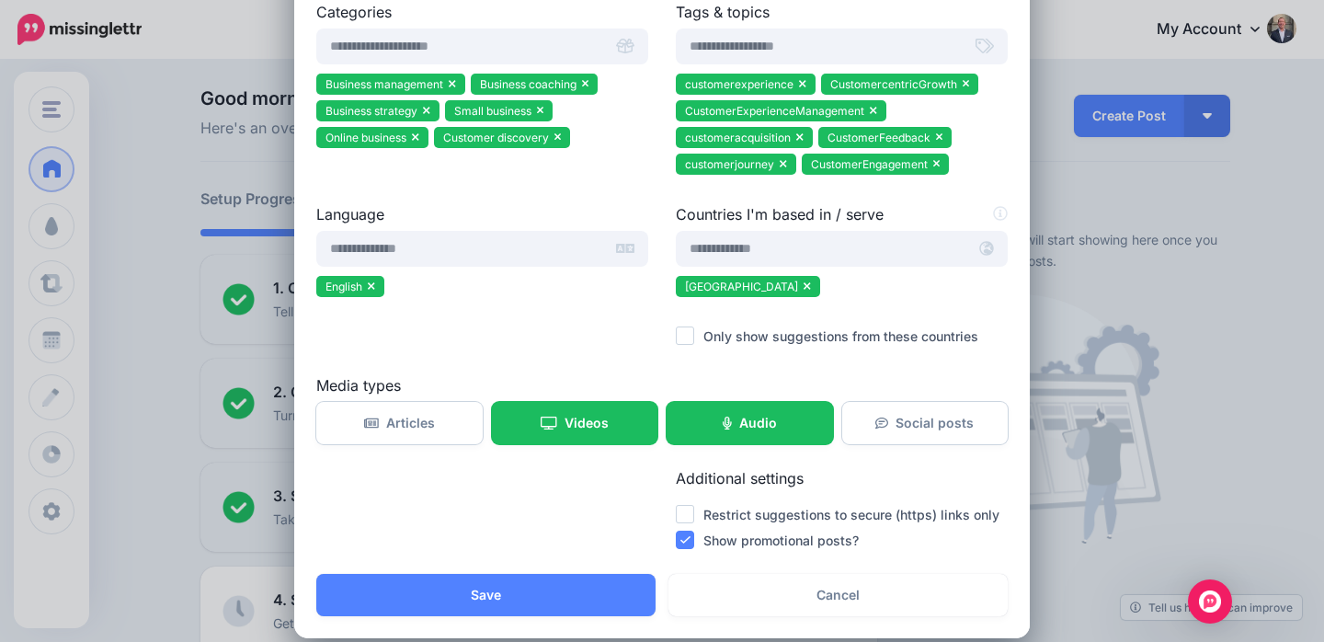
scroll to position [234, 0]
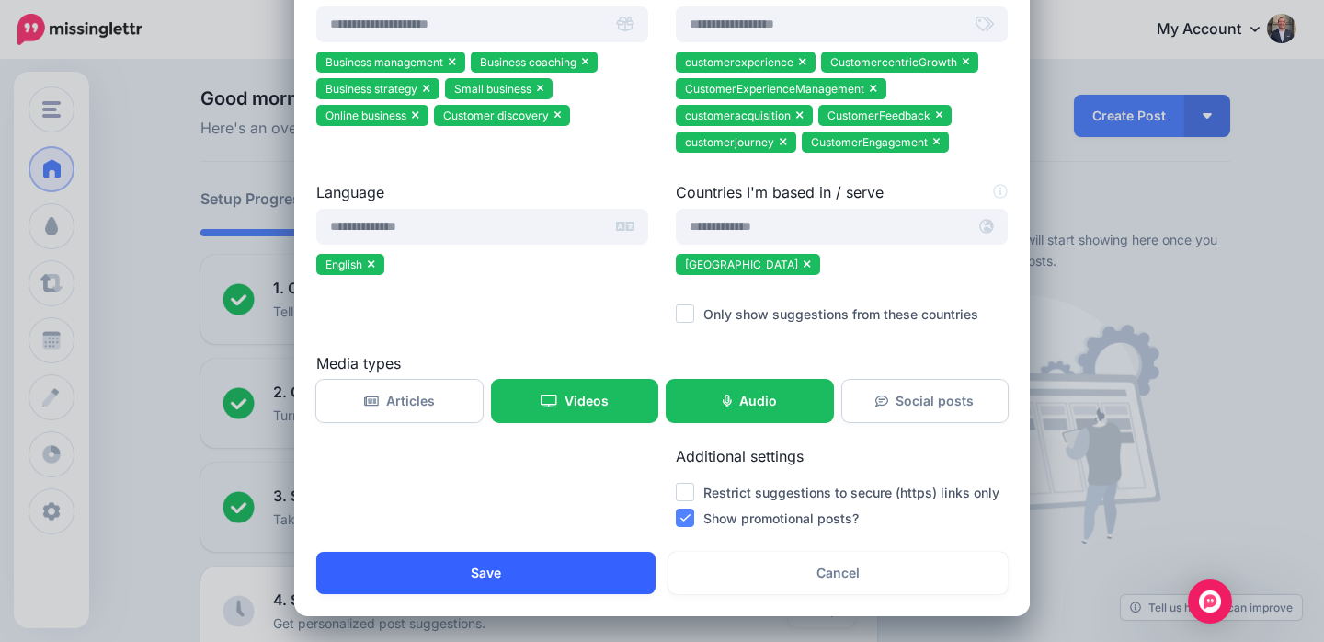
click at [520, 568] on button "Save" at bounding box center [485, 573] width 339 height 42
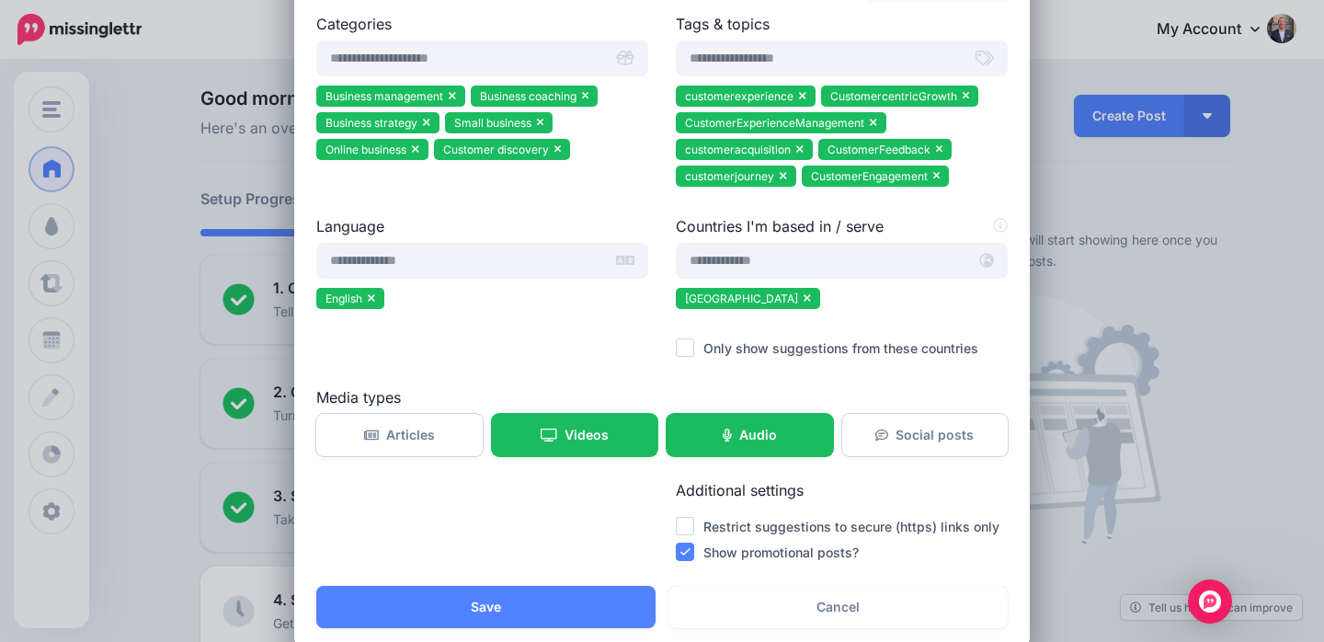
scroll to position [269, 0]
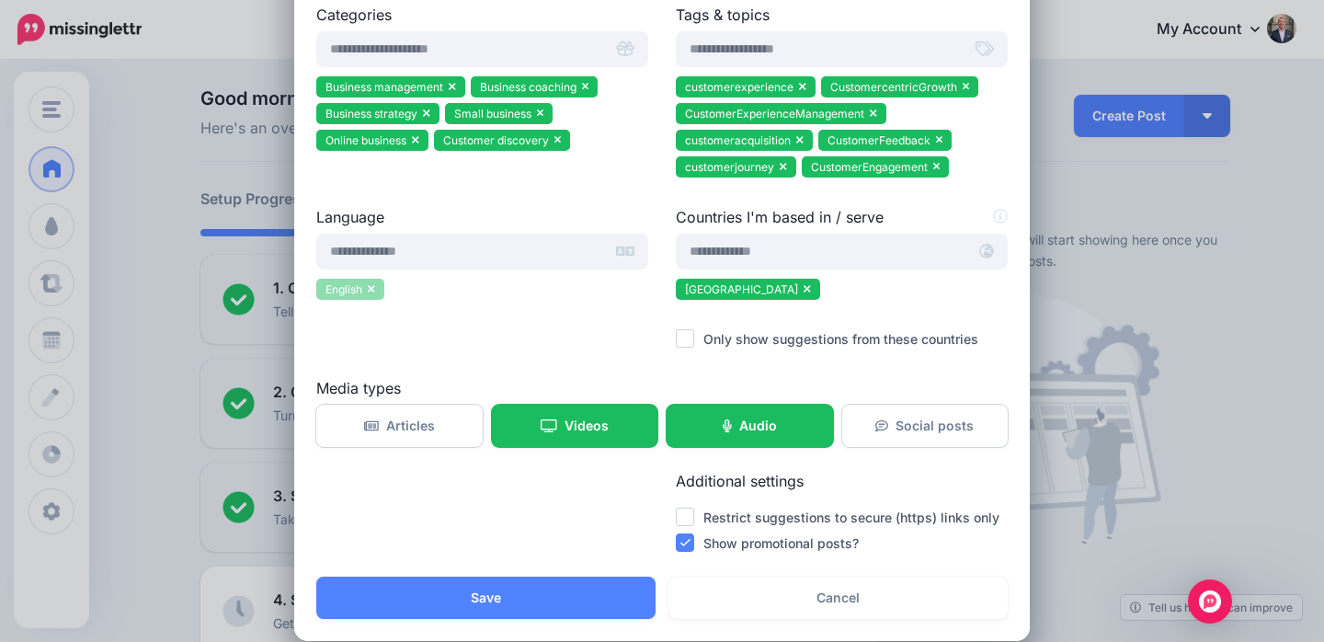
click at [372, 289] on icon at bounding box center [371, 289] width 6 height 7
click at [386, 253] on input "text" at bounding box center [459, 252] width 287 height 36
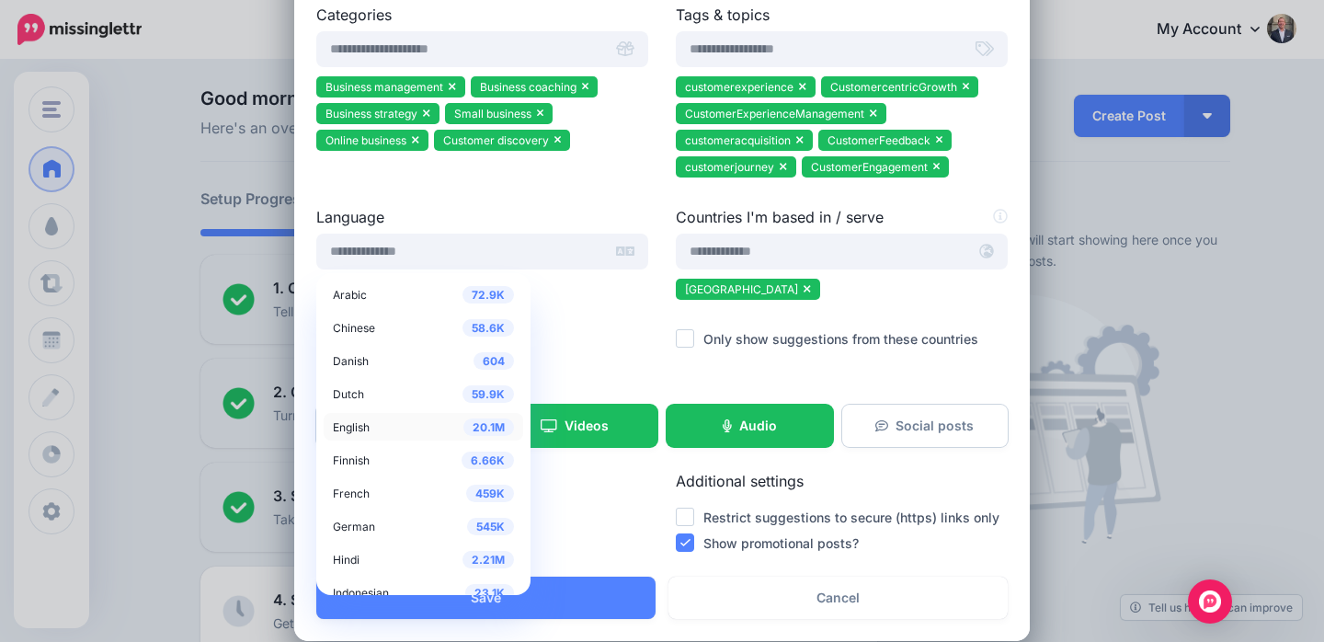
click at [463, 424] on span "20.1M" at bounding box center [488, 426] width 51 height 17
click at [371, 420] on div "20.1M English" at bounding box center [423, 427] width 181 height 22
click at [541, 321] on div at bounding box center [482, 316] width 332 height 23
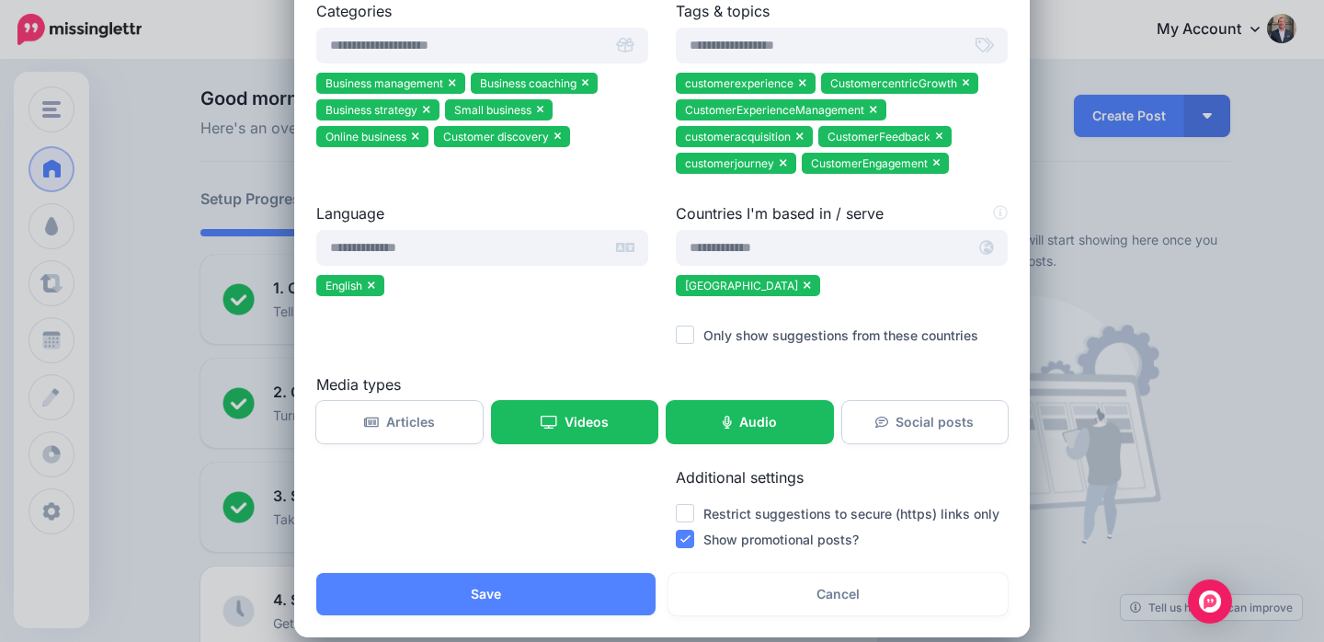
scroll to position [294, 0]
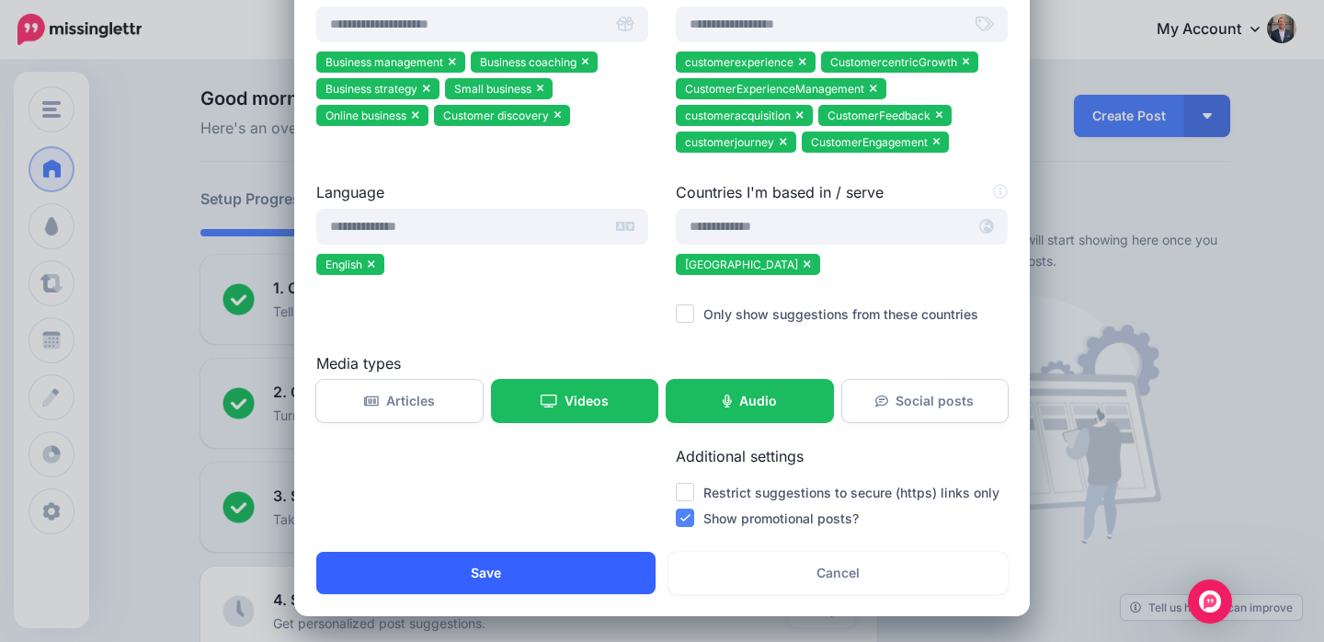
click at [478, 566] on button "Save" at bounding box center [485, 573] width 339 height 42
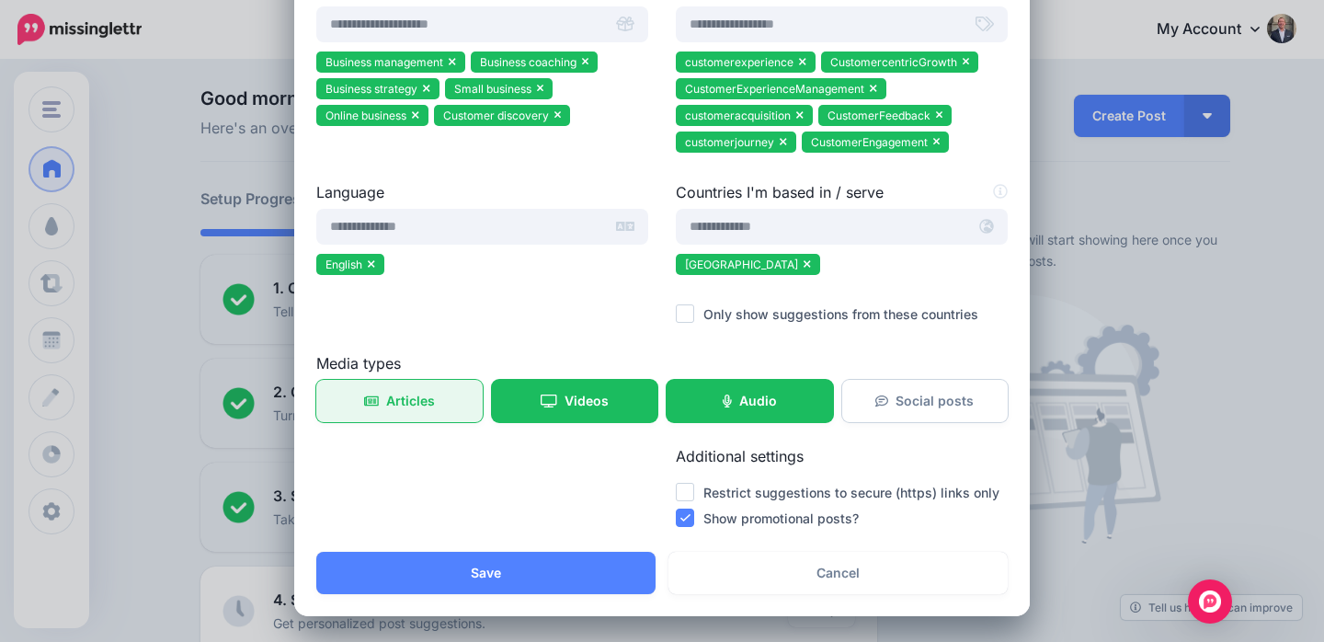
click at [432, 412] on link "Articles" at bounding box center [399, 401] width 166 height 42
click at [405, 408] on link "Articles" at bounding box center [399, 401] width 166 height 42
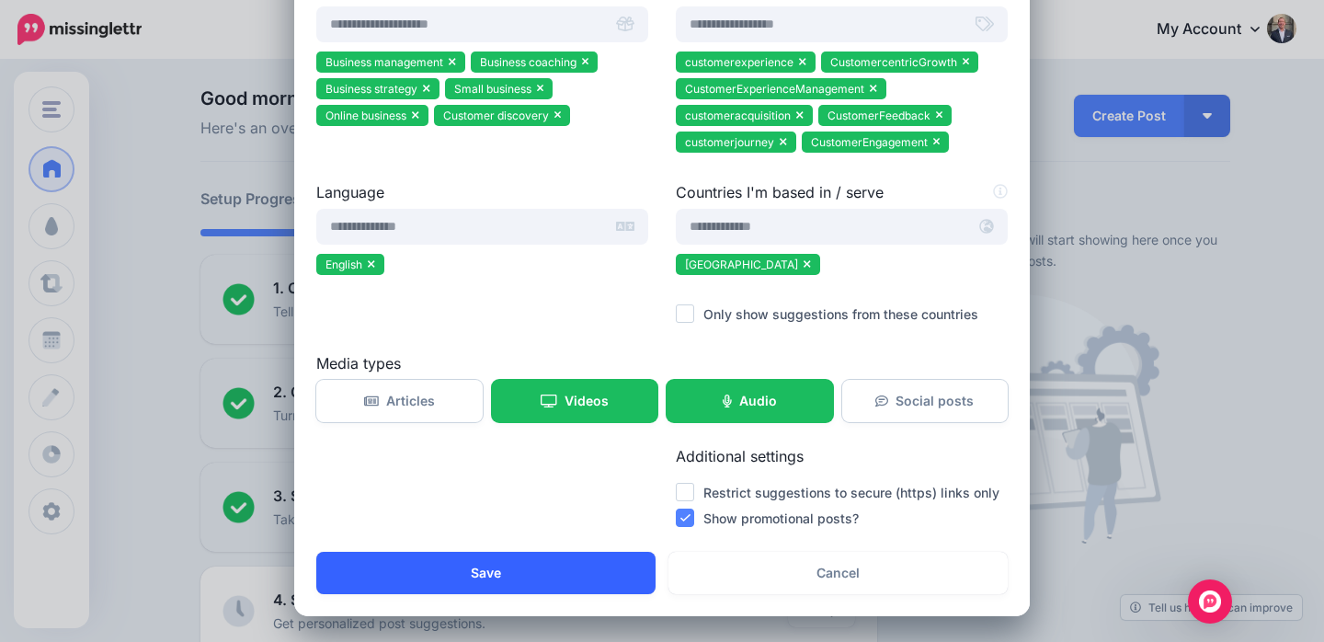
click at [467, 585] on button "Save" at bounding box center [485, 573] width 339 height 42
click at [494, 569] on button "Save" at bounding box center [485, 573] width 339 height 42
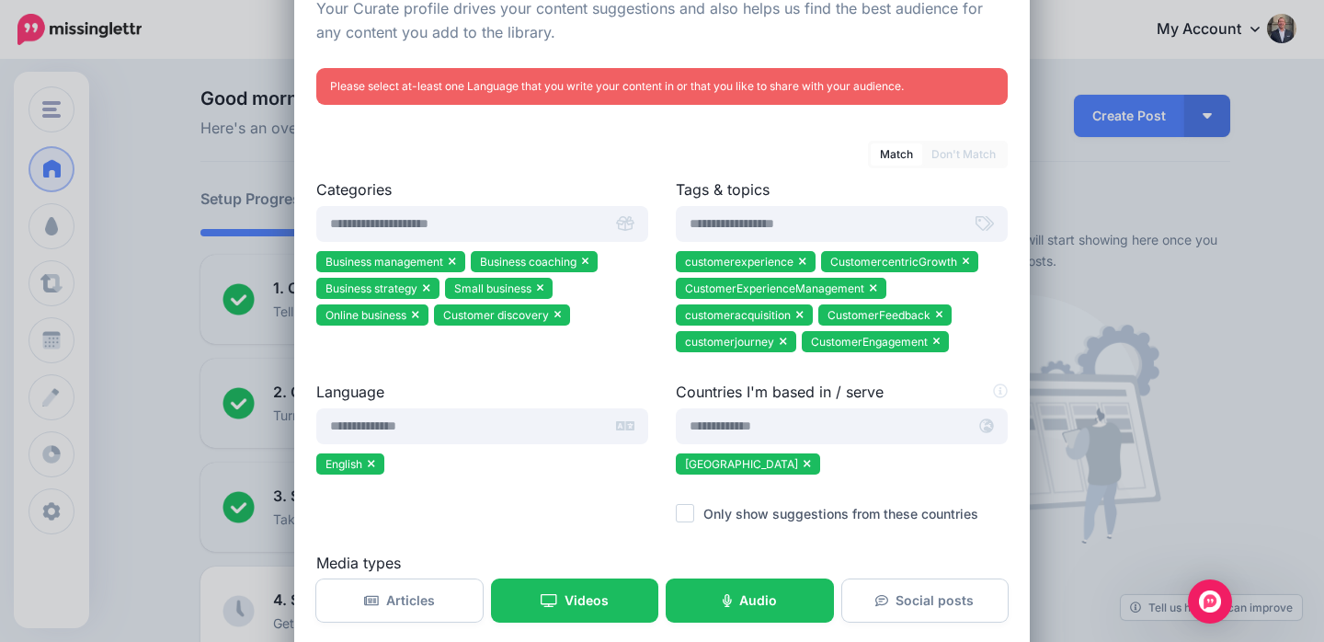
scroll to position [96, 0]
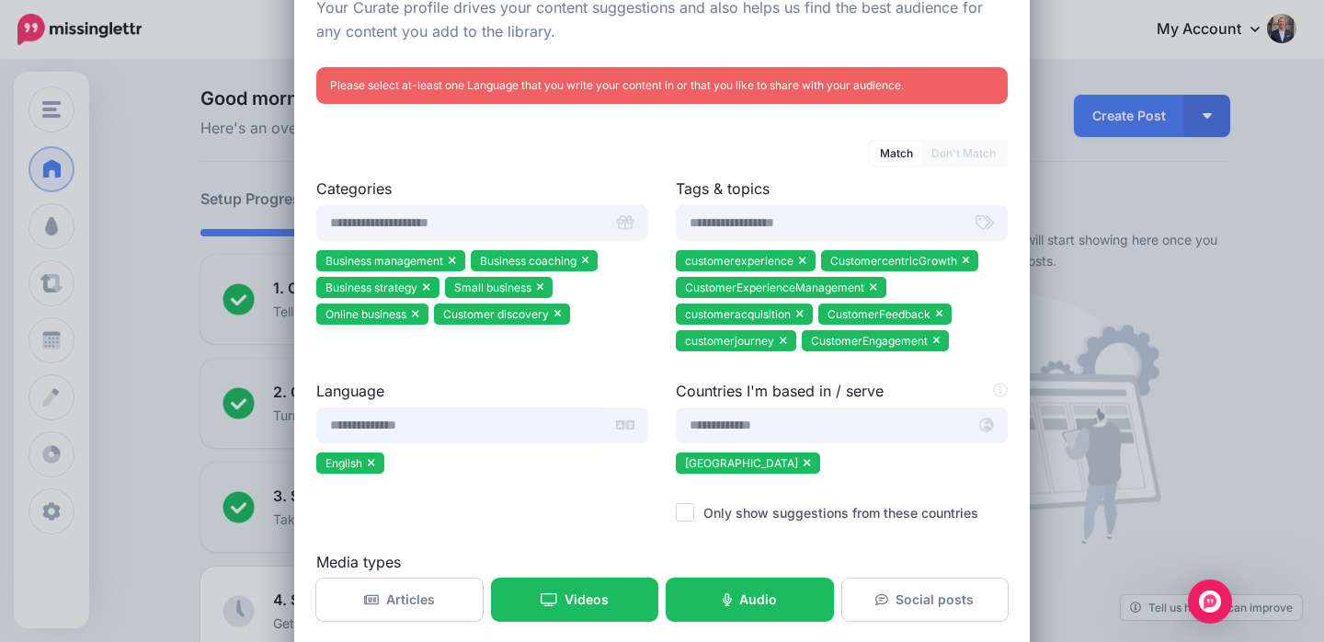
click at [420, 421] on input "text" at bounding box center [459, 425] width 287 height 36
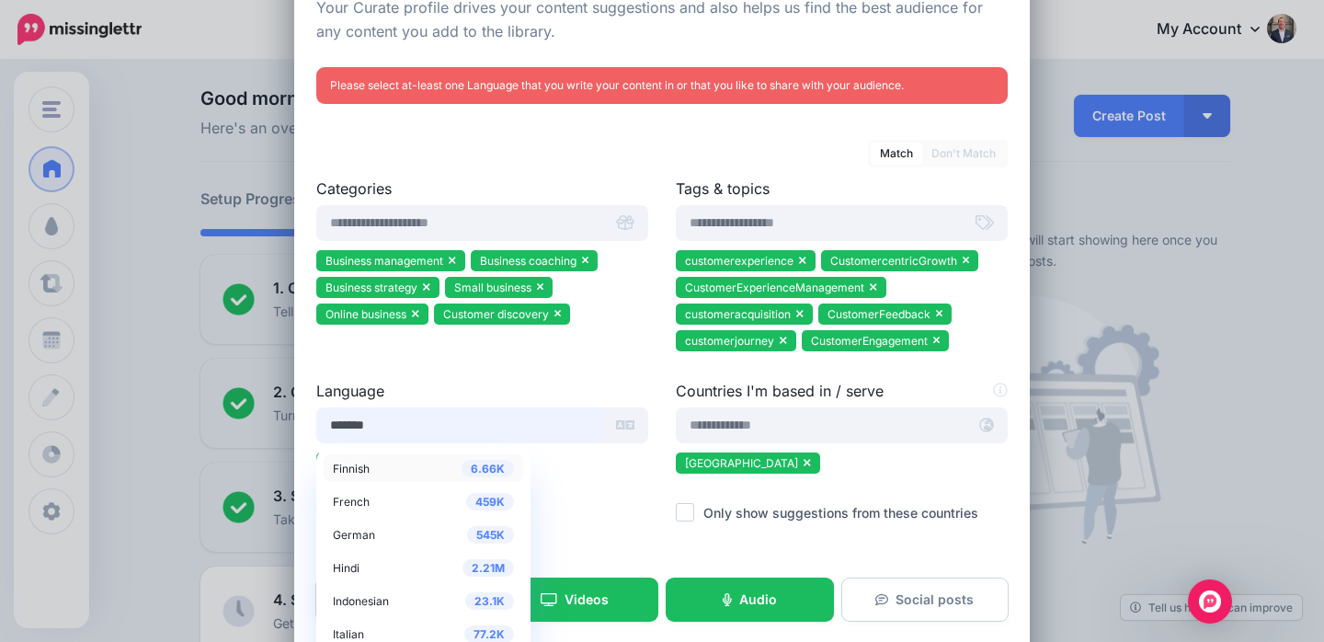
scroll to position [110, 0]
type input "*******"
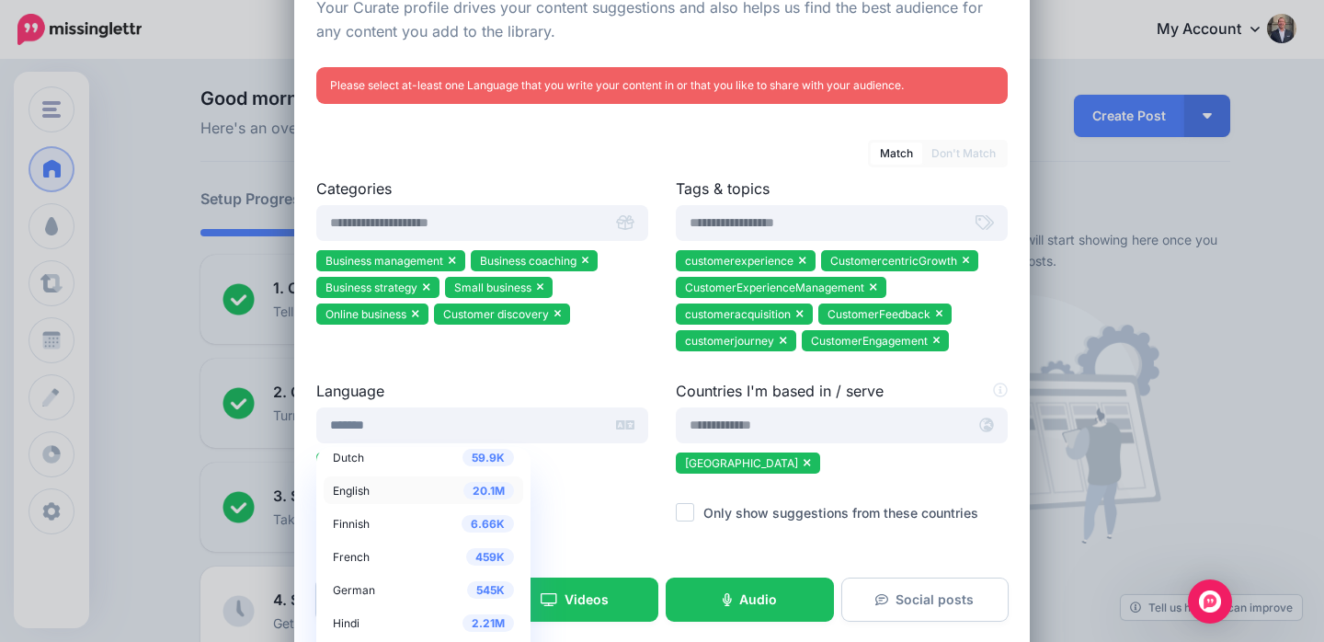
click at [463, 489] on span "20.1M" at bounding box center [488, 490] width 51 height 17
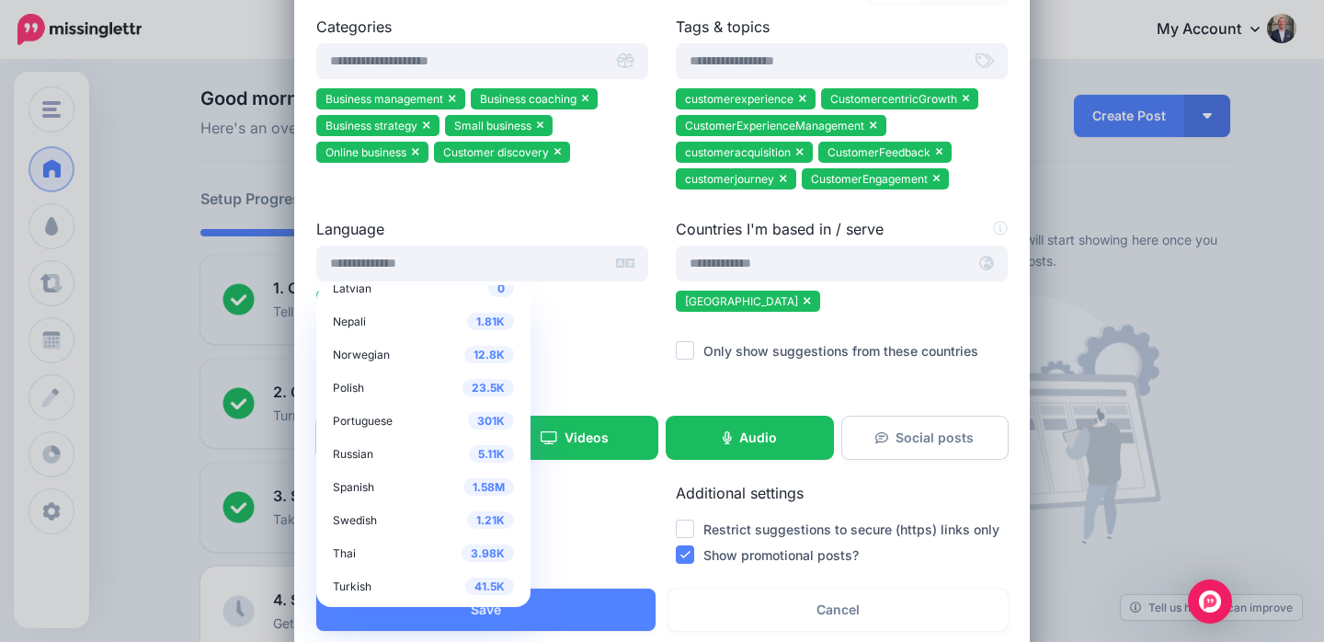
scroll to position [294, 0]
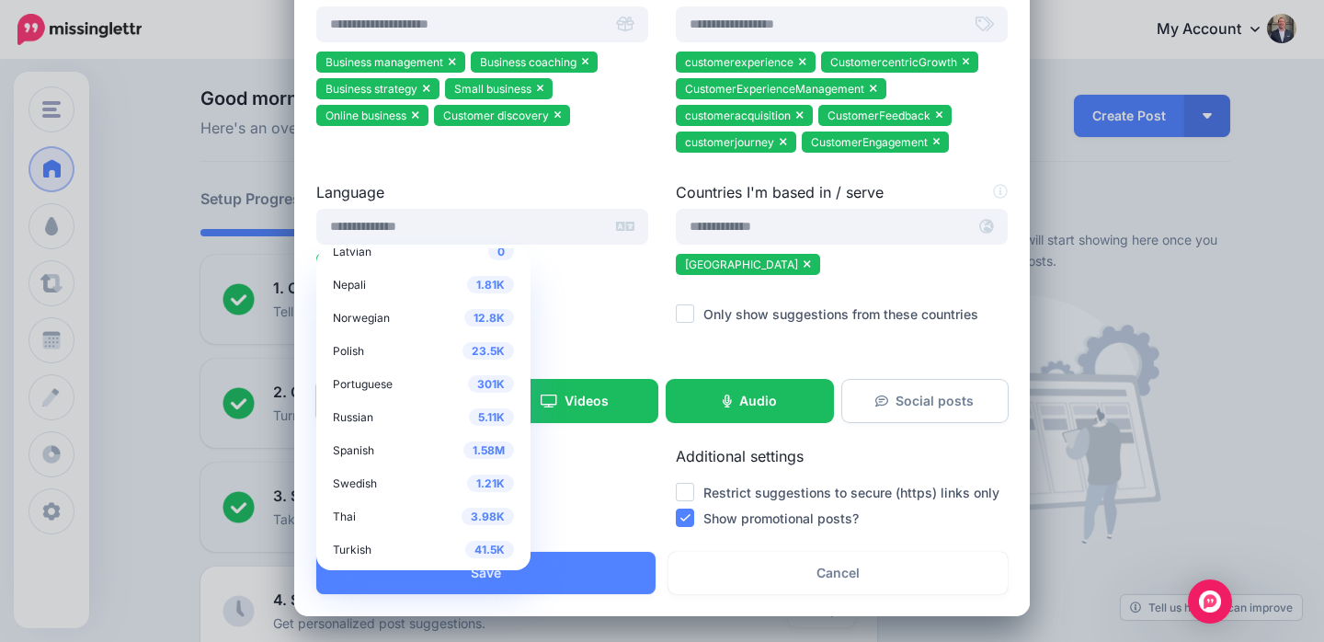
click at [543, 337] on div "Language 72.9K Arabic 58.6K Chinese 604 Danish 59.9K Dutch 20.1M English 6.66K 0" at bounding box center [483, 266] width 360 height 171
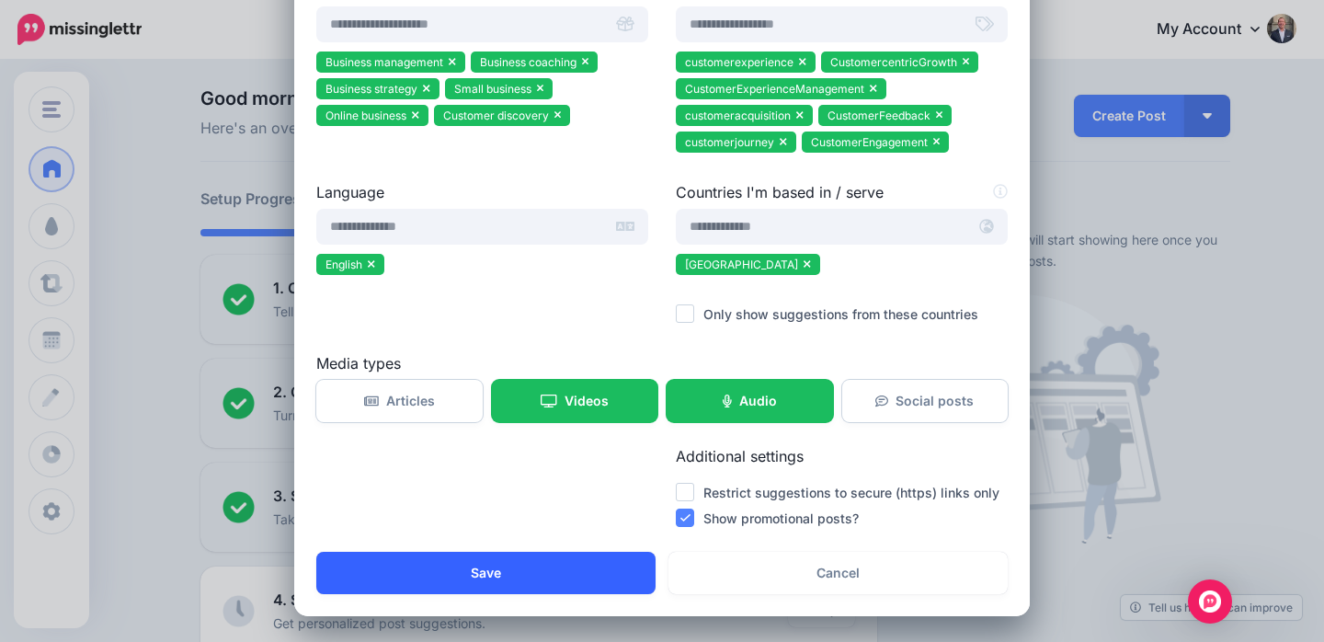
click at [485, 580] on button "Save" at bounding box center [485, 573] width 339 height 42
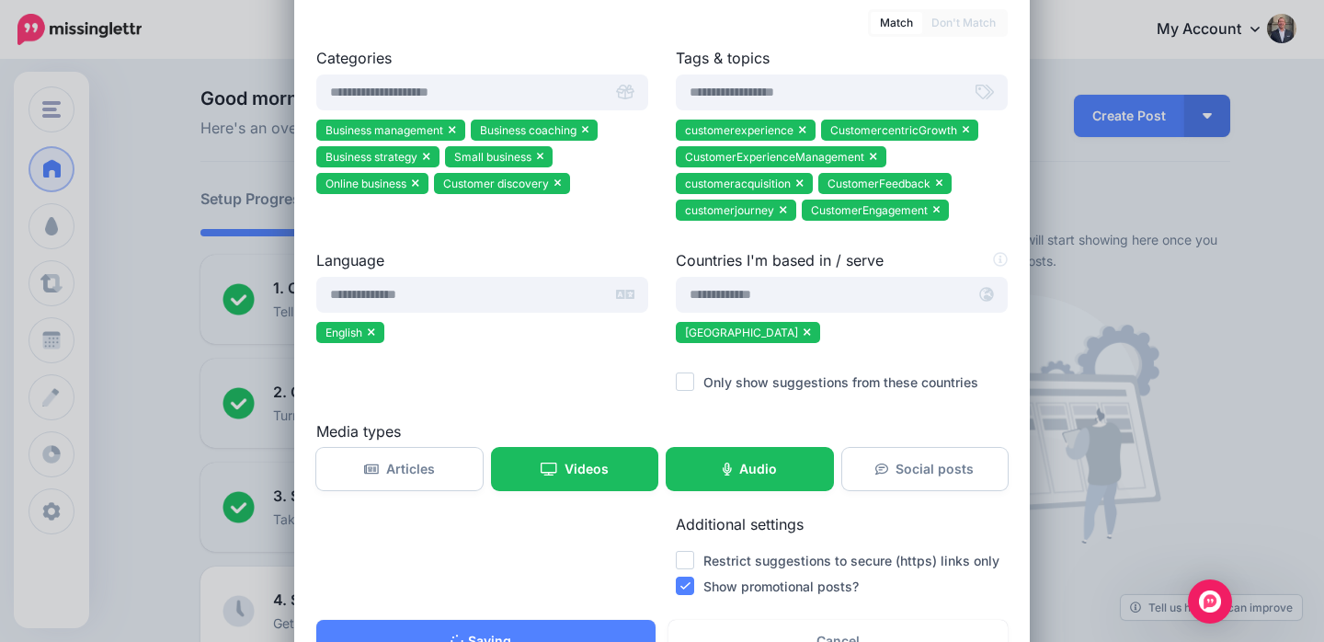
scroll to position [0, 0]
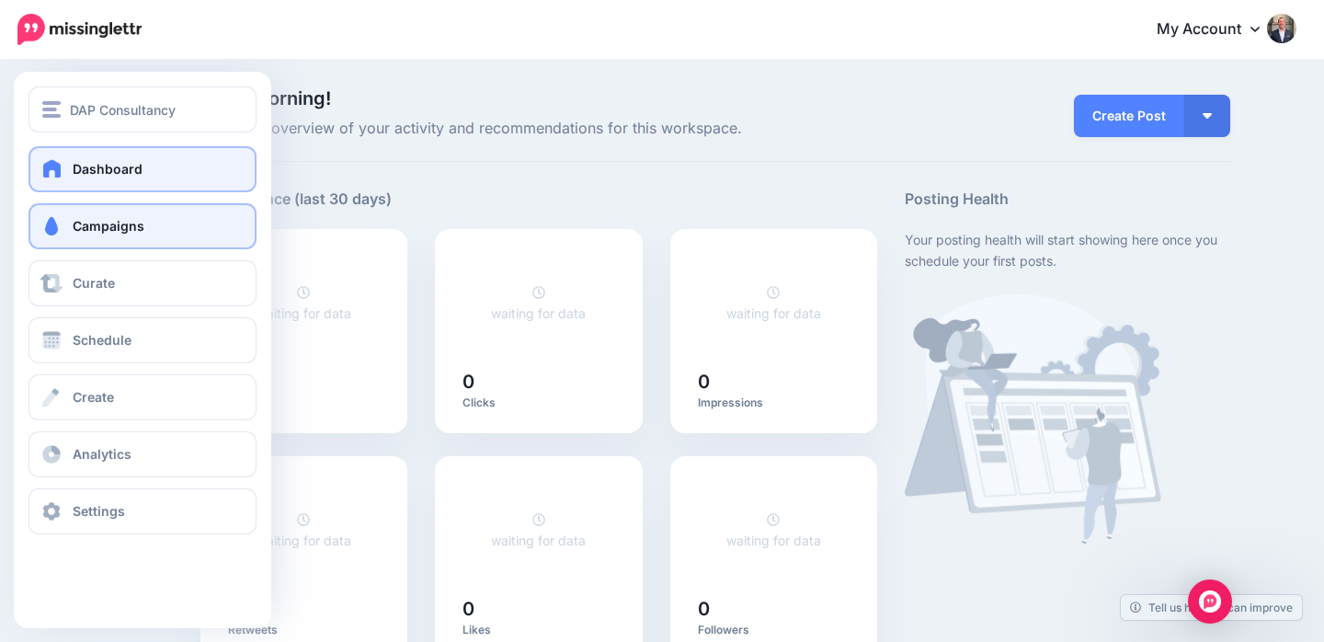
click at [108, 219] on span "Campaigns" at bounding box center [109, 226] width 72 height 16
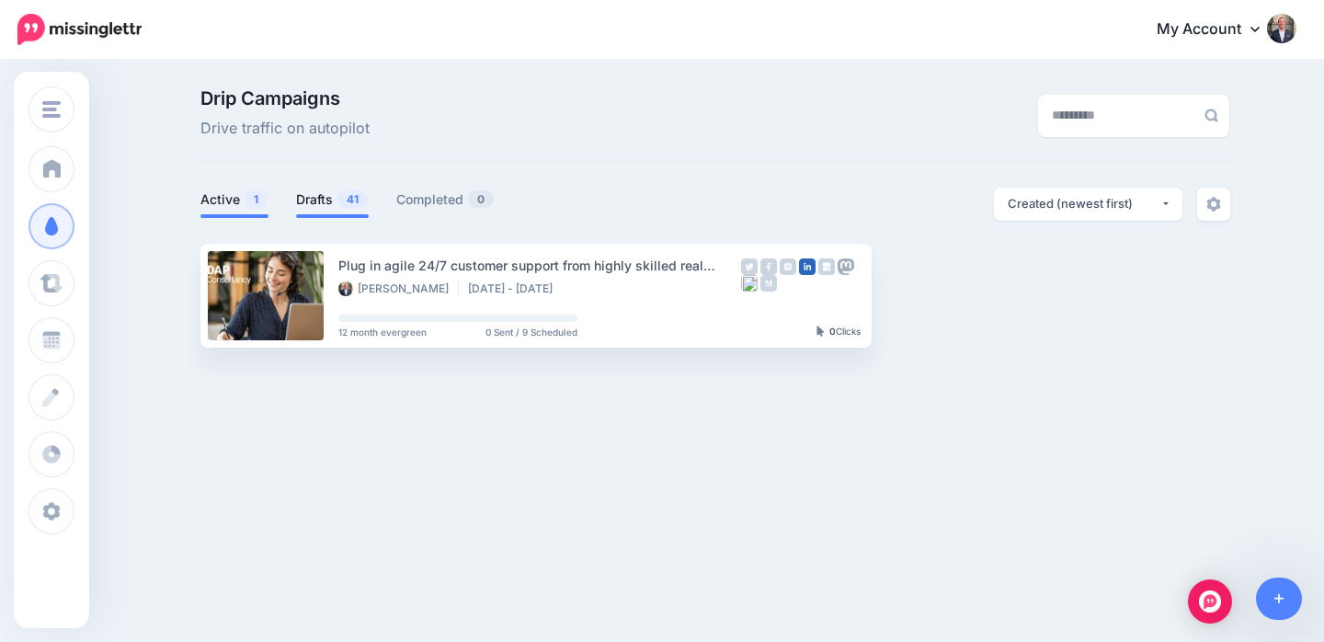
click at [318, 198] on link "Drafts 41" at bounding box center [332, 200] width 73 height 22
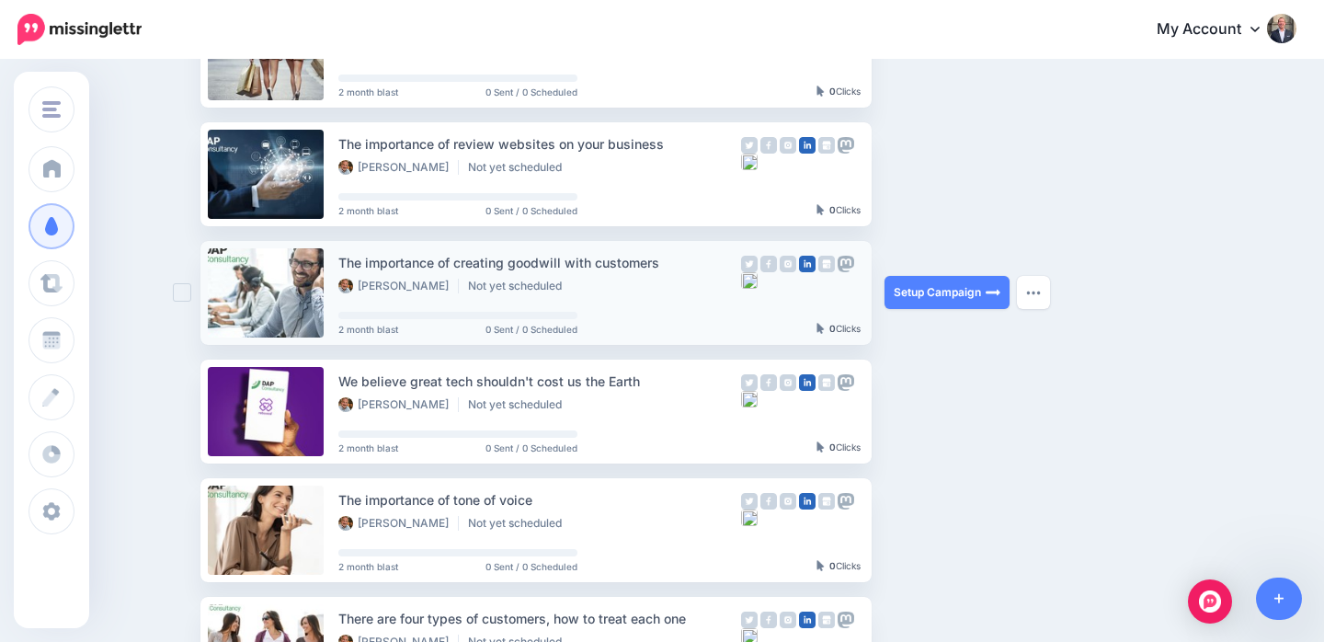
scroll to position [478, 0]
click at [952, 289] on link "Setup Campaign" at bounding box center [947, 291] width 125 height 33
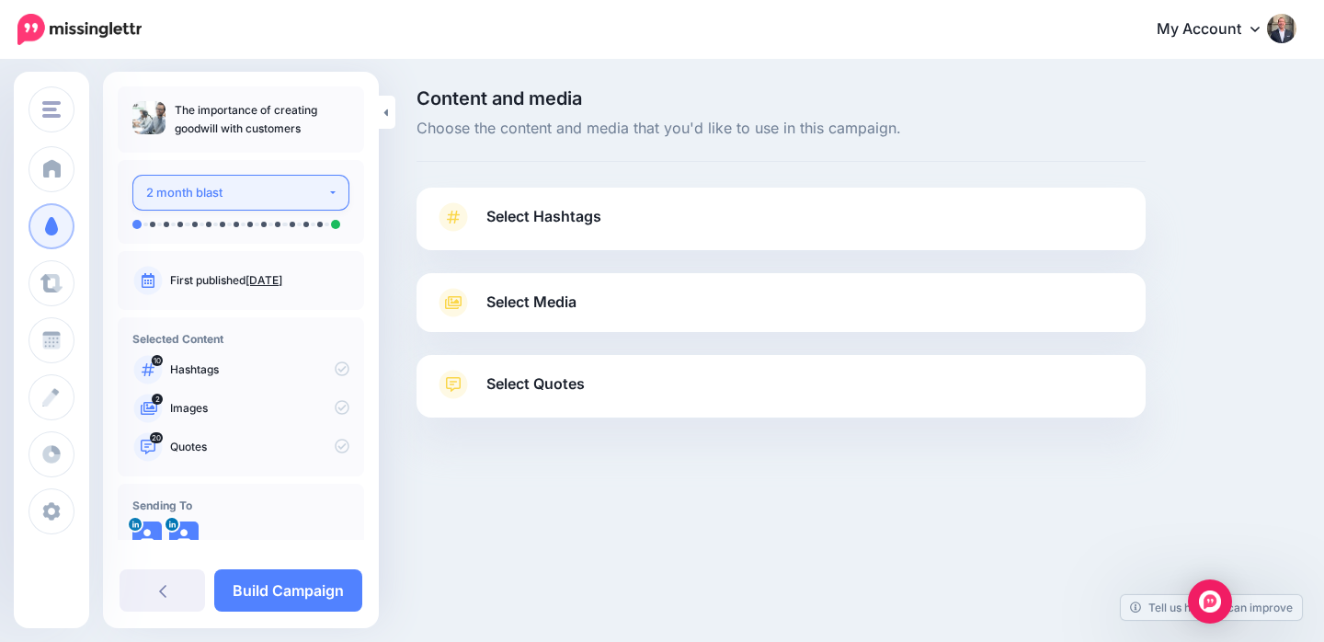
click at [322, 197] on button "2 month blast" at bounding box center [240, 193] width 217 height 36
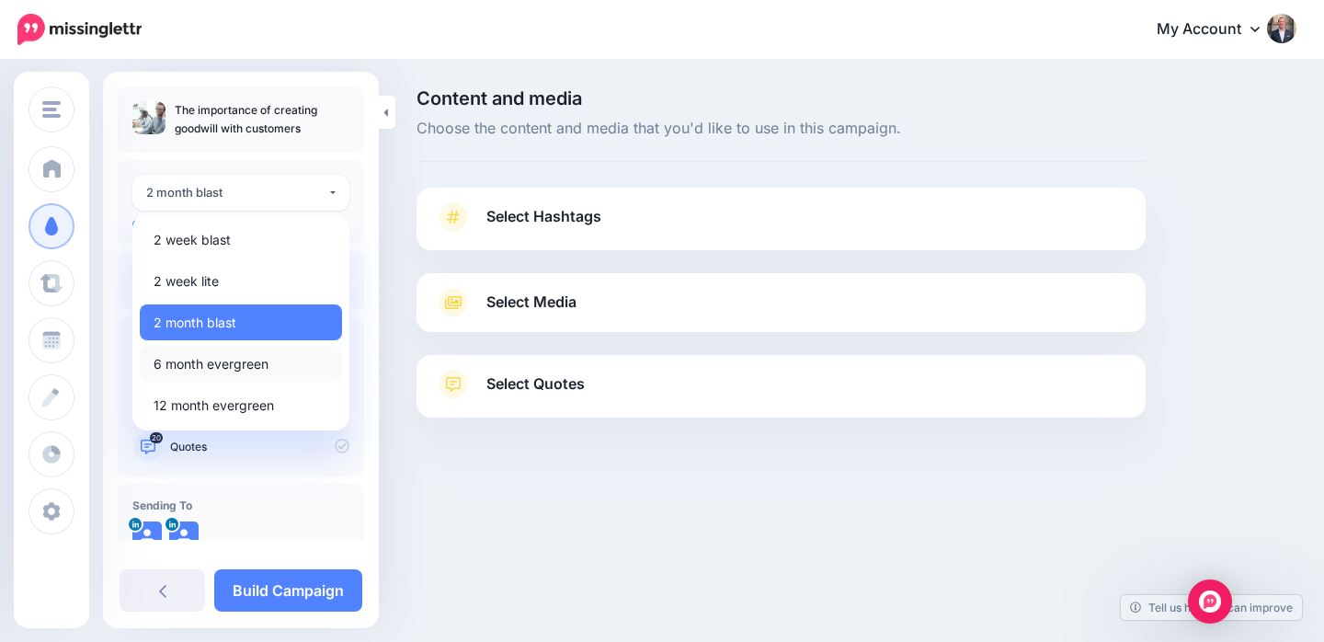
click at [204, 364] on span "6 month evergreen" at bounding box center [211, 364] width 115 height 22
select select "******"
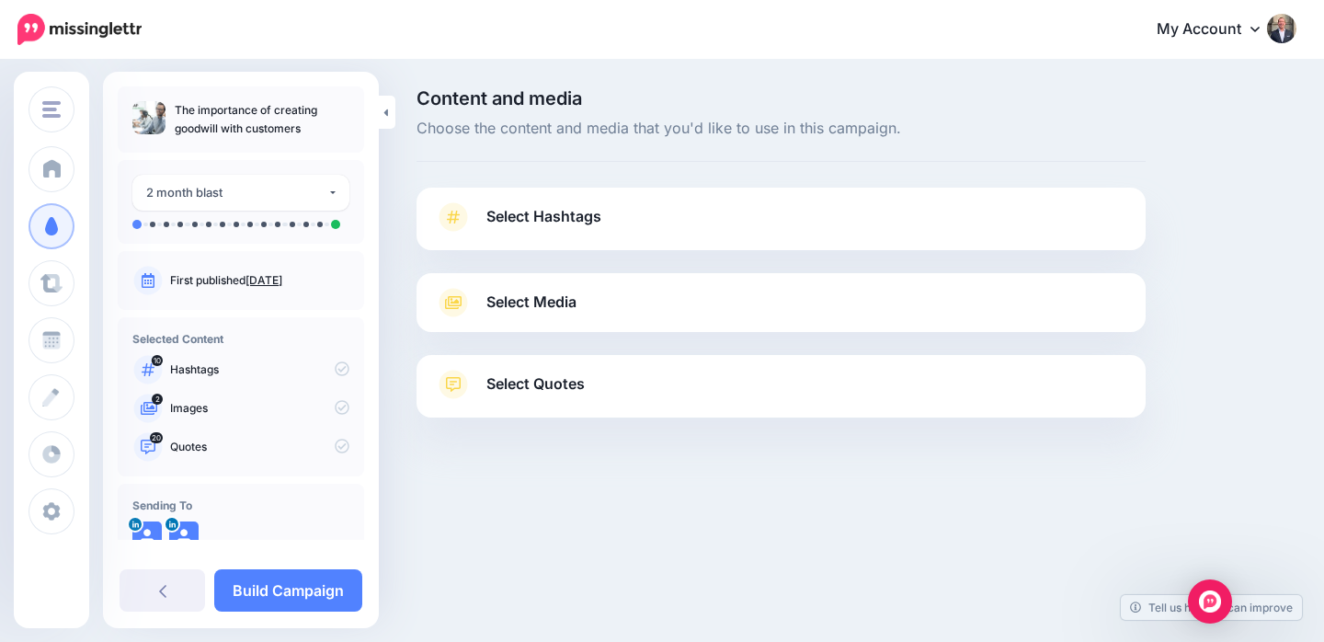
click at [608, 217] on link "Select Hashtags" at bounding box center [781, 226] width 692 height 48
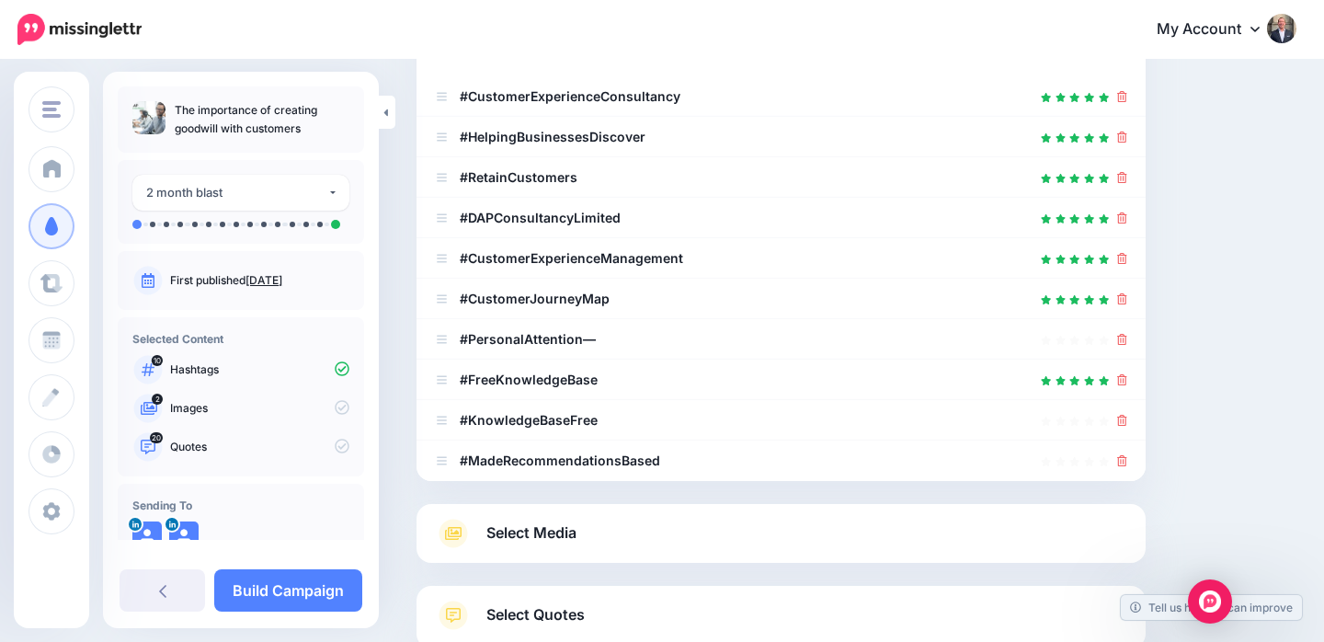
scroll to position [338, 0]
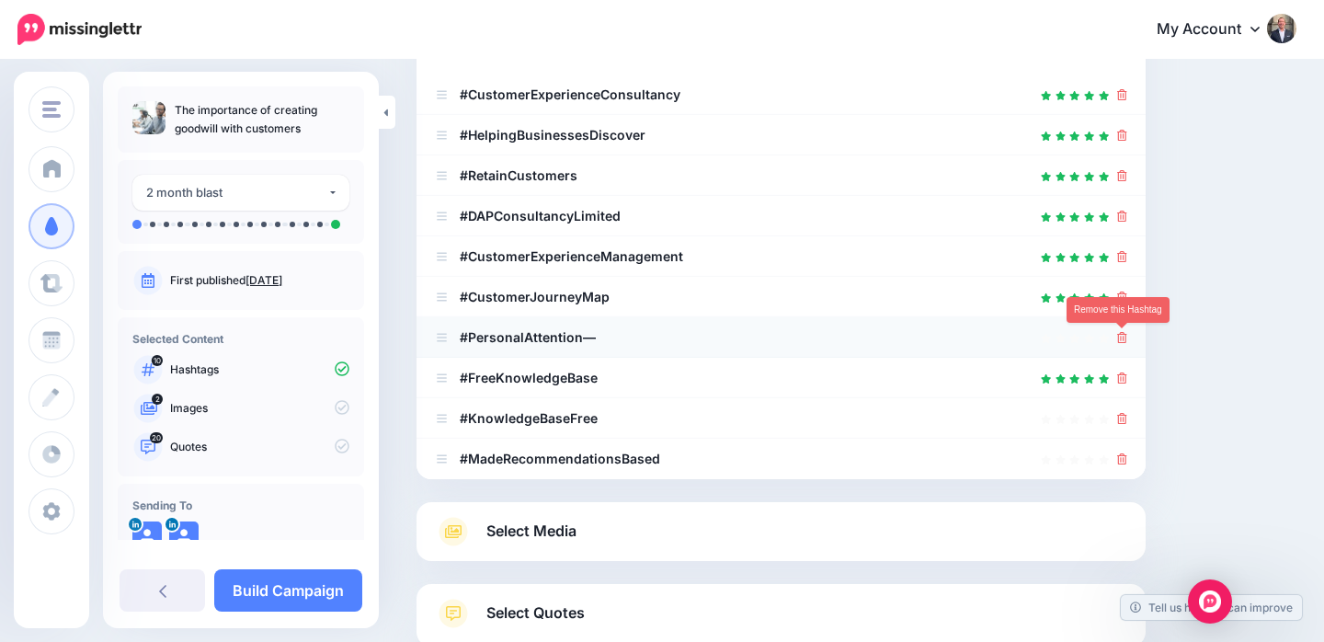
click at [1124, 337] on icon at bounding box center [1122, 337] width 10 height 11
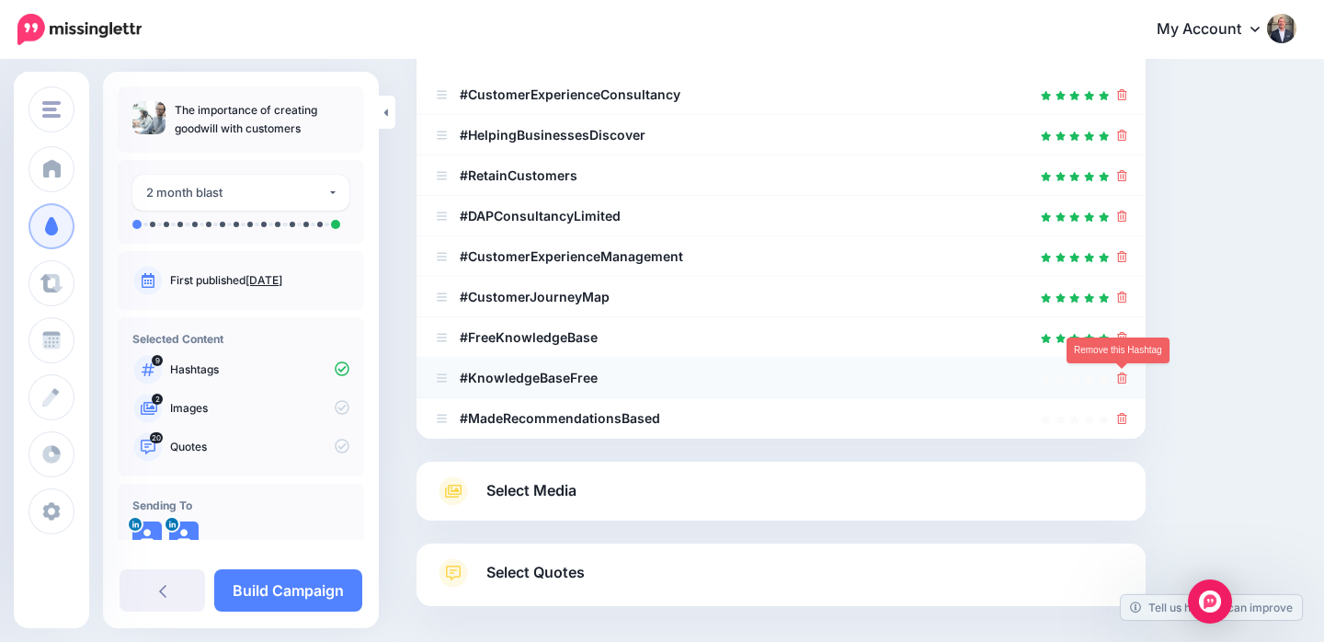
click at [1120, 378] on icon at bounding box center [1122, 377] width 10 height 11
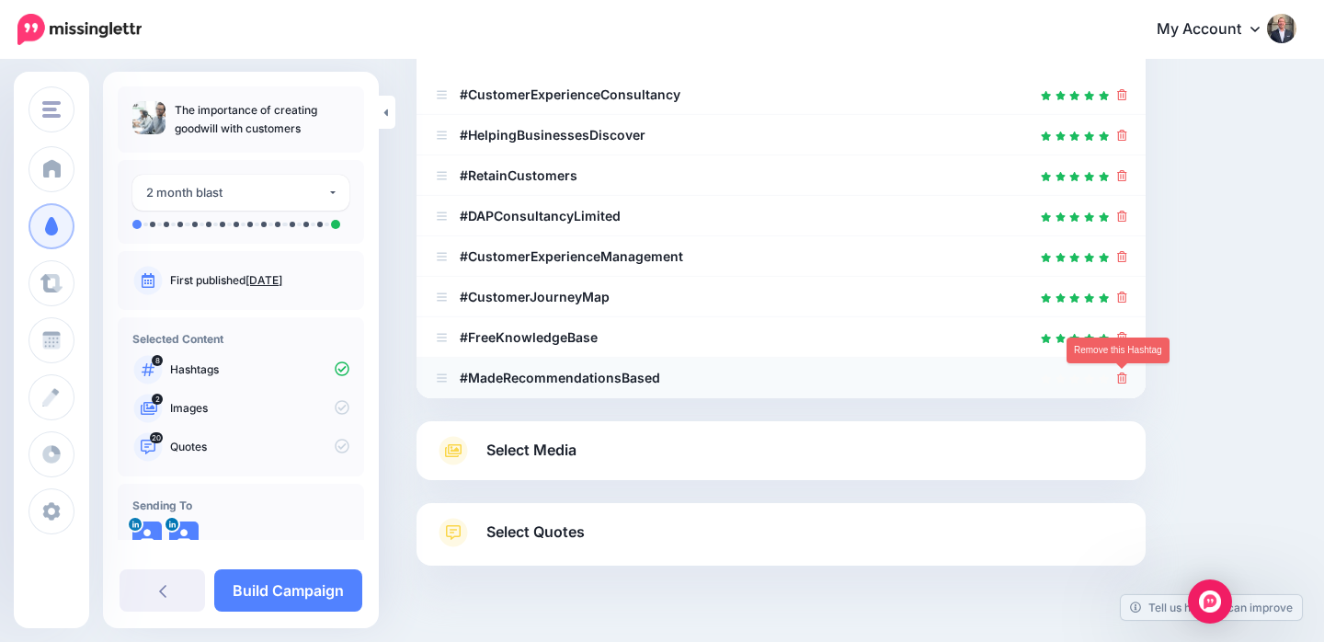
click at [1122, 379] on icon at bounding box center [1122, 377] width 10 height 11
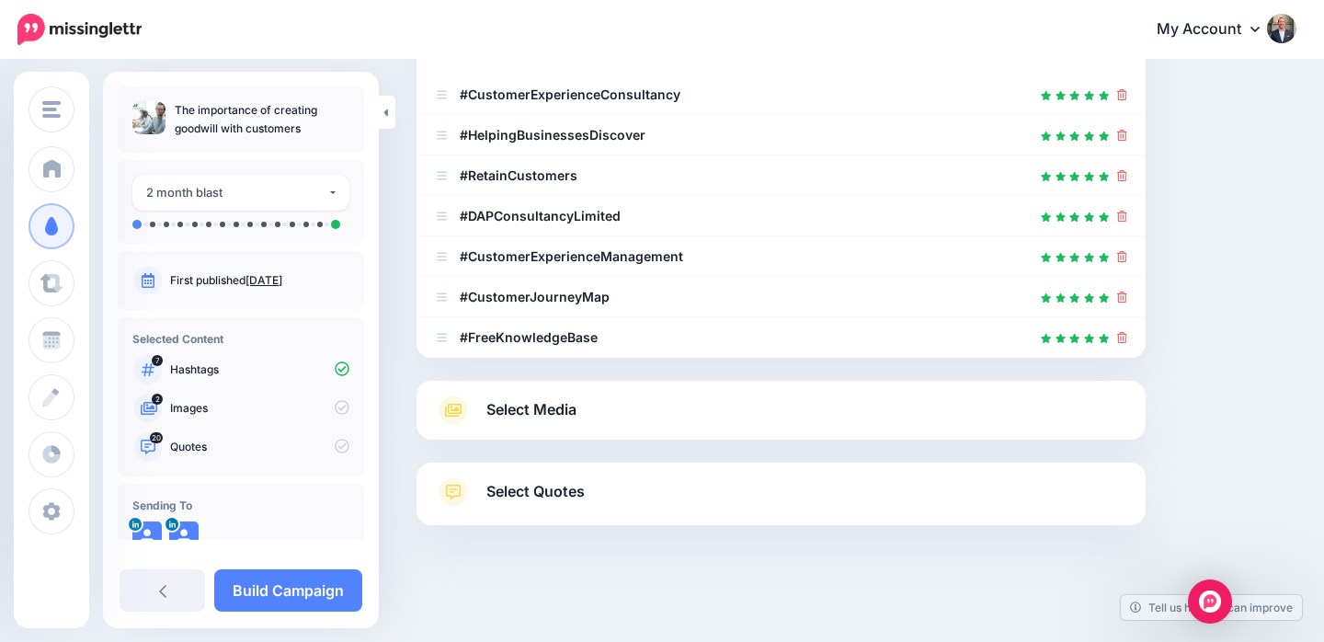
click at [599, 422] on link "Select Media" at bounding box center [781, 409] width 692 height 29
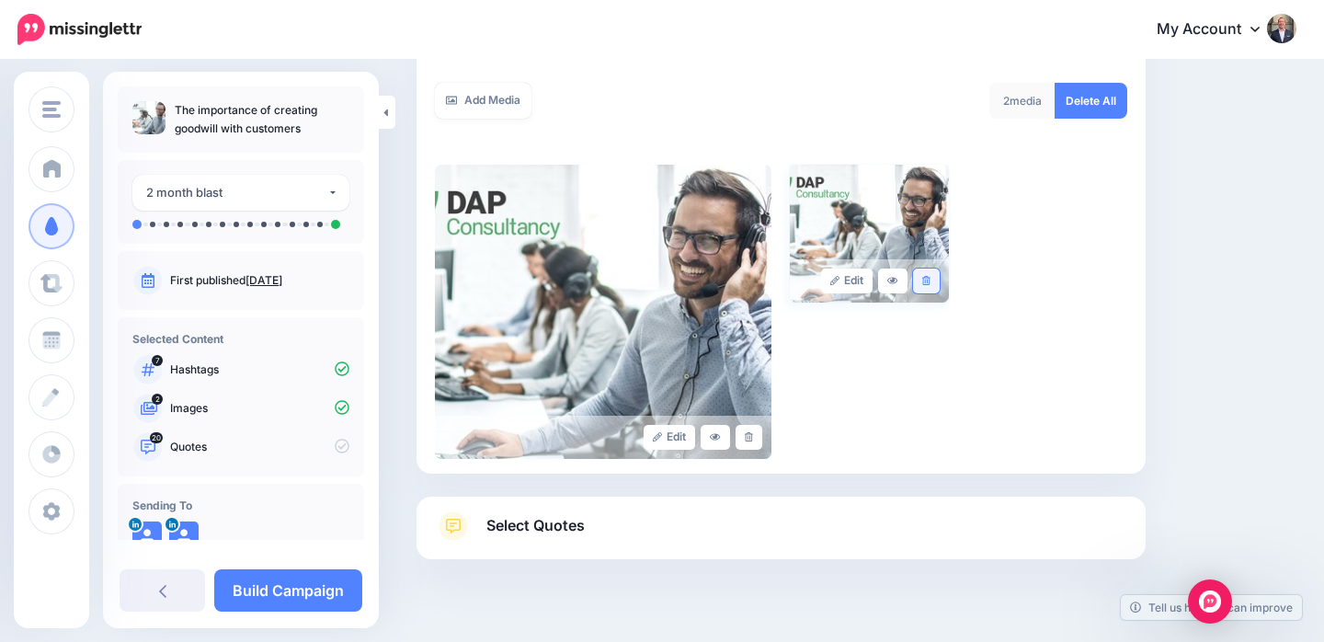
click at [933, 269] on link at bounding box center [926, 281] width 27 height 25
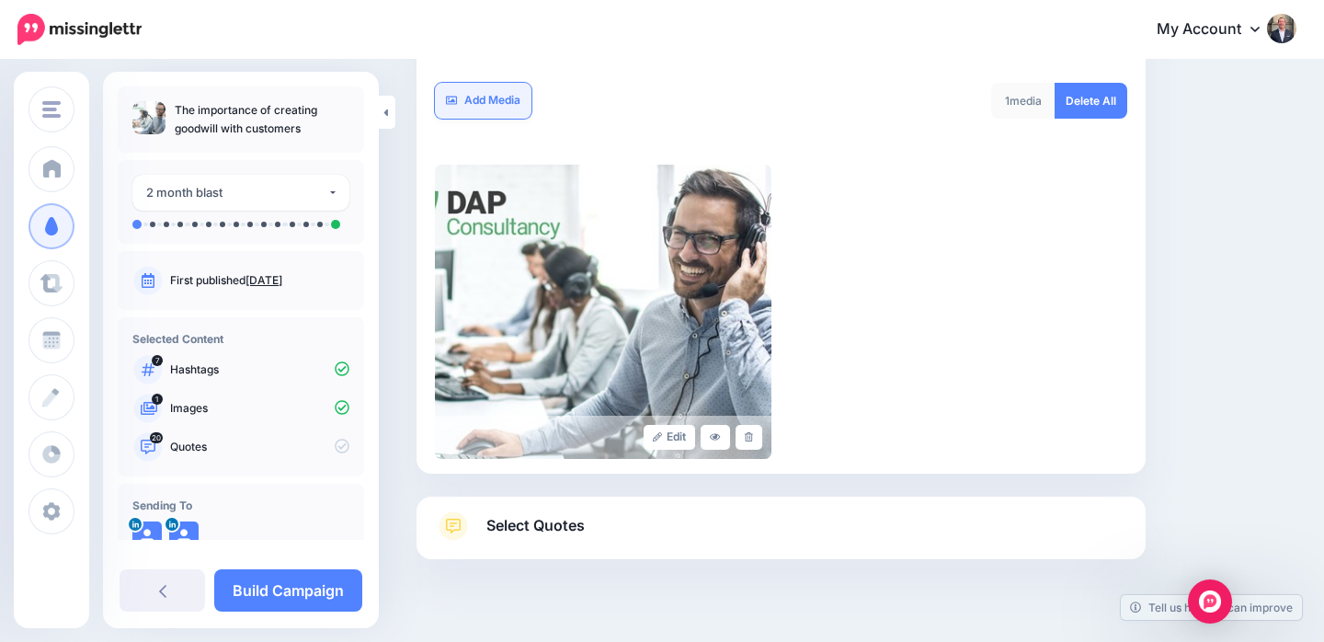
click at [486, 83] on link "Add Media" at bounding box center [483, 101] width 97 height 36
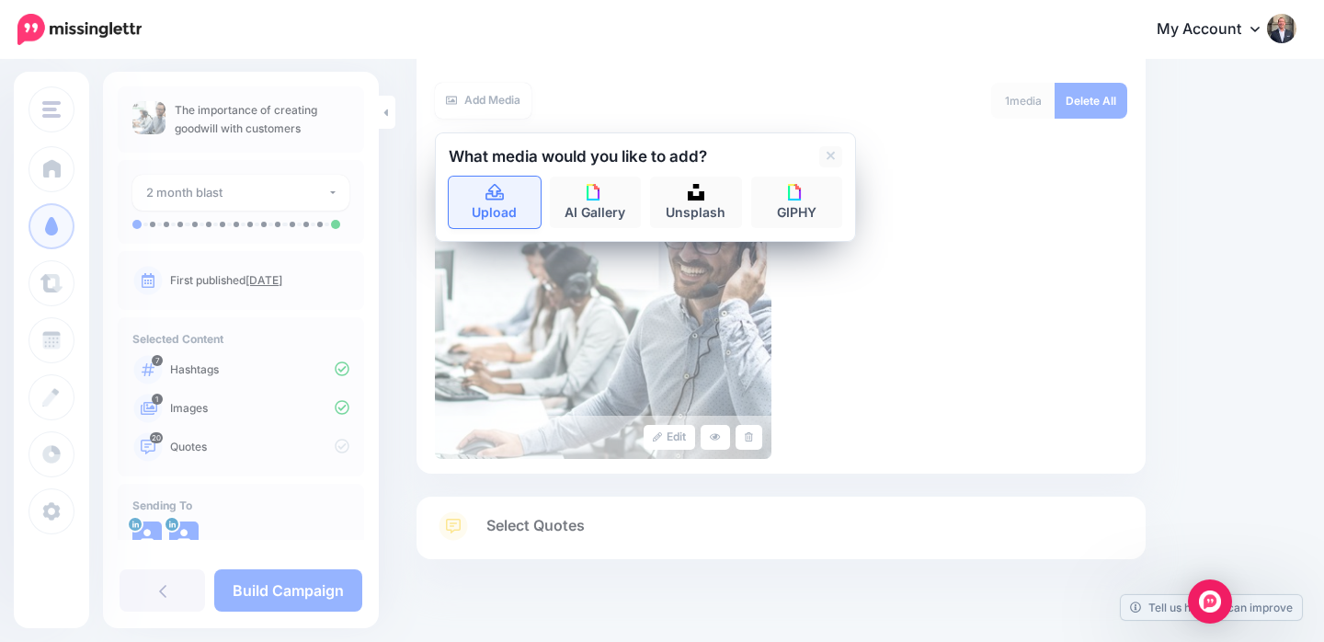
click at [482, 177] on link "Upload" at bounding box center [495, 202] width 92 height 51
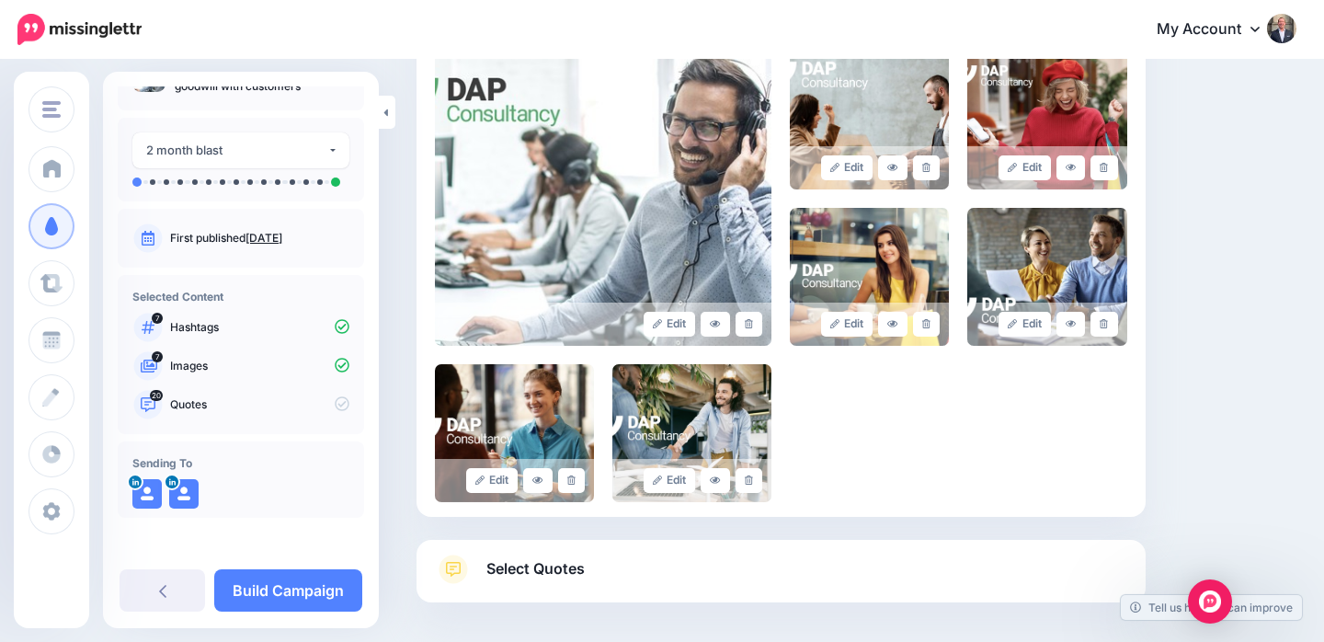
scroll to position [508, 0]
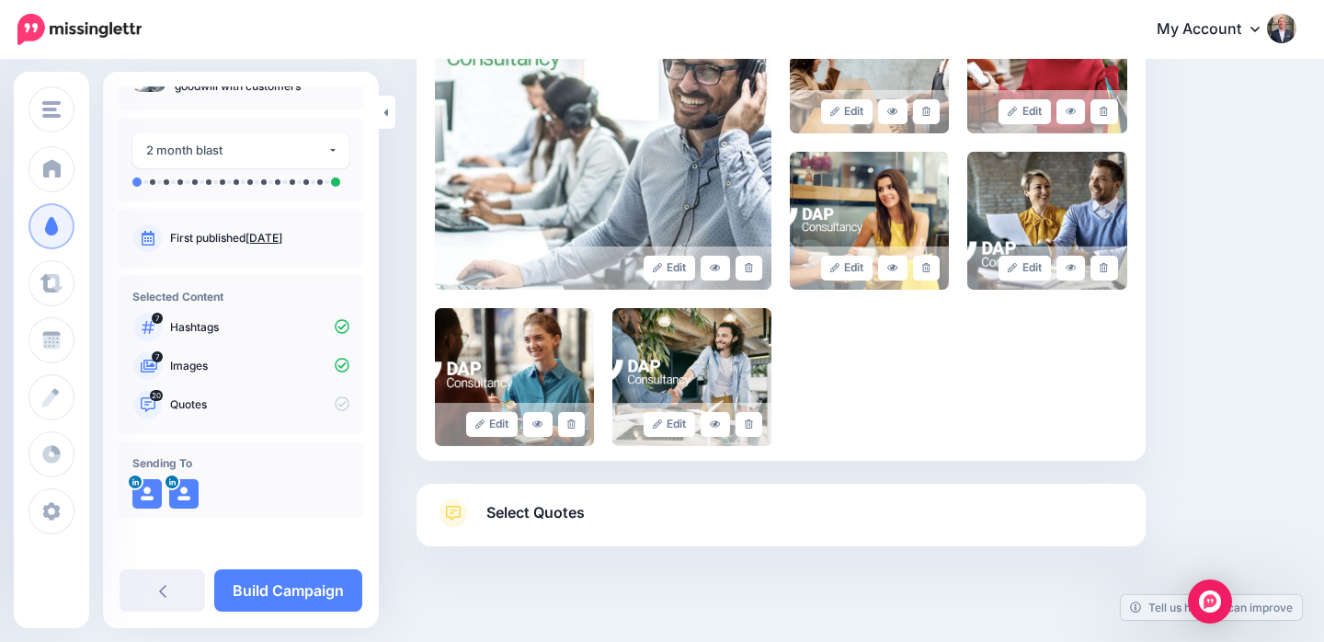
click at [690, 498] on link "Select Quotes" at bounding box center [781, 522] width 692 height 48
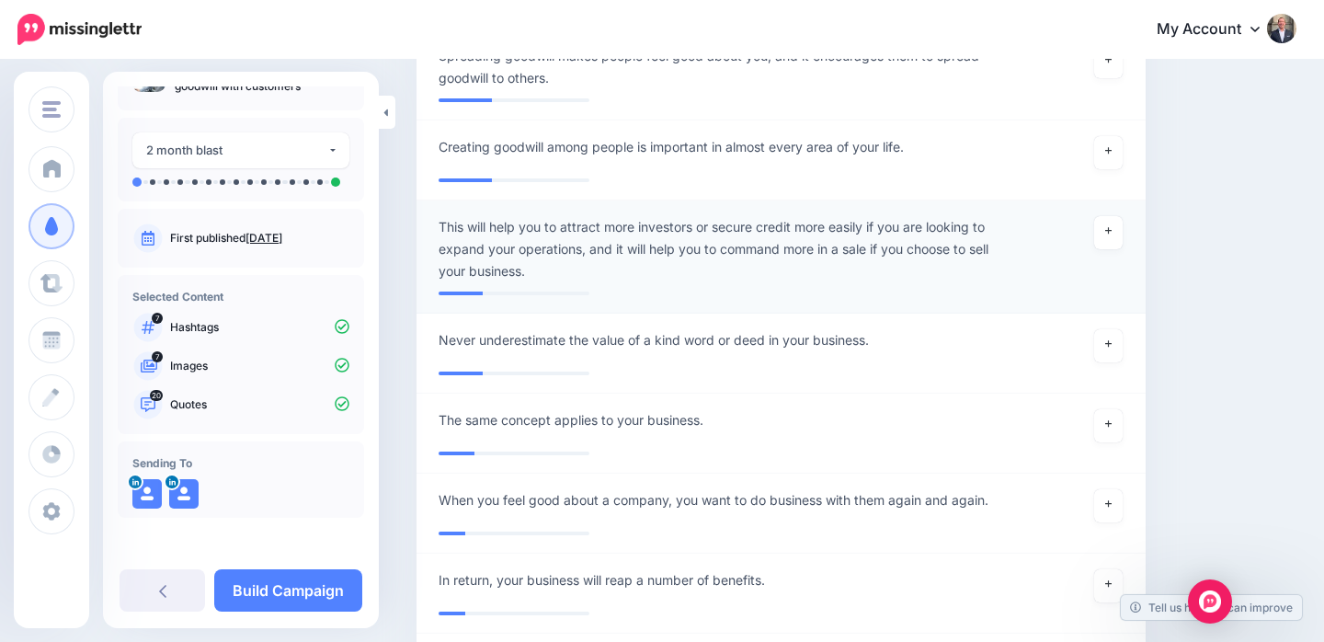
scroll to position [2525, 0]
click at [1102, 228] on link at bounding box center [1108, 230] width 29 height 33
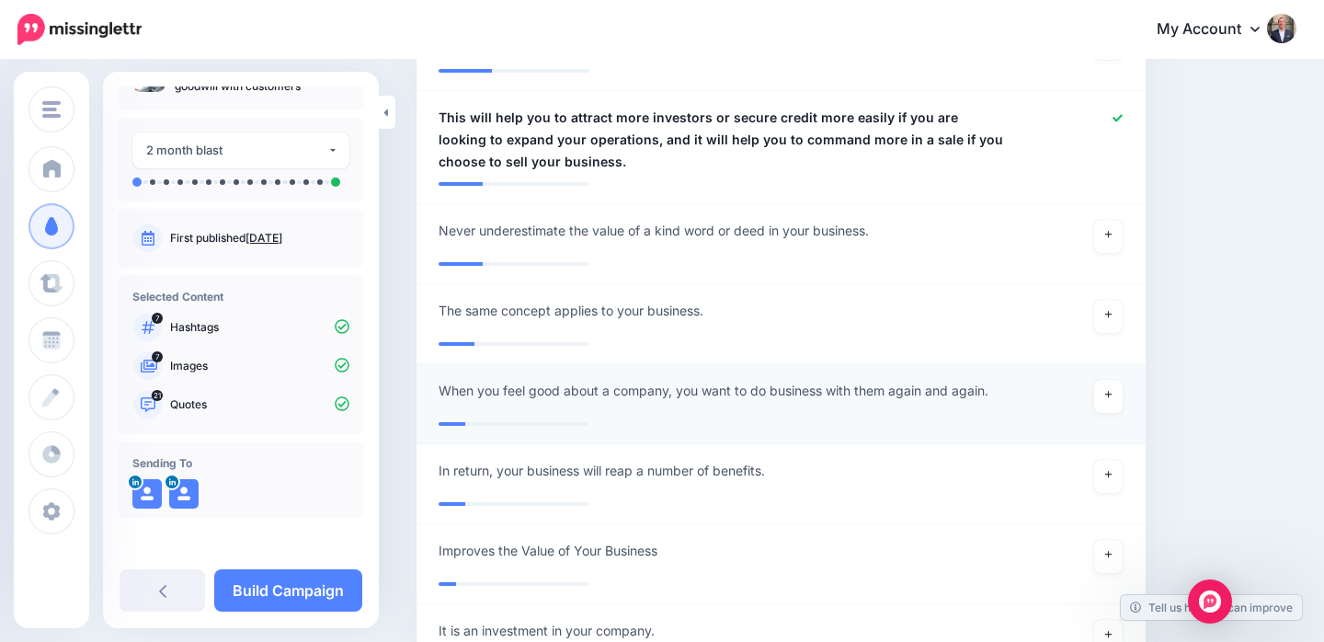
scroll to position [2640, 0]
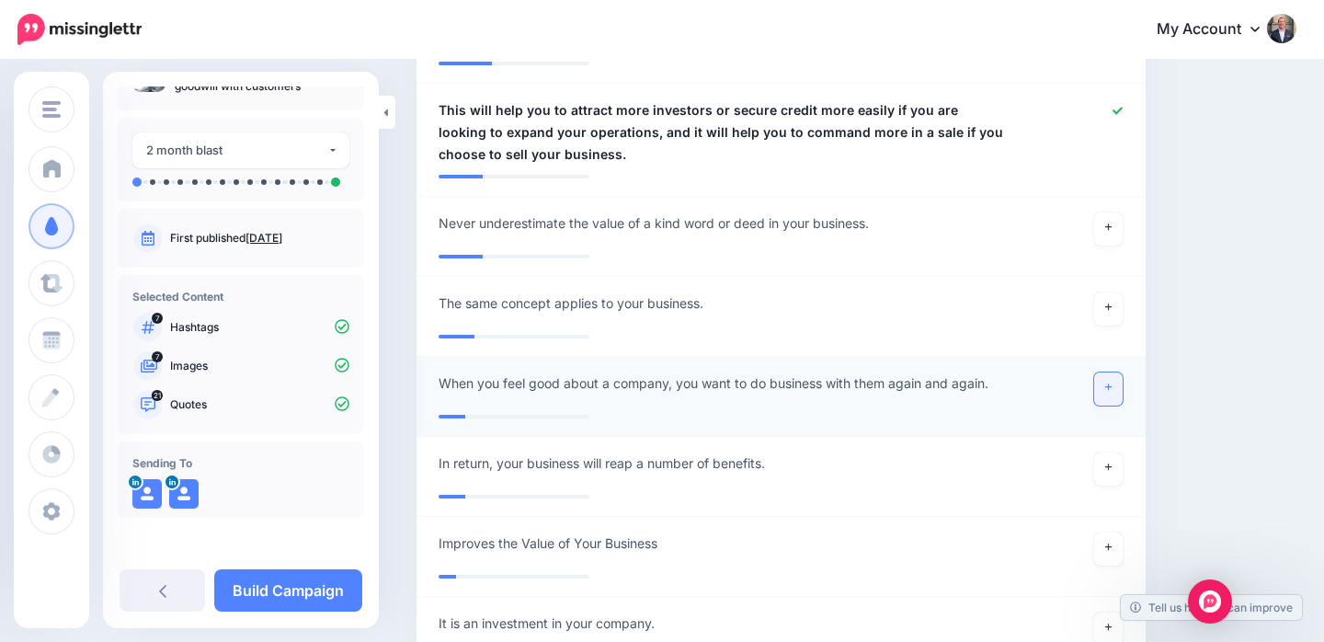
click at [1112, 383] on icon at bounding box center [1108, 388] width 7 height 10
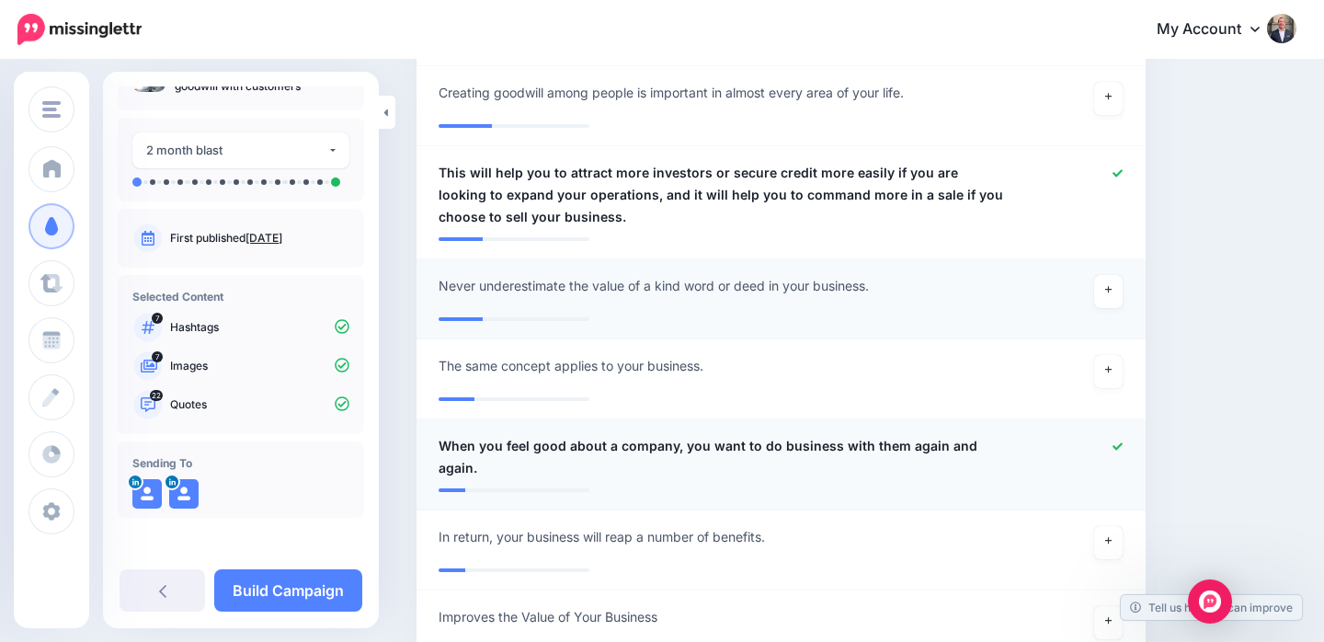
scroll to position [2554, 0]
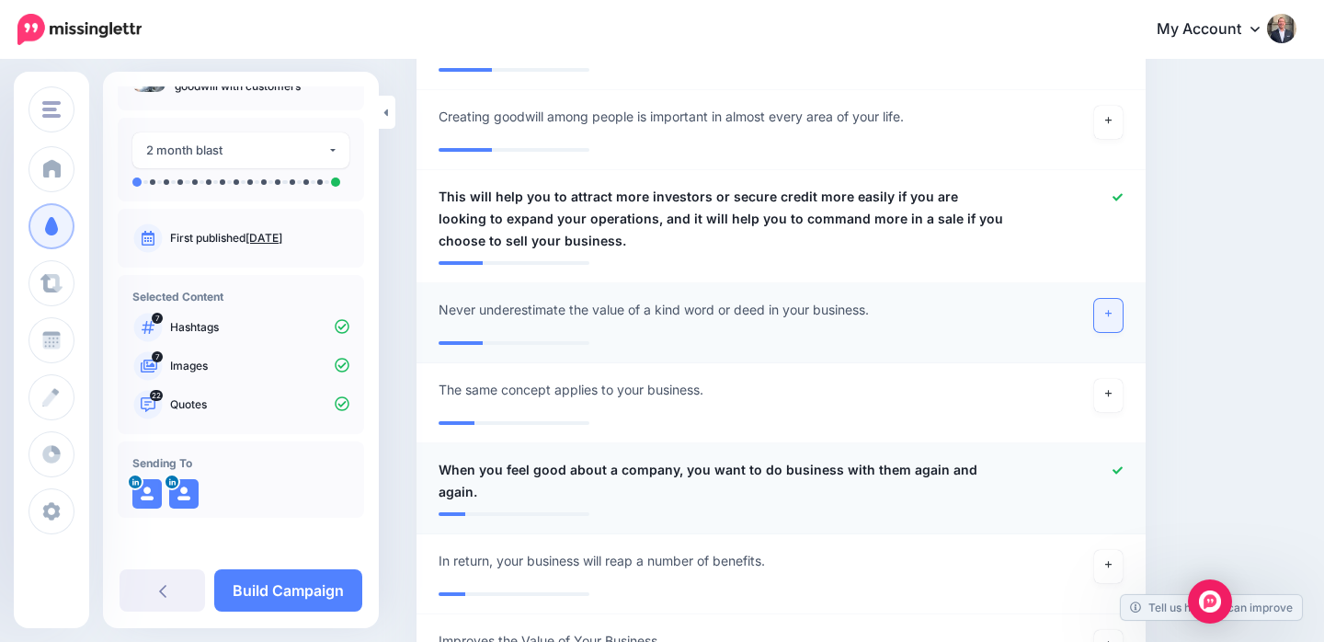
click at [1112, 312] on icon at bounding box center [1108, 314] width 7 height 10
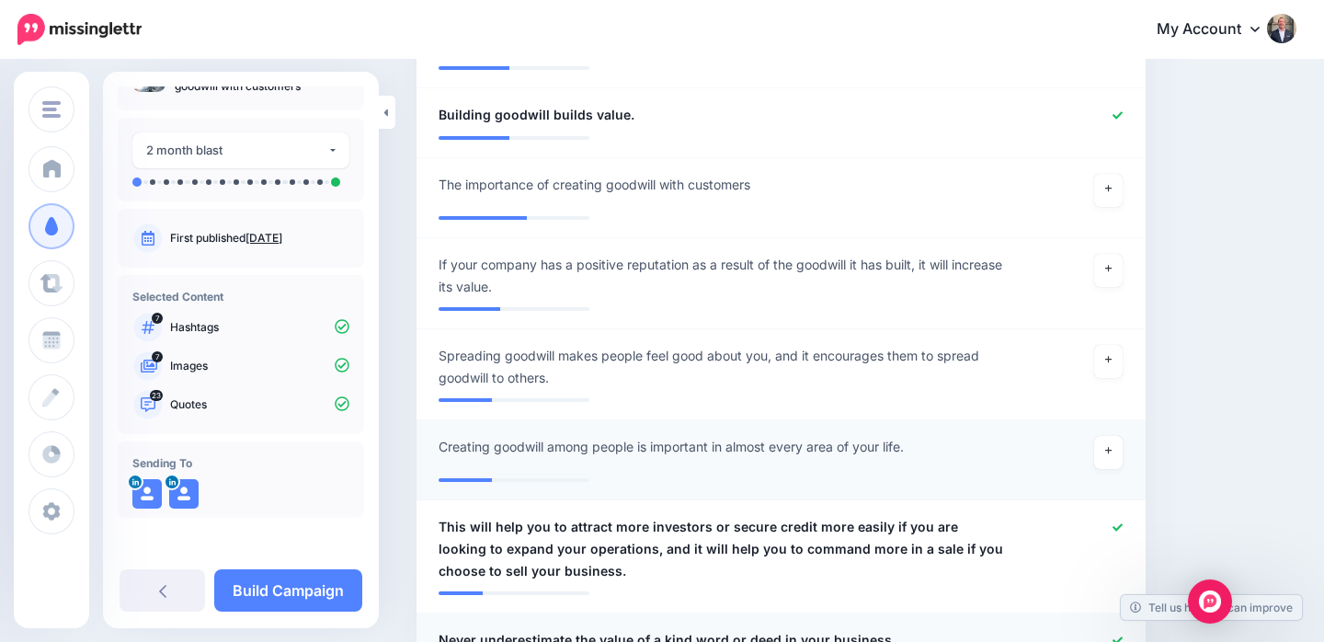
scroll to position [2197, 0]
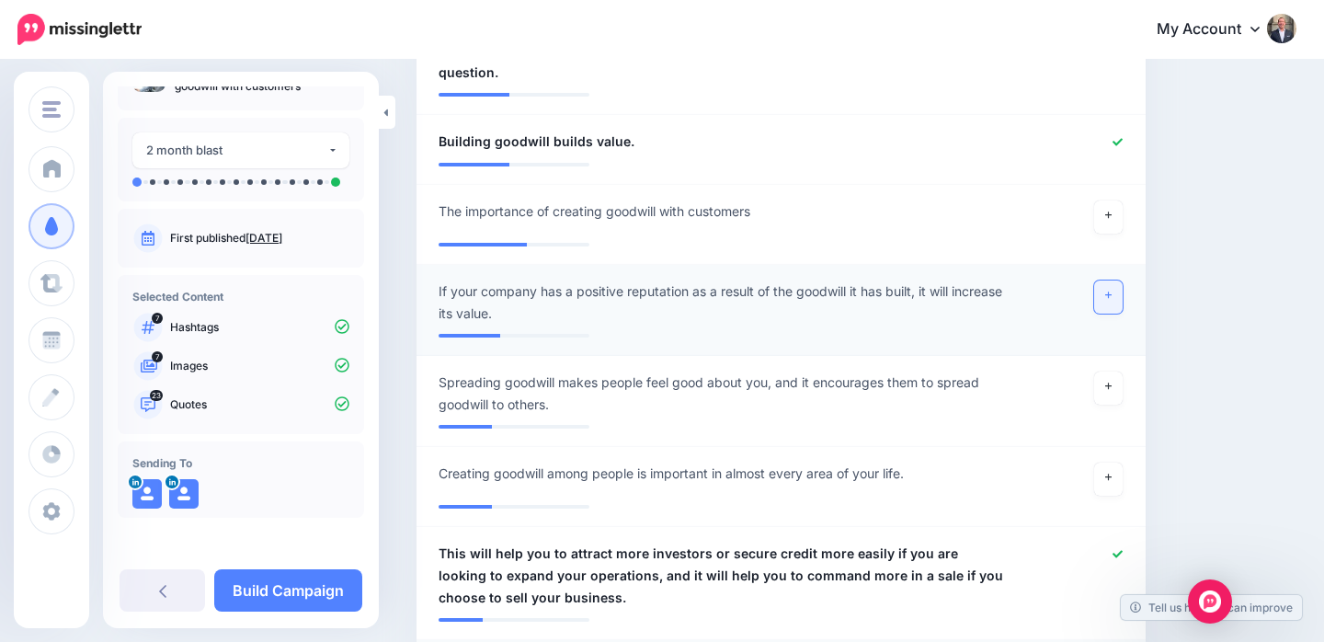
click at [1112, 299] on icon at bounding box center [1108, 296] width 7 height 10
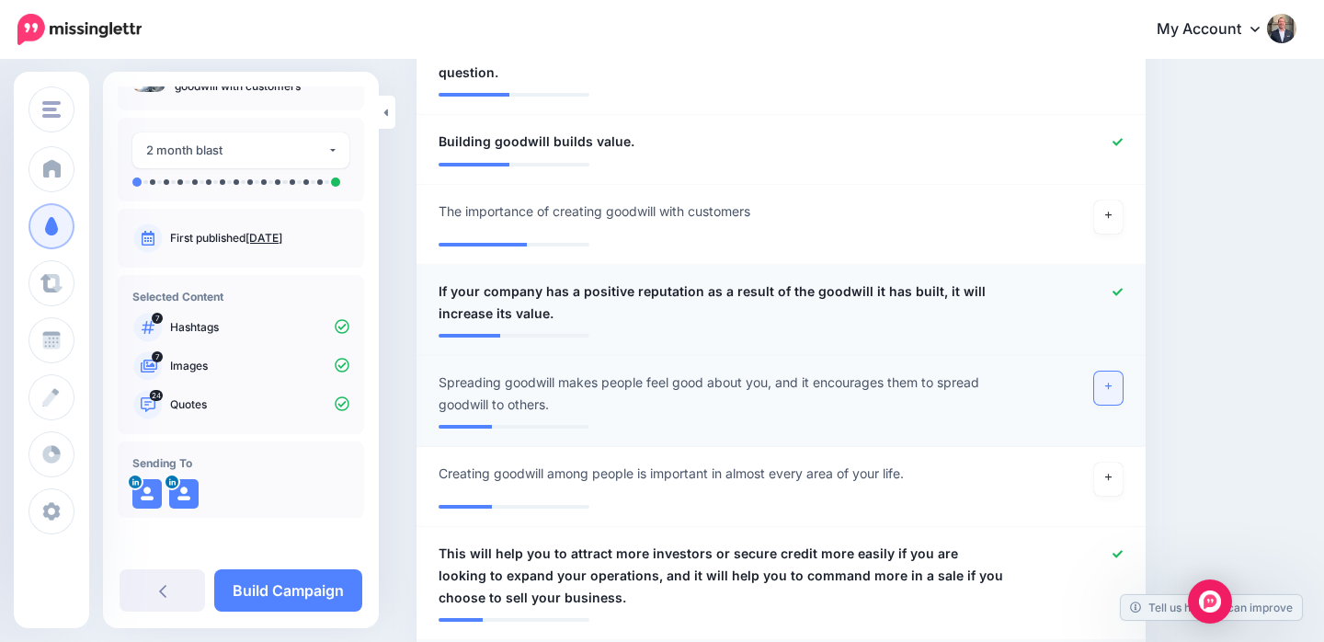
click at [1114, 381] on link at bounding box center [1108, 387] width 29 height 33
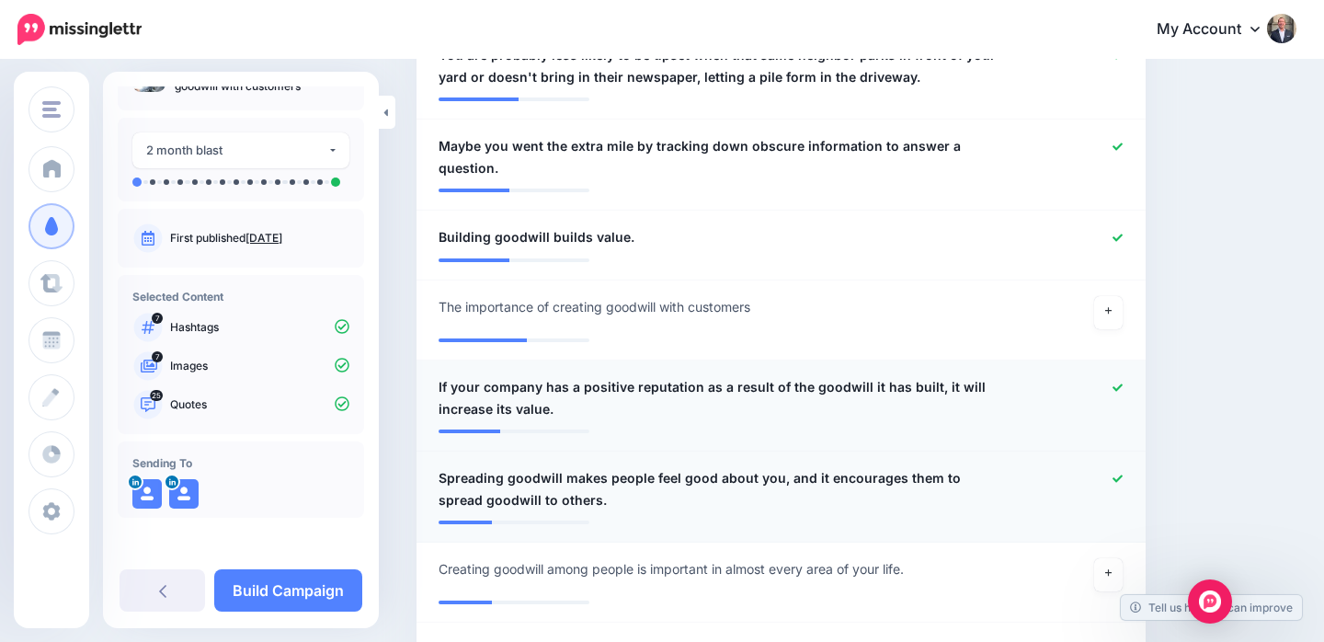
scroll to position [2091, 0]
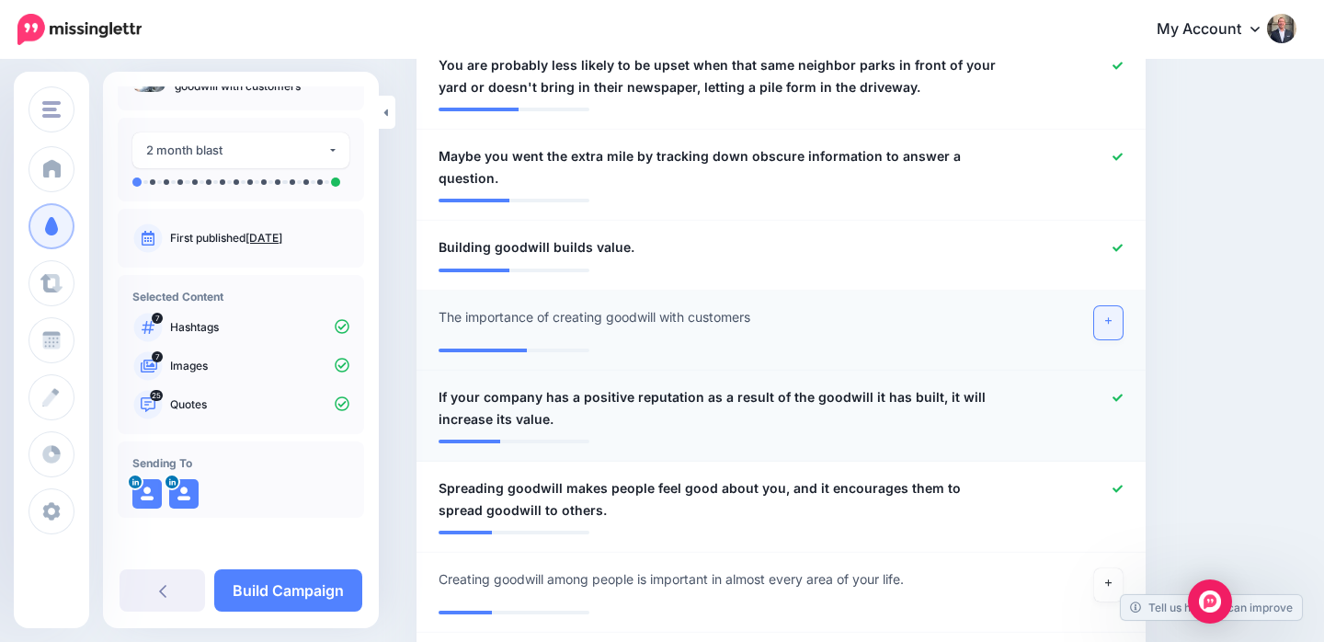
click at [1110, 325] on icon at bounding box center [1108, 321] width 7 height 10
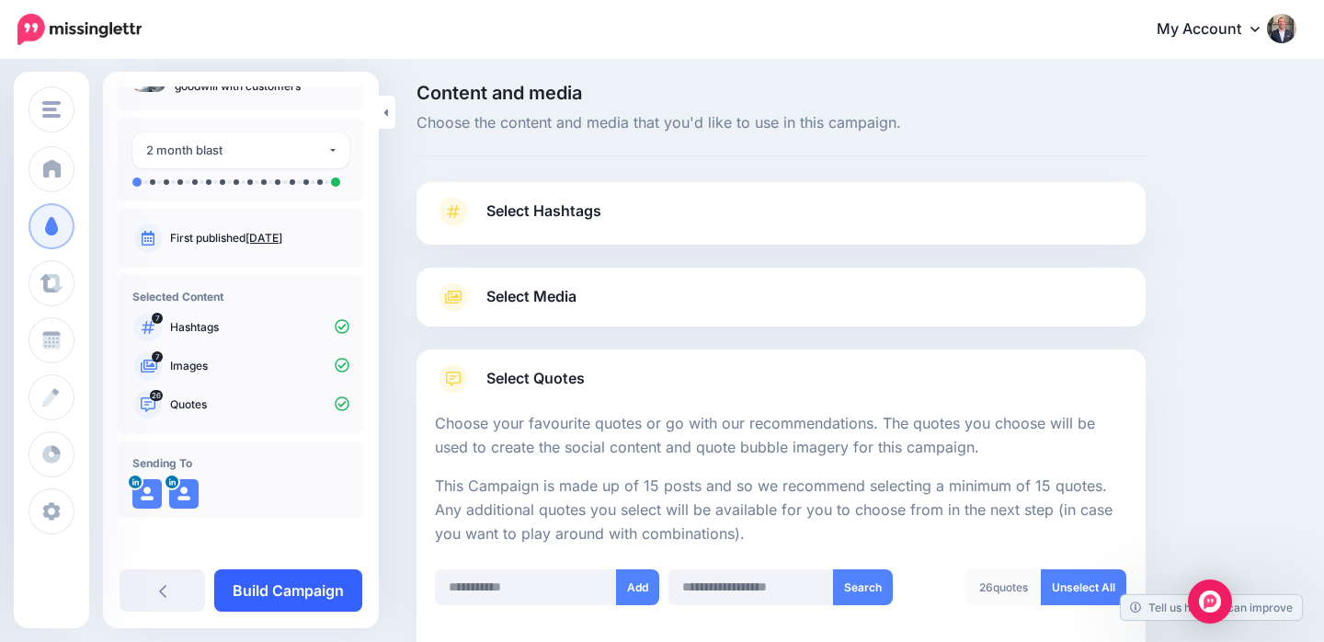
scroll to position [9, 0]
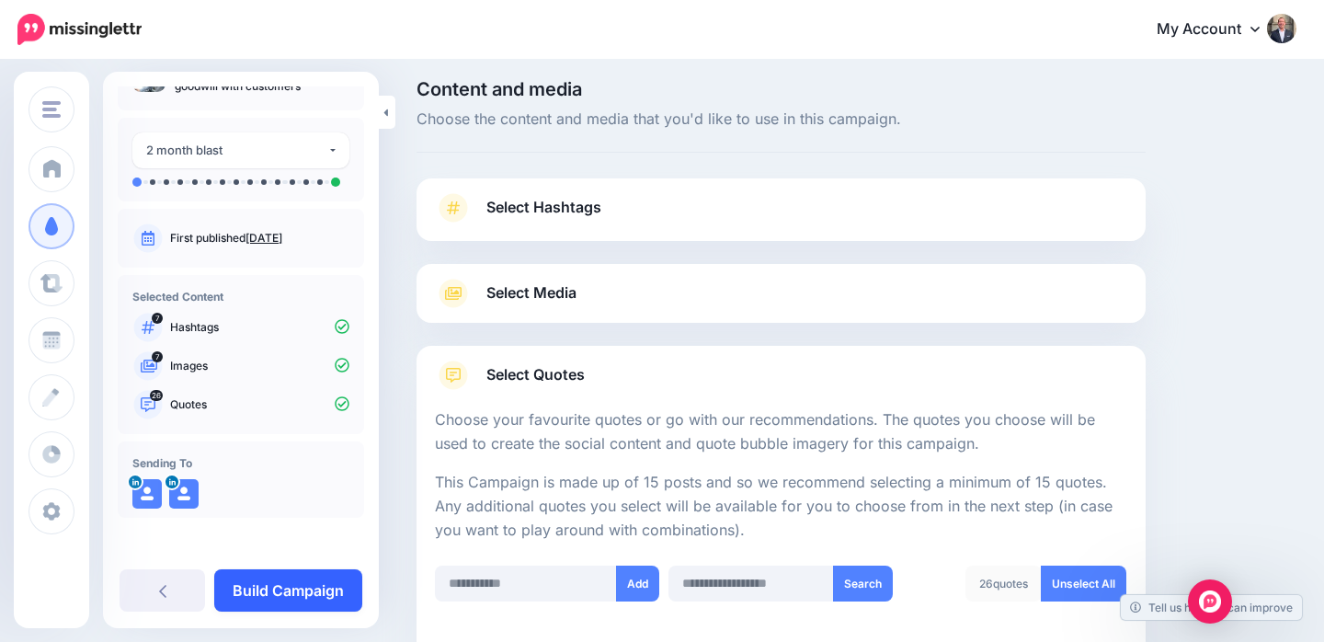
click at [270, 585] on link "Build Campaign" at bounding box center [288, 590] width 148 height 42
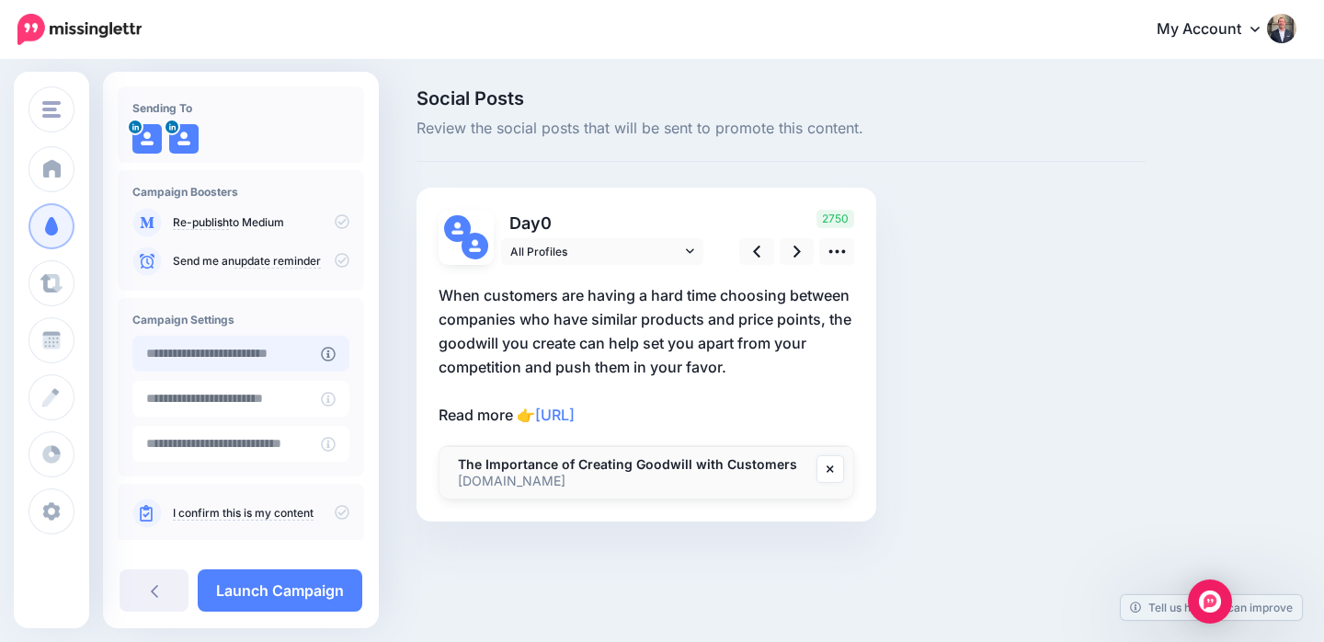
scroll to position [144, 0]
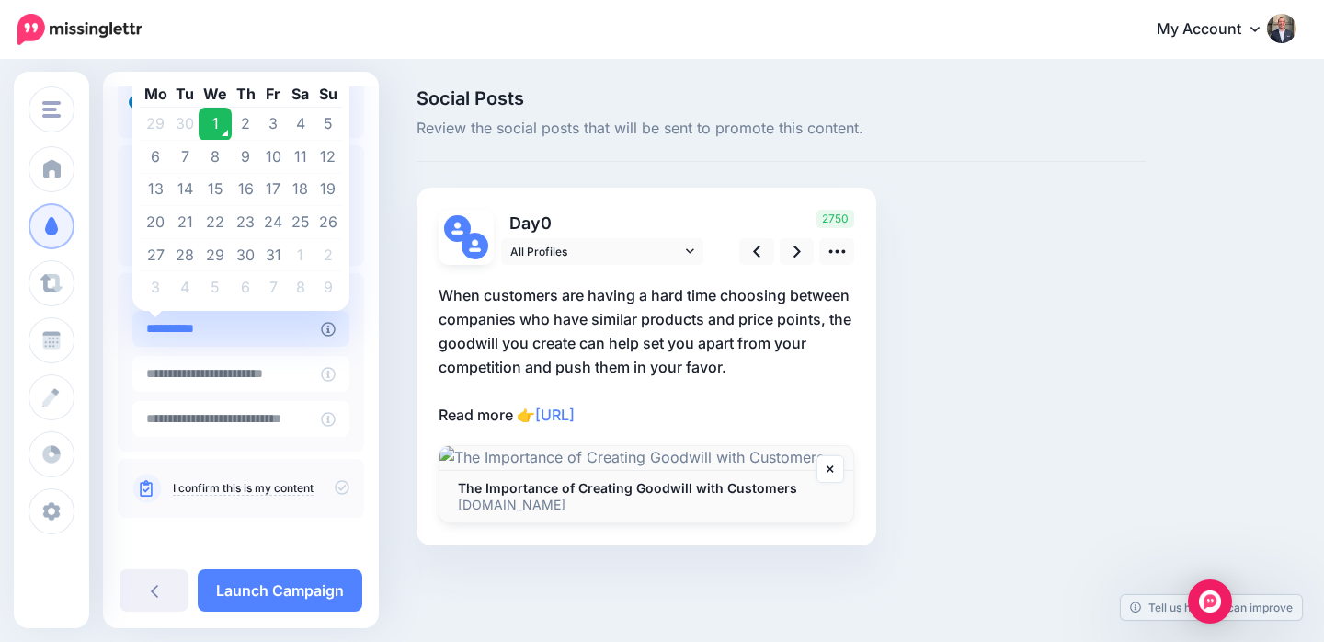
click at [233, 326] on input "**********" at bounding box center [226, 329] width 189 height 36
click at [246, 120] on td "2" at bounding box center [246, 124] width 29 height 33
type input "**********"
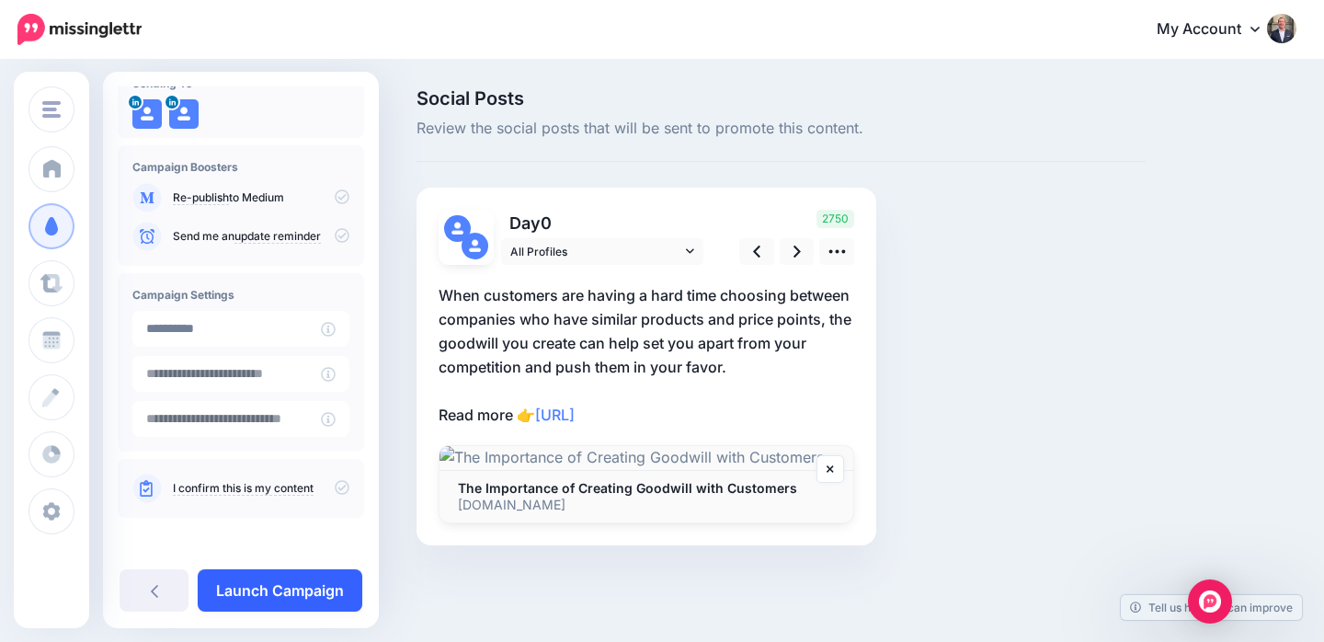
click at [279, 593] on link "Launch Campaign" at bounding box center [280, 590] width 165 height 42
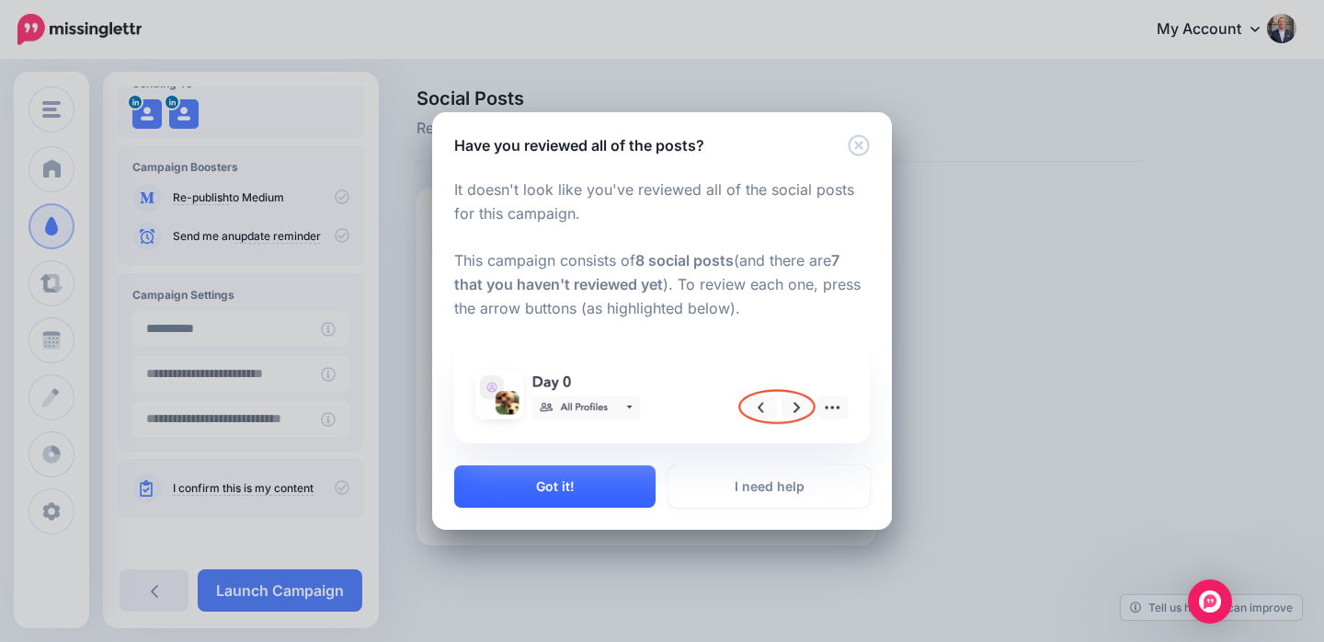
click at [577, 486] on button "Got it!" at bounding box center [554, 486] width 201 height 42
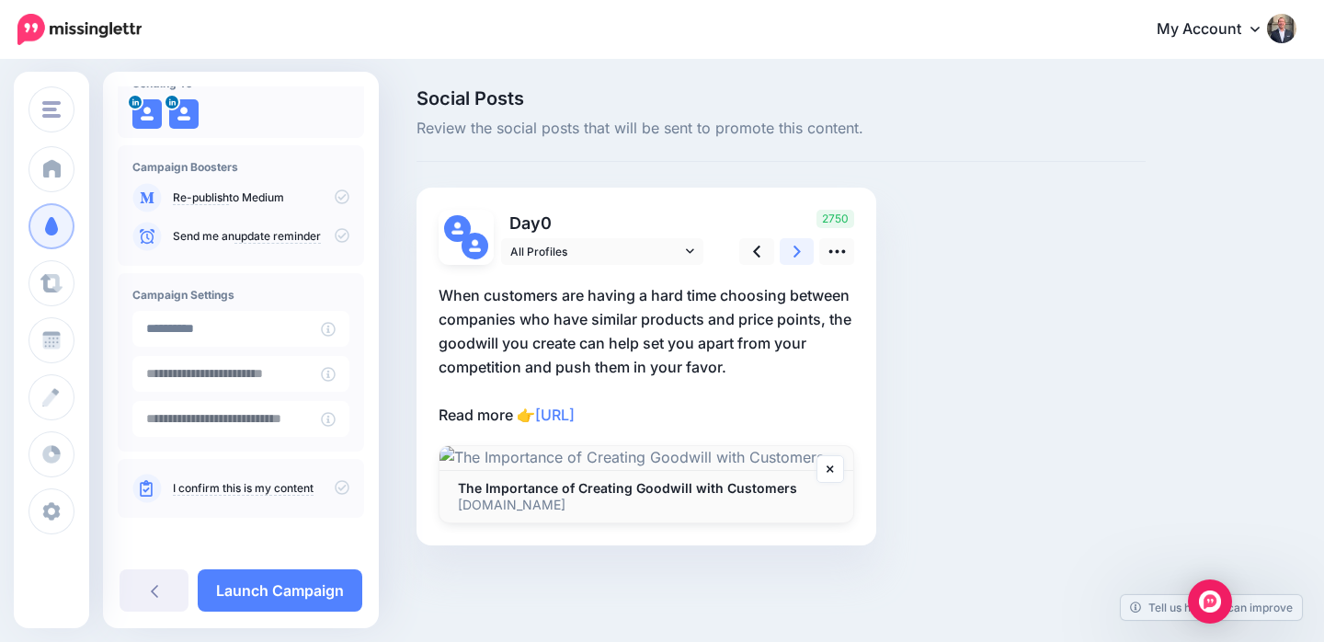
click at [796, 258] on icon at bounding box center [797, 251] width 7 height 19
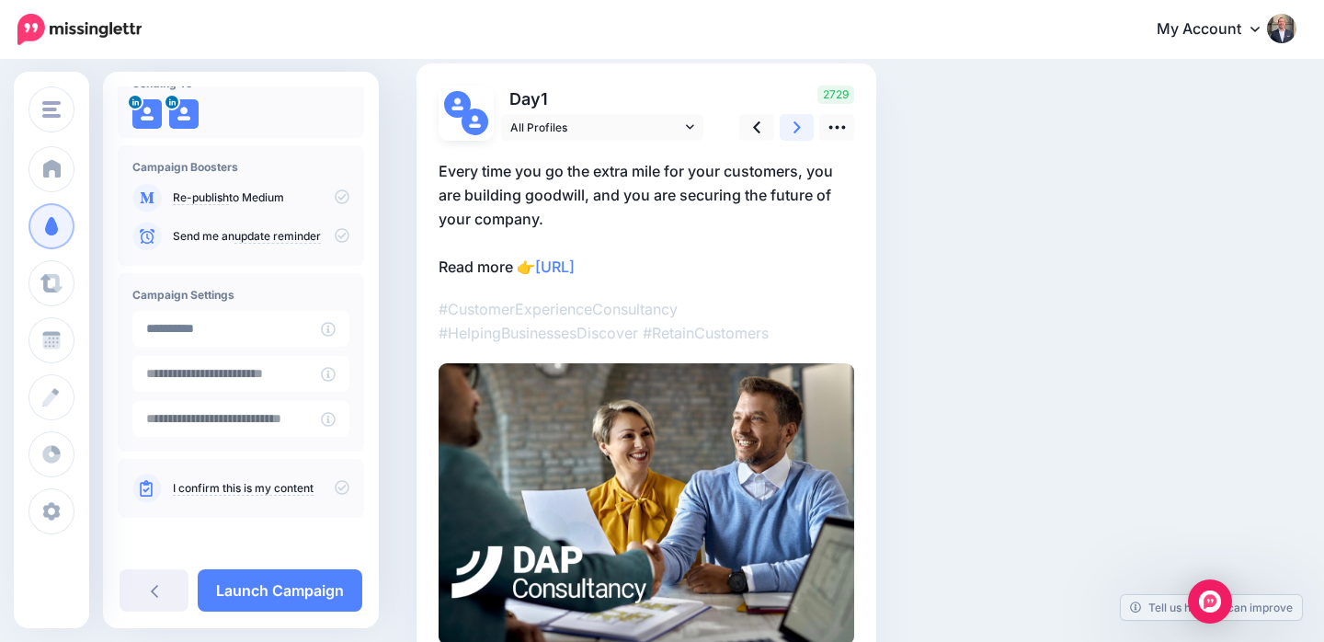
scroll to position [109, 0]
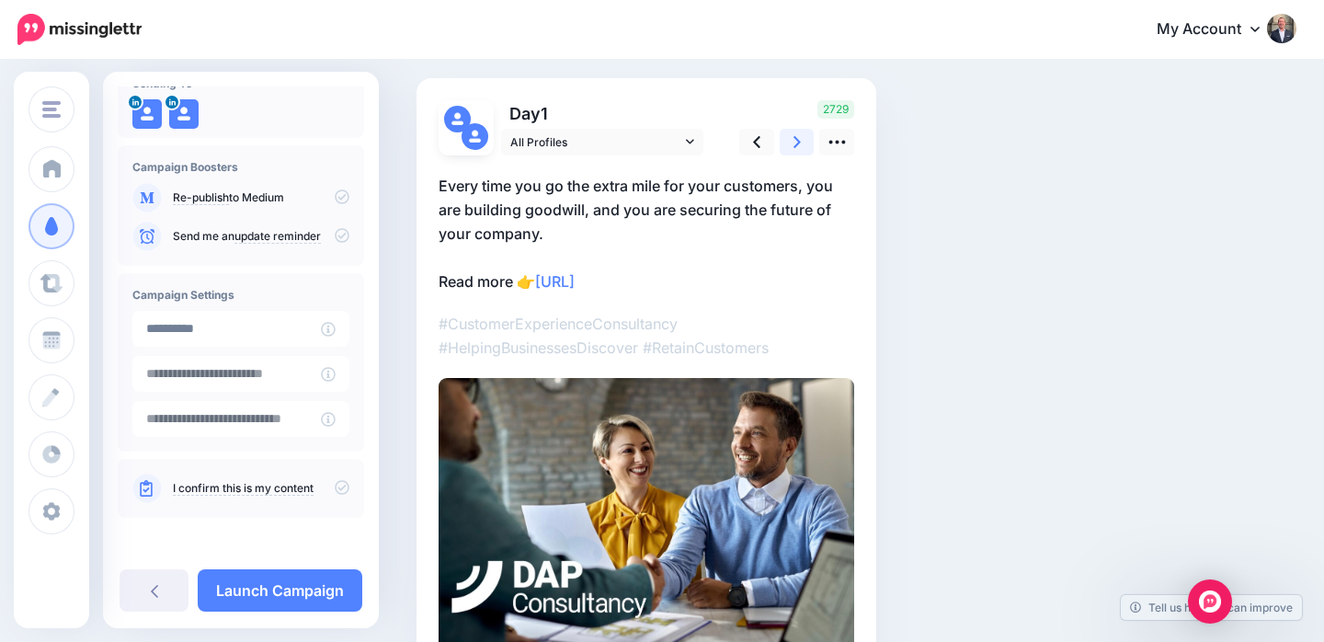
click at [794, 144] on icon at bounding box center [797, 141] width 7 height 19
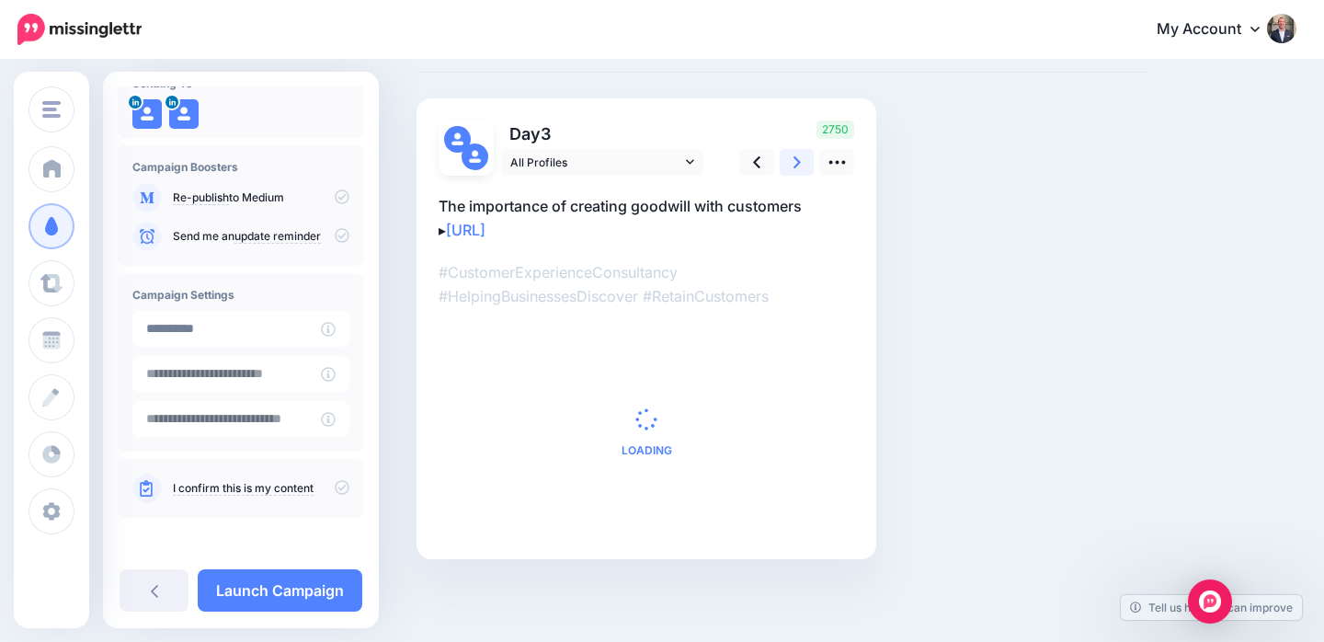
scroll to position [0, 0]
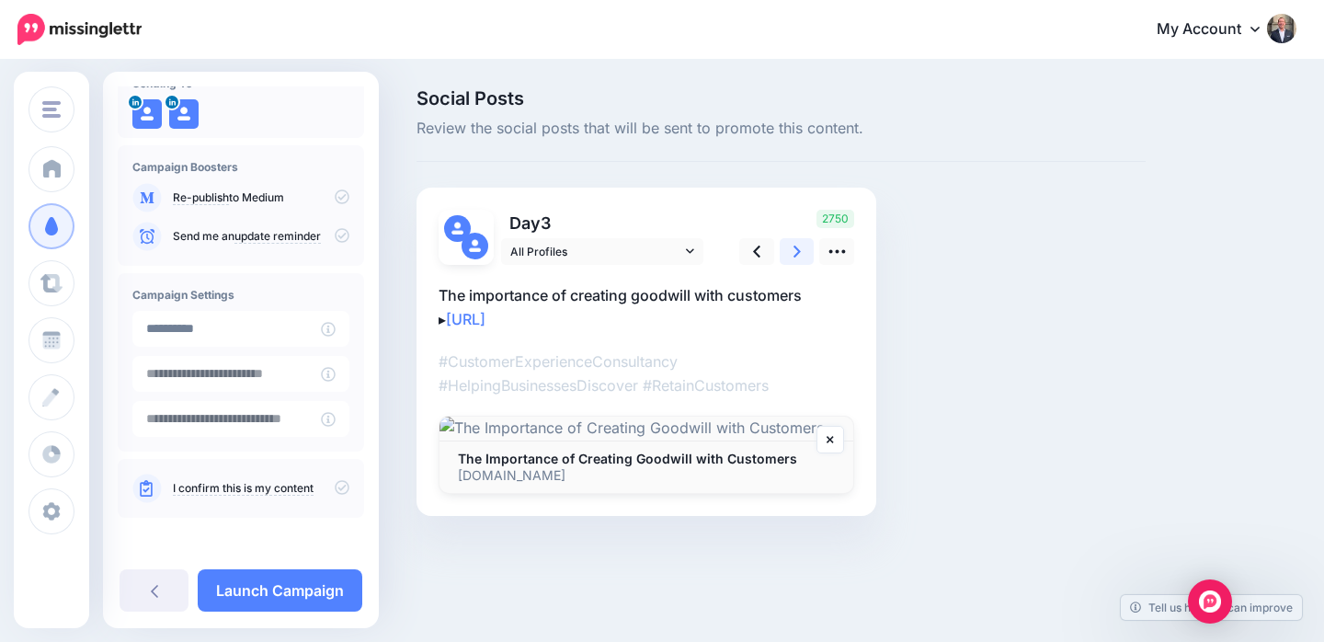
click at [789, 247] on link at bounding box center [797, 251] width 35 height 27
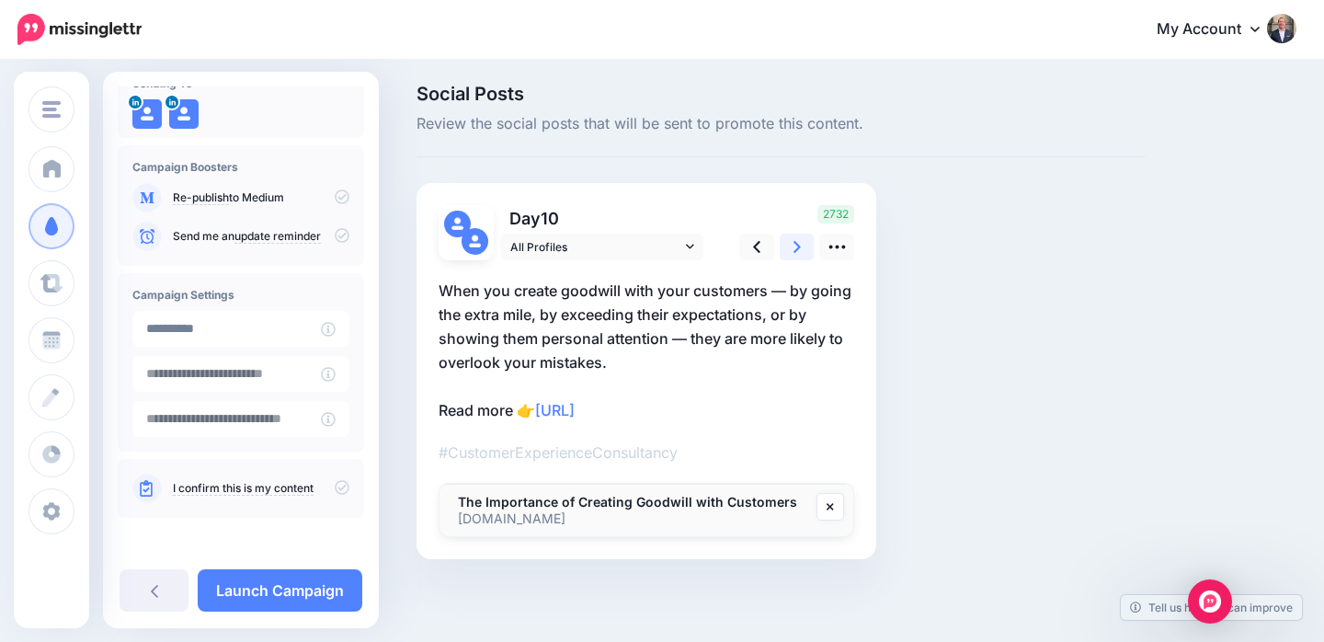
scroll to position [7, 0]
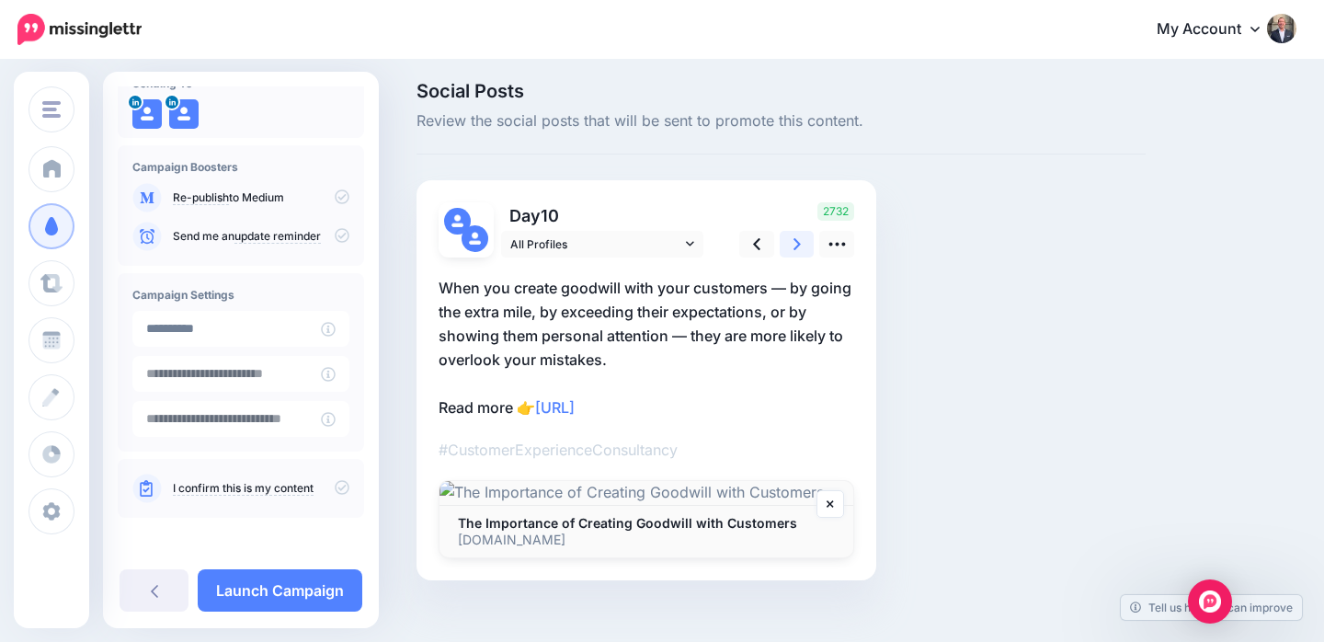
click at [791, 240] on link at bounding box center [797, 244] width 35 height 27
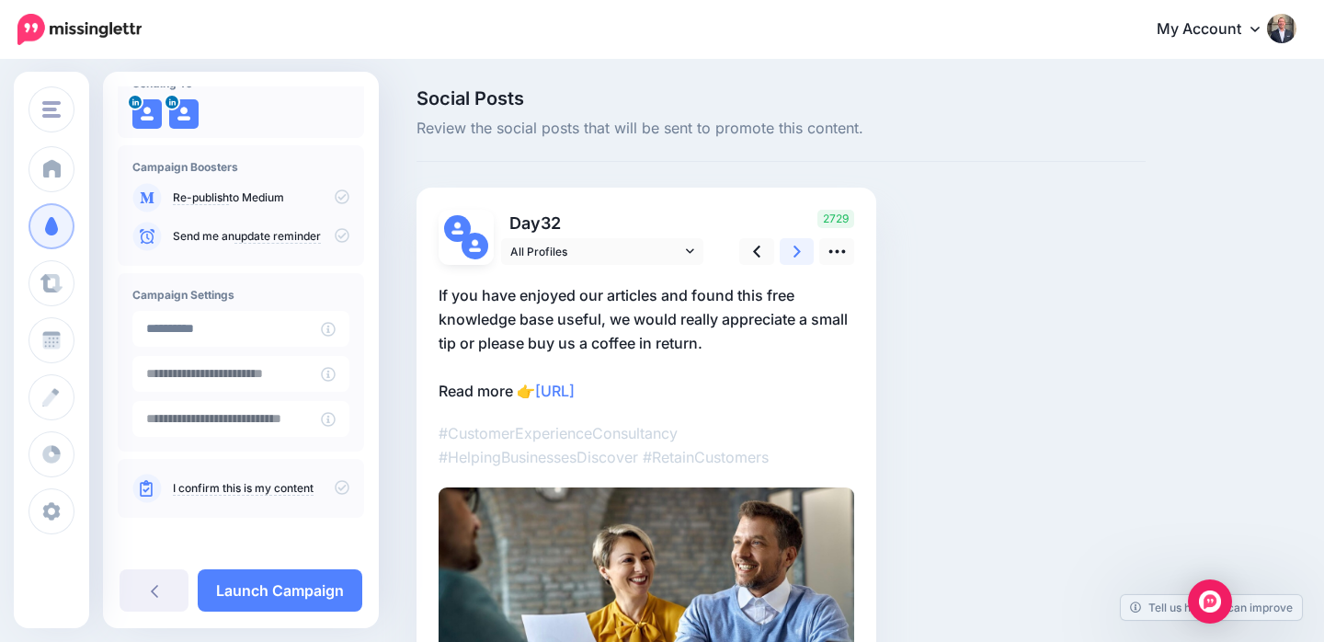
click at [792, 241] on link at bounding box center [797, 251] width 35 height 27
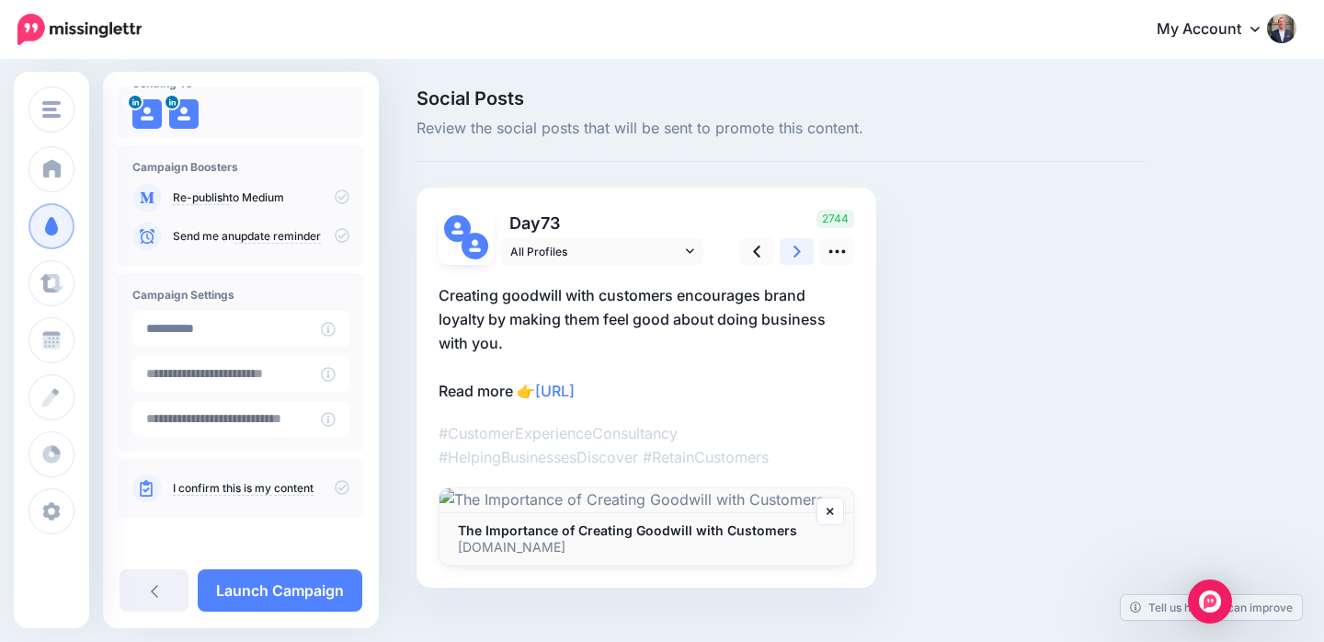
click at [792, 241] on link at bounding box center [797, 251] width 35 height 27
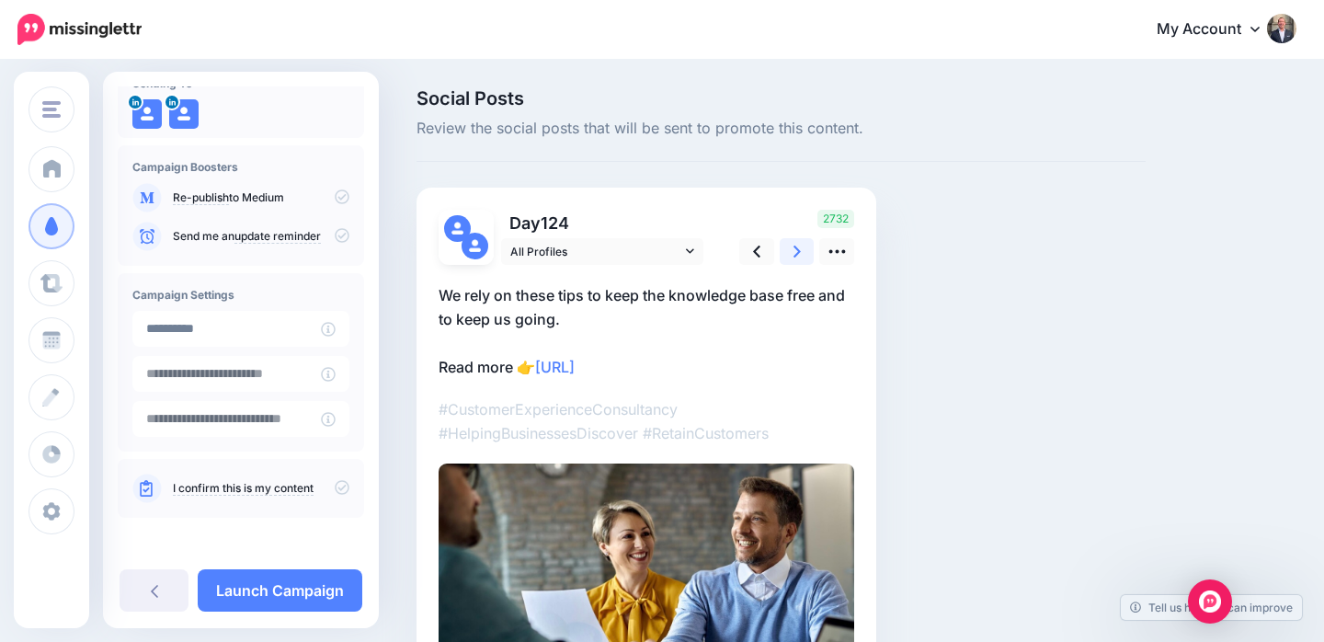
click at [792, 241] on link at bounding box center [797, 251] width 35 height 27
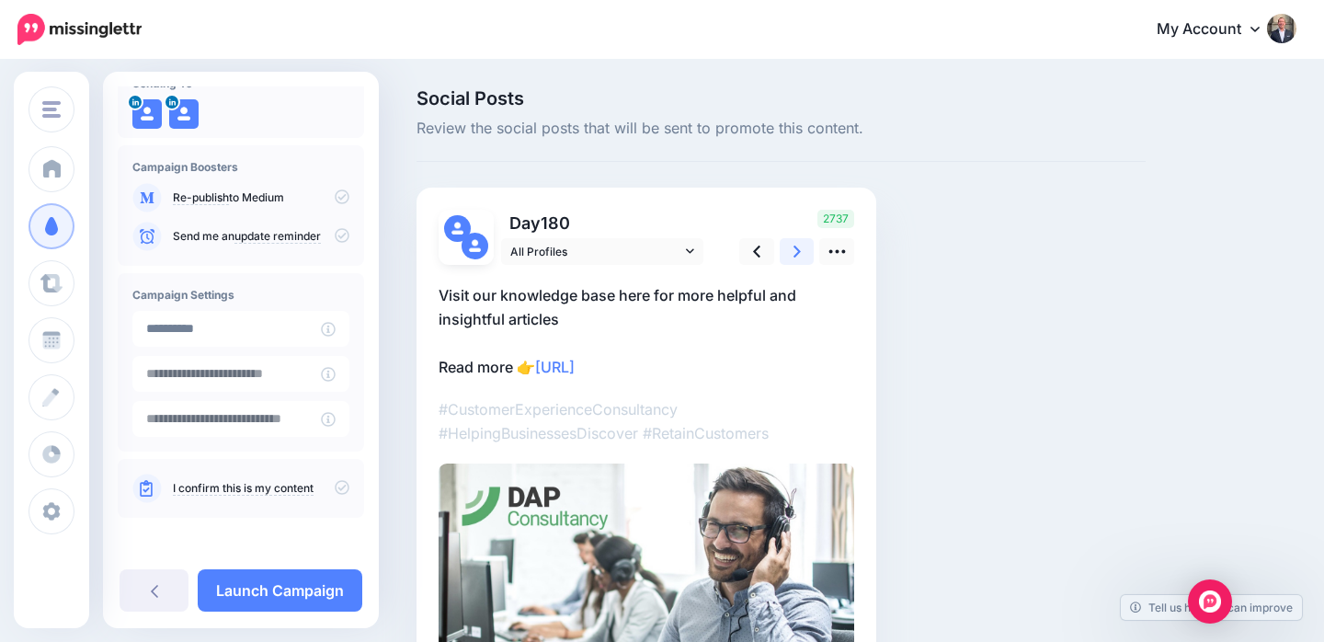
click at [793, 244] on link at bounding box center [797, 251] width 35 height 27
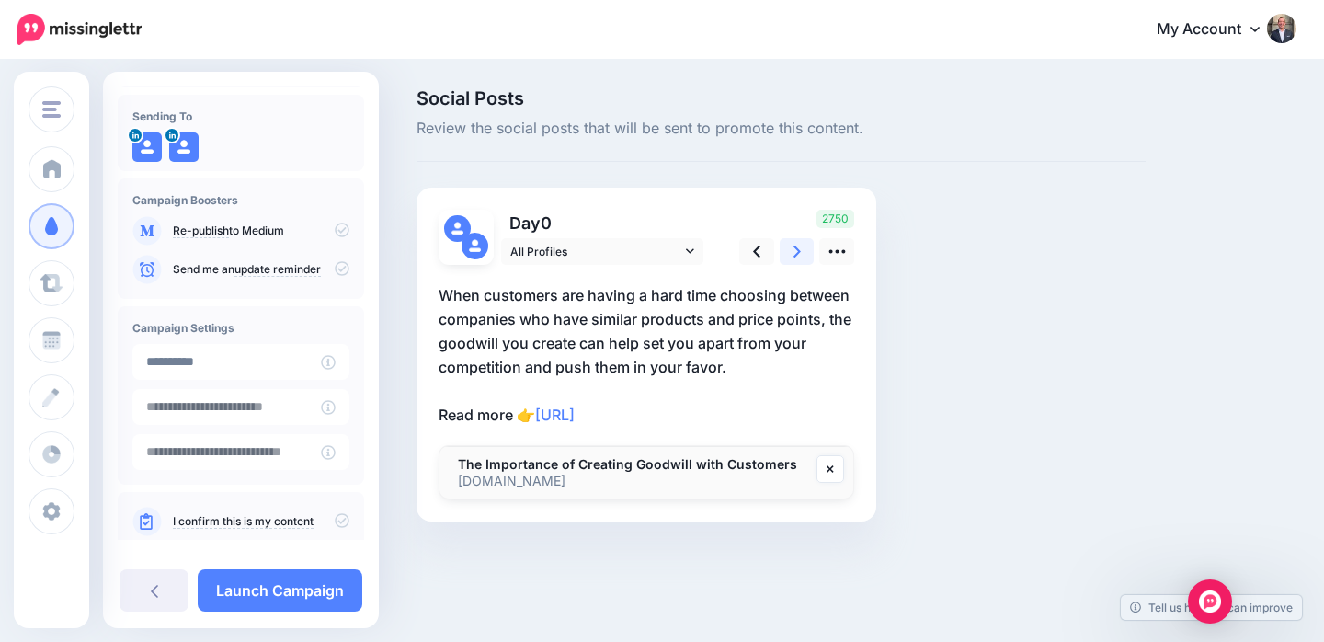
scroll to position [144, 0]
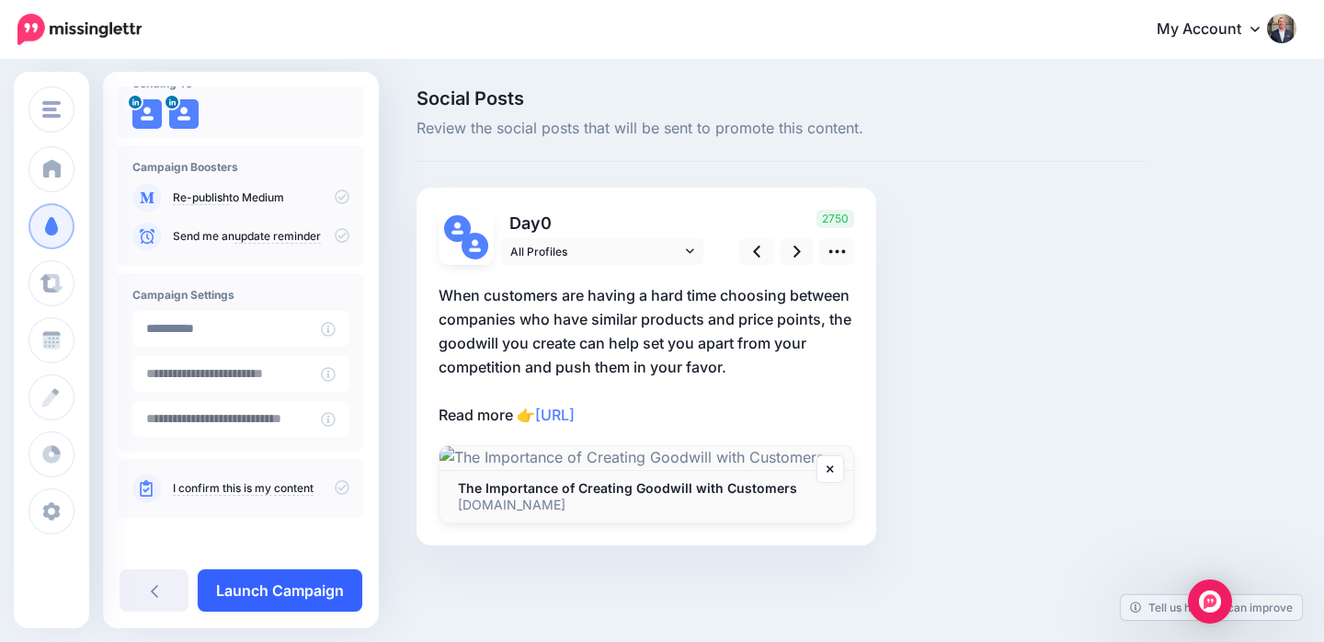
click at [284, 581] on link "Launch Campaign" at bounding box center [280, 590] width 165 height 42
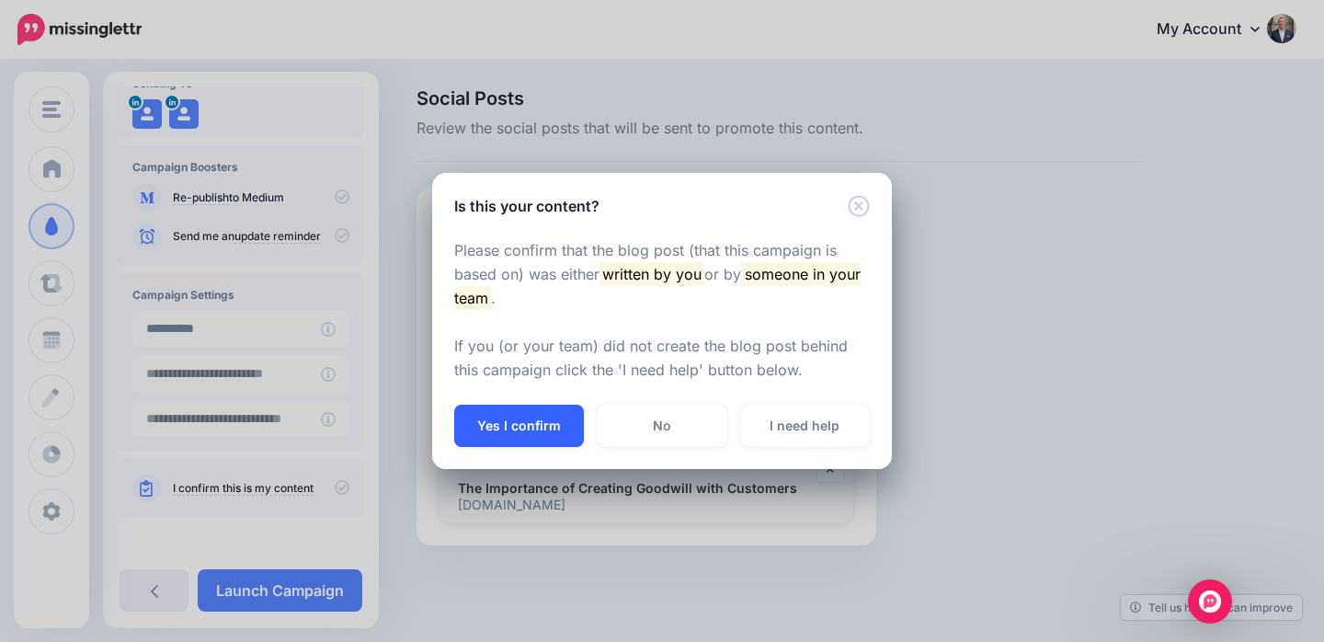
click at [519, 429] on button "Yes I confirm" at bounding box center [519, 426] width 130 height 42
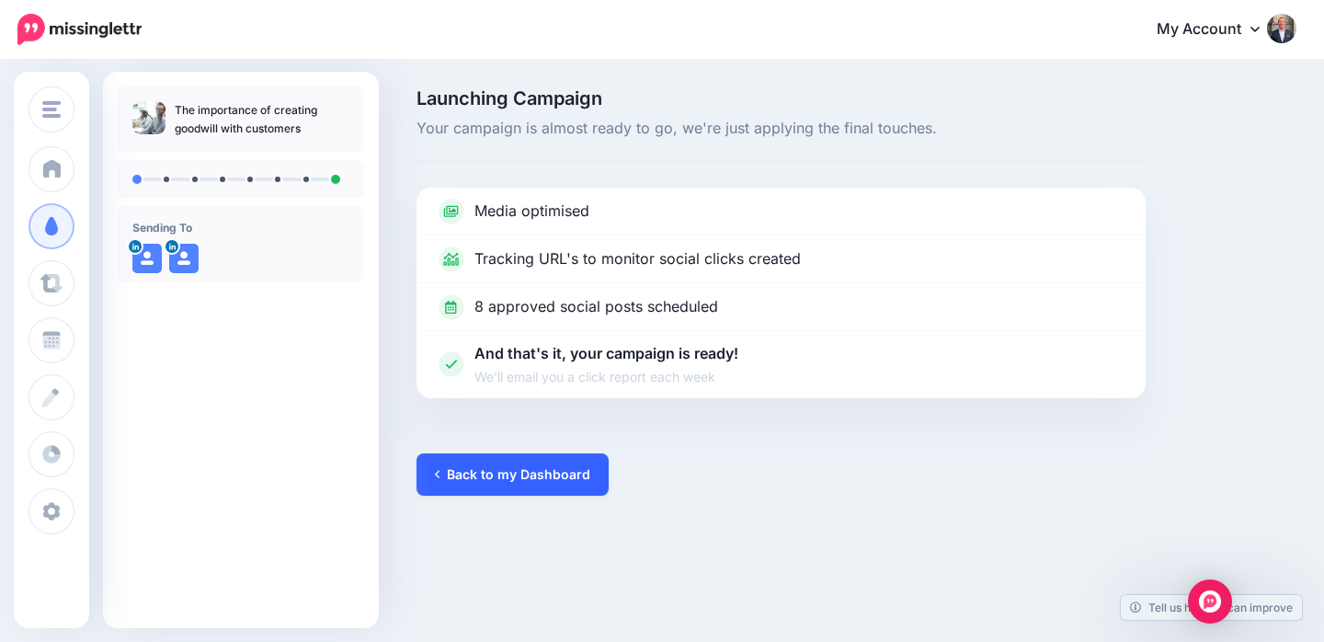
click at [506, 476] on link "Back to my Dashboard" at bounding box center [513, 474] width 192 height 42
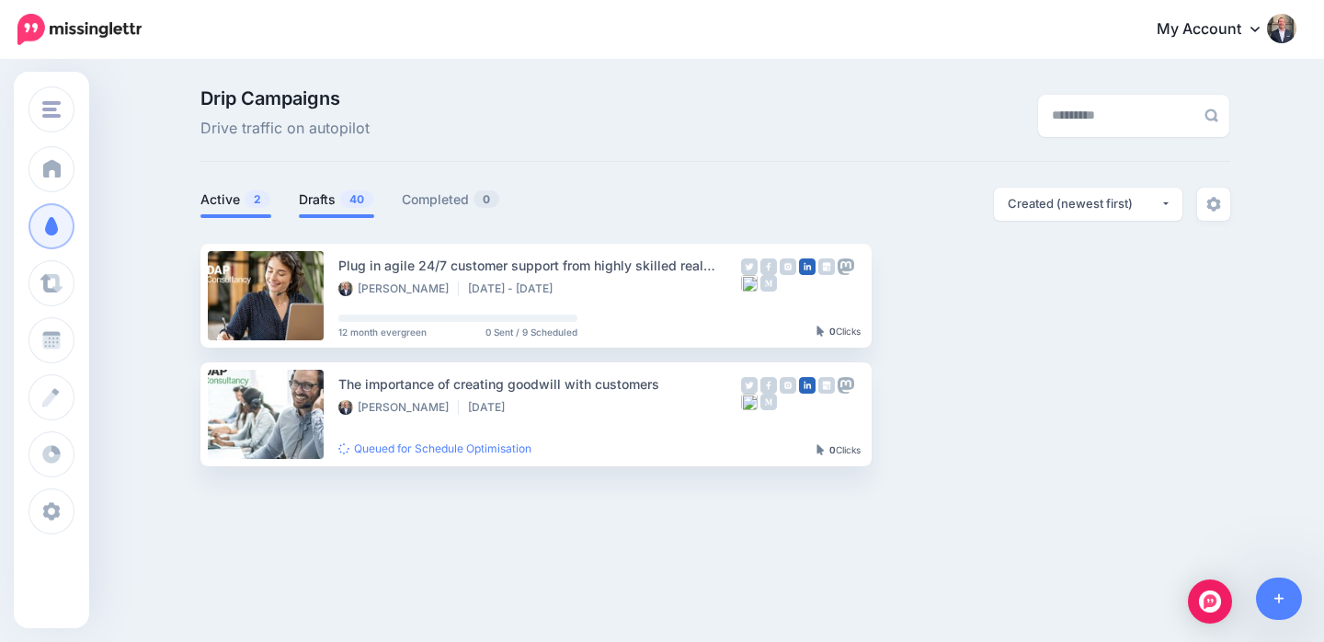
click at [332, 200] on link "Drafts 40" at bounding box center [336, 200] width 75 height 22
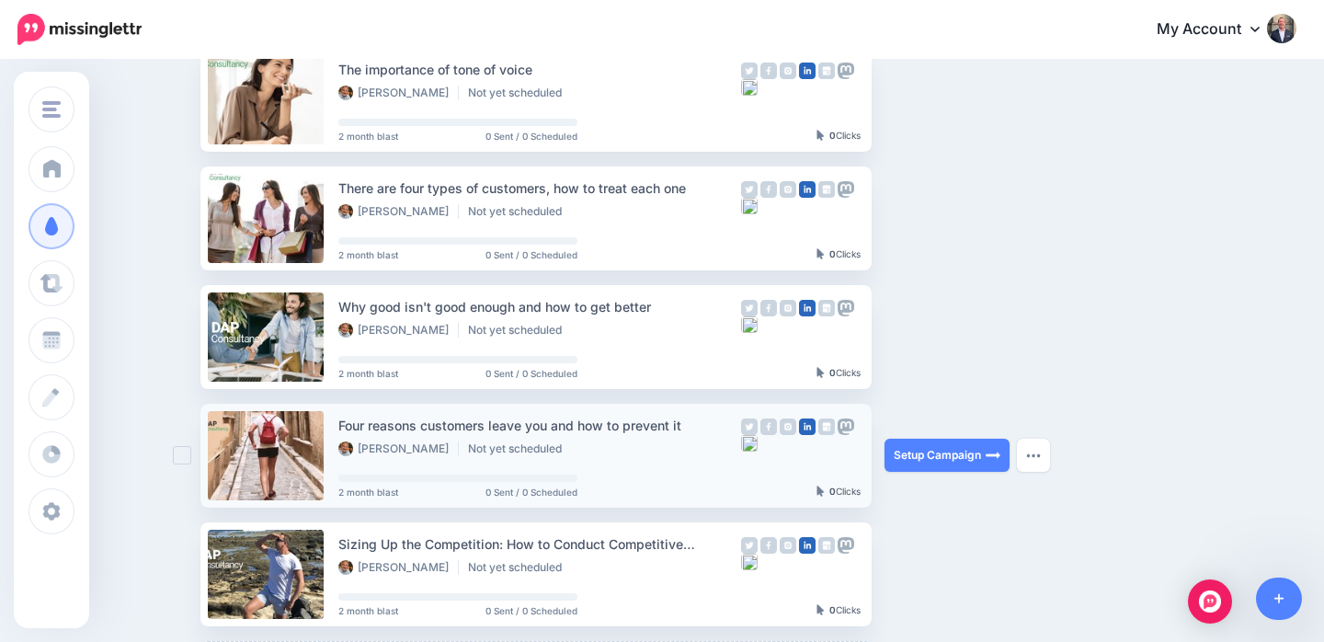
scroll to position [787, 0]
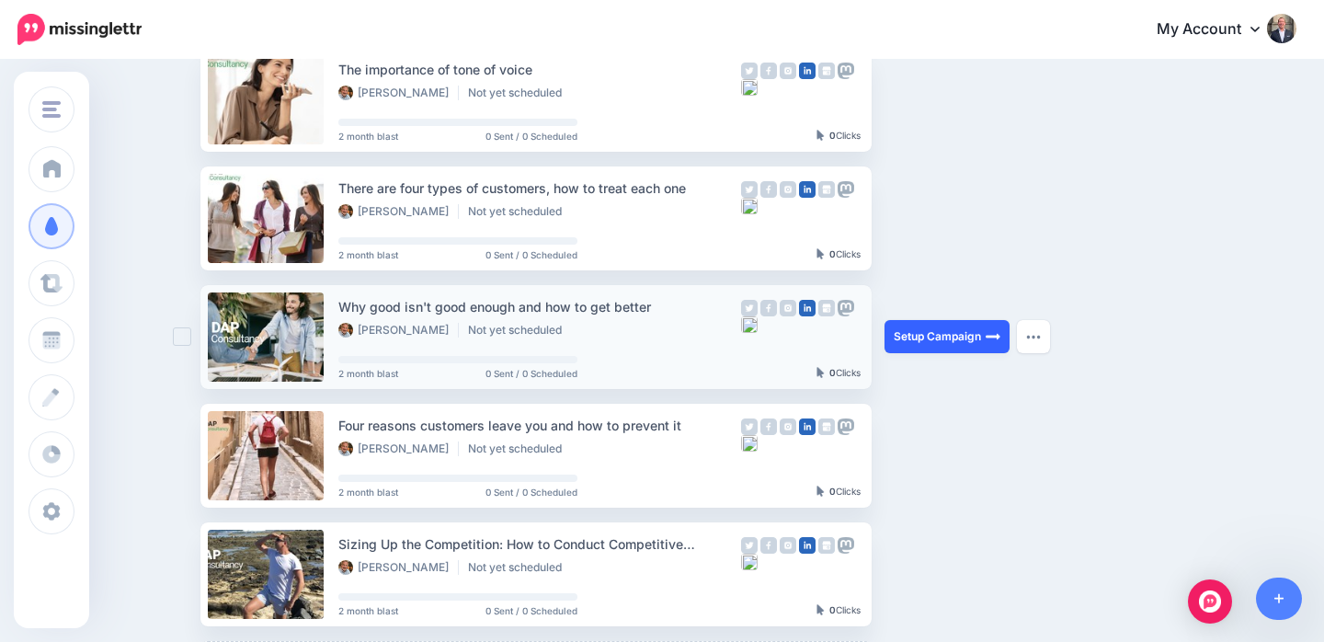
click at [920, 328] on link "Setup Campaign" at bounding box center [947, 336] width 125 height 33
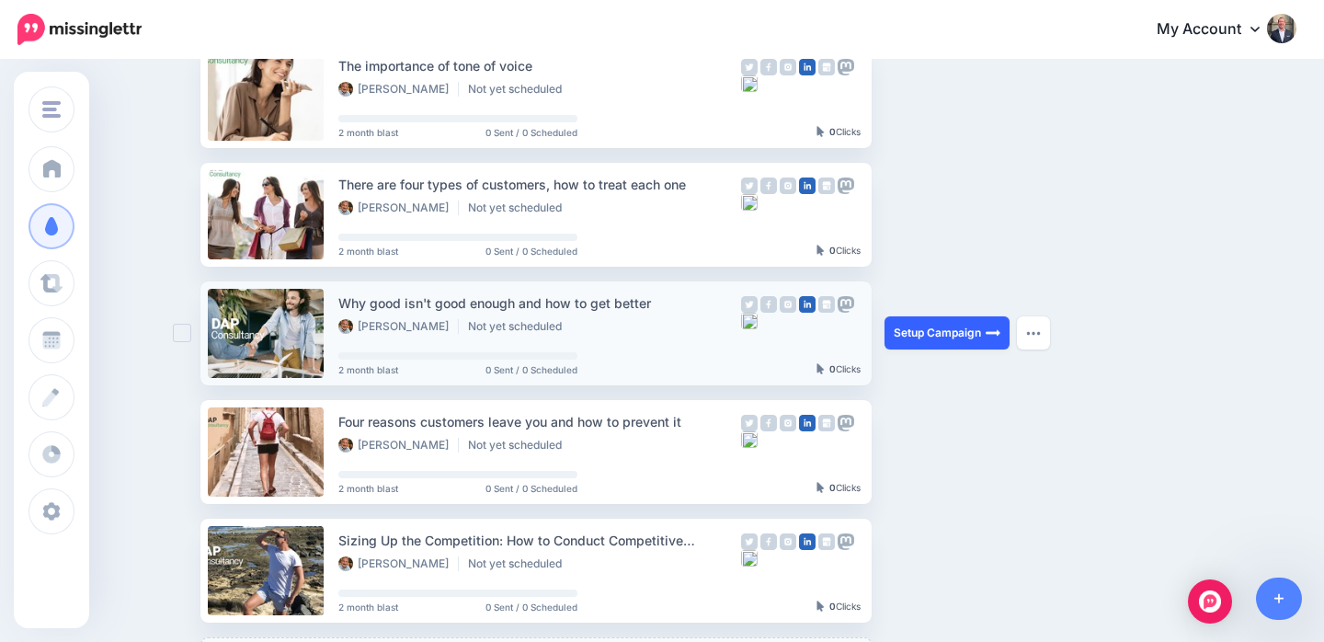
scroll to position [789, 0]
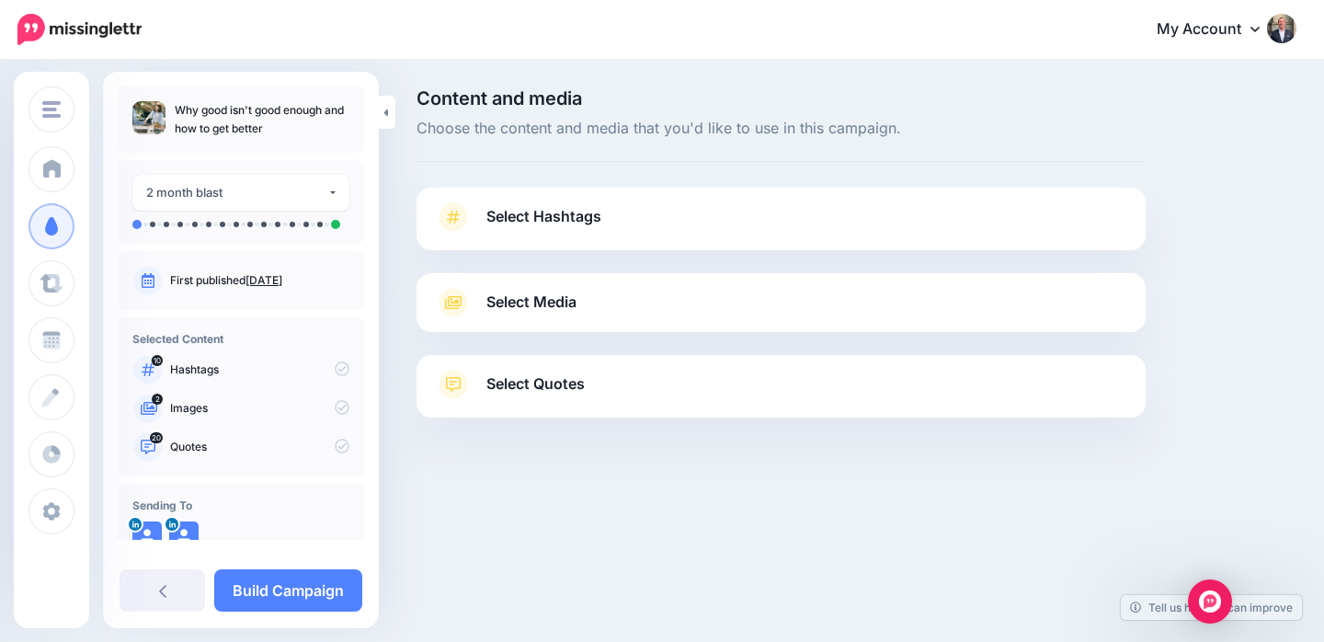
click at [580, 223] on span "Select Hashtags" at bounding box center [543, 216] width 115 height 25
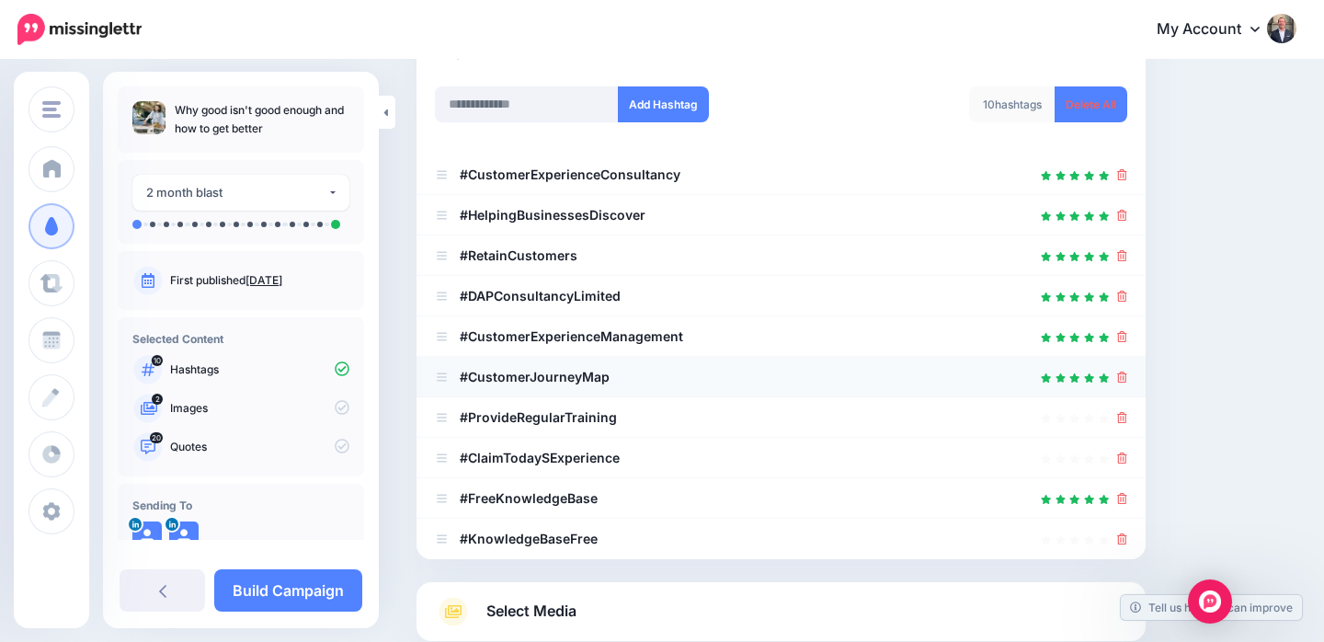
scroll to position [317, 0]
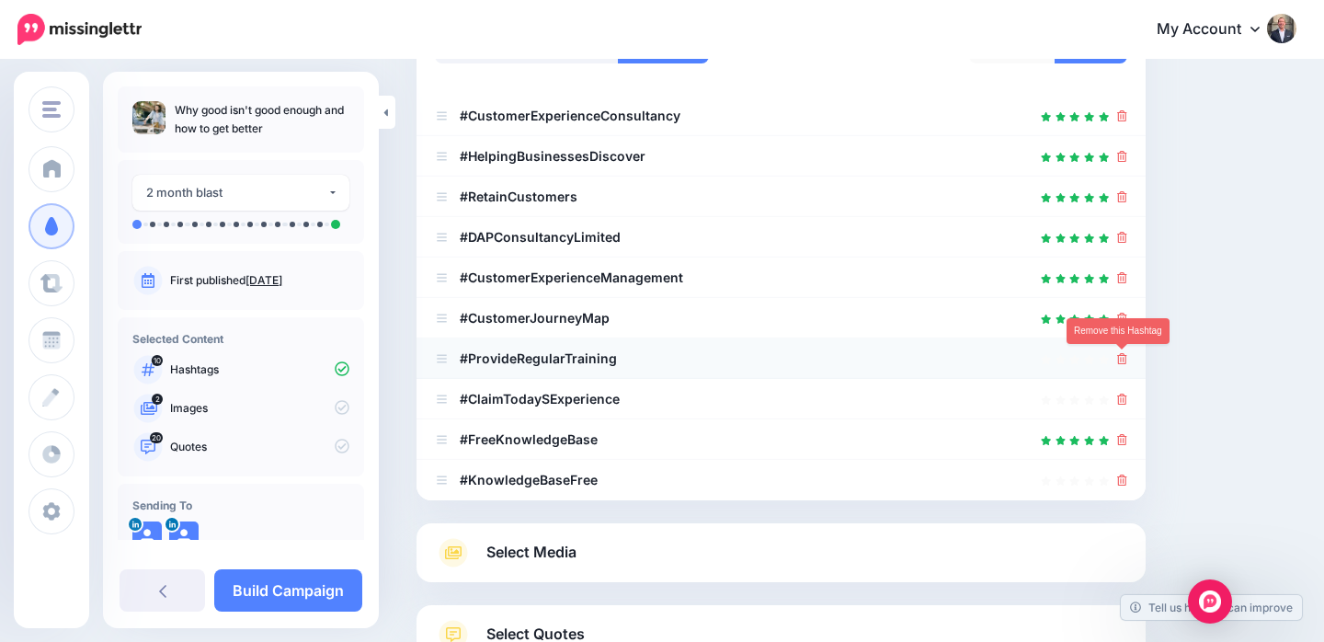
click at [1118, 357] on icon at bounding box center [1122, 358] width 10 height 11
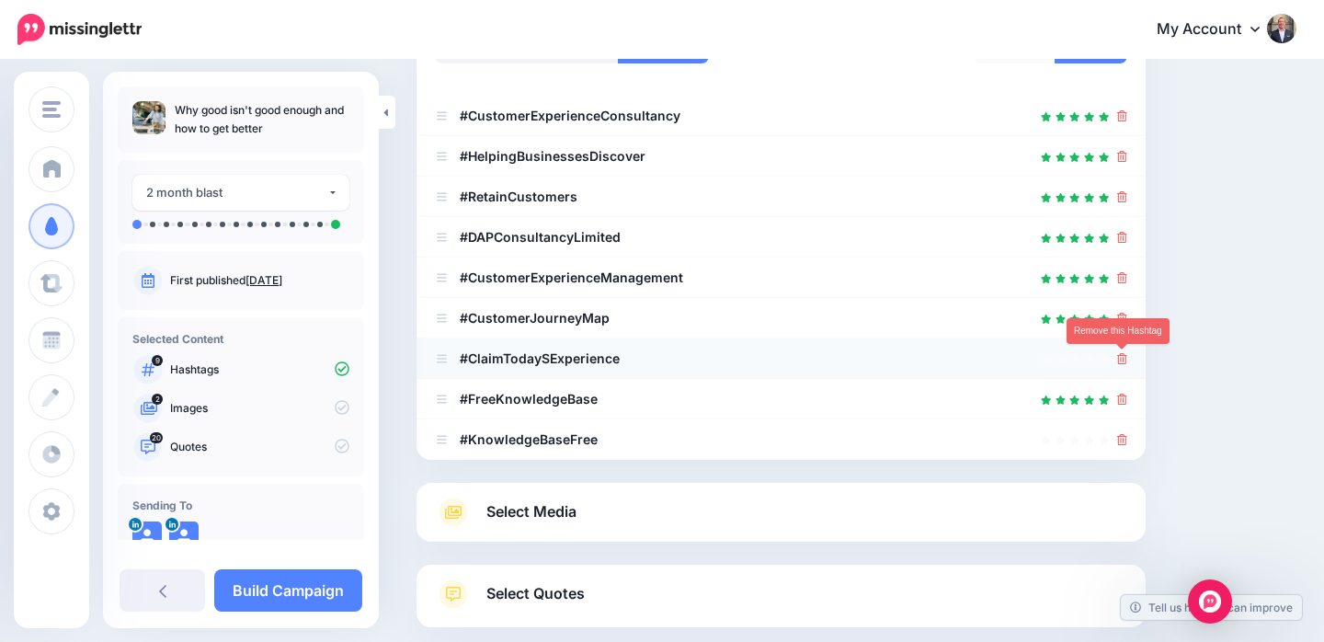
click at [1121, 360] on icon at bounding box center [1122, 358] width 10 height 11
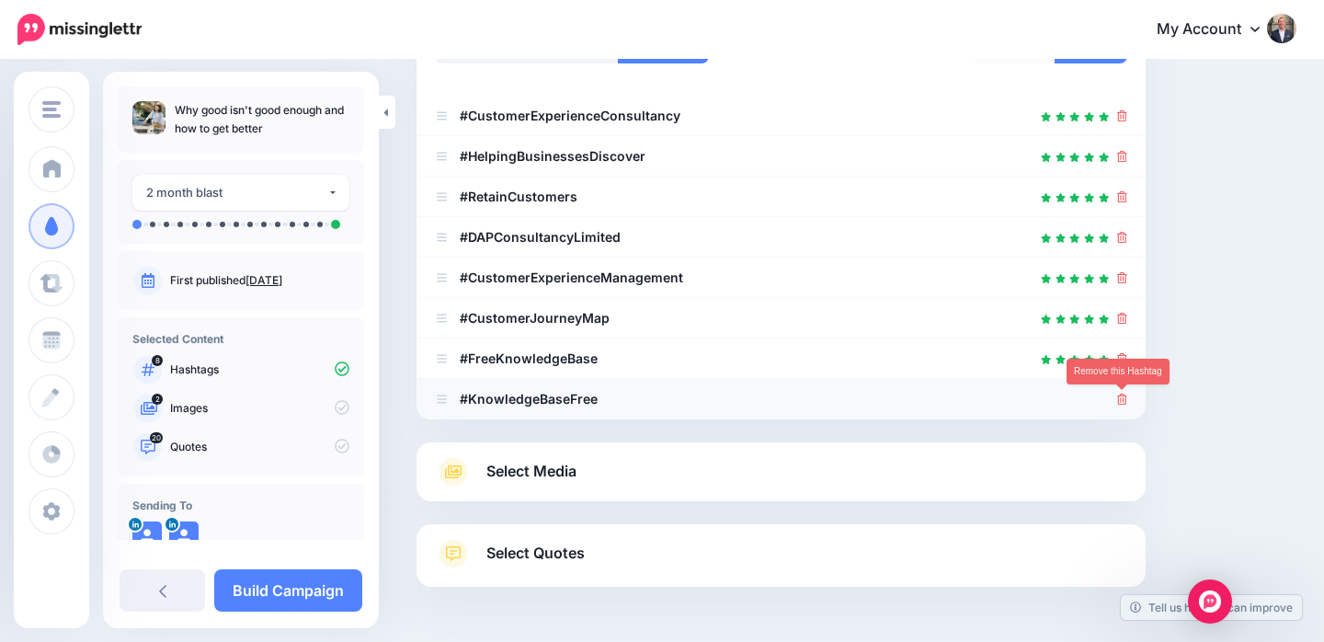
click at [1119, 399] on icon at bounding box center [1122, 399] width 10 height 11
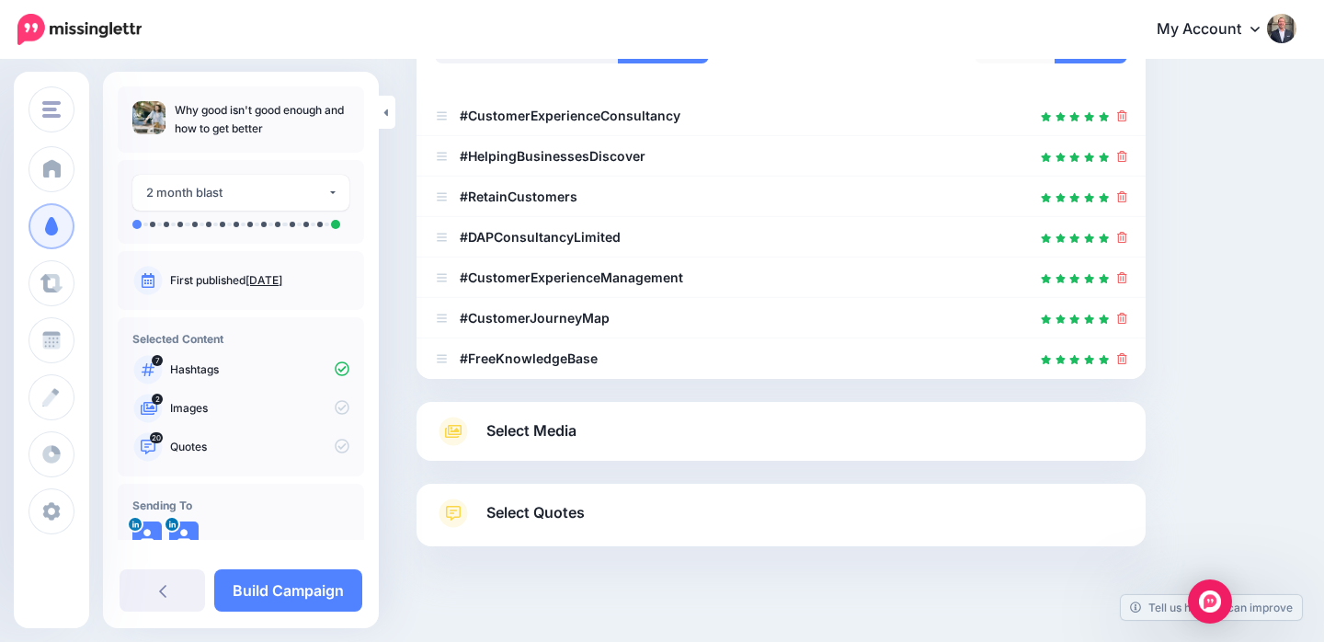
click at [577, 513] on span "Select Quotes" at bounding box center [535, 512] width 98 height 25
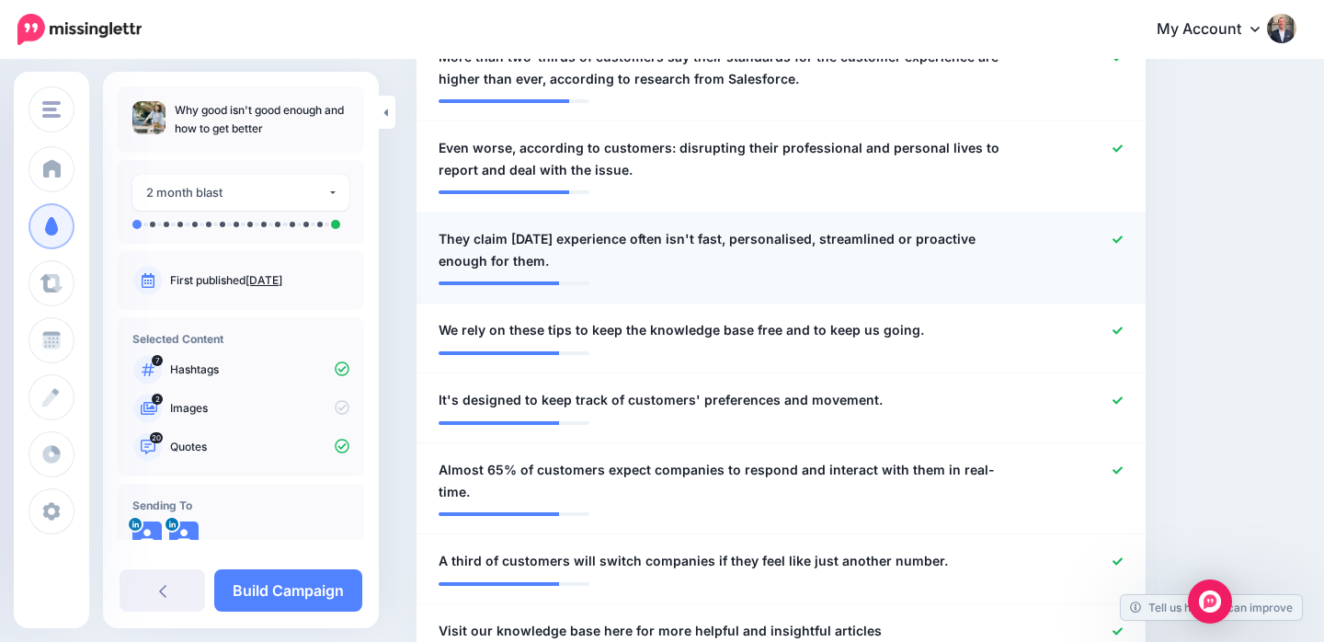
scroll to position [1025, 0]
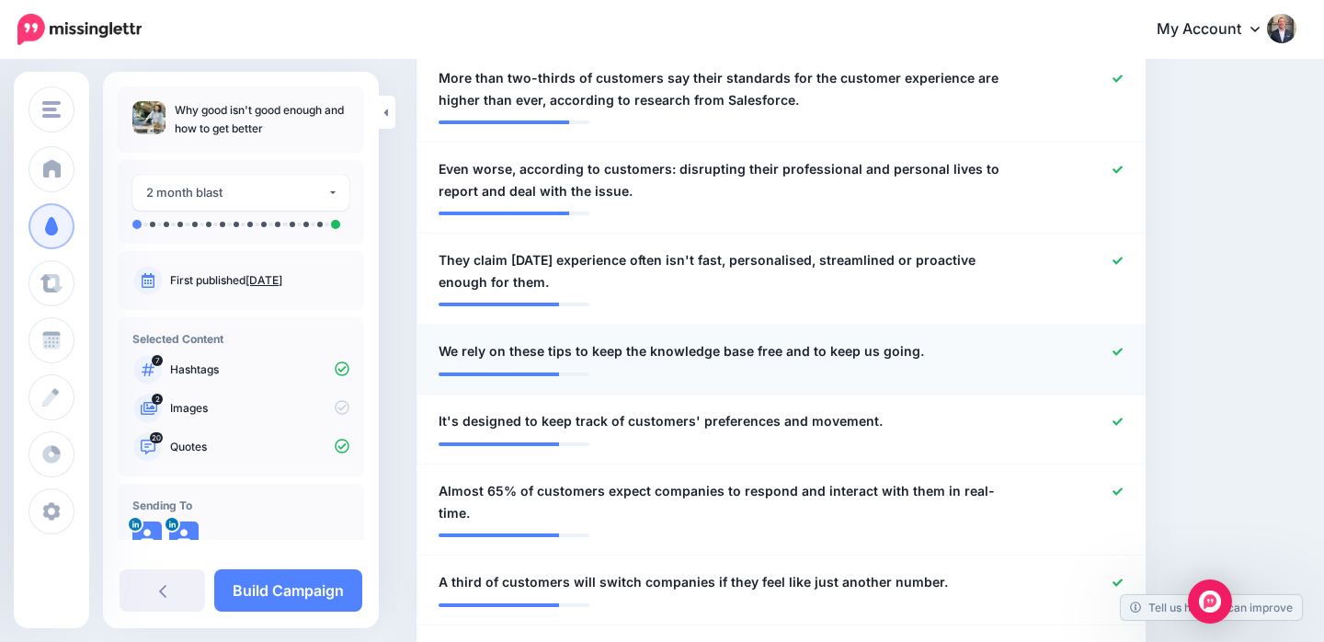
click at [1115, 347] on icon at bounding box center [1118, 352] width 10 height 10
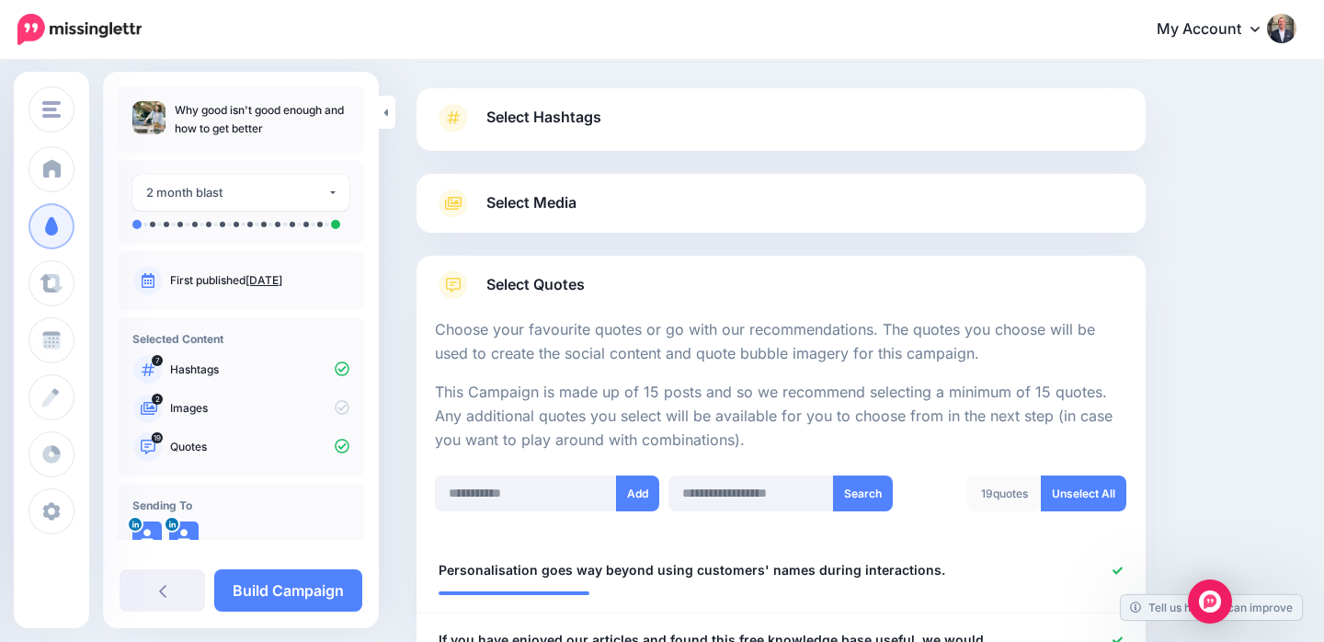
scroll to position [0, 0]
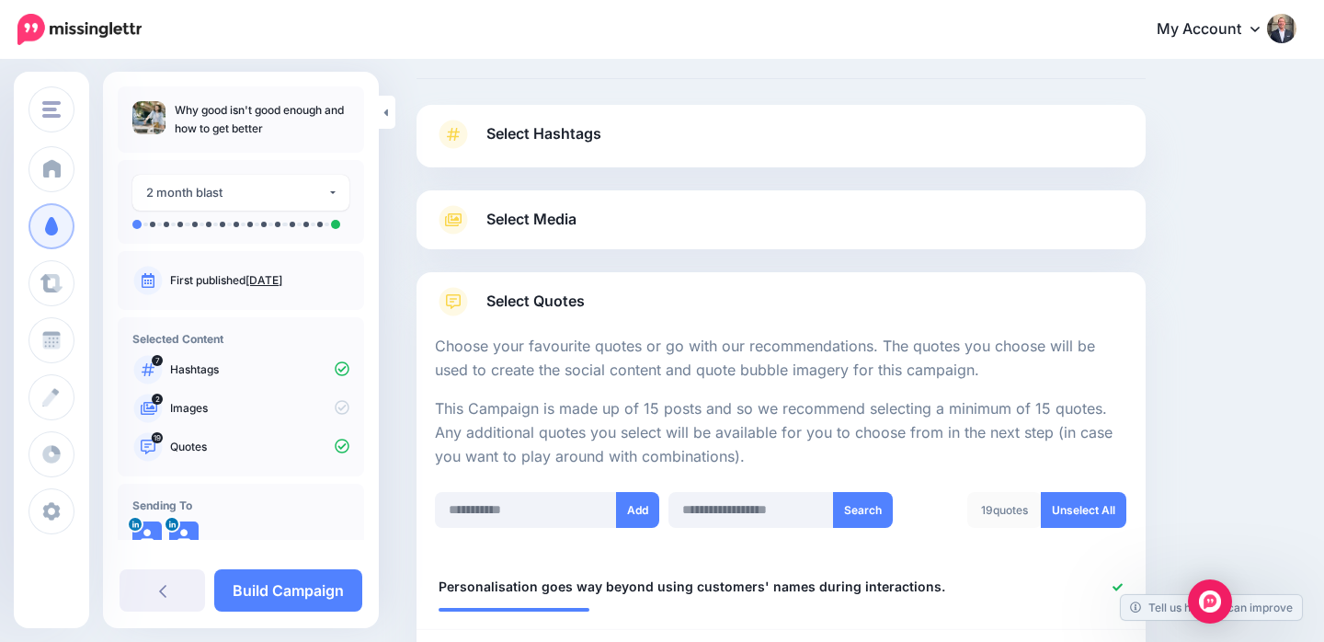
click at [676, 223] on link "Select Media" at bounding box center [781, 219] width 692 height 29
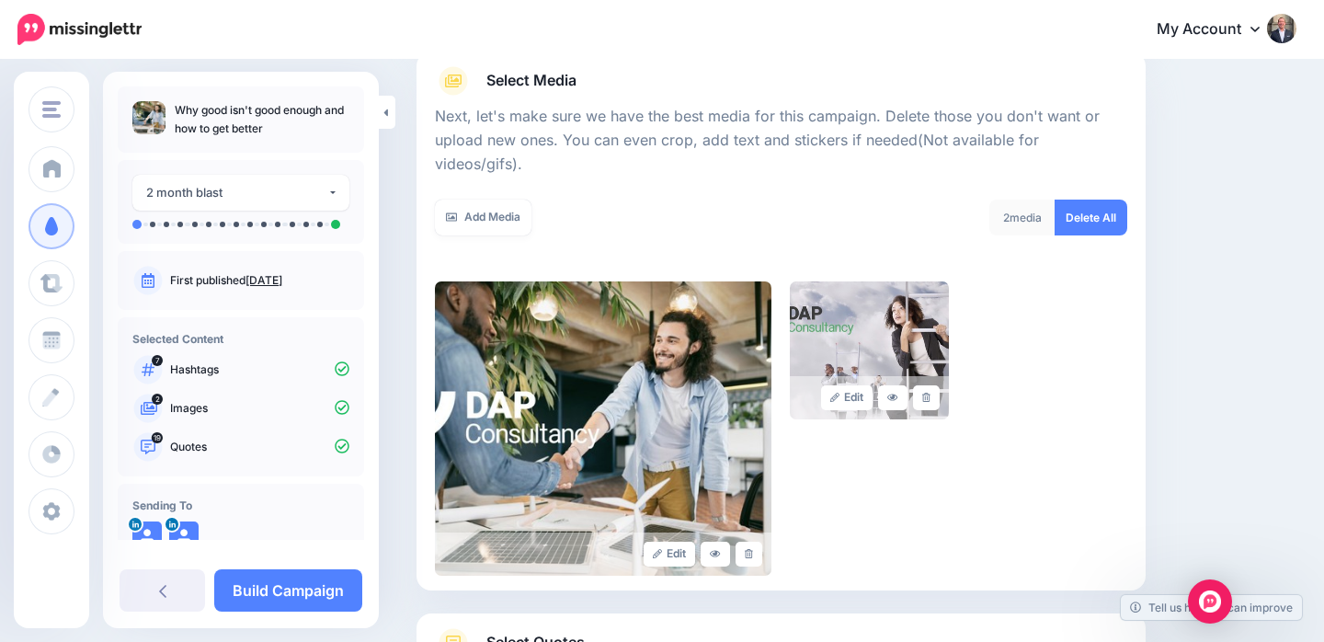
scroll to position [223, 0]
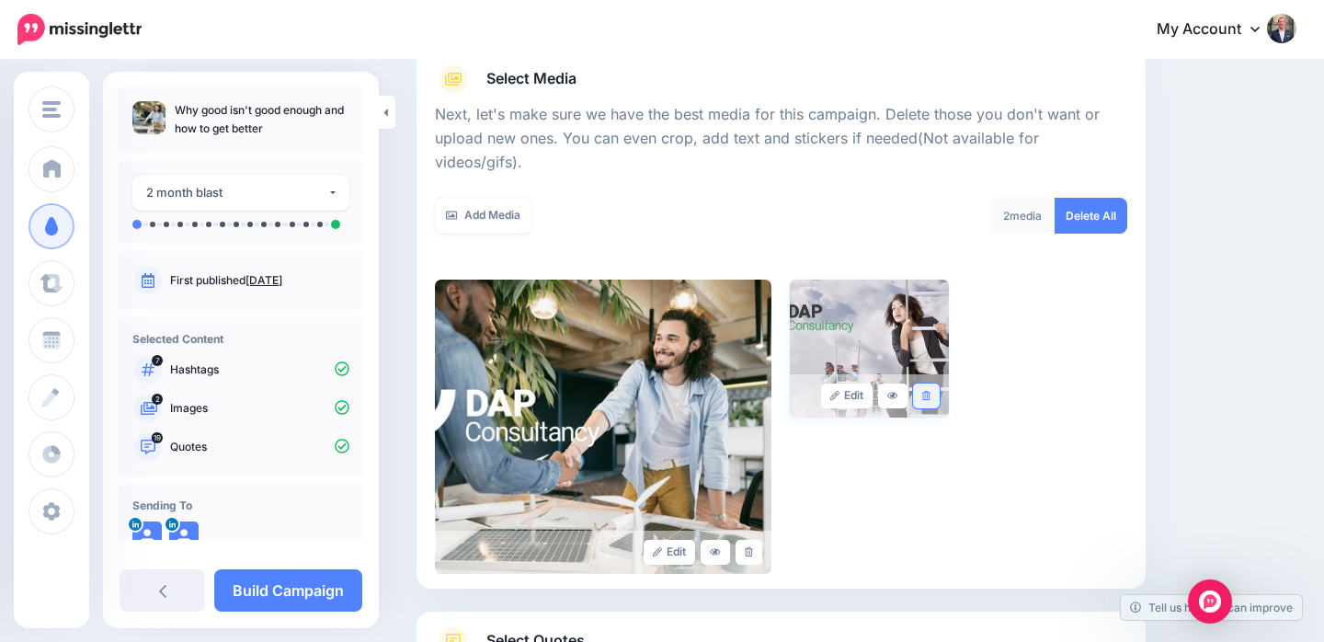
click at [926, 391] on icon at bounding box center [926, 396] width 8 height 10
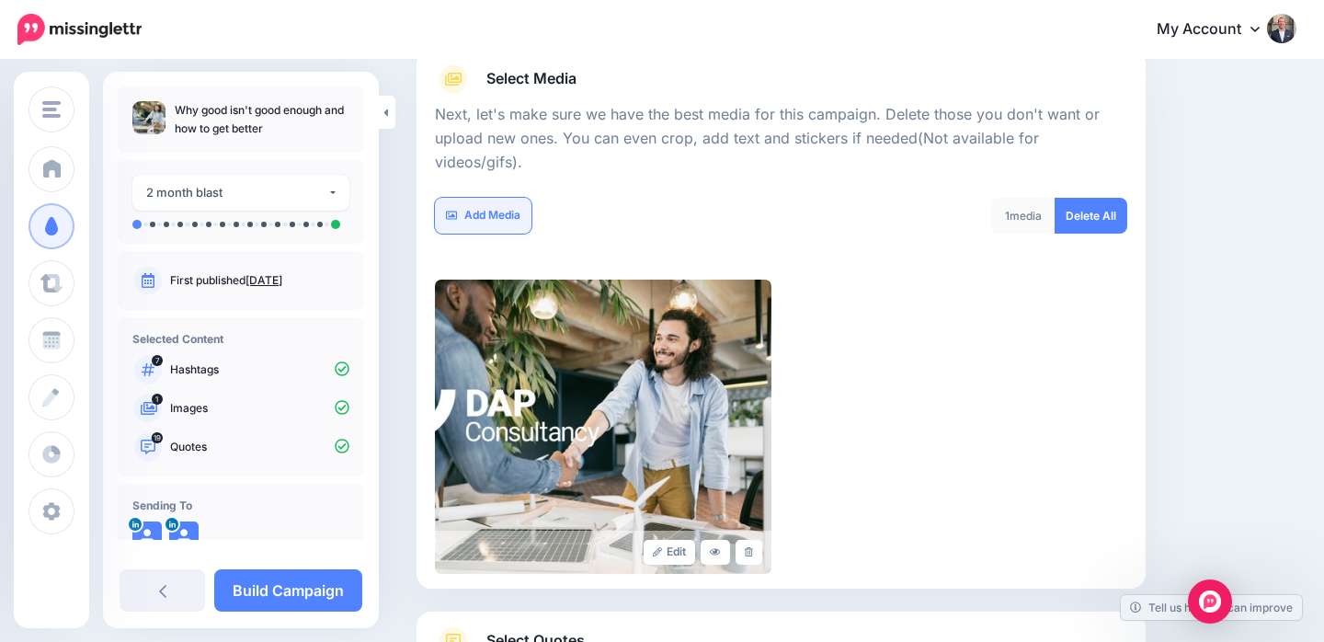
click at [501, 198] on link "Add Media" at bounding box center [483, 216] width 97 height 36
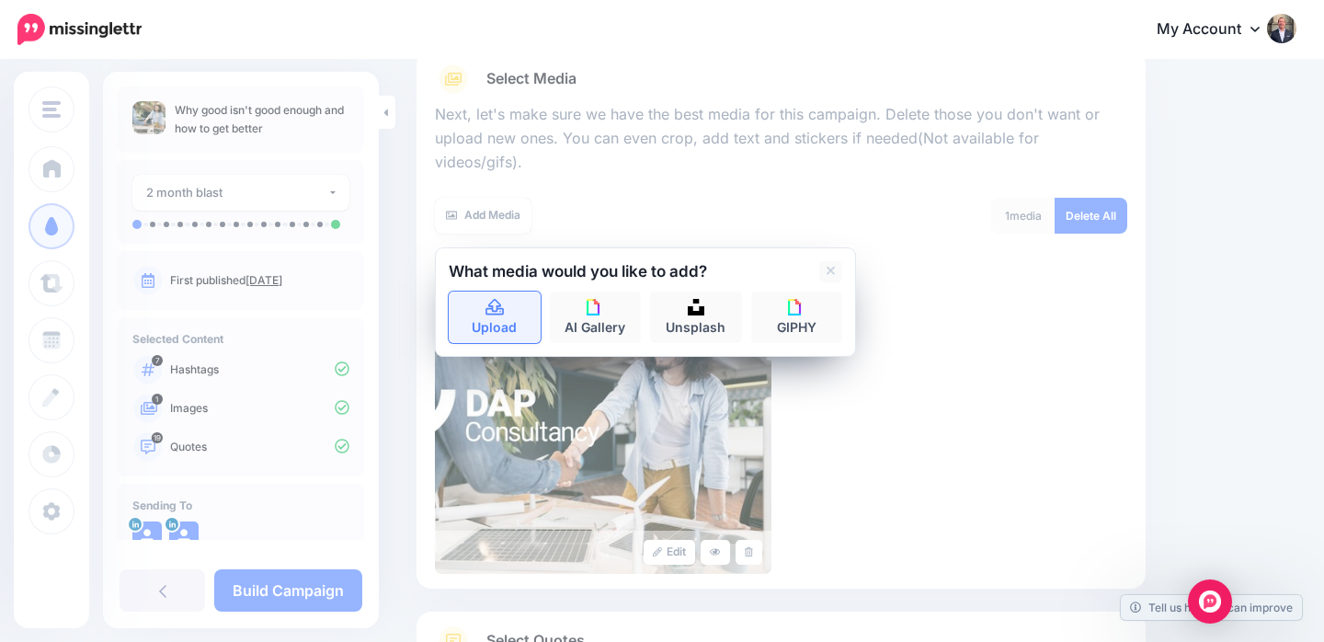
click at [487, 299] on icon at bounding box center [495, 307] width 18 height 17
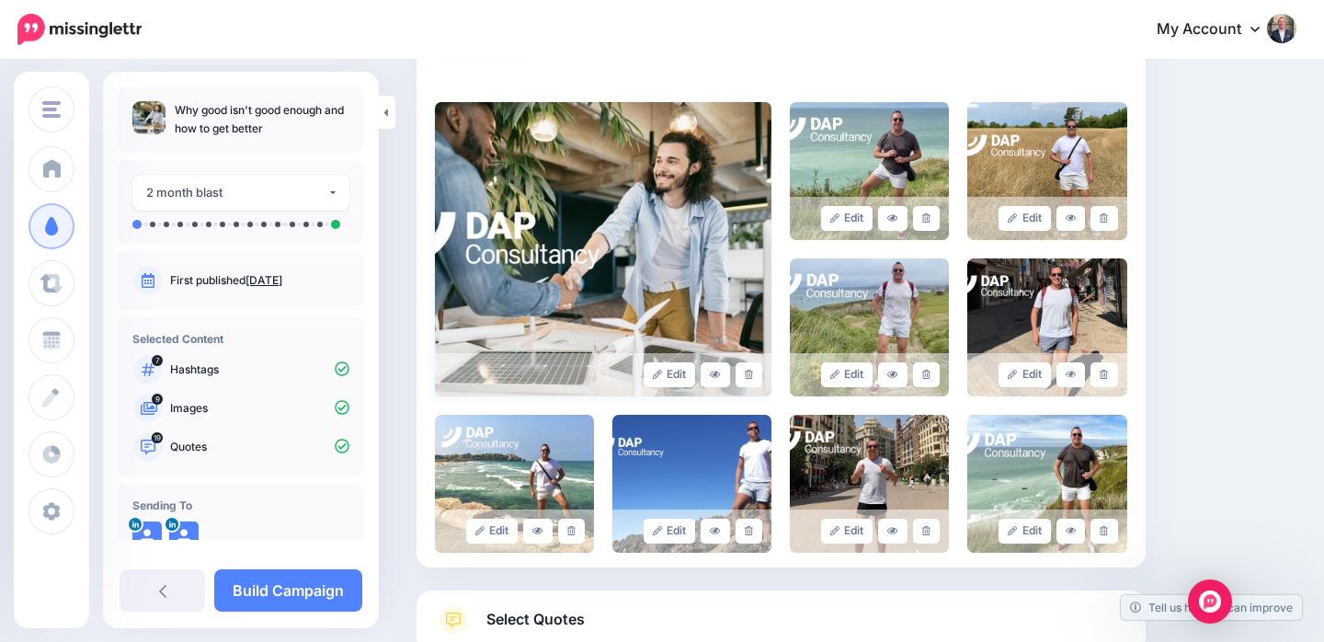
scroll to position [381, 0]
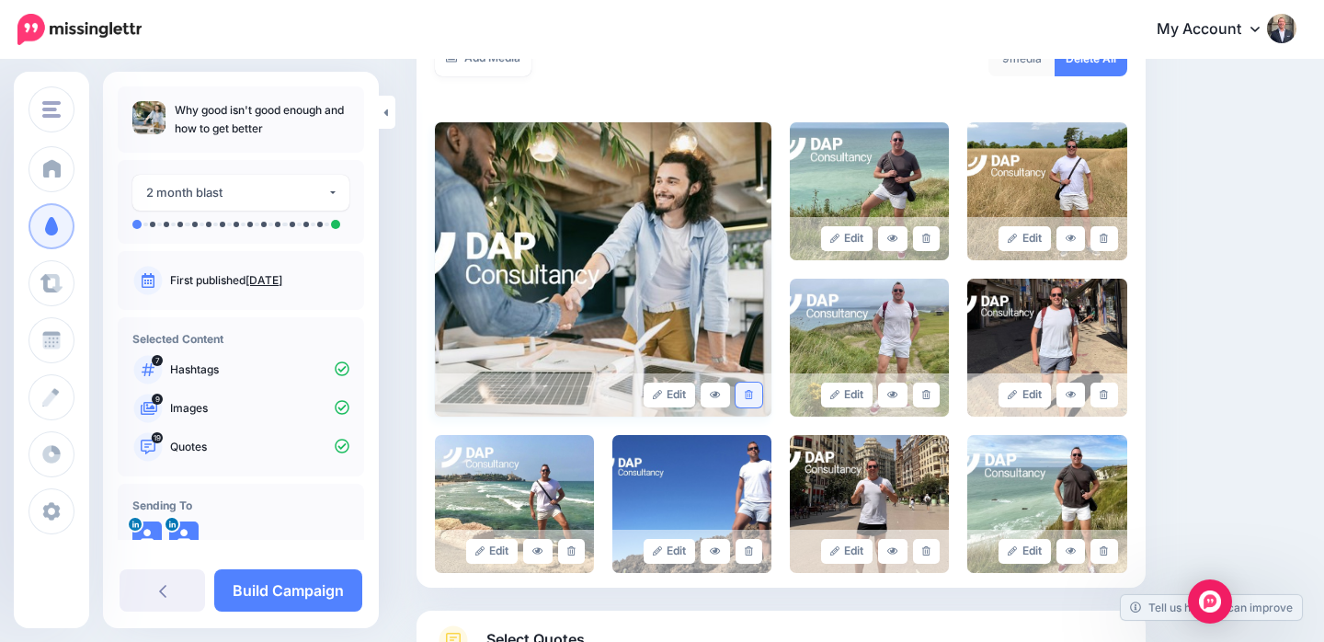
click at [748, 390] on icon at bounding box center [749, 395] width 8 height 10
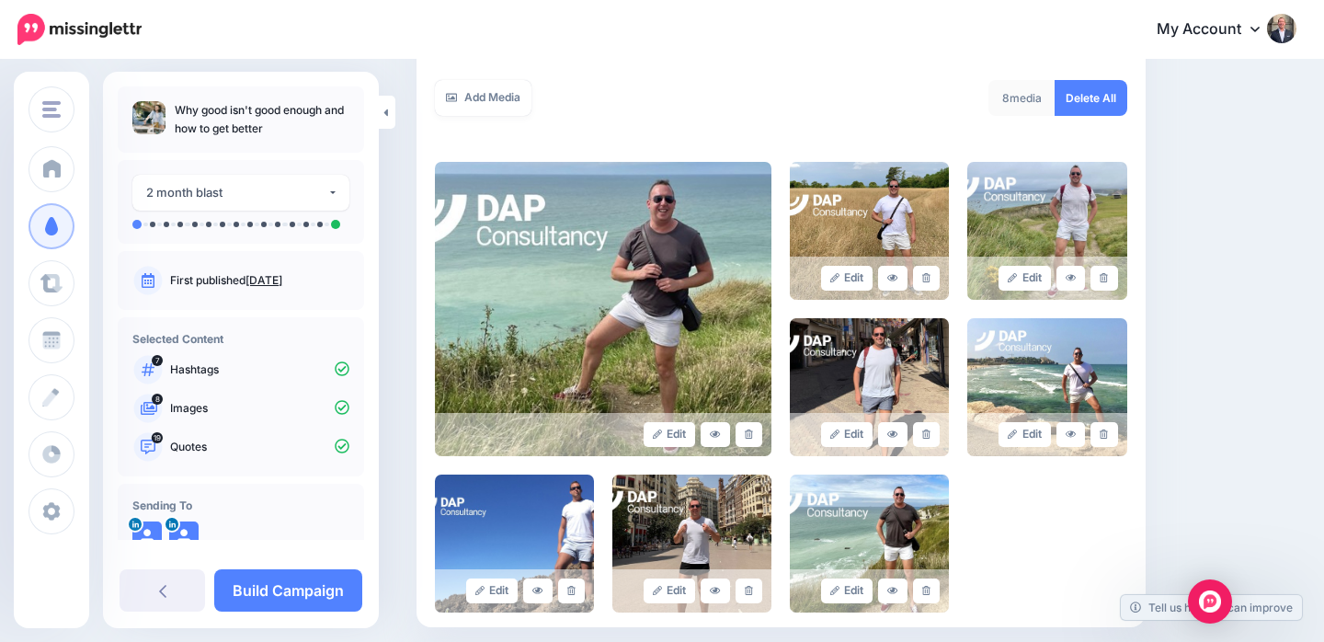
scroll to position [324, 0]
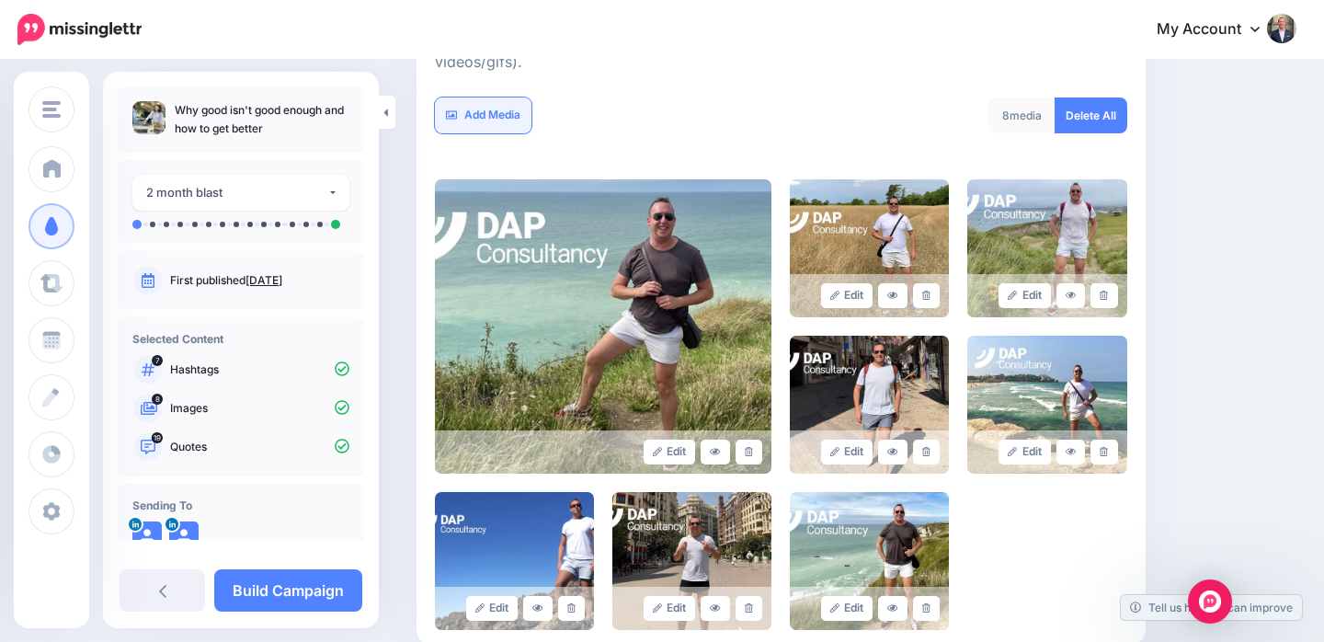
click at [491, 97] on link "Add Media" at bounding box center [483, 115] width 97 height 36
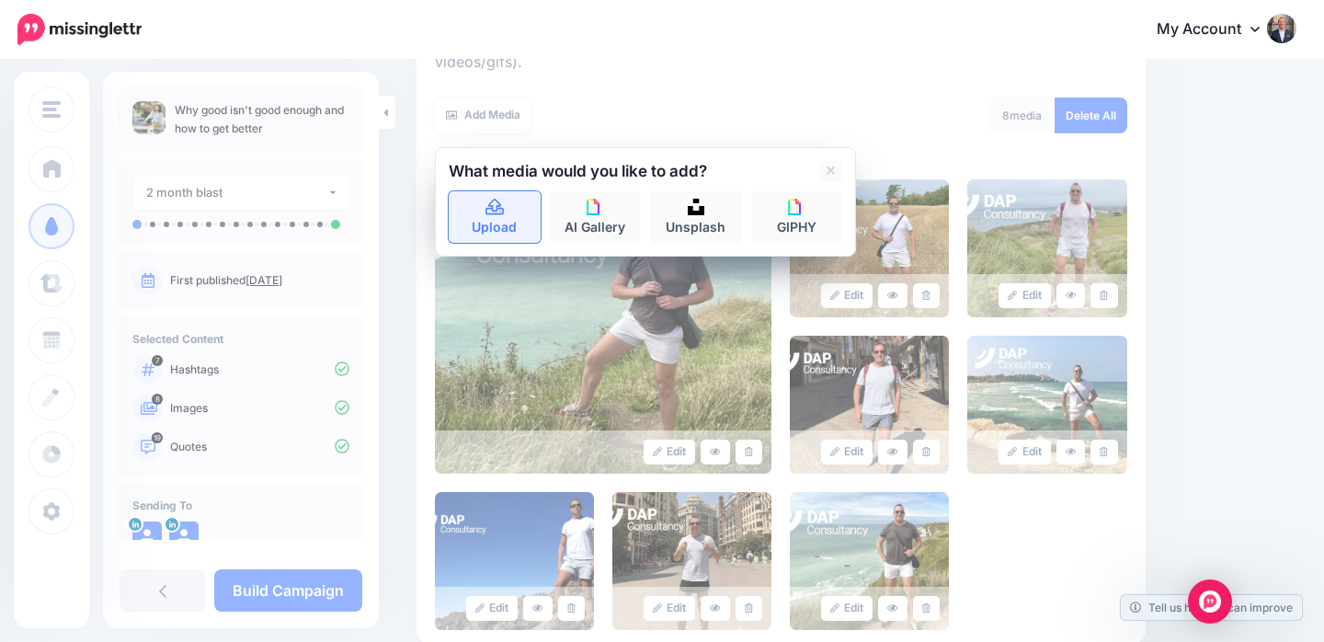
click at [497, 199] on icon at bounding box center [495, 207] width 18 height 17
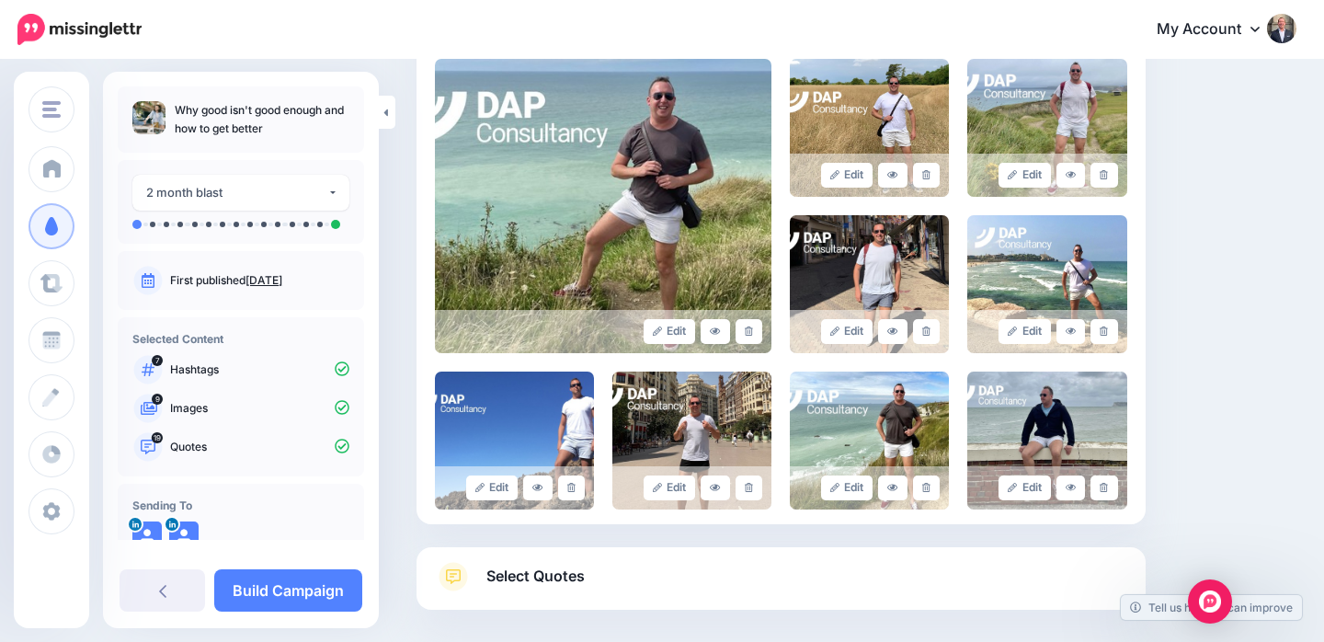
scroll to position [508, 0]
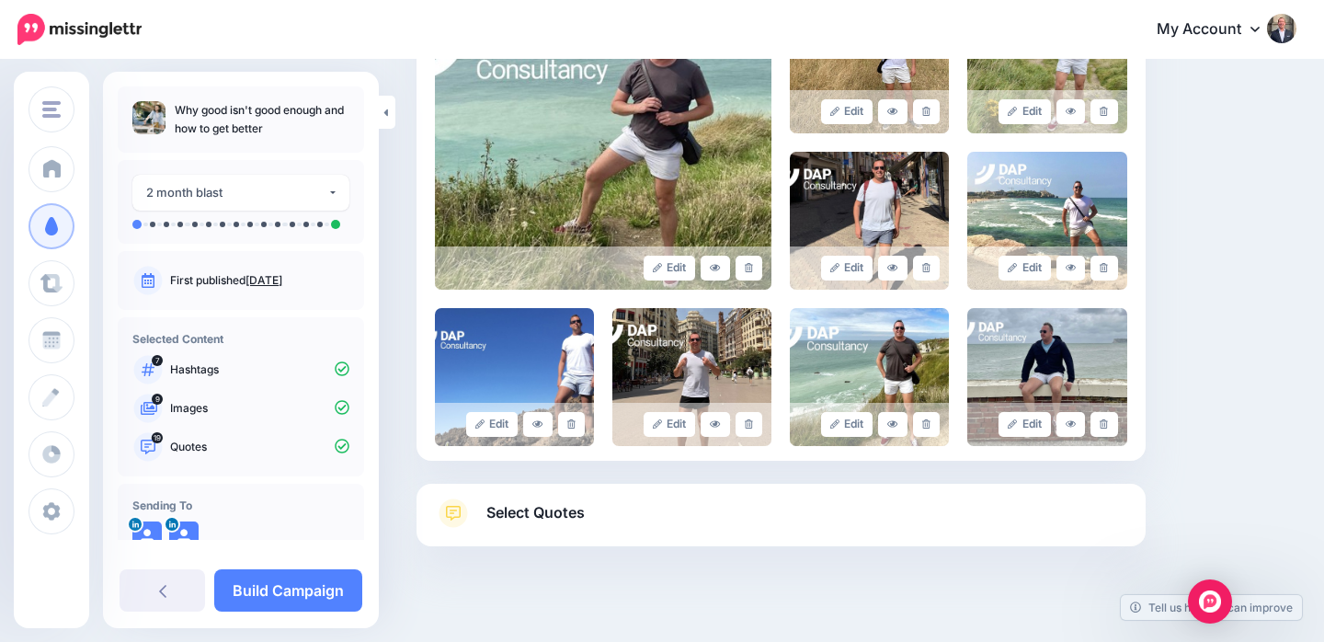
click at [727, 498] on link "Select Quotes" at bounding box center [781, 522] width 692 height 48
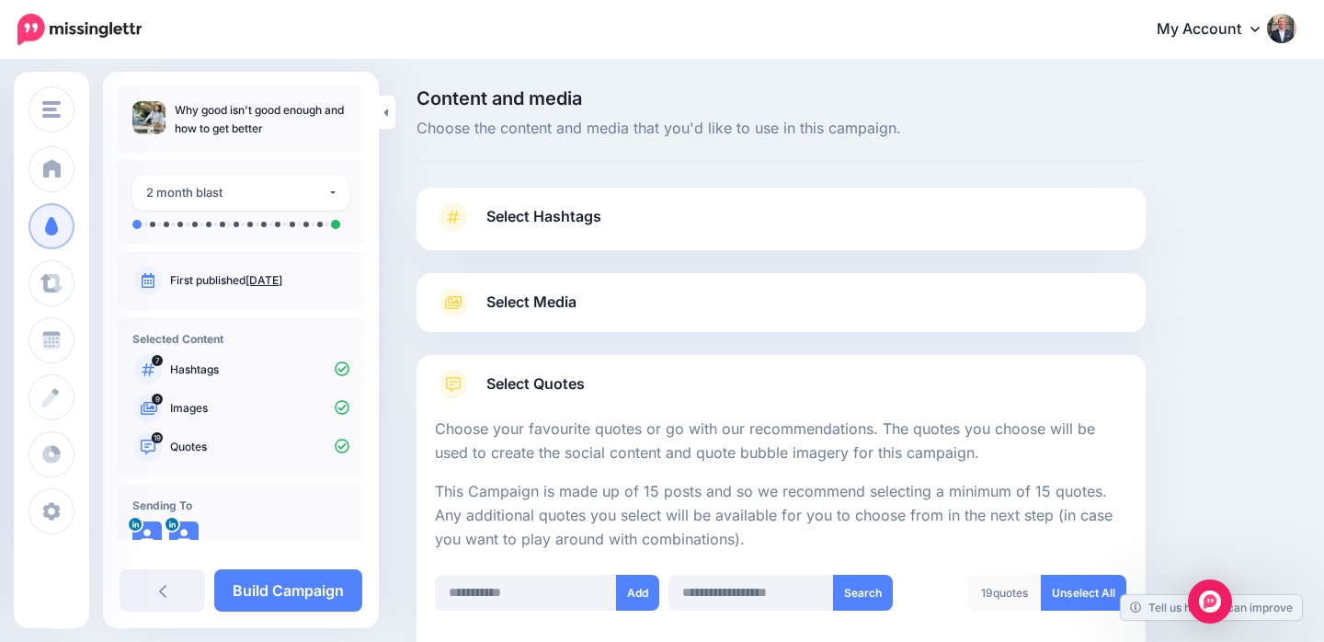
scroll to position [42, 0]
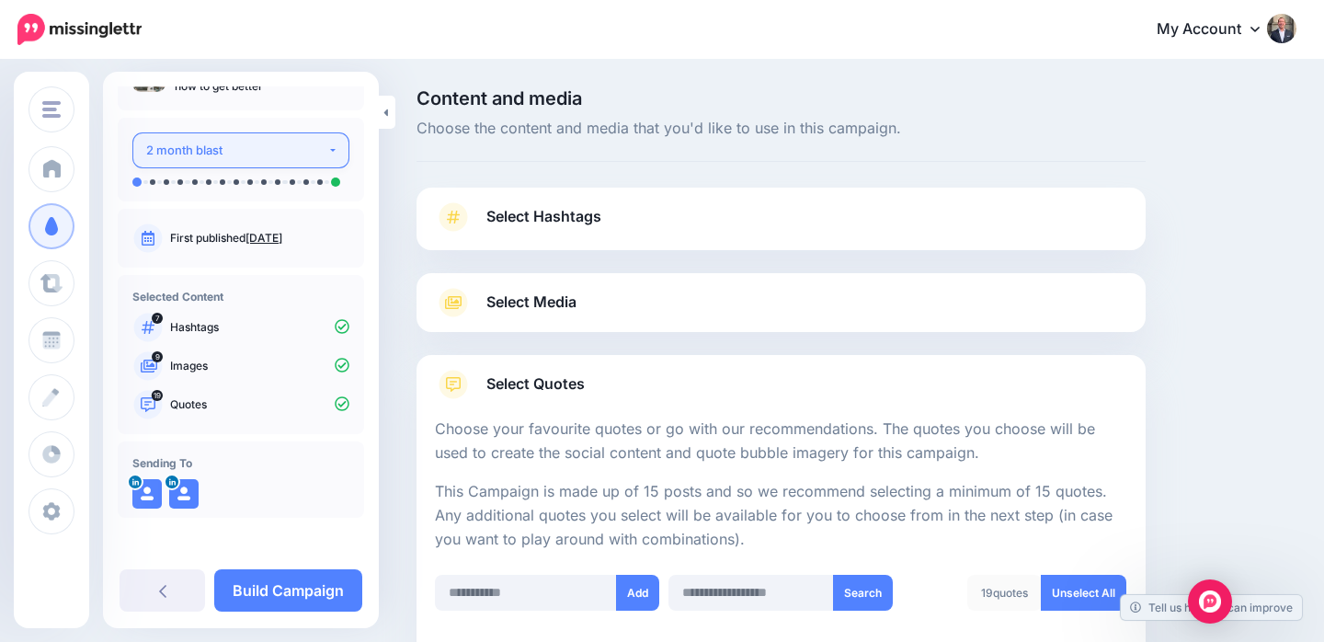
click at [291, 154] on div "2 month blast" at bounding box center [236, 150] width 181 height 21
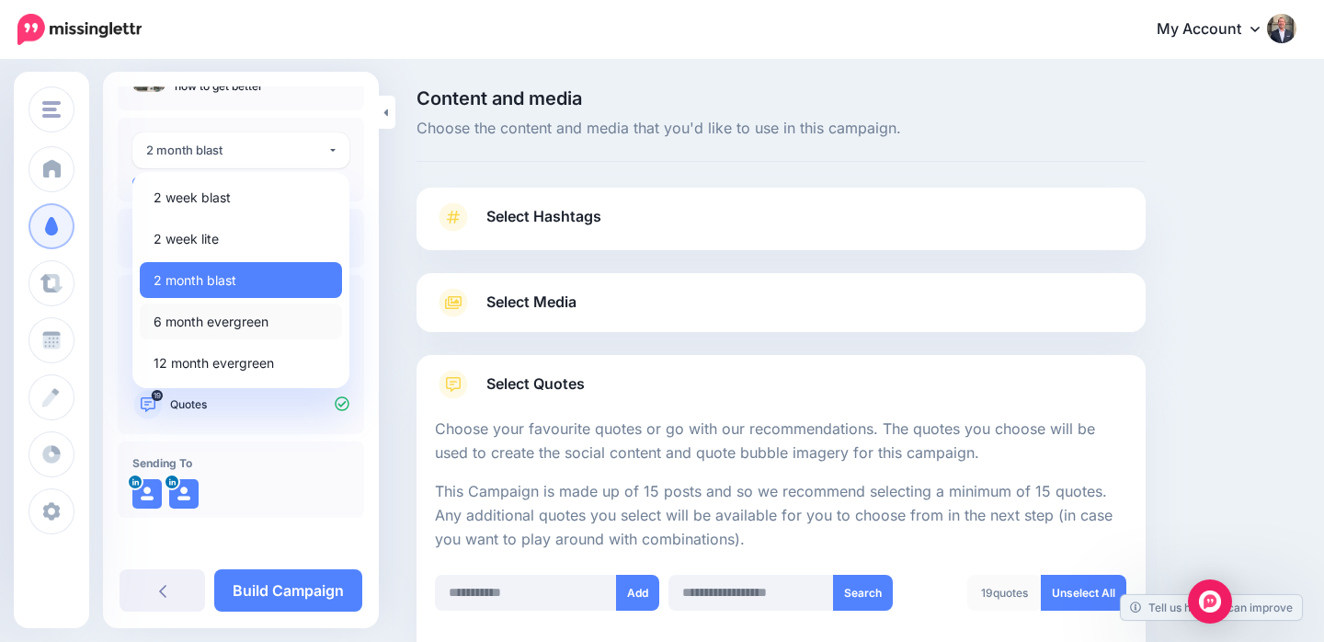
click at [190, 313] on span "6 month evergreen" at bounding box center [211, 322] width 115 height 22
select select "******"
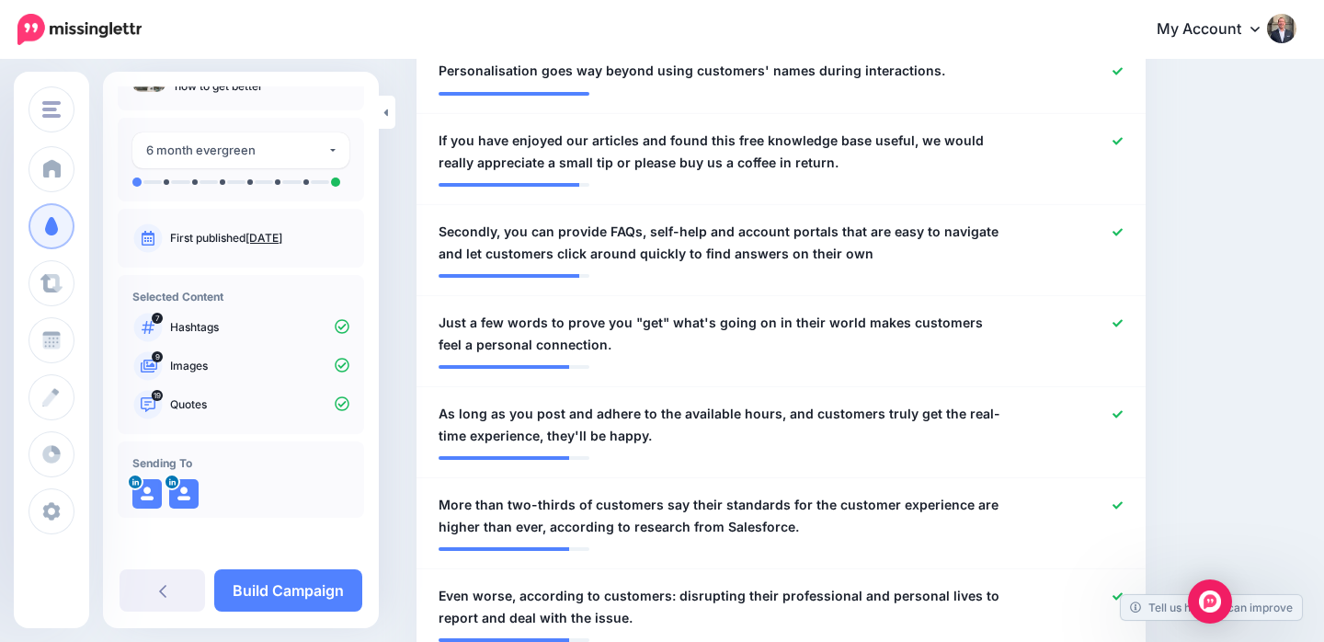
scroll to position [0, 0]
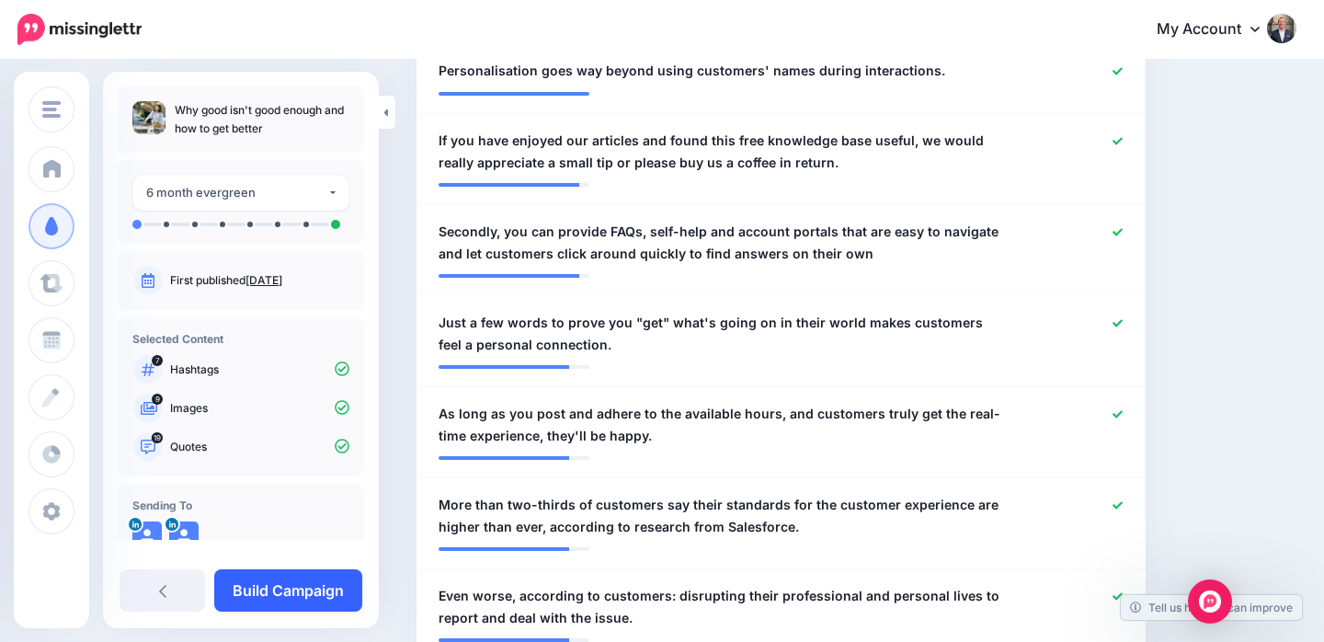
click at [275, 584] on link "Build Campaign" at bounding box center [288, 590] width 148 height 42
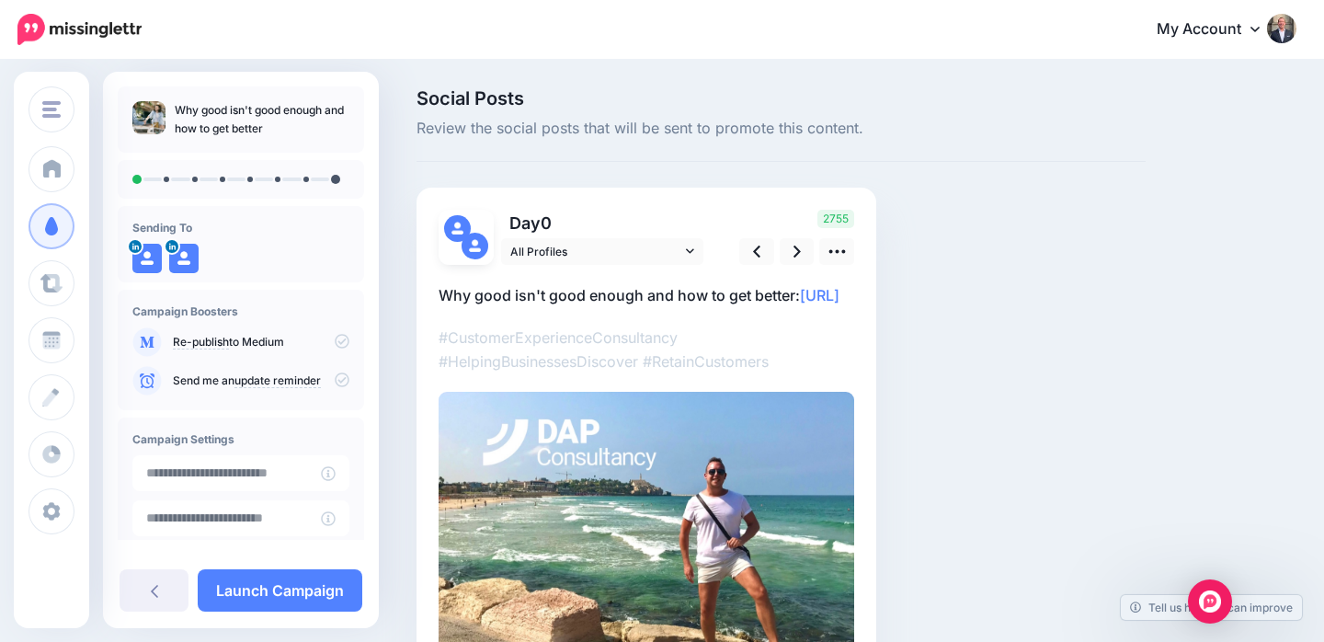
scroll to position [144, 0]
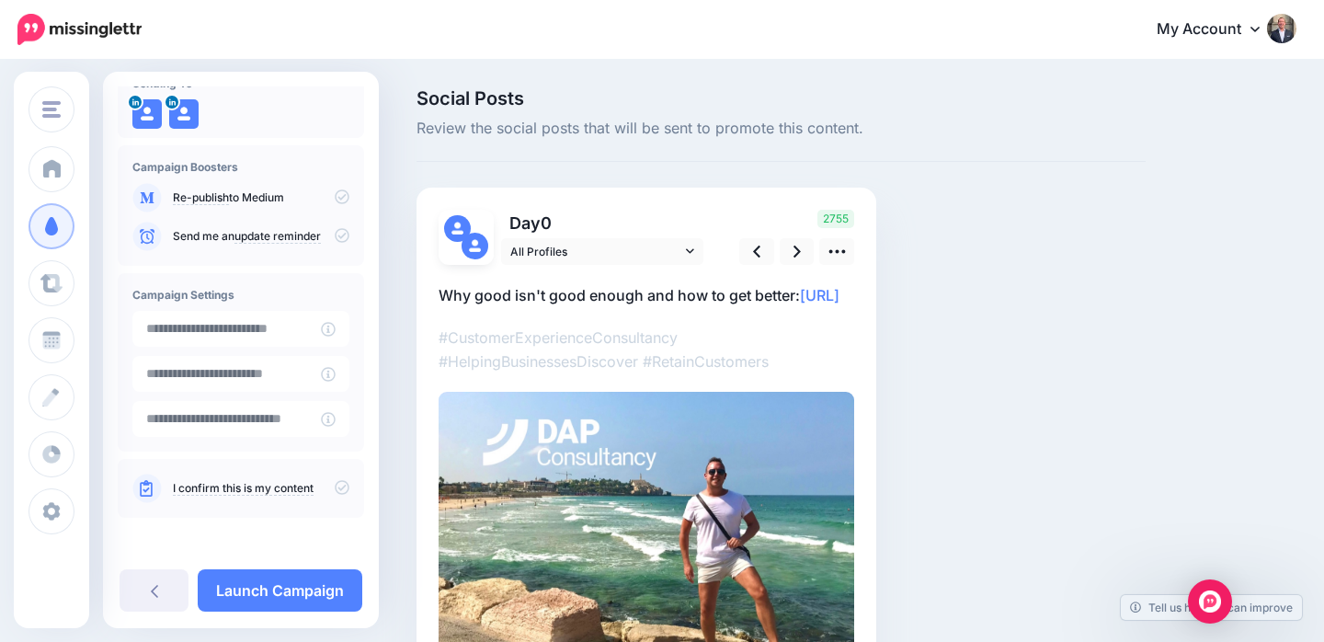
click at [335, 486] on icon at bounding box center [342, 487] width 15 height 15
click at [272, 328] on input "**********" at bounding box center [226, 329] width 189 height 36
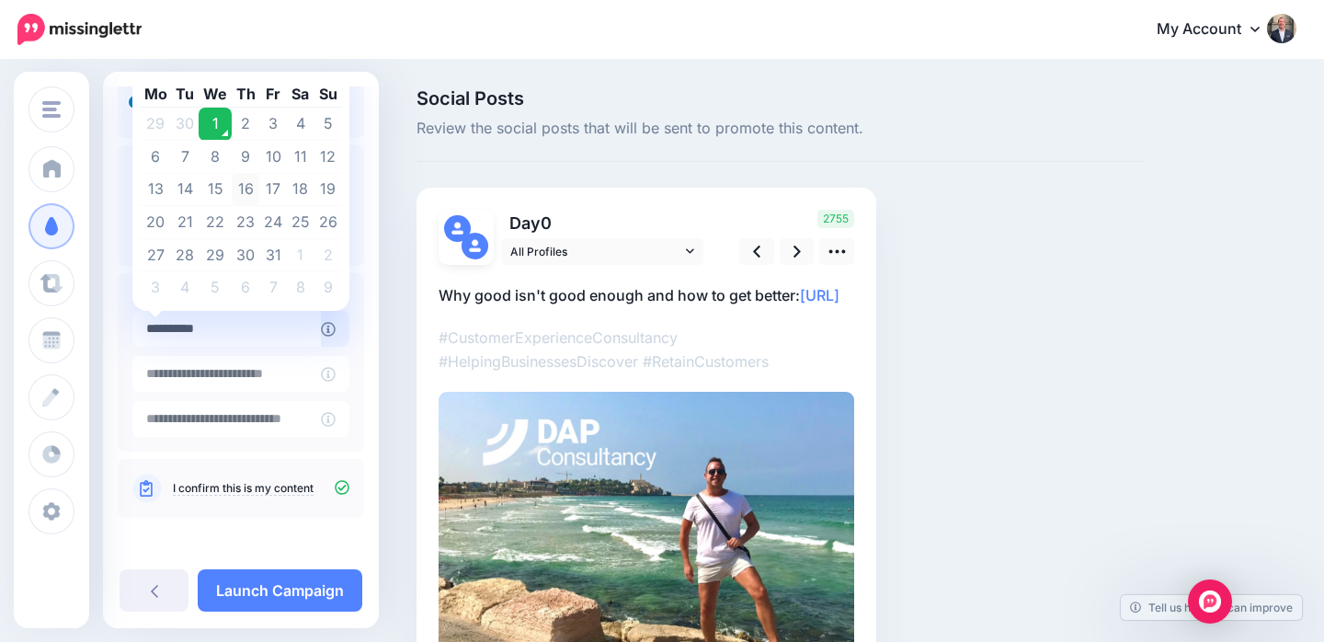
click at [246, 182] on td "16" at bounding box center [246, 189] width 29 height 33
type input "**********"
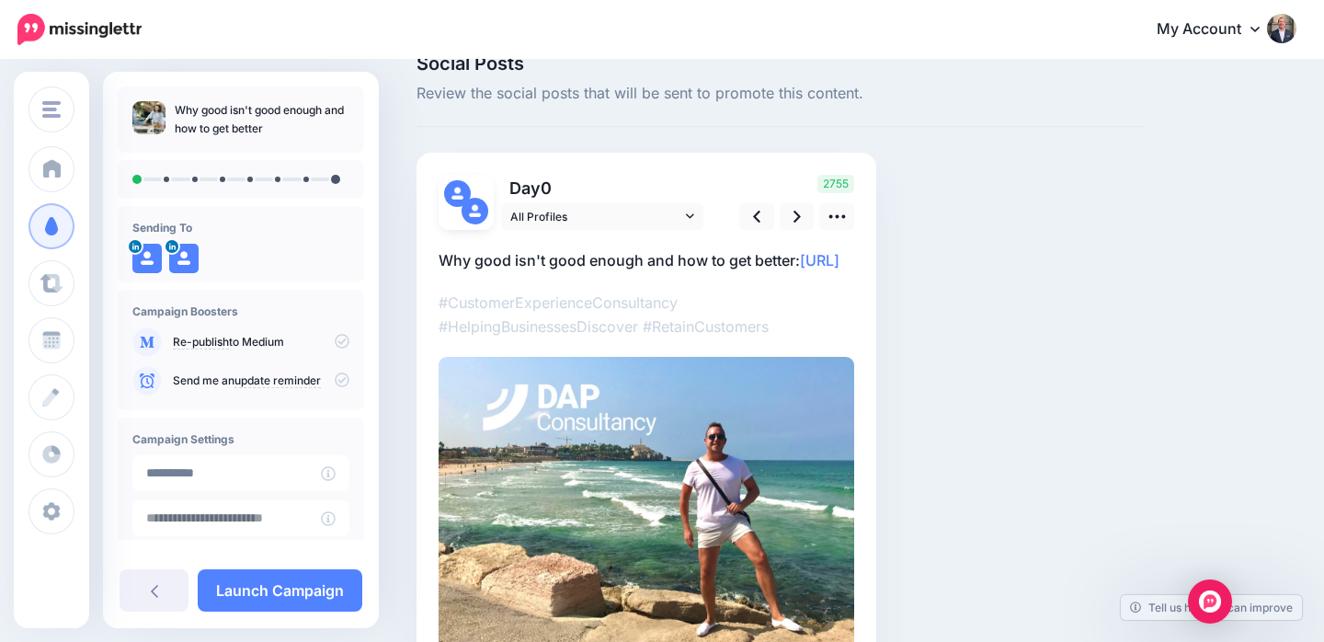
scroll to position [0, 0]
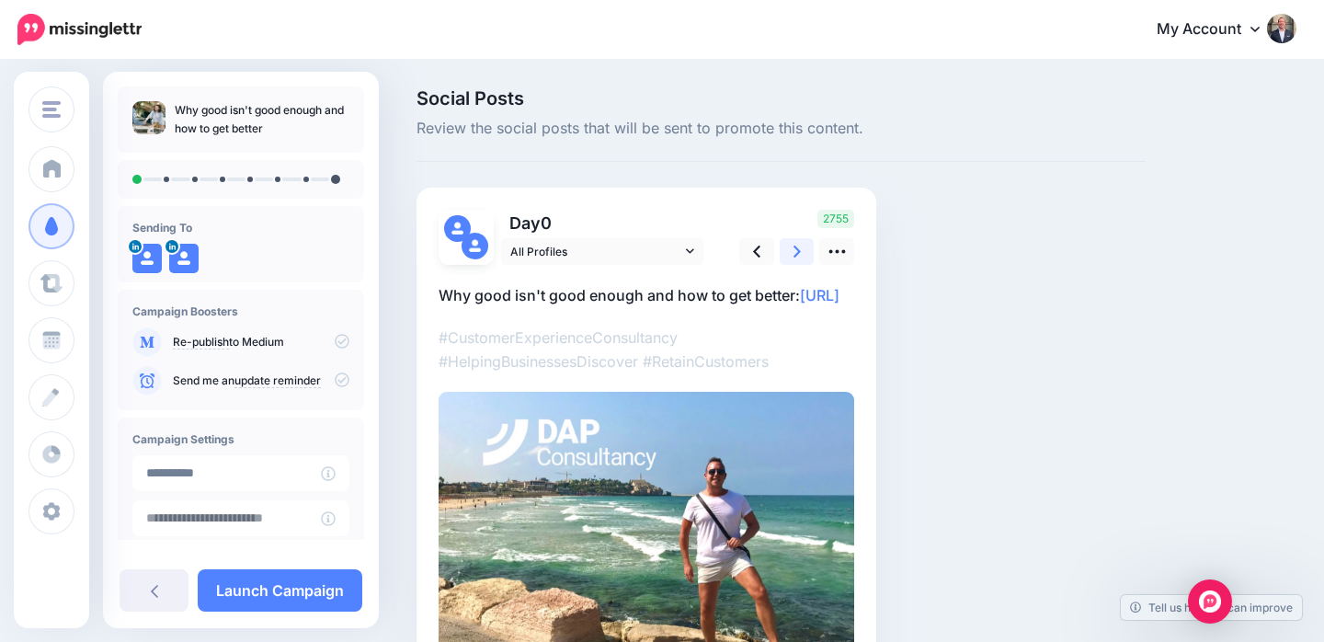
click at [794, 256] on icon at bounding box center [797, 251] width 7 height 19
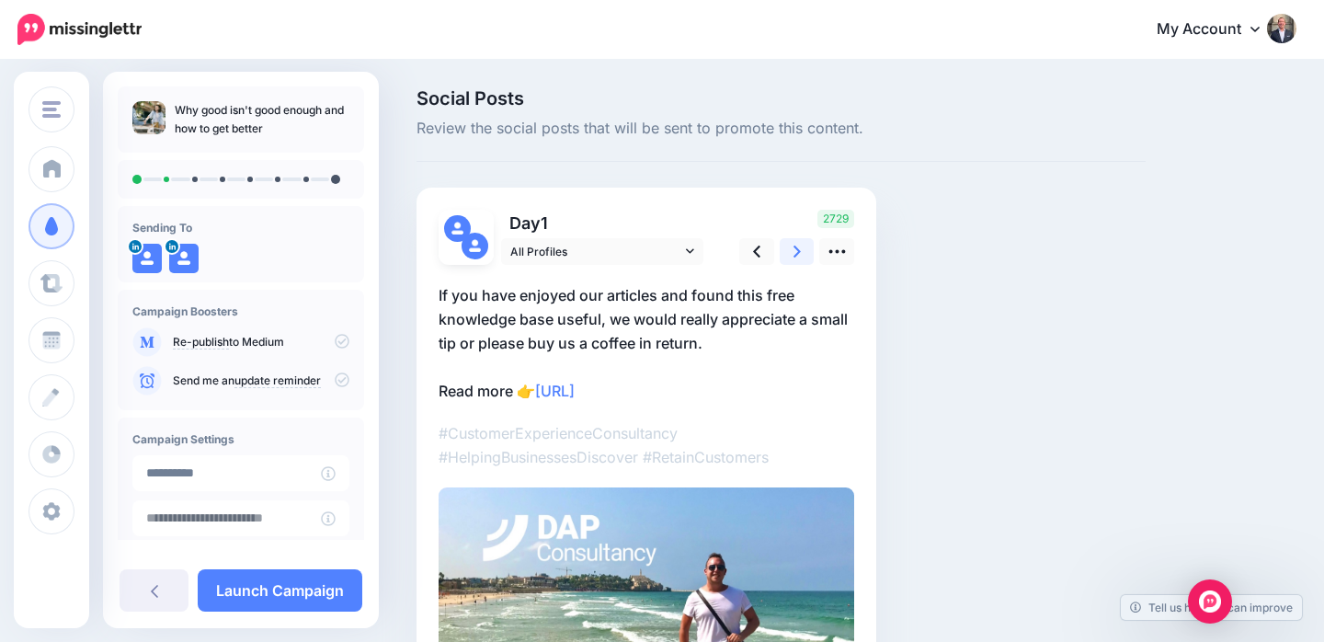
click at [795, 248] on icon at bounding box center [797, 252] width 7 height 12
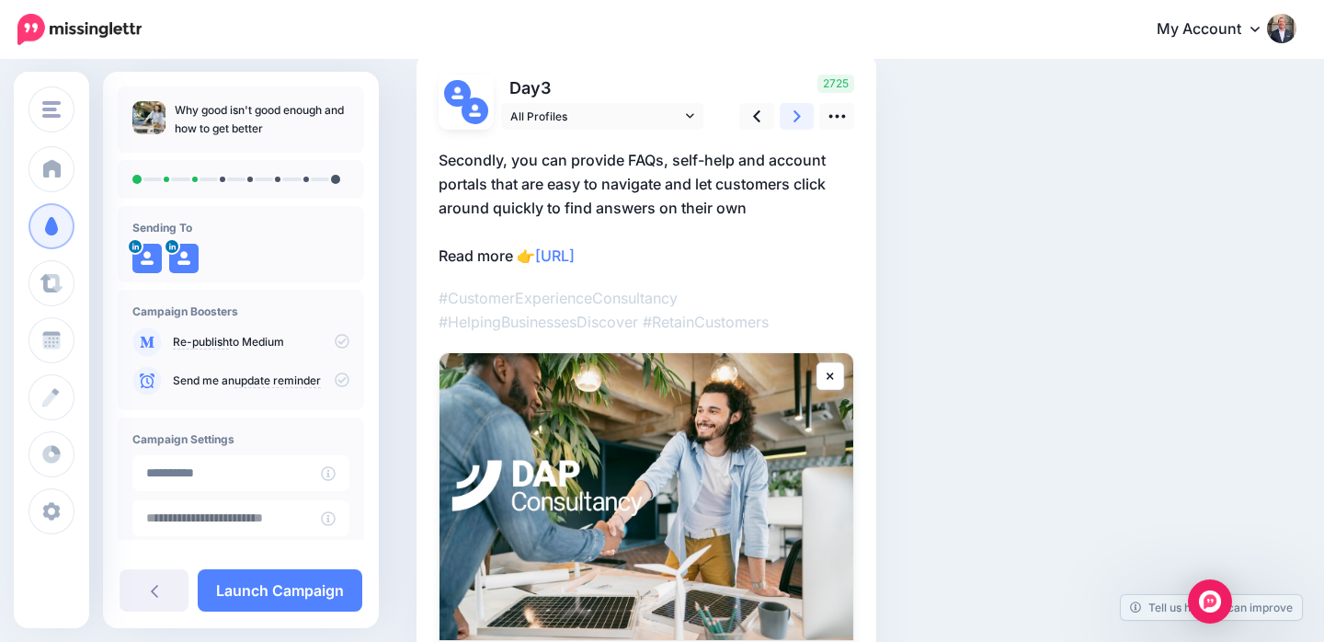
scroll to position [151, 0]
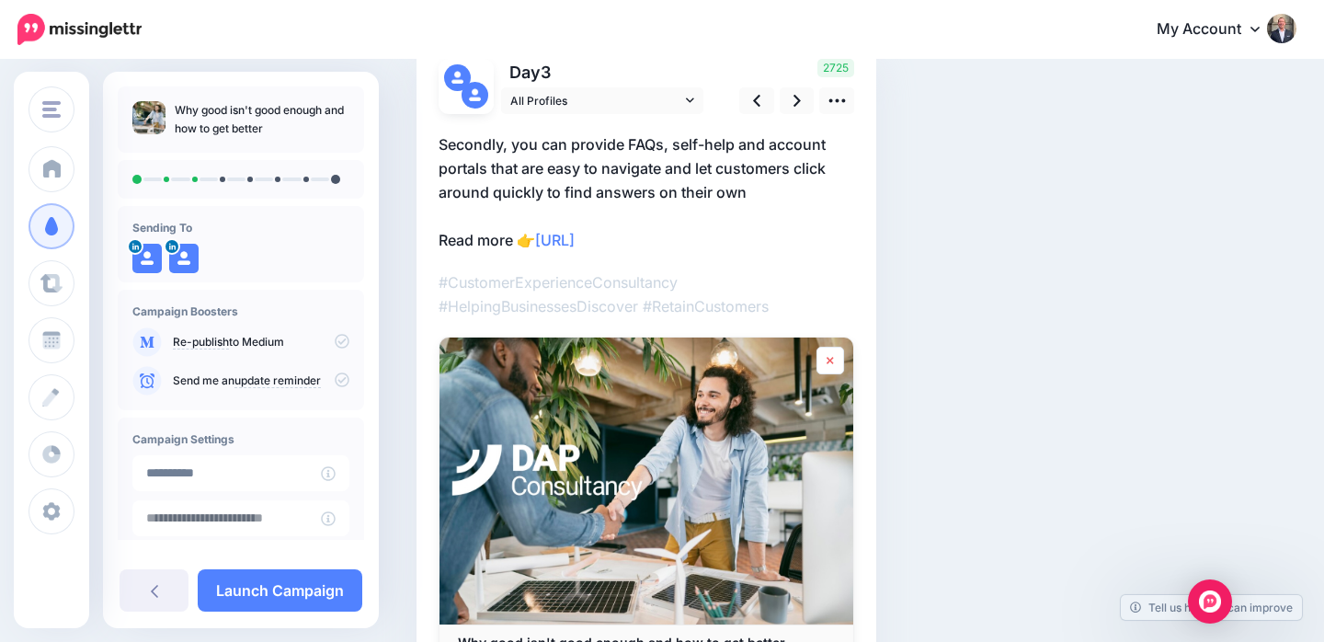
click at [832, 357] on icon at bounding box center [830, 360] width 6 height 7
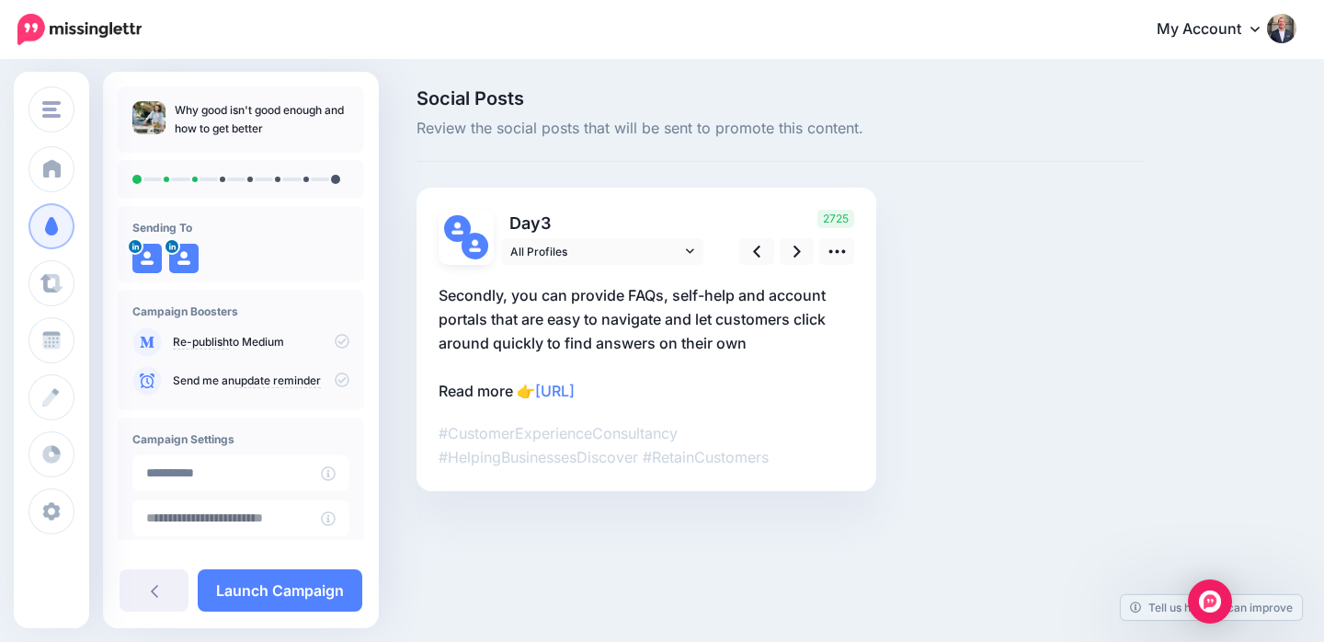
scroll to position [0, 0]
click at [755, 253] on icon at bounding box center [756, 252] width 7 height 12
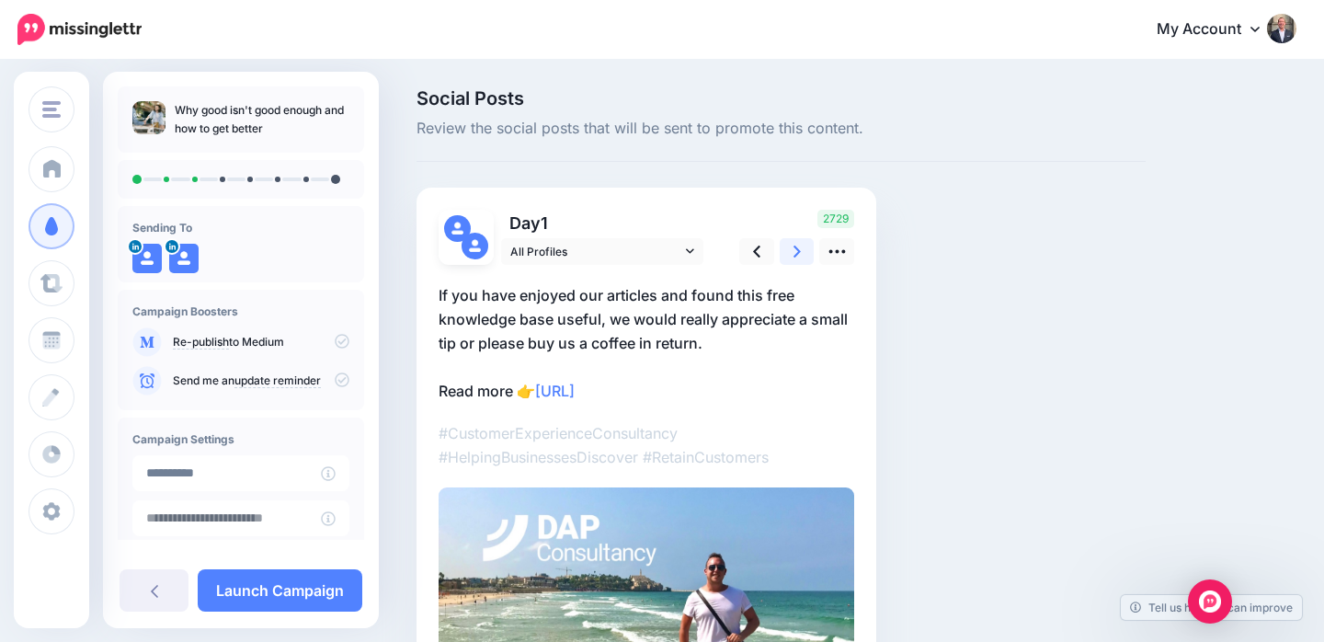
click at [797, 253] on icon at bounding box center [797, 252] width 7 height 12
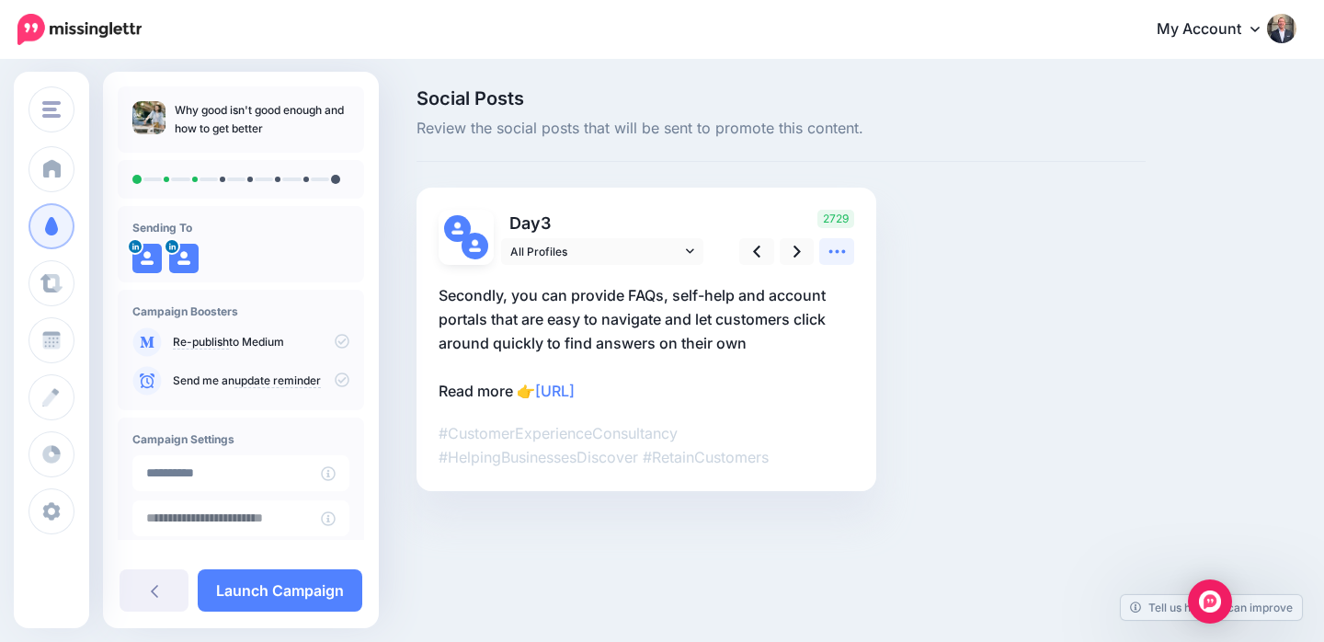
click at [840, 252] on icon at bounding box center [837, 251] width 19 height 19
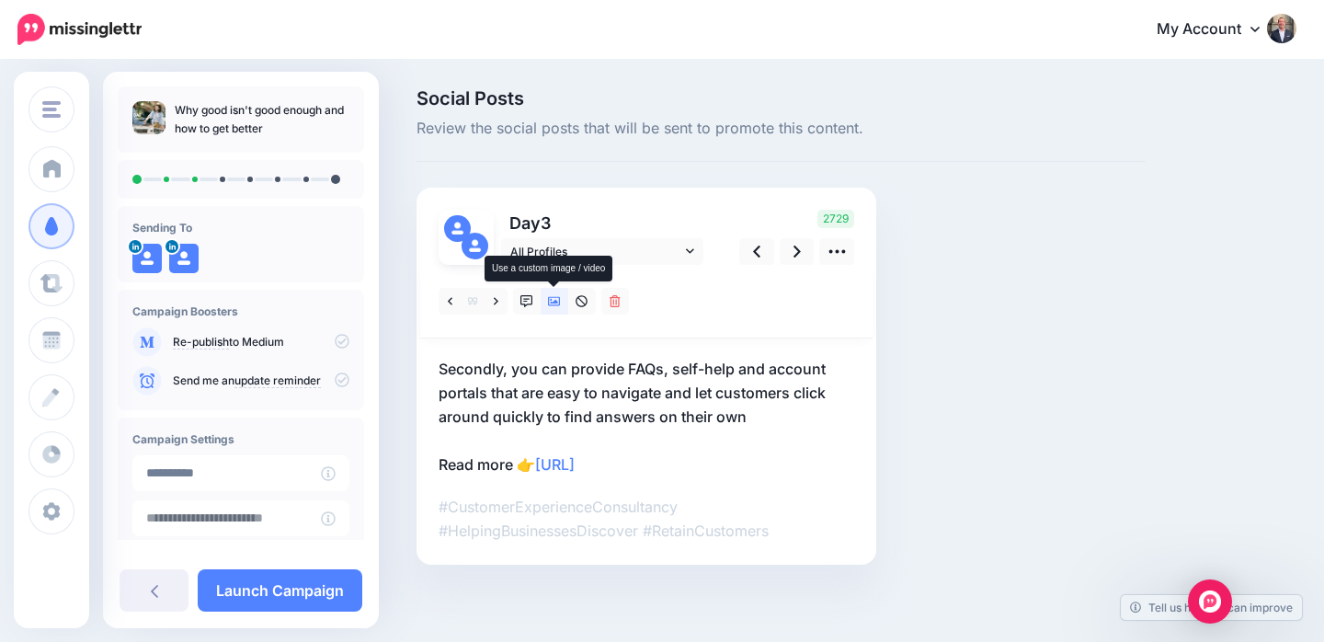
click at [560, 298] on icon at bounding box center [554, 301] width 13 height 9
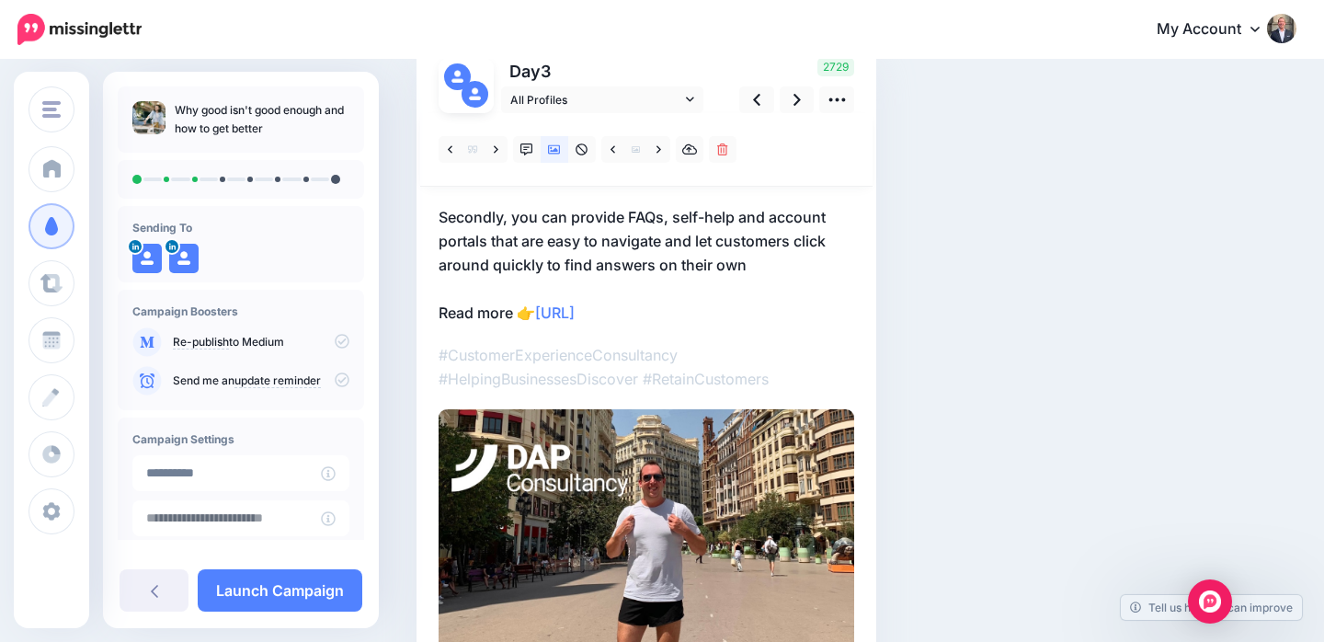
scroll to position [149, 0]
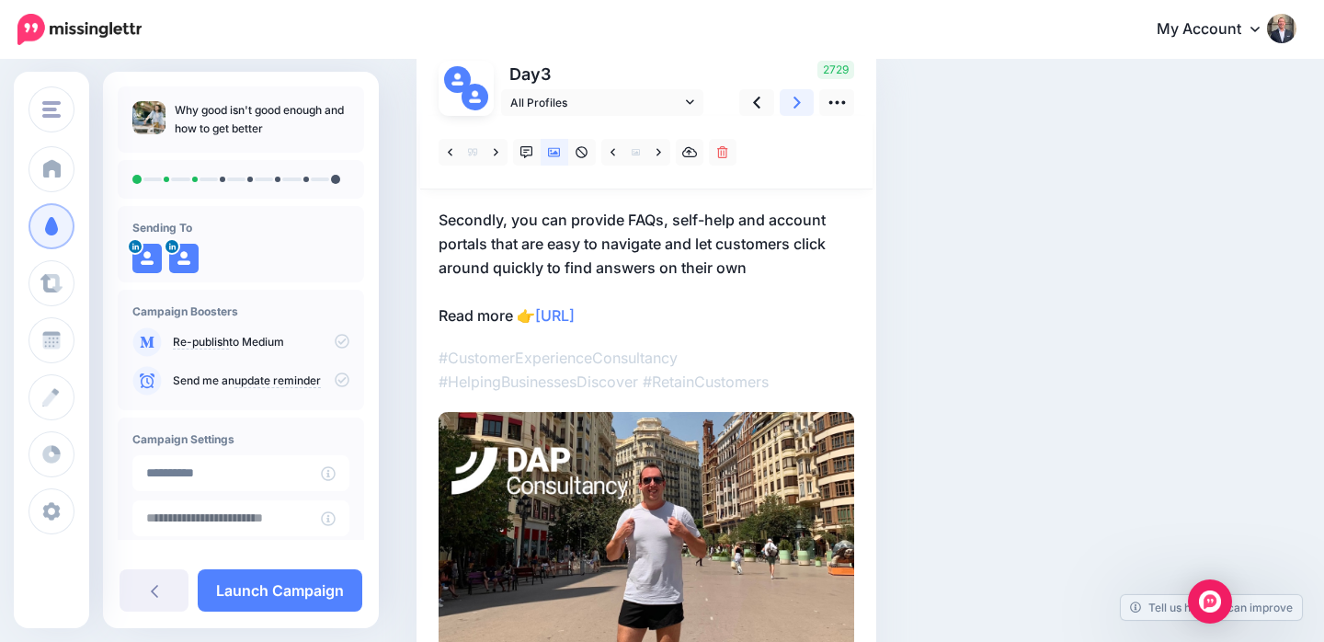
click at [791, 104] on link at bounding box center [797, 102] width 35 height 27
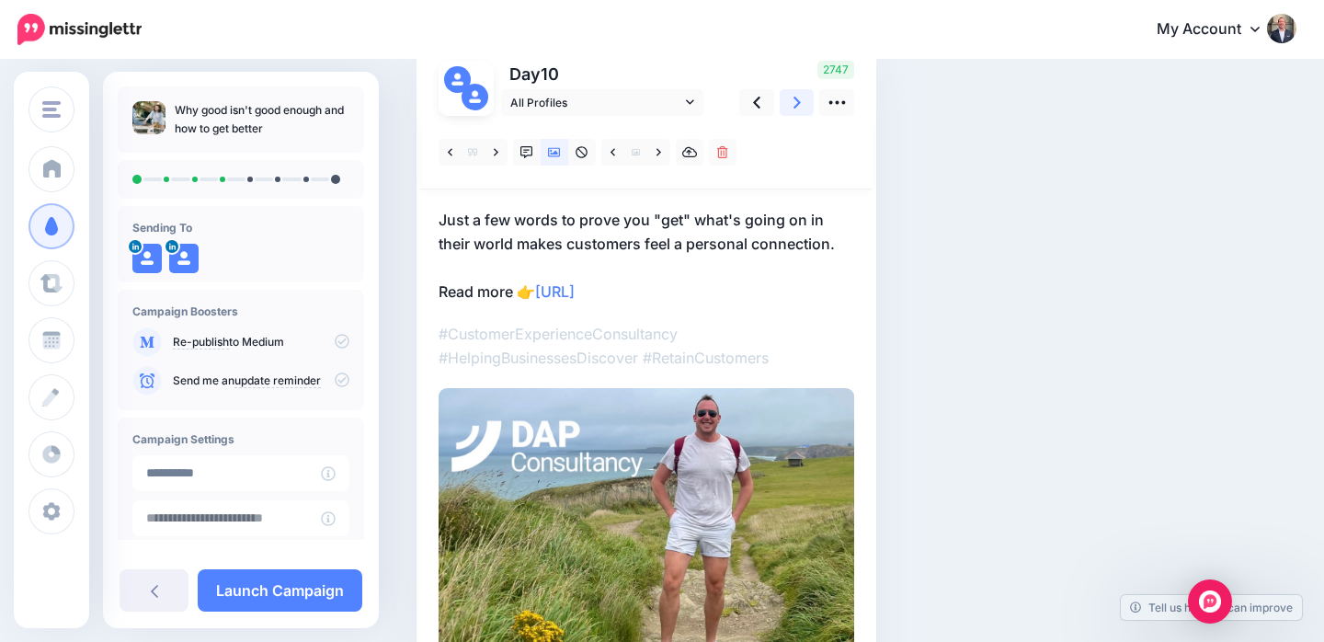
click at [791, 104] on link at bounding box center [797, 102] width 35 height 27
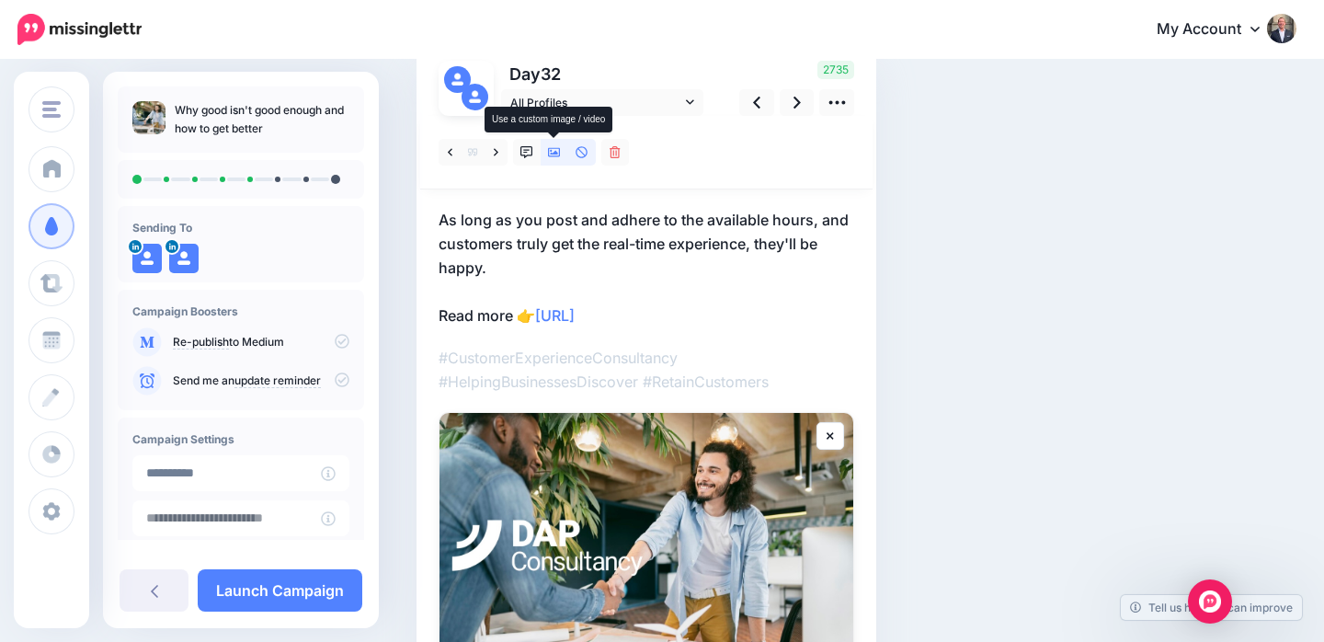
click at [559, 150] on icon at bounding box center [554, 152] width 13 height 9
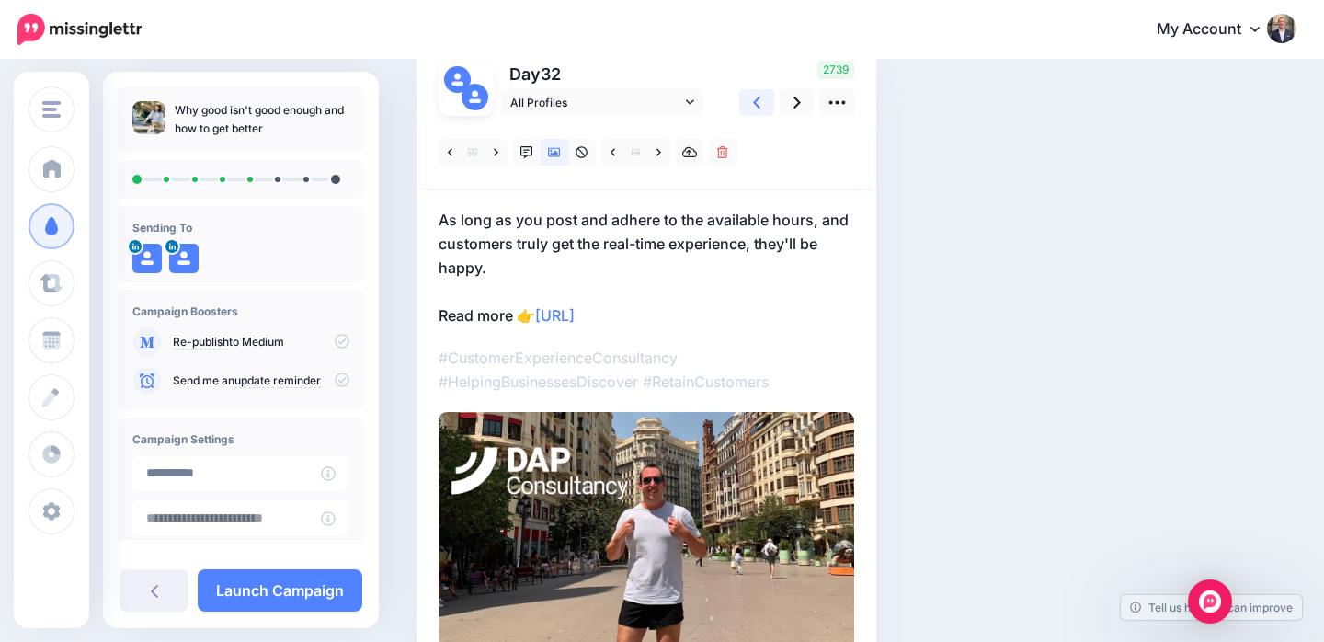
click at [754, 106] on icon at bounding box center [756, 102] width 7 height 19
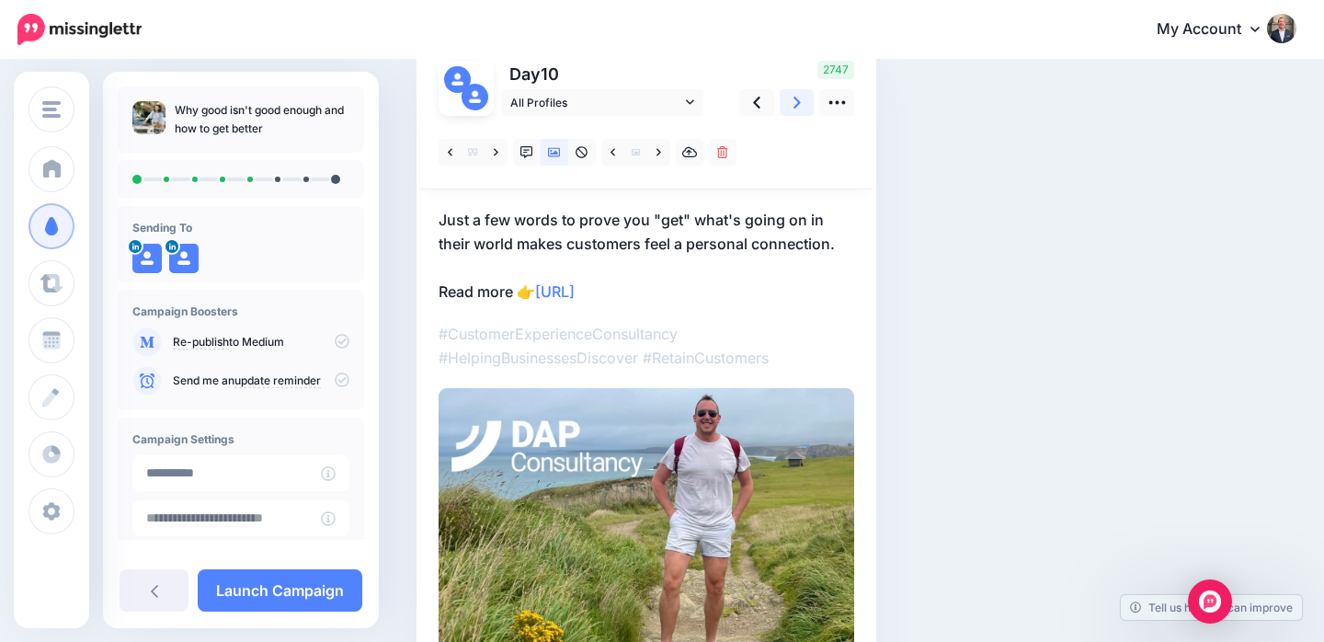
click at [794, 105] on icon at bounding box center [797, 102] width 7 height 19
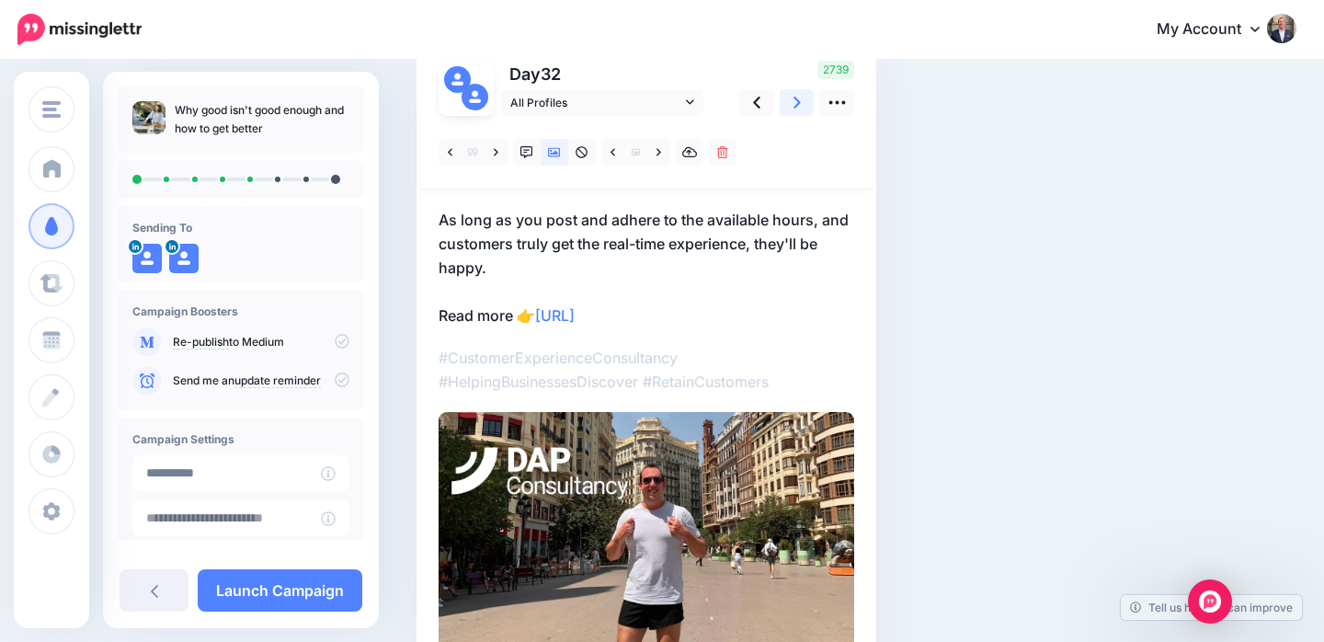
click at [794, 105] on icon at bounding box center [797, 102] width 7 height 19
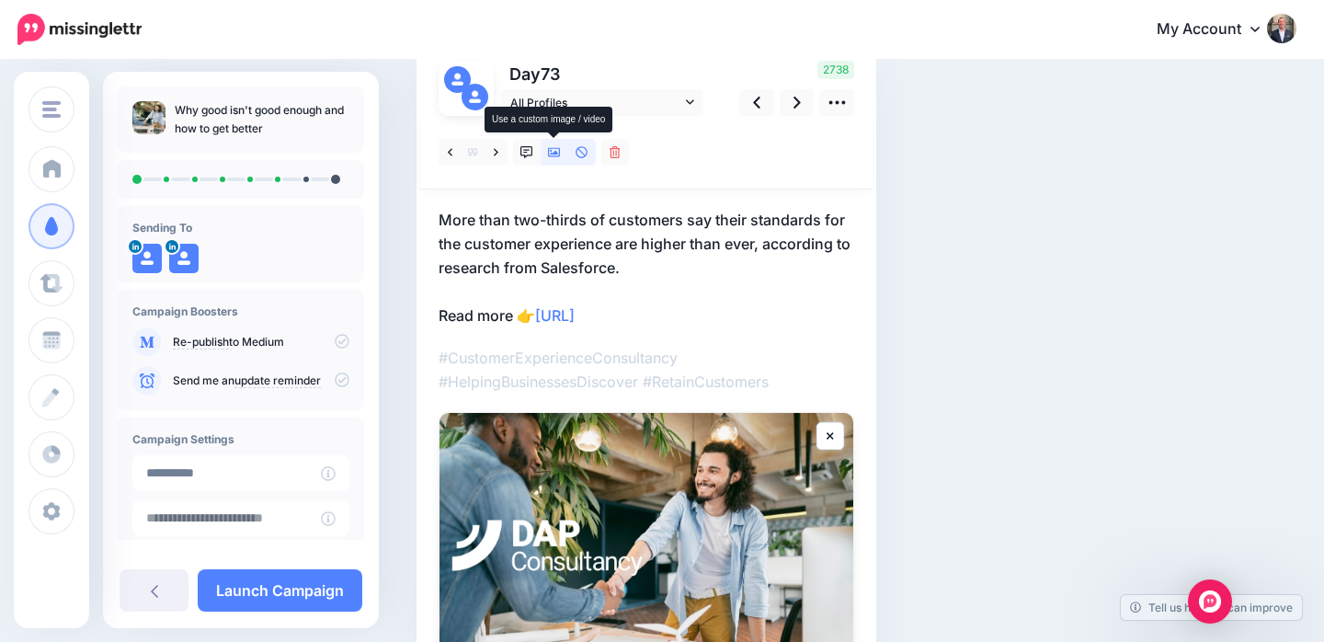
click at [553, 149] on icon at bounding box center [554, 152] width 13 height 13
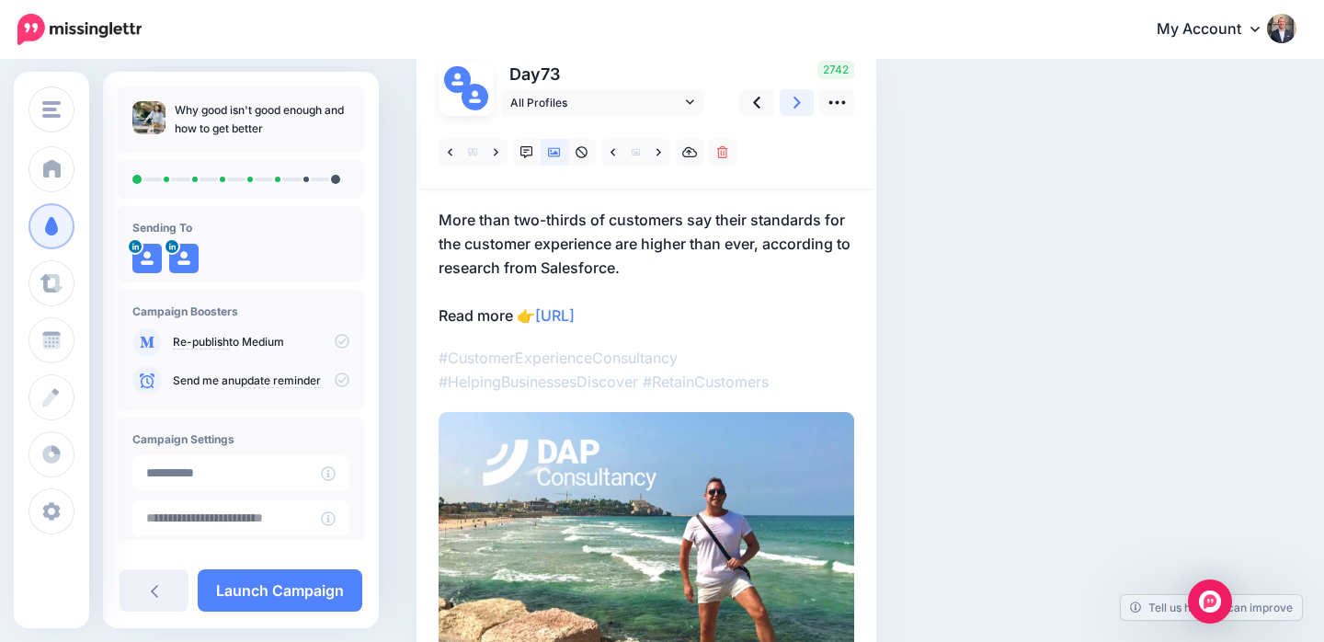
click at [792, 102] on link at bounding box center [797, 102] width 35 height 27
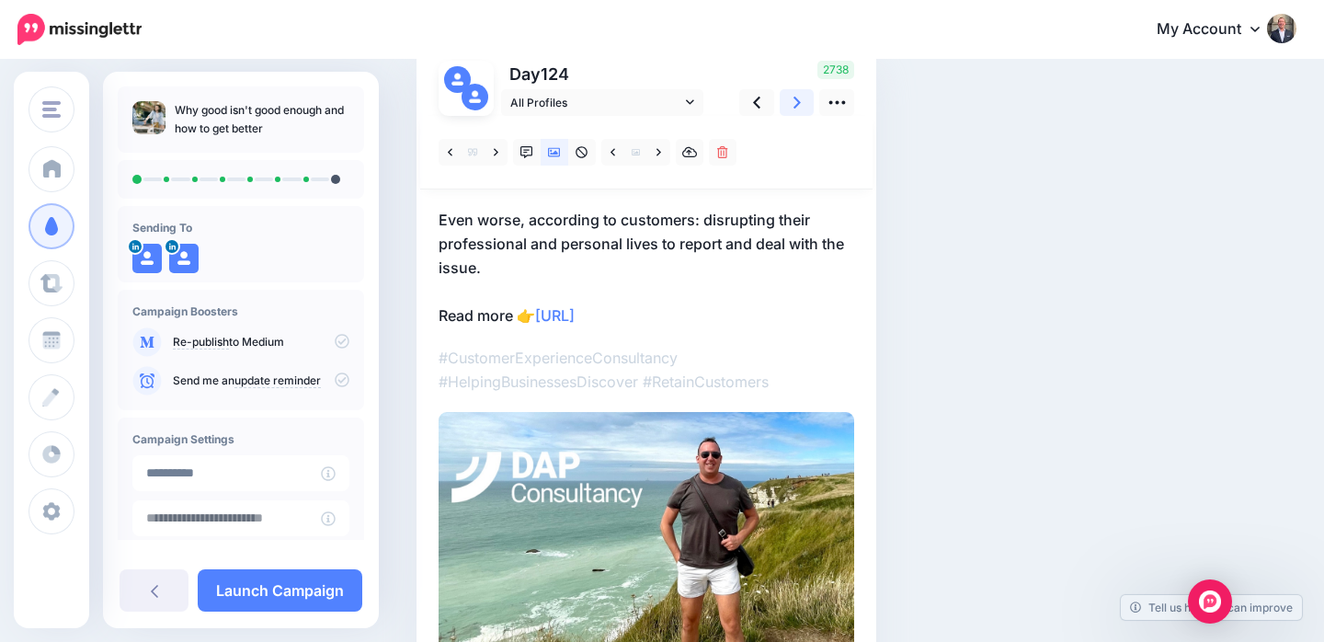
click at [790, 102] on link at bounding box center [797, 102] width 35 height 27
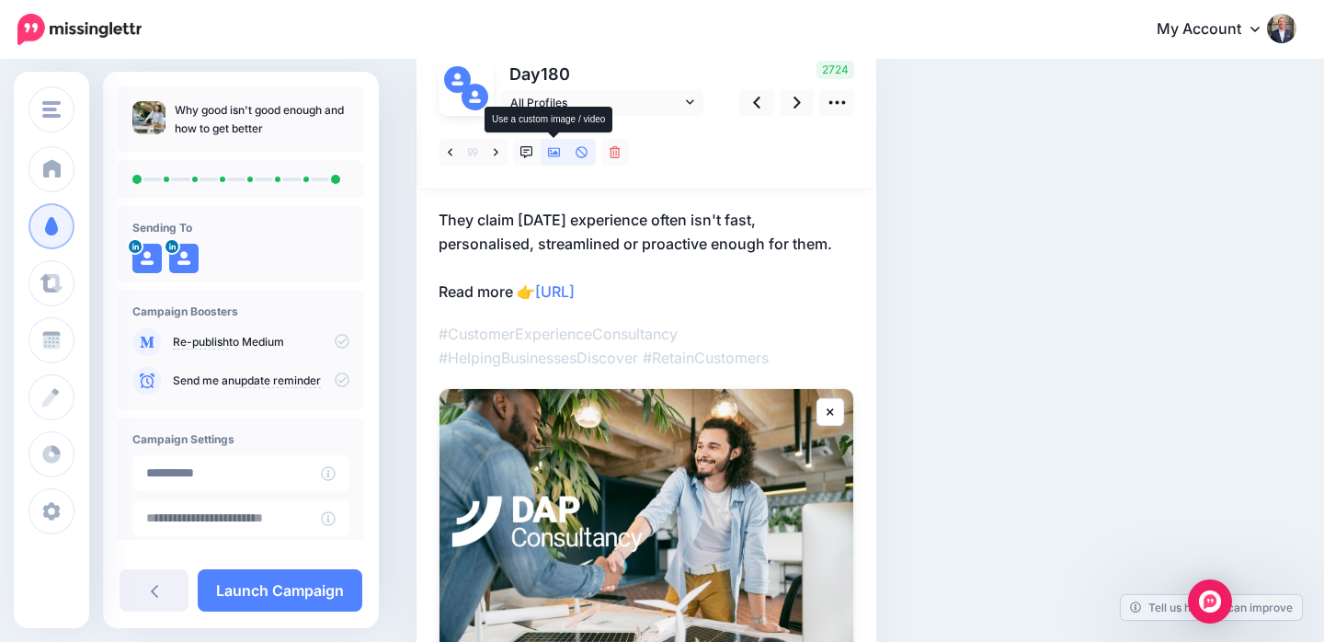
click at [553, 152] on icon at bounding box center [554, 152] width 13 height 13
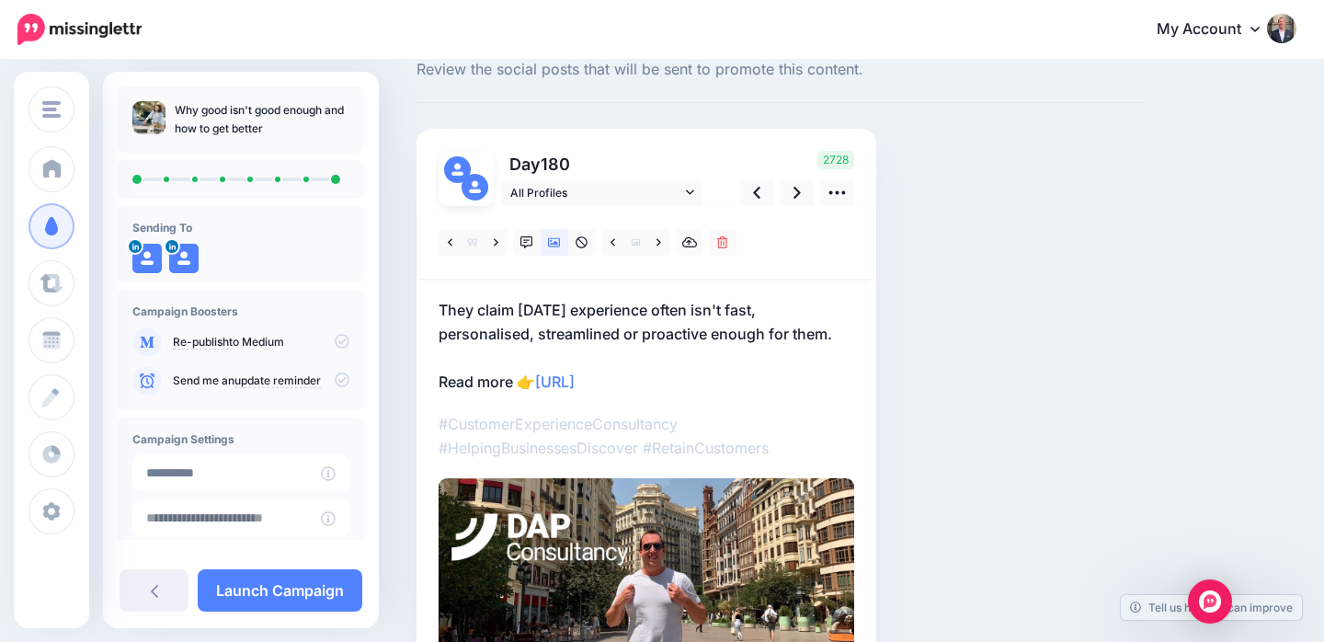
scroll to position [88, 0]
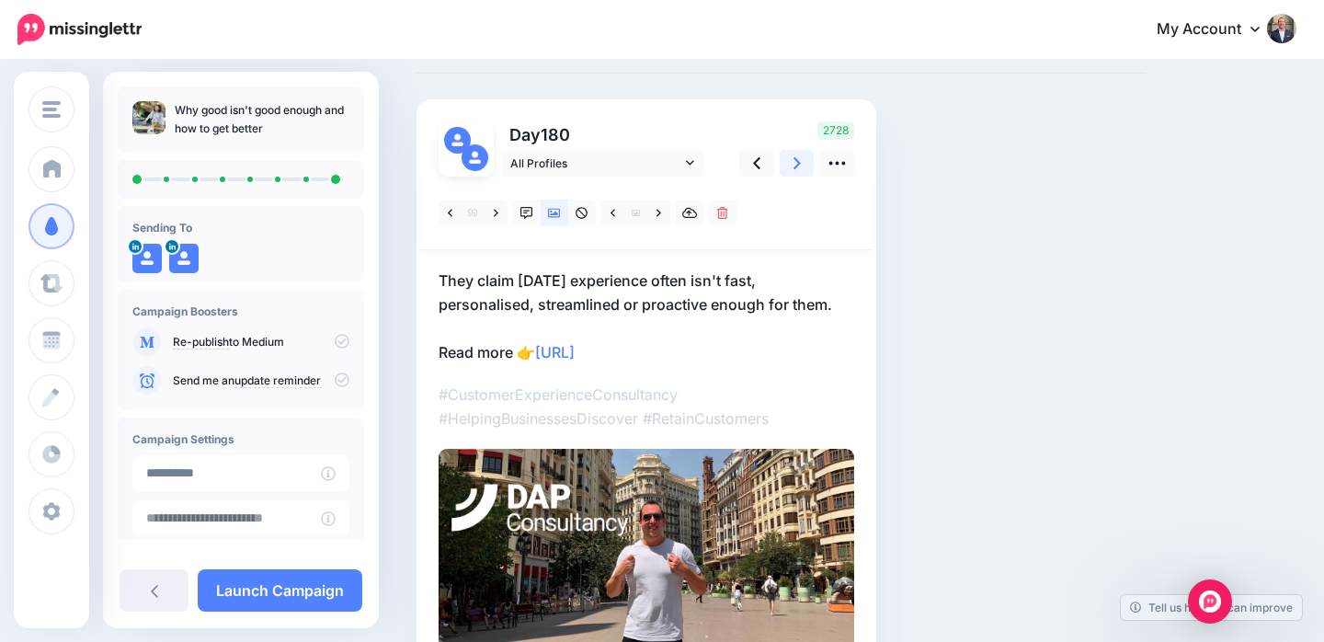
click at [795, 160] on icon at bounding box center [797, 163] width 7 height 19
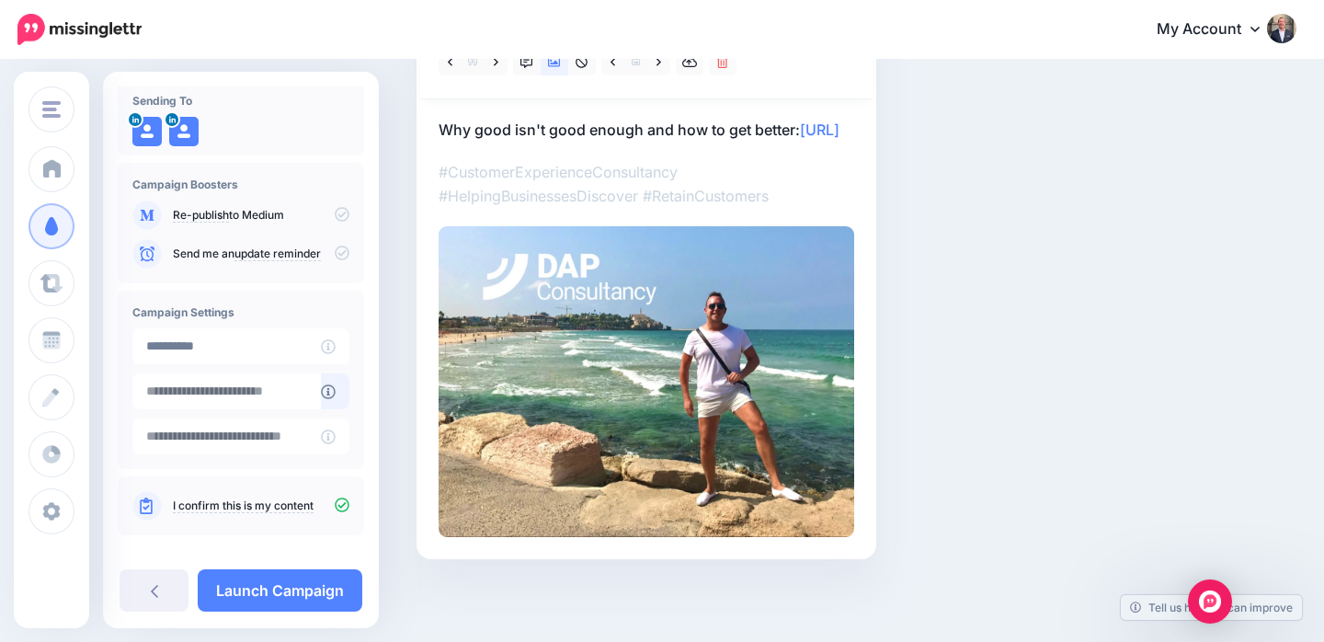
scroll to position [144, 0]
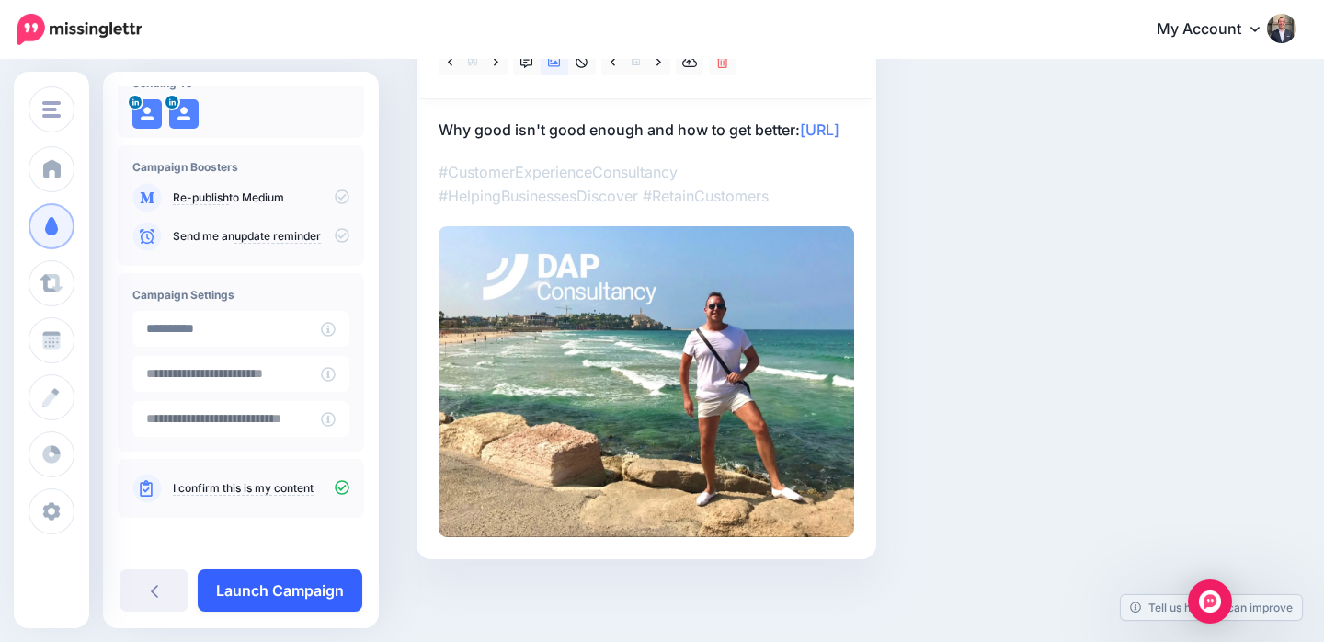
click at [289, 587] on link "Launch Campaign" at bounding box center [280, 590] width 165 height 42
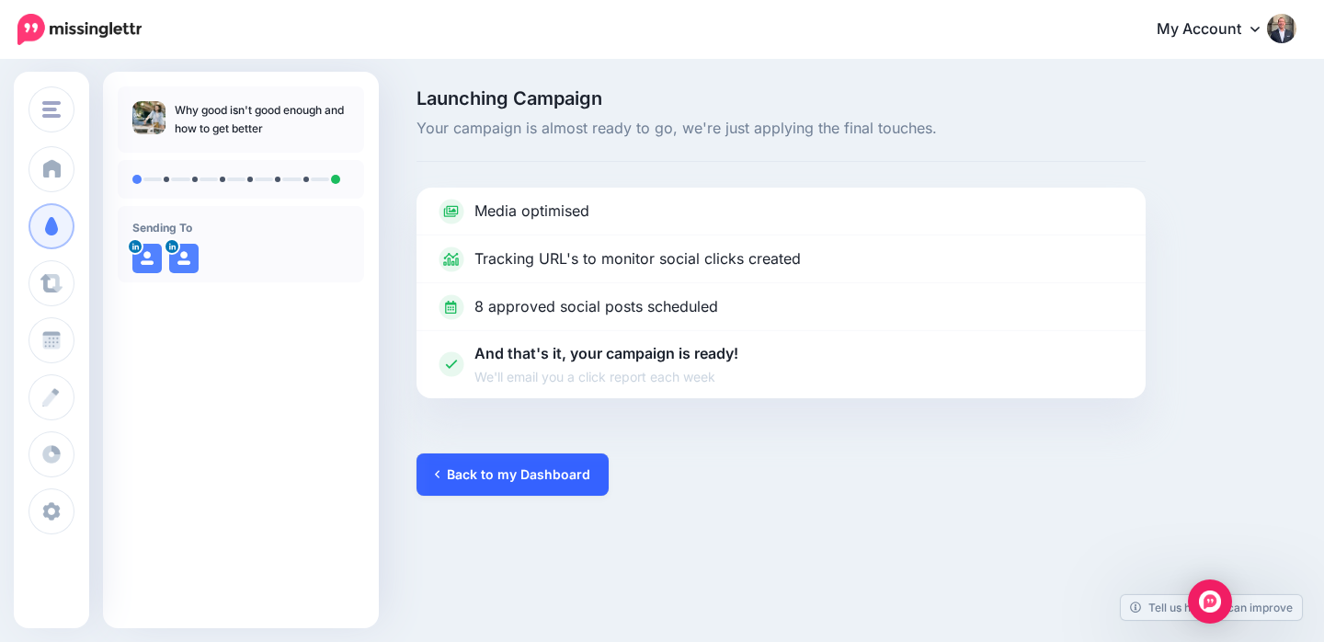
click at [500, 474] on link "Back to my Dashboard" at bounding box center [513, 474] width 192 height 42
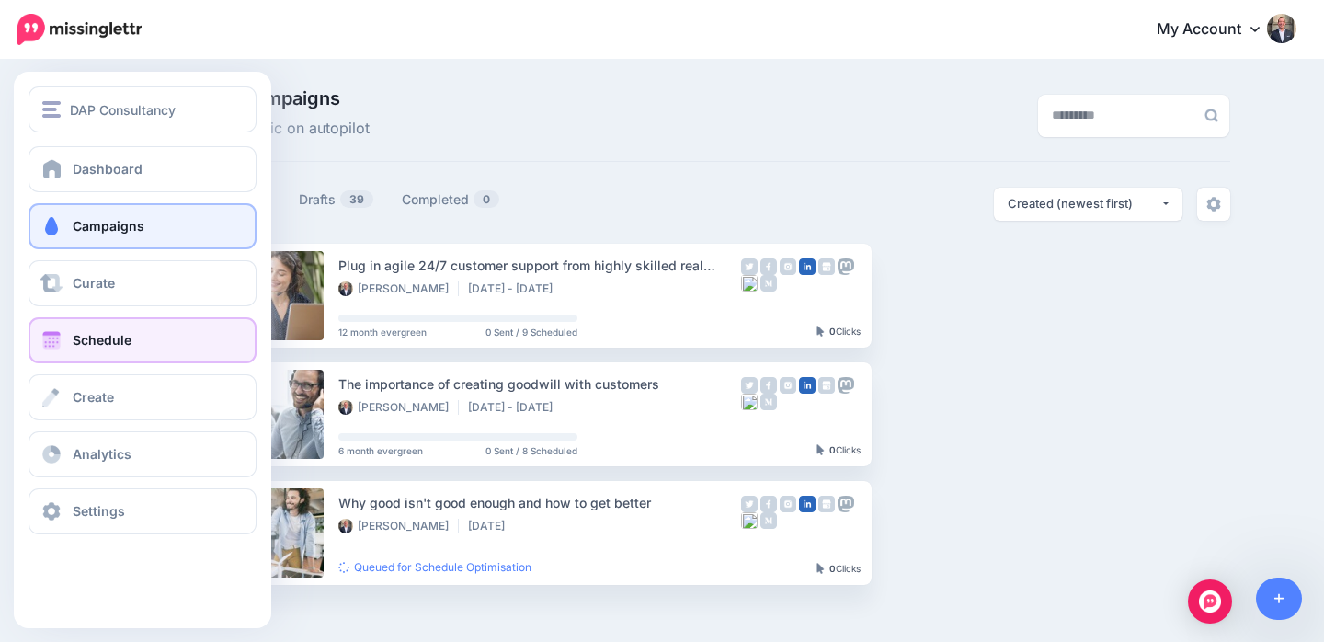
click at [85, 326] on link "Schedule" at bounding box center [143, 340] width 228 height 46
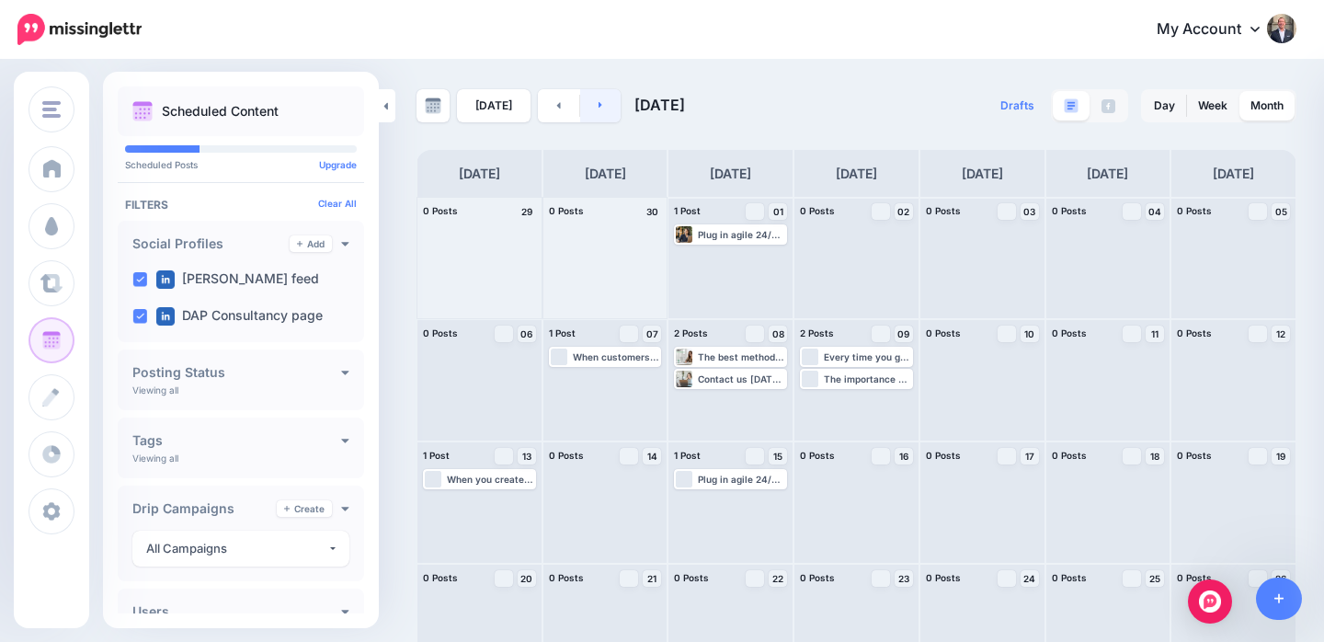
click at [598, 98] on link at bounding box center [600, 105] width 41 height 33
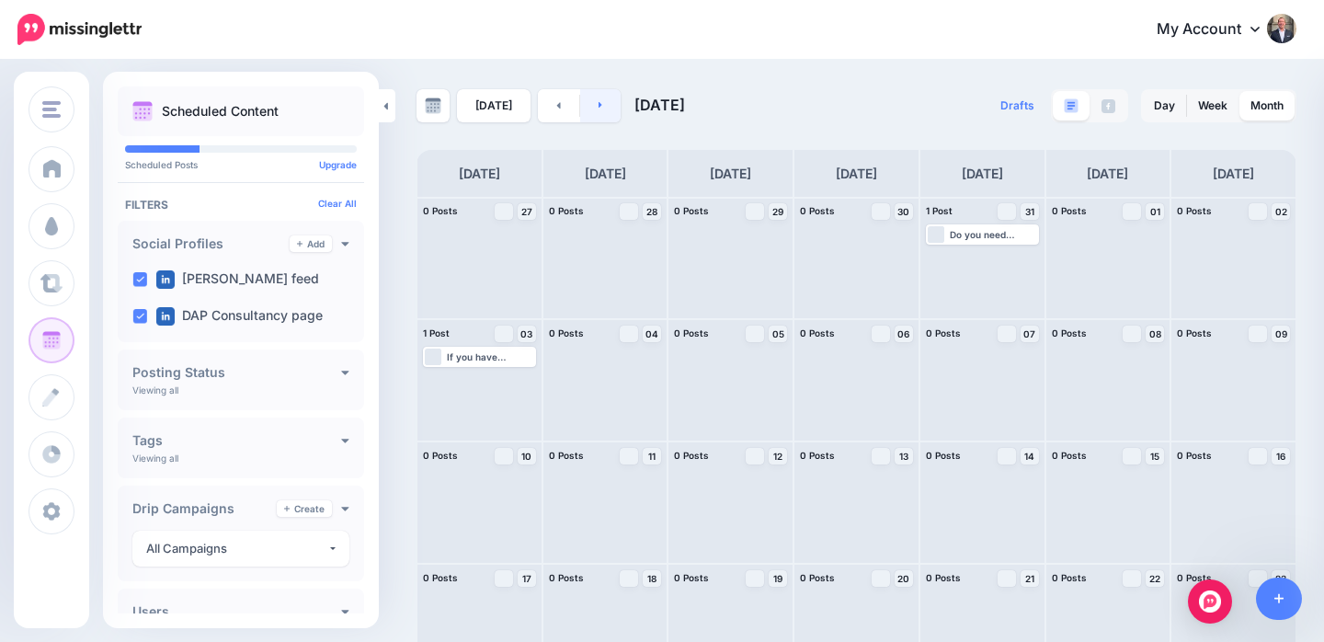
click at [591, 103] on link at bounding box center [600, 105] width 41 height 33
click at [598, 106] on link at bounding box center [600, 105] width 41 height 33
click at [559, 110] on link at bounding box center [558, 105] width 41 height 33
